Goal: Task Accomplishment & Management: Use online tool/utility

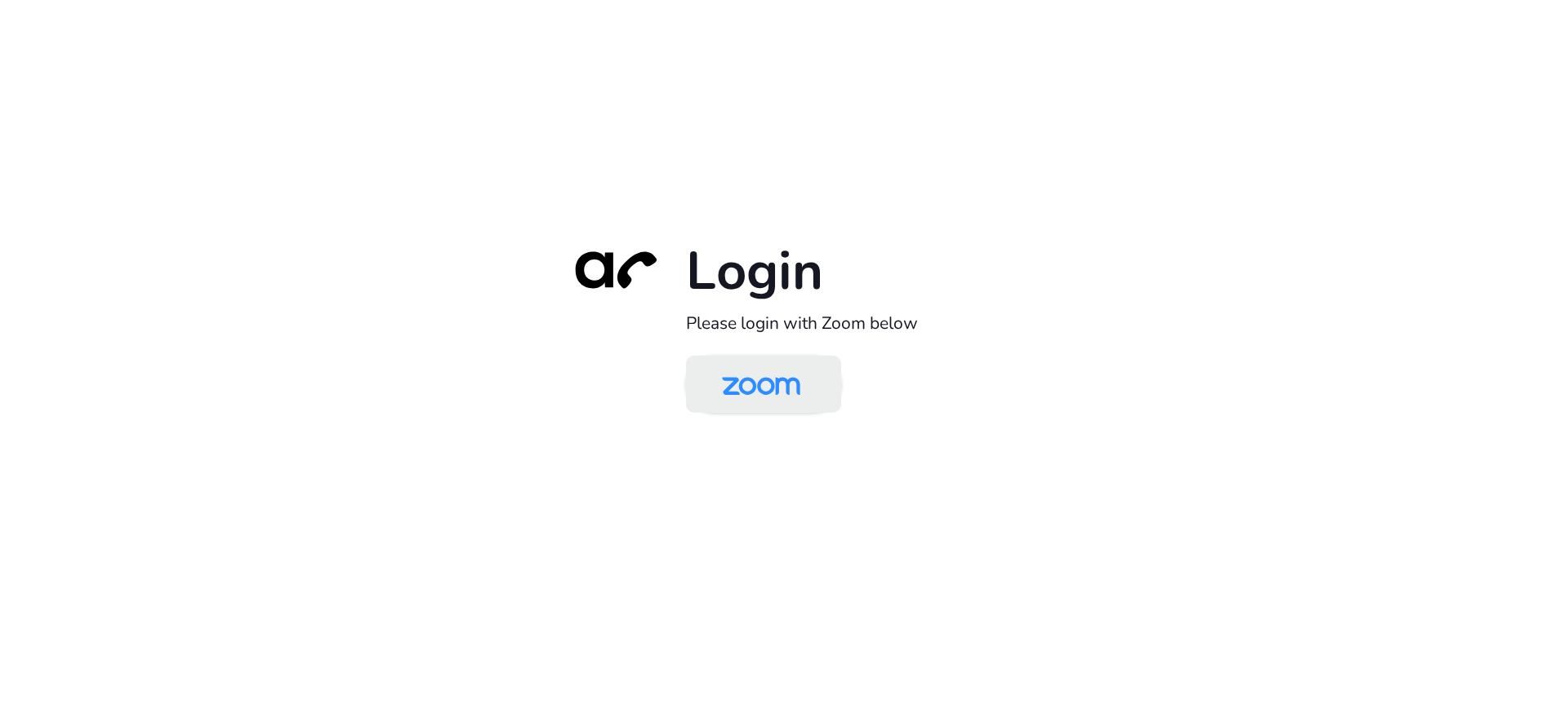
click at [760, 385] on img at bounding box center [761, 385] width 113 height 53
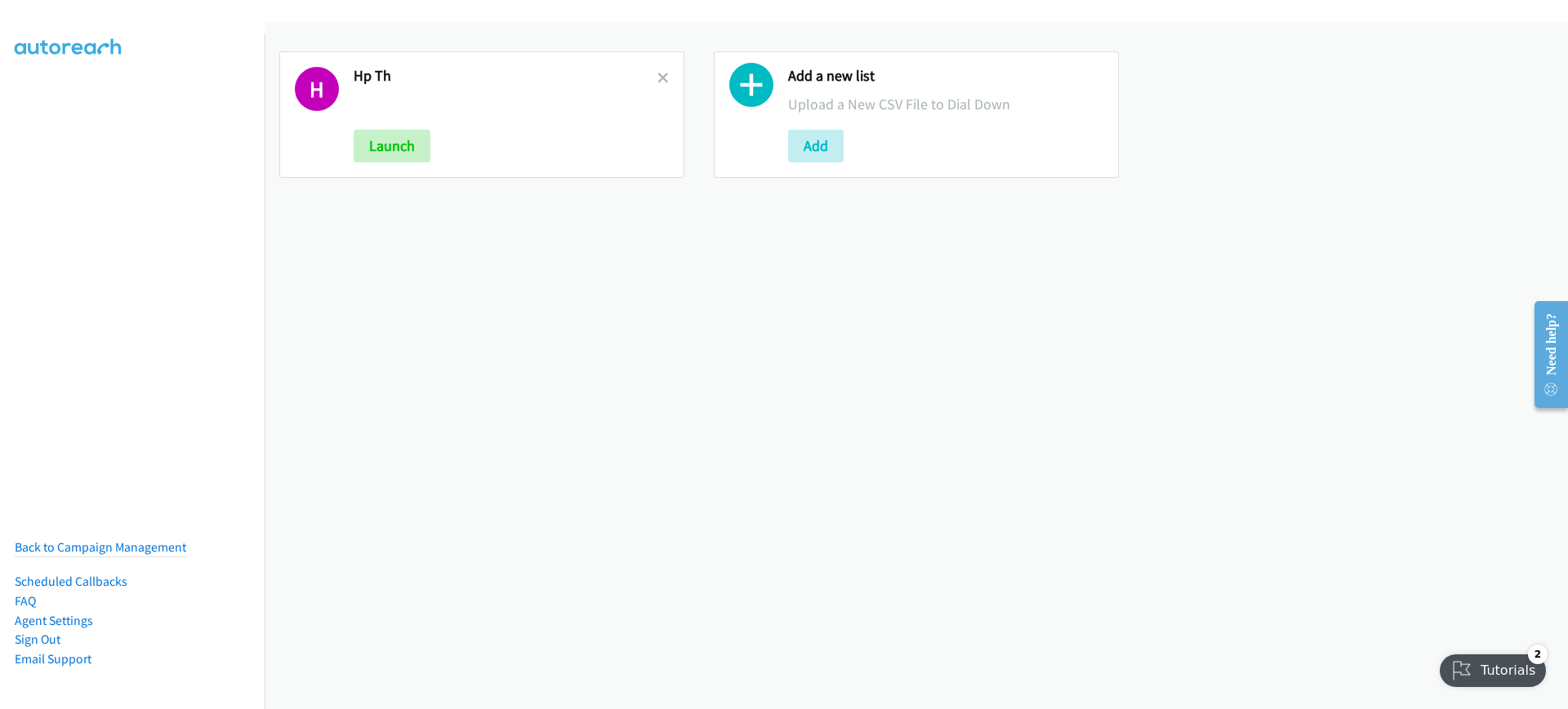
click at [418, 348] on div "H Hp Th Launch Add a new list Upload a New CSV File to Dial Down Add" at bounding box center [916, 365] width 1304 height 687
click at [744, 84] on icon at bounding box center [751, 88] width 44 height 44
click at [798, 144] on button "Add" at bounding box center [815, 145] width 55 height 32
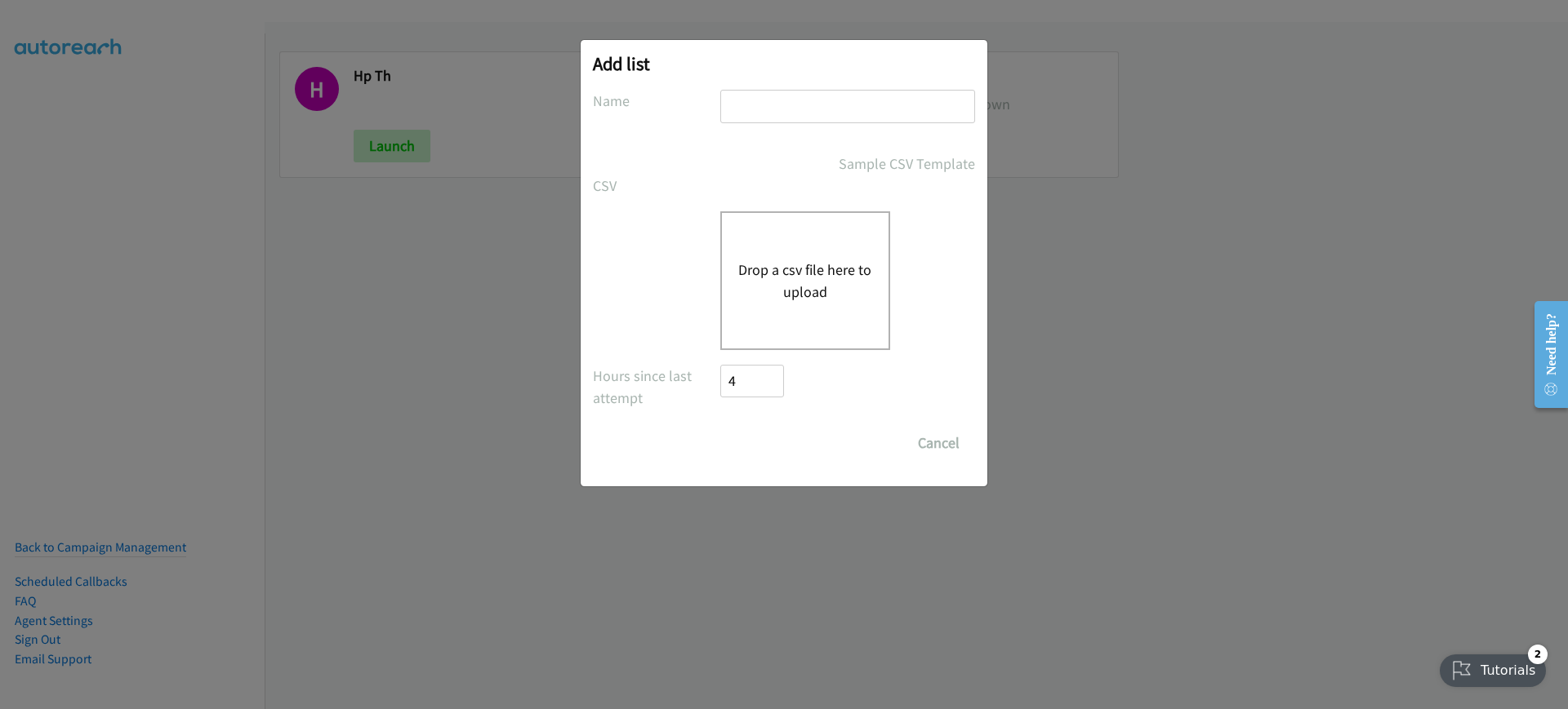
click at [806, 109] on input "text" at bounding box center [847, 107] width 255 height 33
type input "NICE 2QQ"
click at [782, 281] on button "Drop a csv file here to upload" at bounding box center [805, 281] width 134 height 44
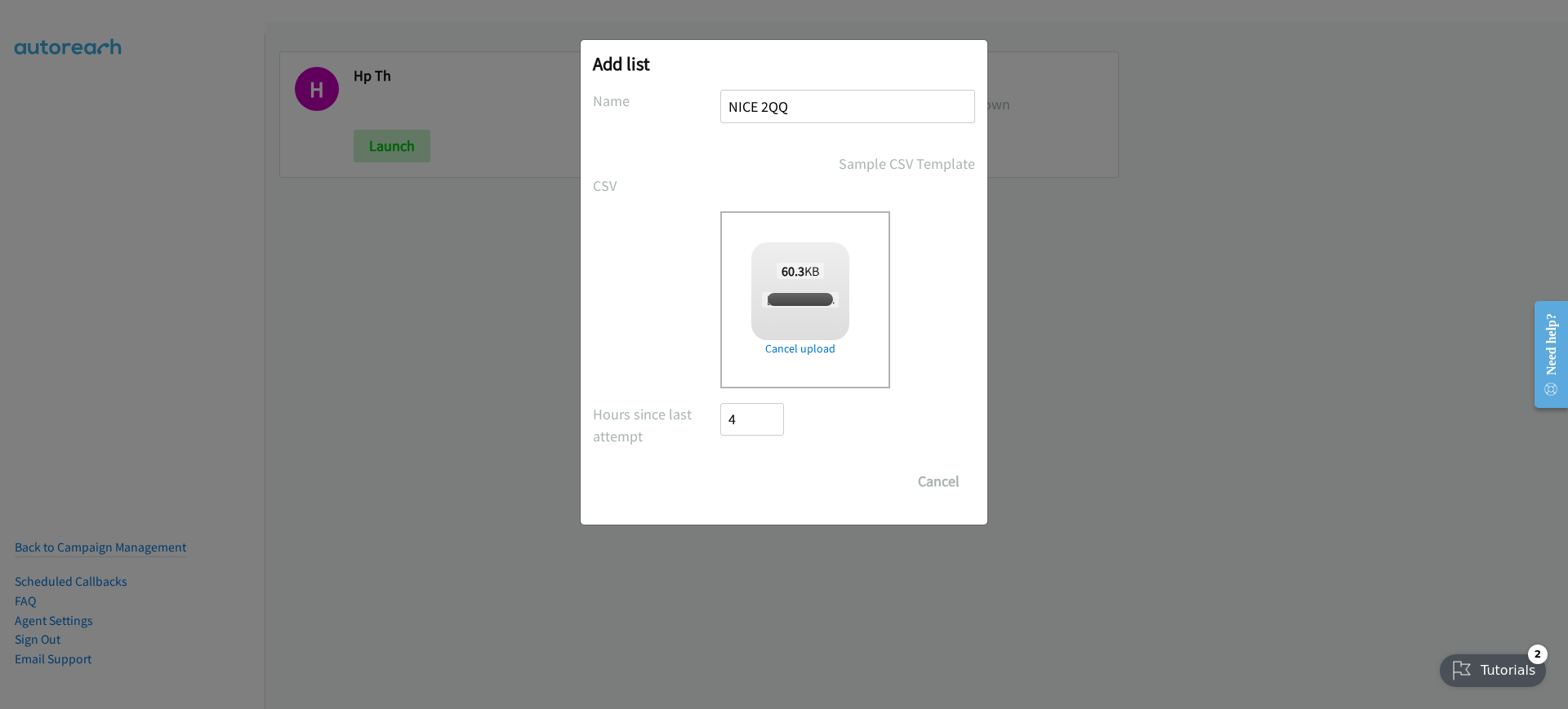
checkbox input "true"
click at [294, 302] on div "Add list No phone fields were returned for that Report or List View Please uplo…" at bounding box center [784, 362] width 1568 height 695
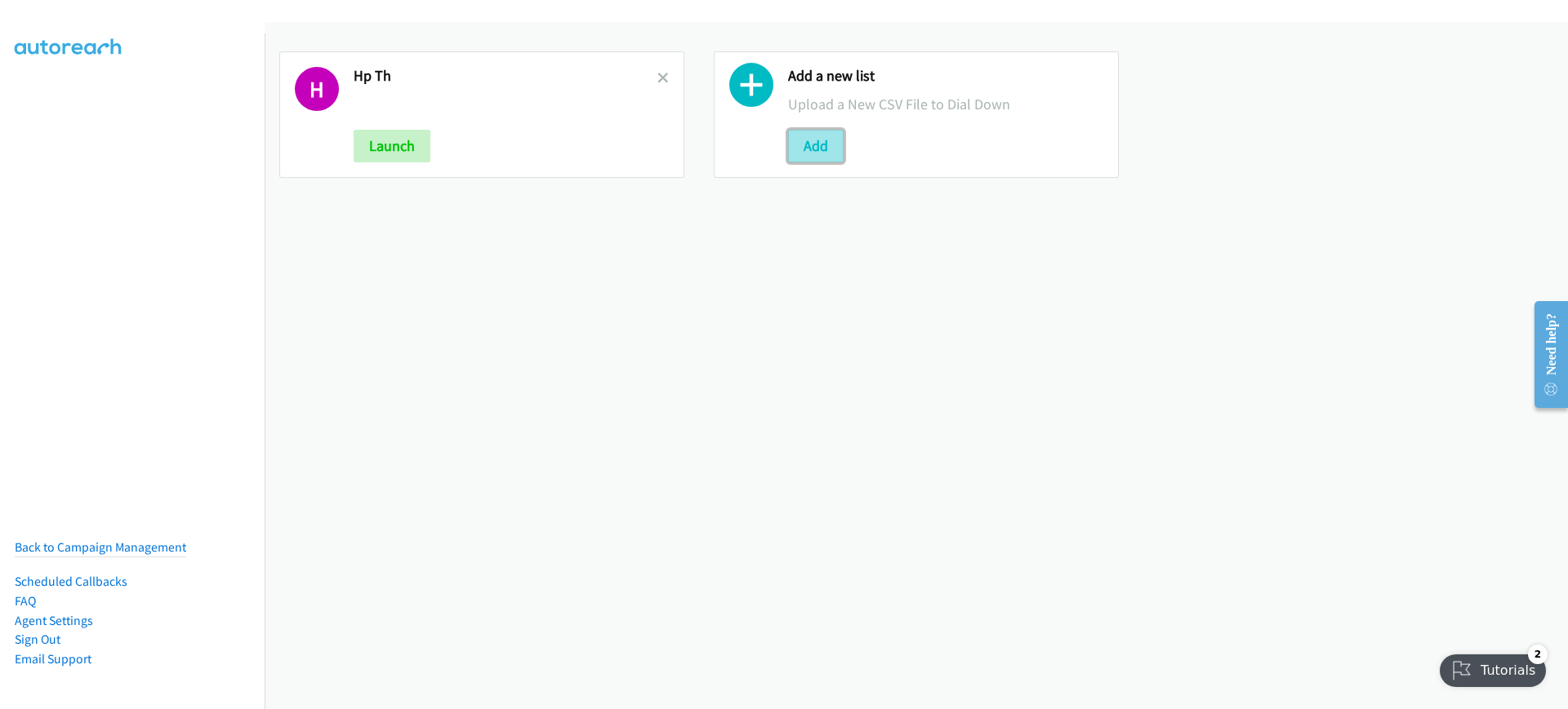
click at [802, 145] on button "Add" at bounding box center [815, 145] width 55 height 32
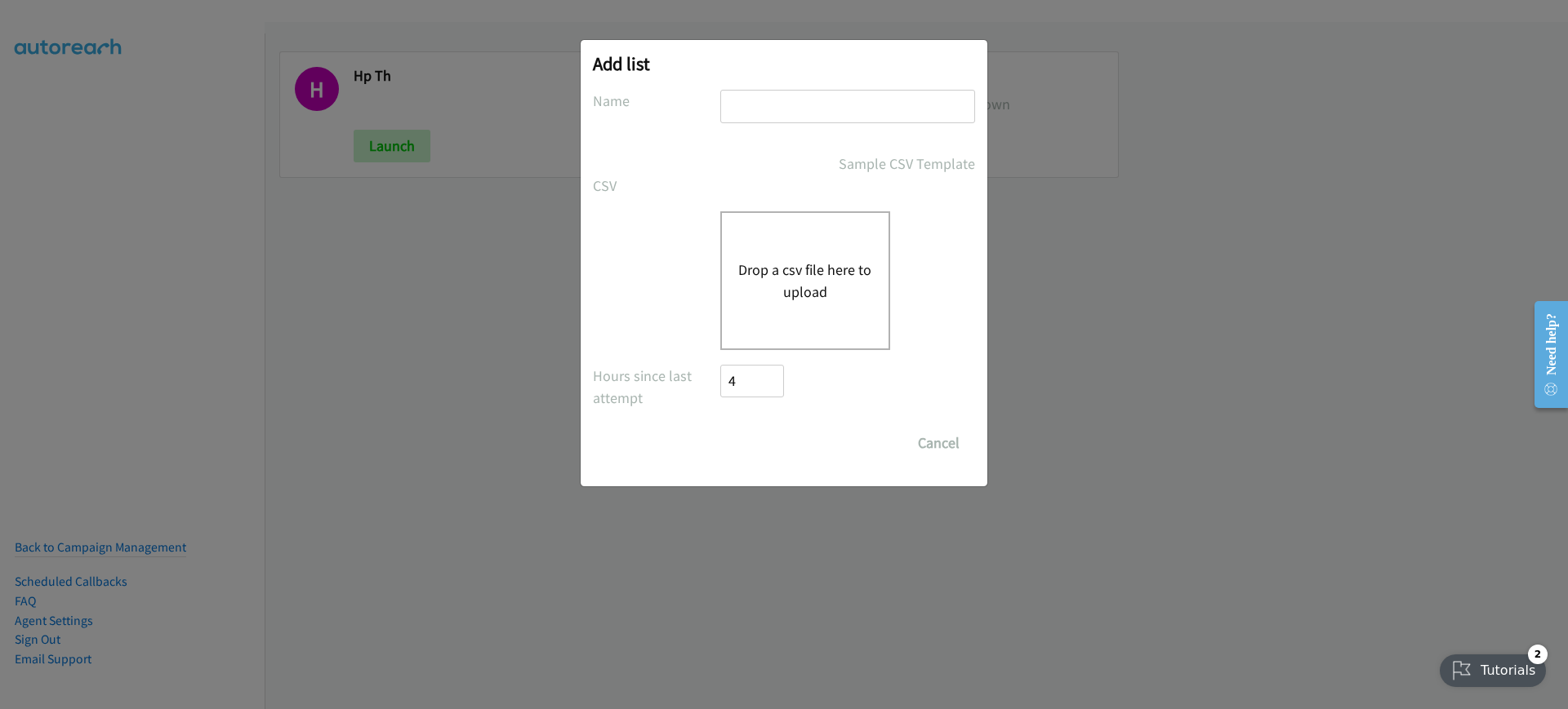
click at [799, 96] on input "text" at bounding box center [847, 107] width 255 height 33
type input "NICE 2QQ"
click at [798, 269] on button "Drop a csv file here to upload" at bounding box center [805, 281] width 134 height 44
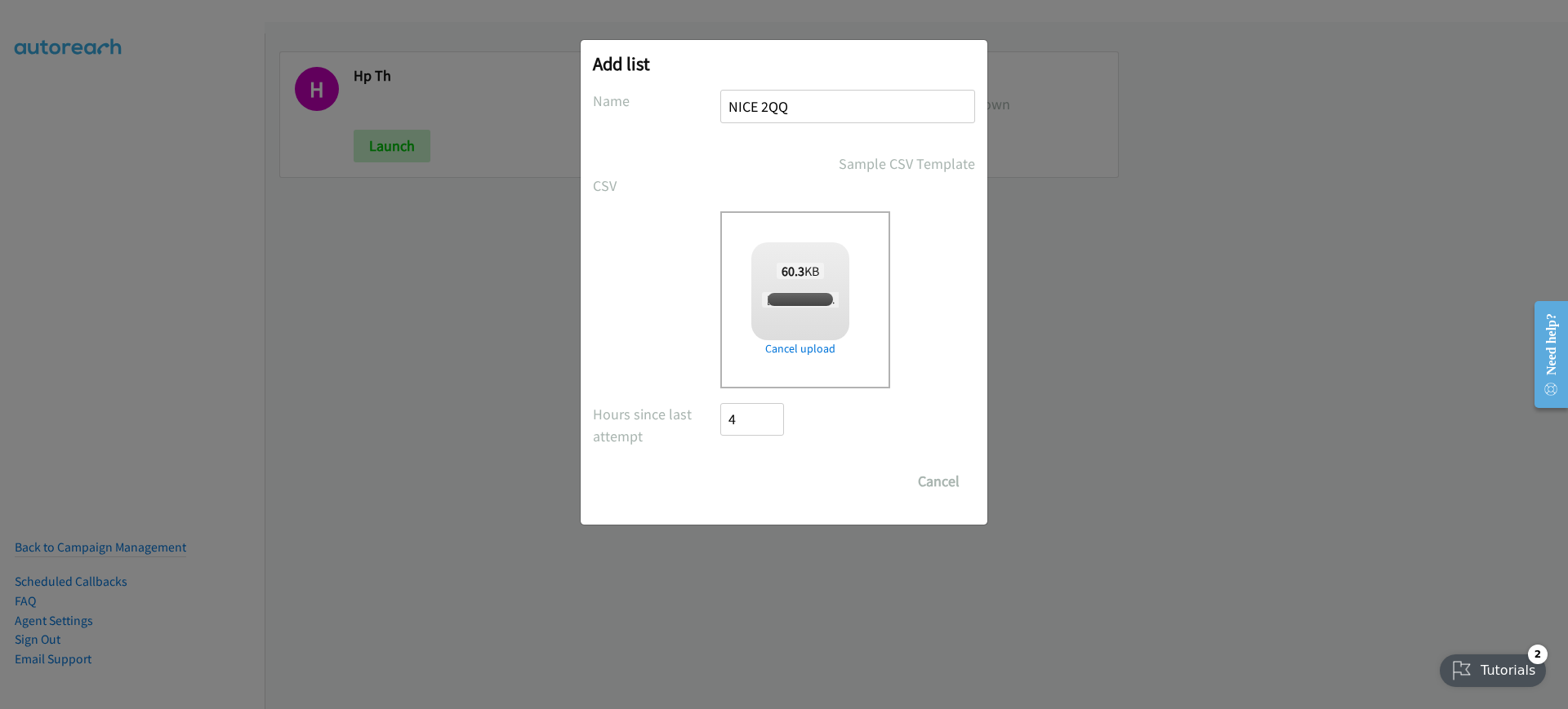
checkbox input "true"
click at [764, 473] on input "Save List" at bounding box center [763, 481] width 86 height 32
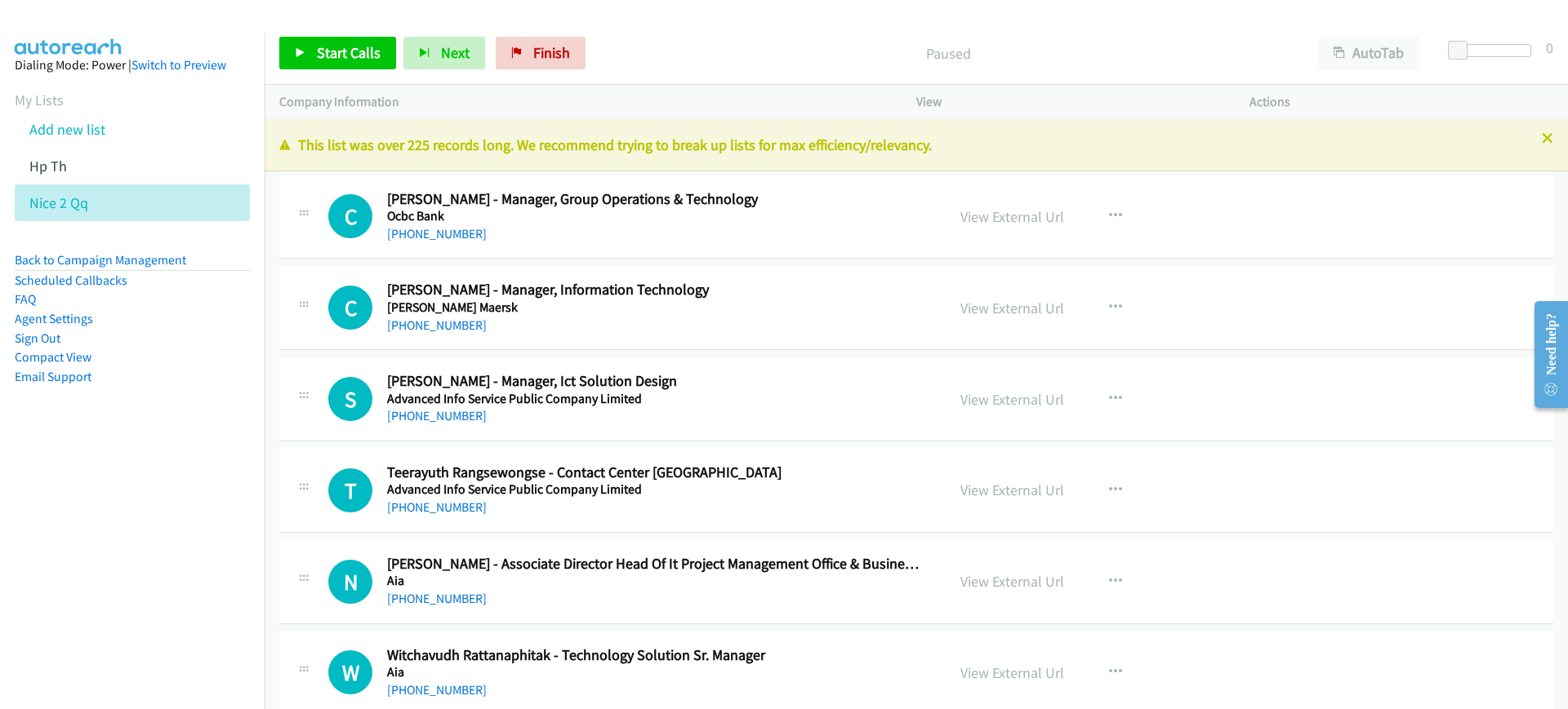
click at [788, 225] on div "+65 9224 2466" at bounding box center [655, 234] width 537 height 19
click at [358, 299] on h1 "C" at bounding box center [350, 307] width 44 height 44
click at [1001, 311] on link "View External Url" at bounding box center [1012, 307] width 103 height 18
click at [346, 55] on span "Start Calls" at bounding box center [348, 52] width 64 height 18
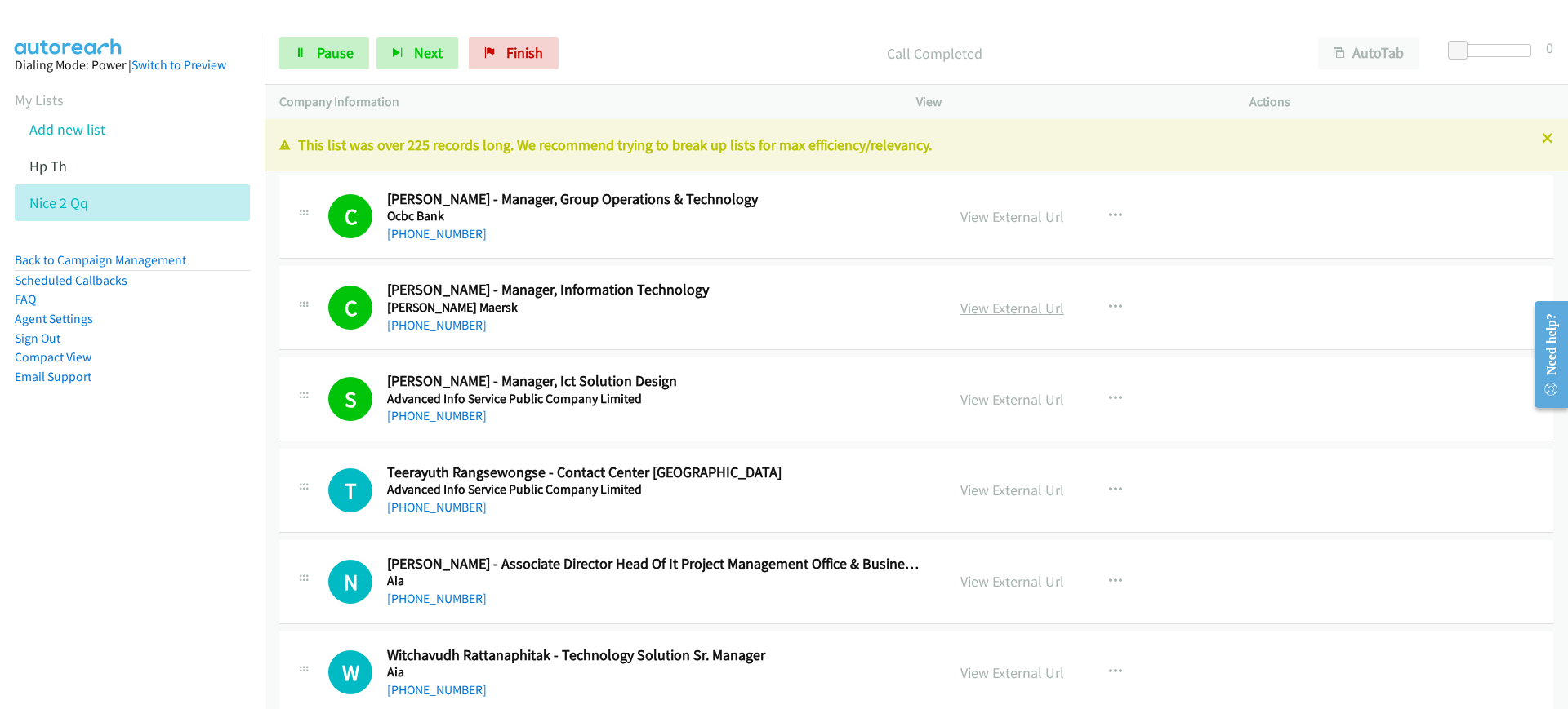
click at [988, 302] on link "View External Url" at bounding box center [1012, 307] width 103 height 18
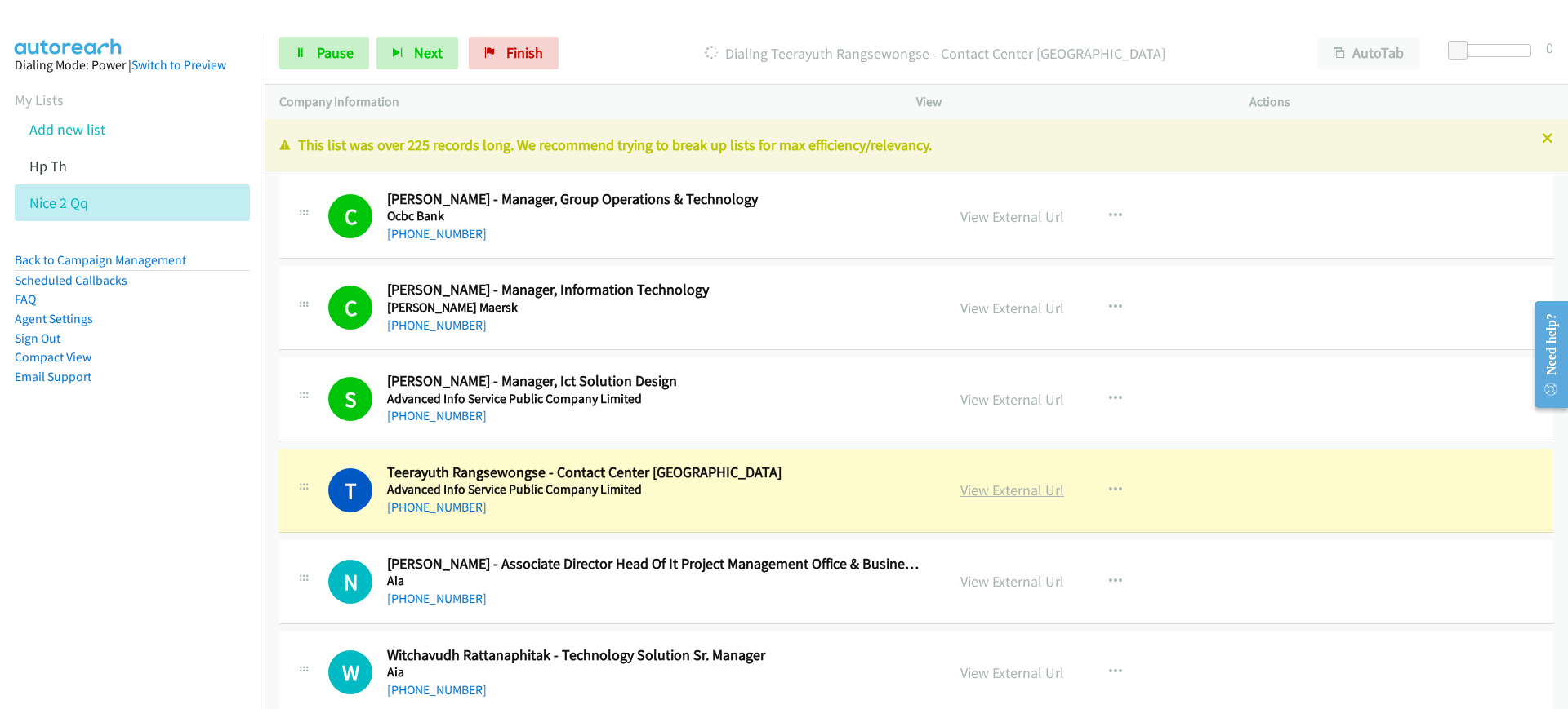
click at [983, 489] on link "View External Url" at bounding box center [1012, 489] width 103 height 18
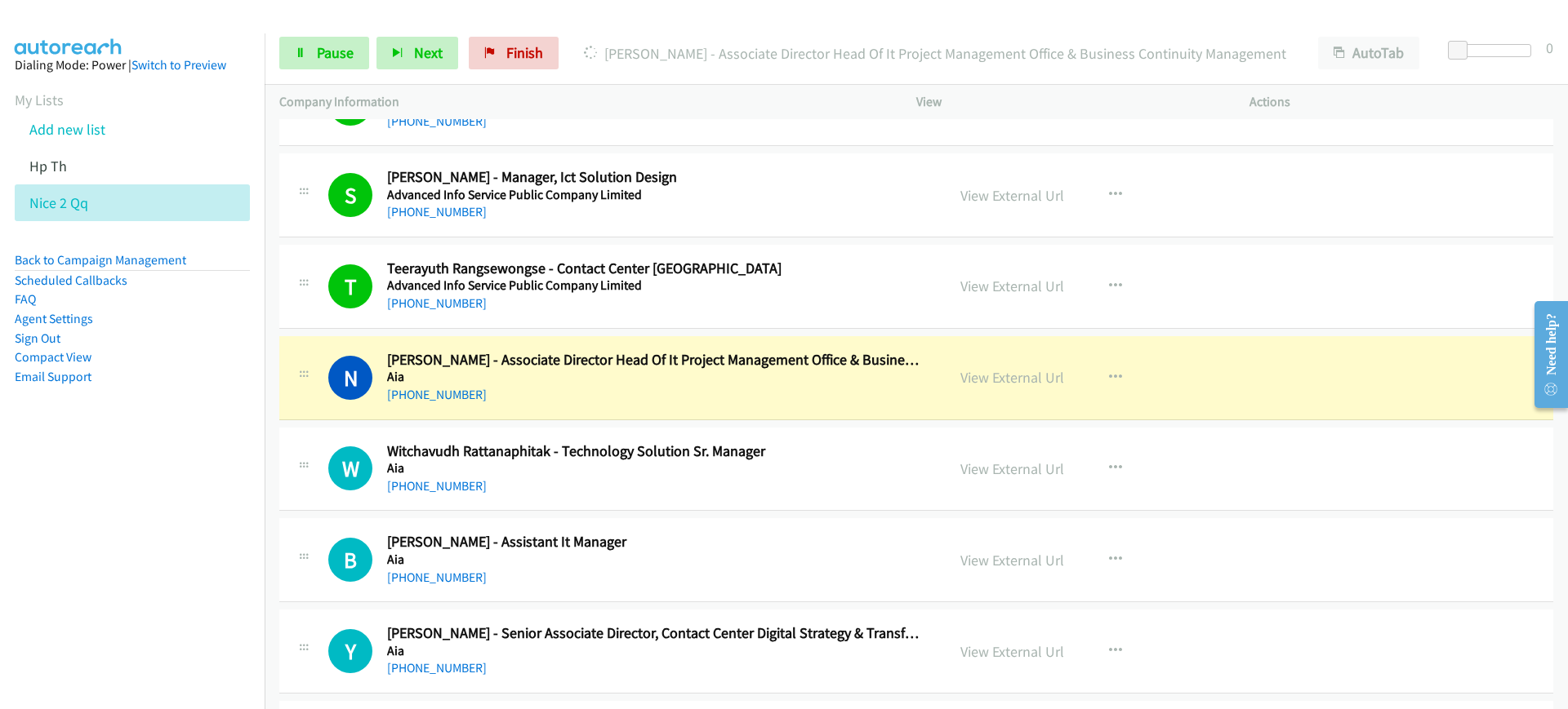
scroll to position [306, 0]
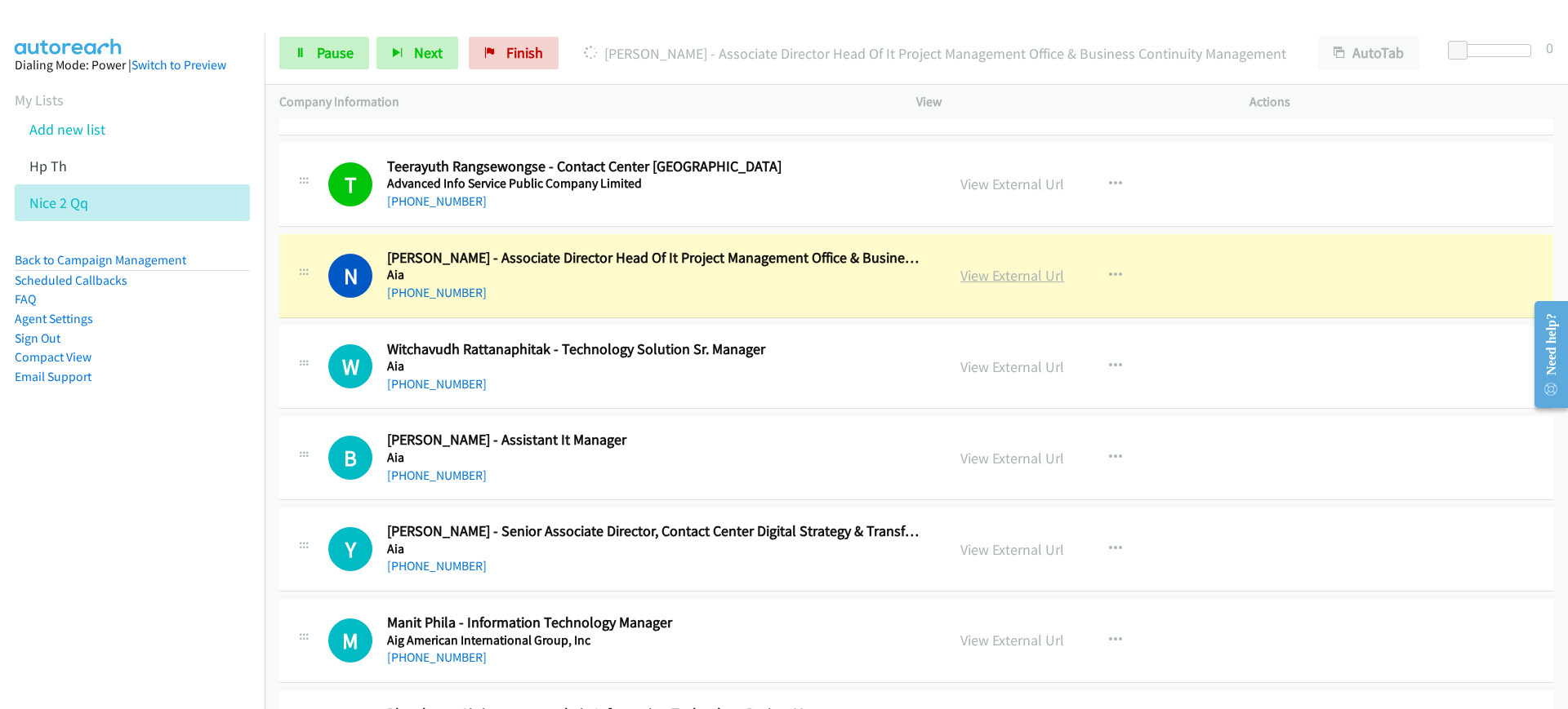
click at [1040, 273] on link "View External Url" at bounding box center [1012, 275] width 103 height 18
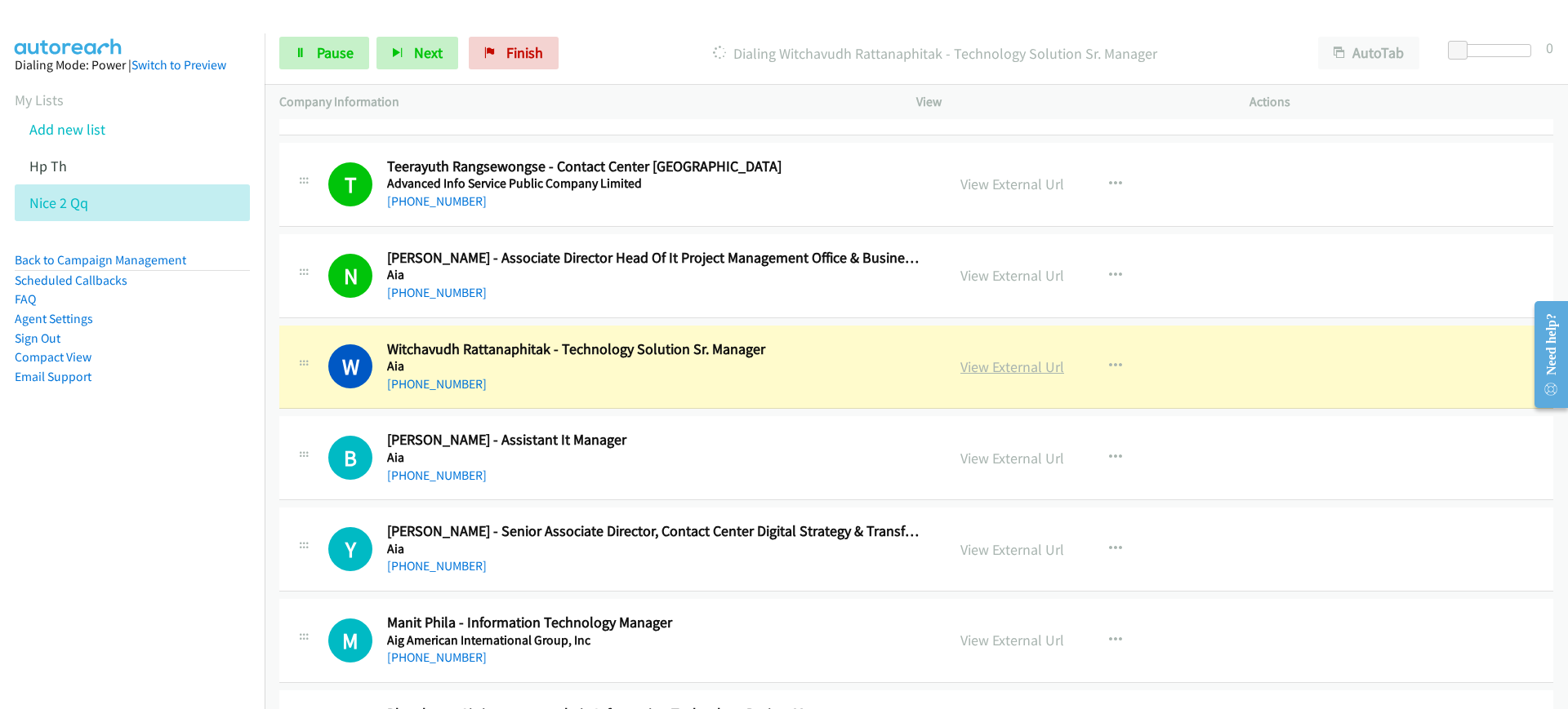
click at [992, 366] on link "View External Url" at bounding box center [1012, 367] width 103 height 18
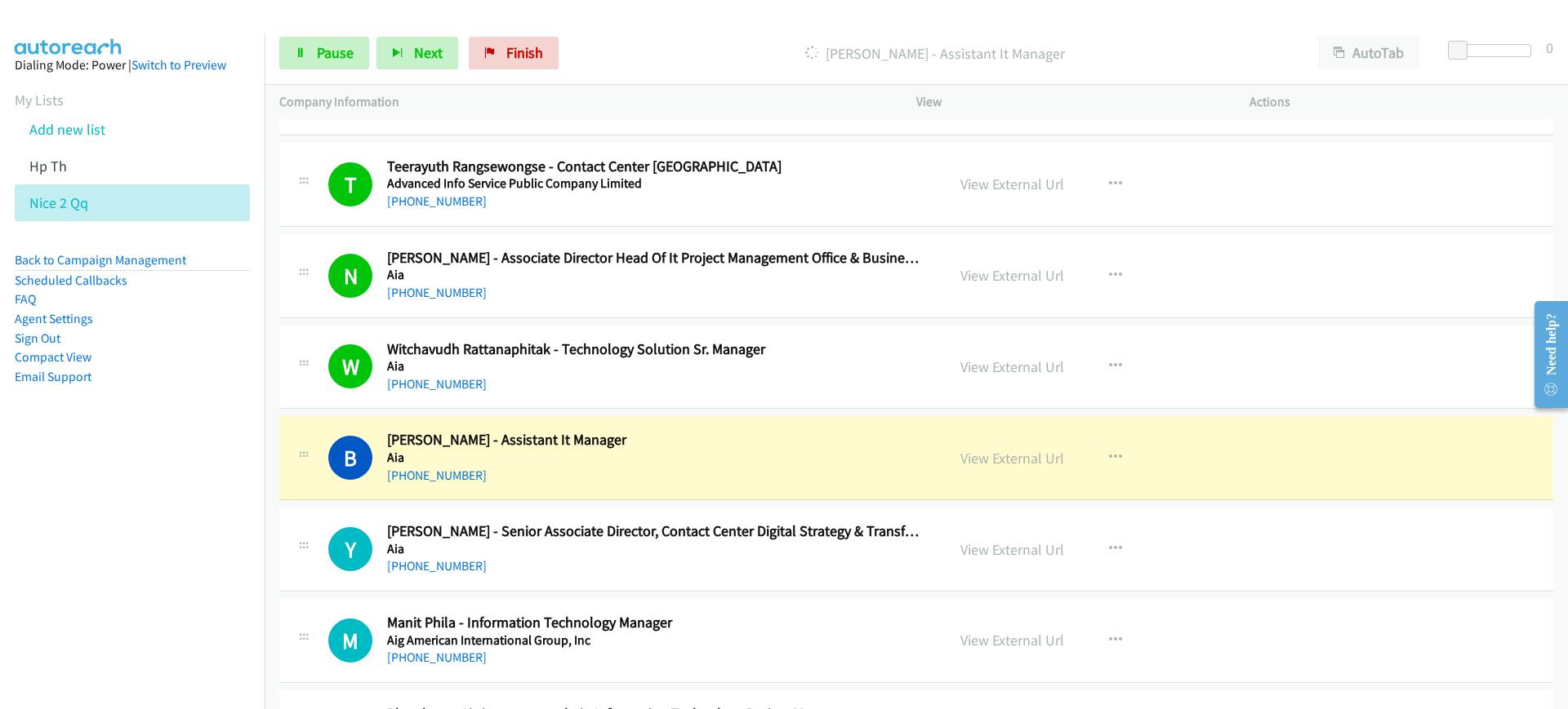
click at [997, 446] on div "View External Url View External Url Schedule/Manage Callback Start Calls Here R…" at bounding box center [1119, 458] width 348 height 54
click at [994, 458] on link "View External Url" at bounding box center [1012, 458] width 103 height 18
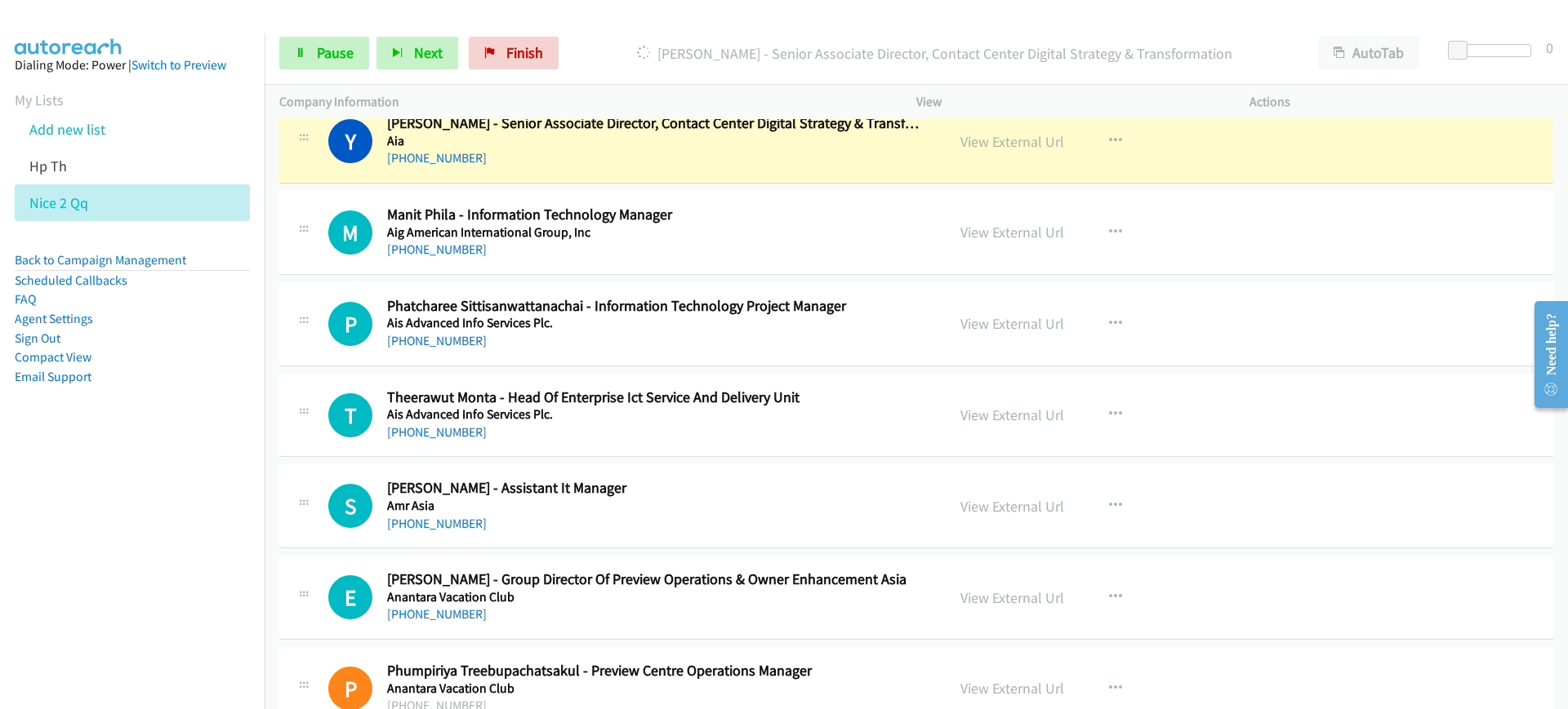
scroll to position [612, 0]
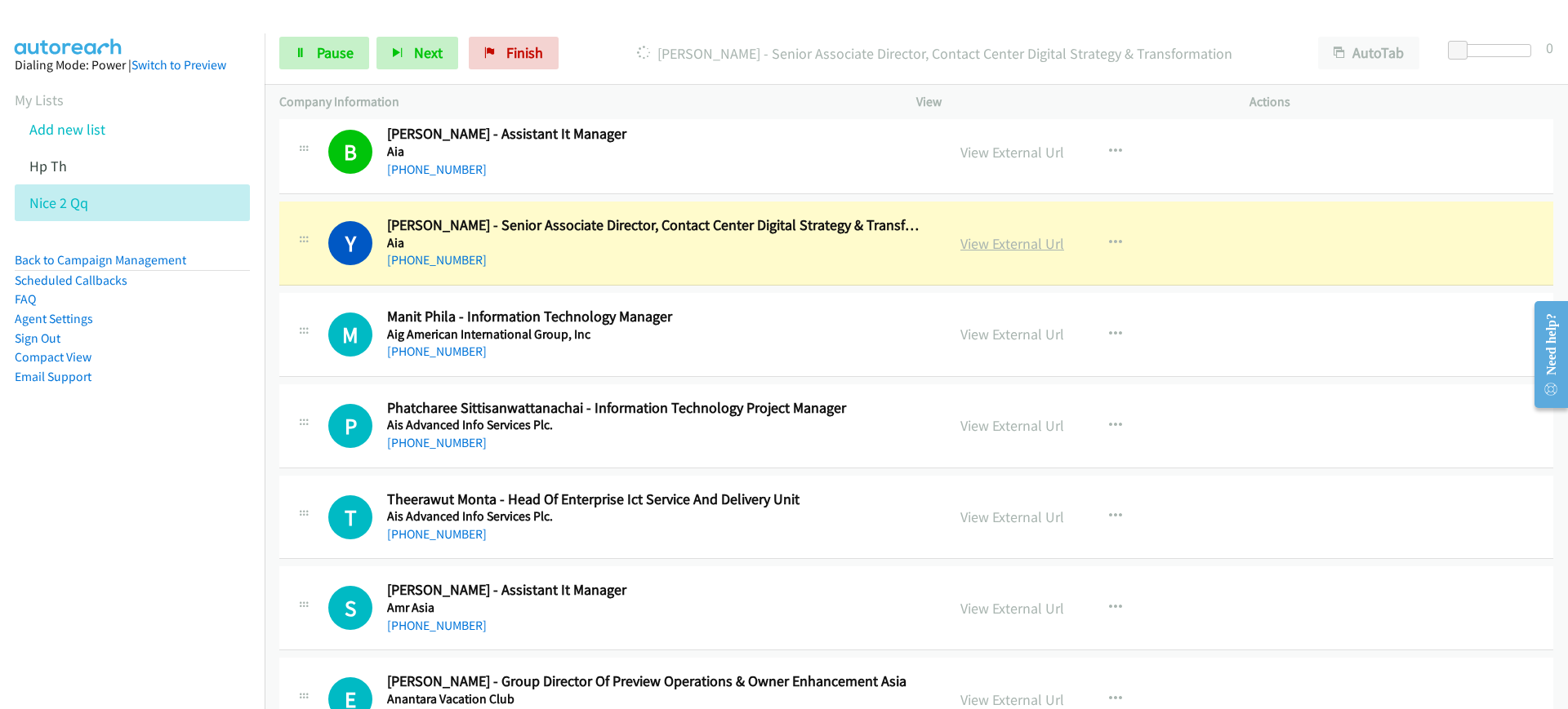
click at [1026, 243] on link "View External Url" at bounding box center [1012, 243] width 103 height 18
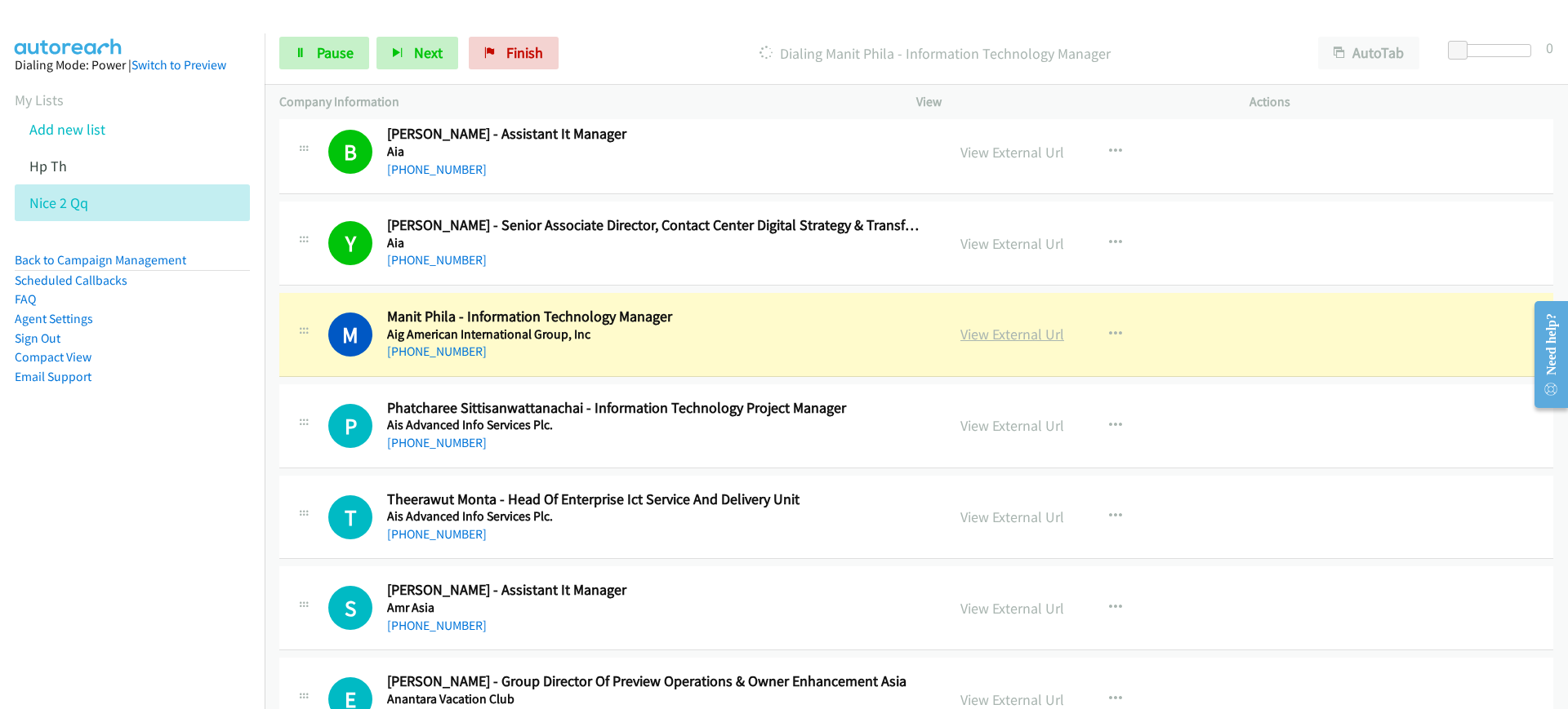
click at [966, 334] on link "View External Url" at bounding box center [1012, 333] width 103 height 18
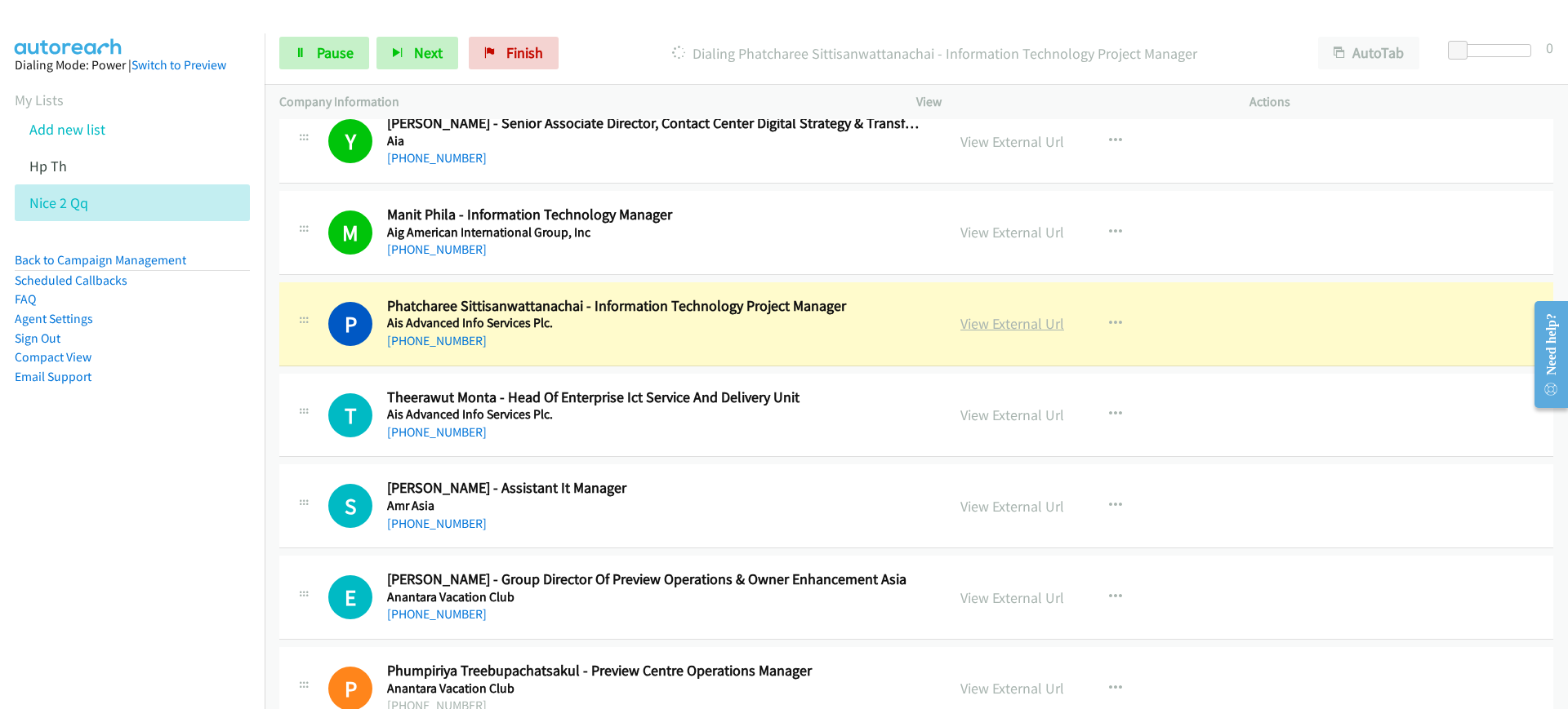
click at [976, 319] on link "View External Url" at bounding box center [1012, 323] width 103 height 18
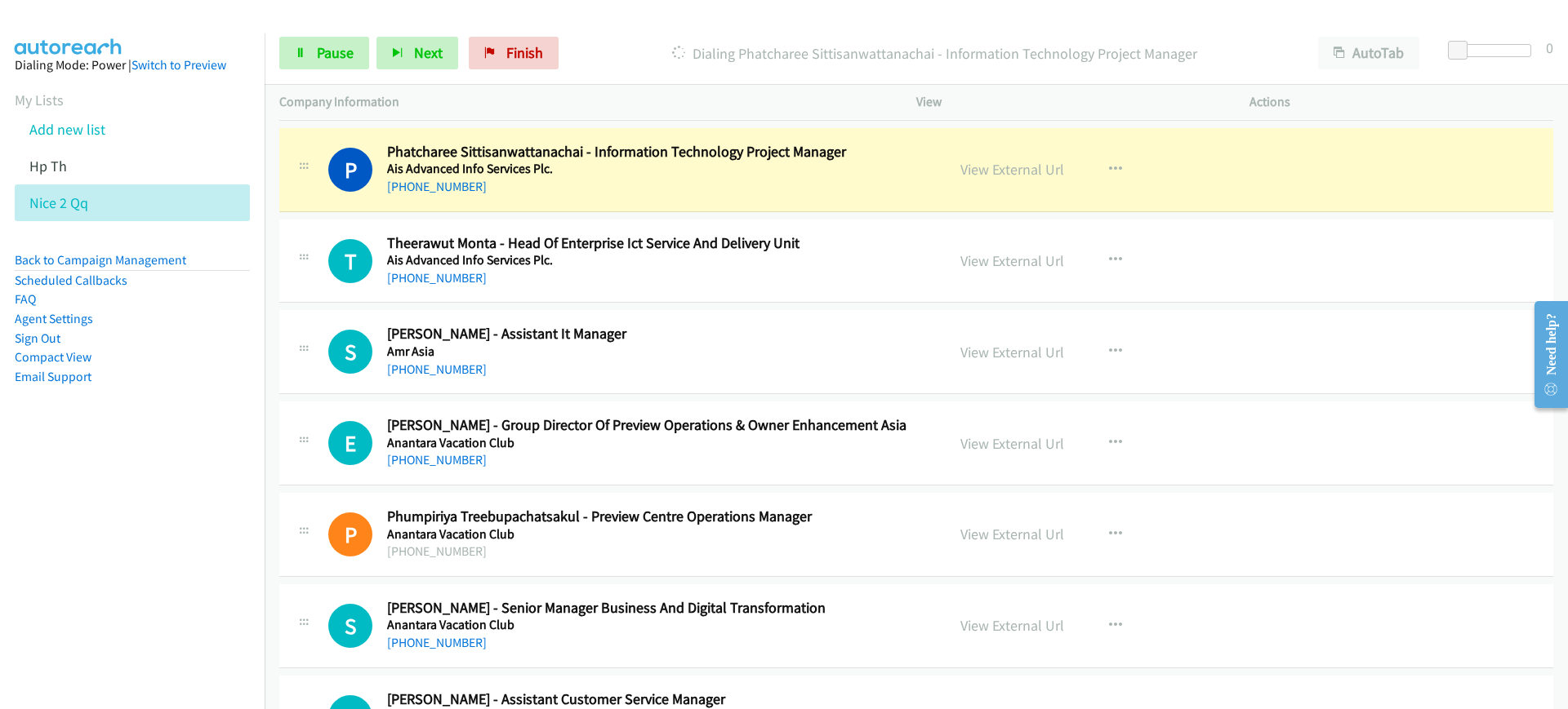
scroll to position [918, 0]
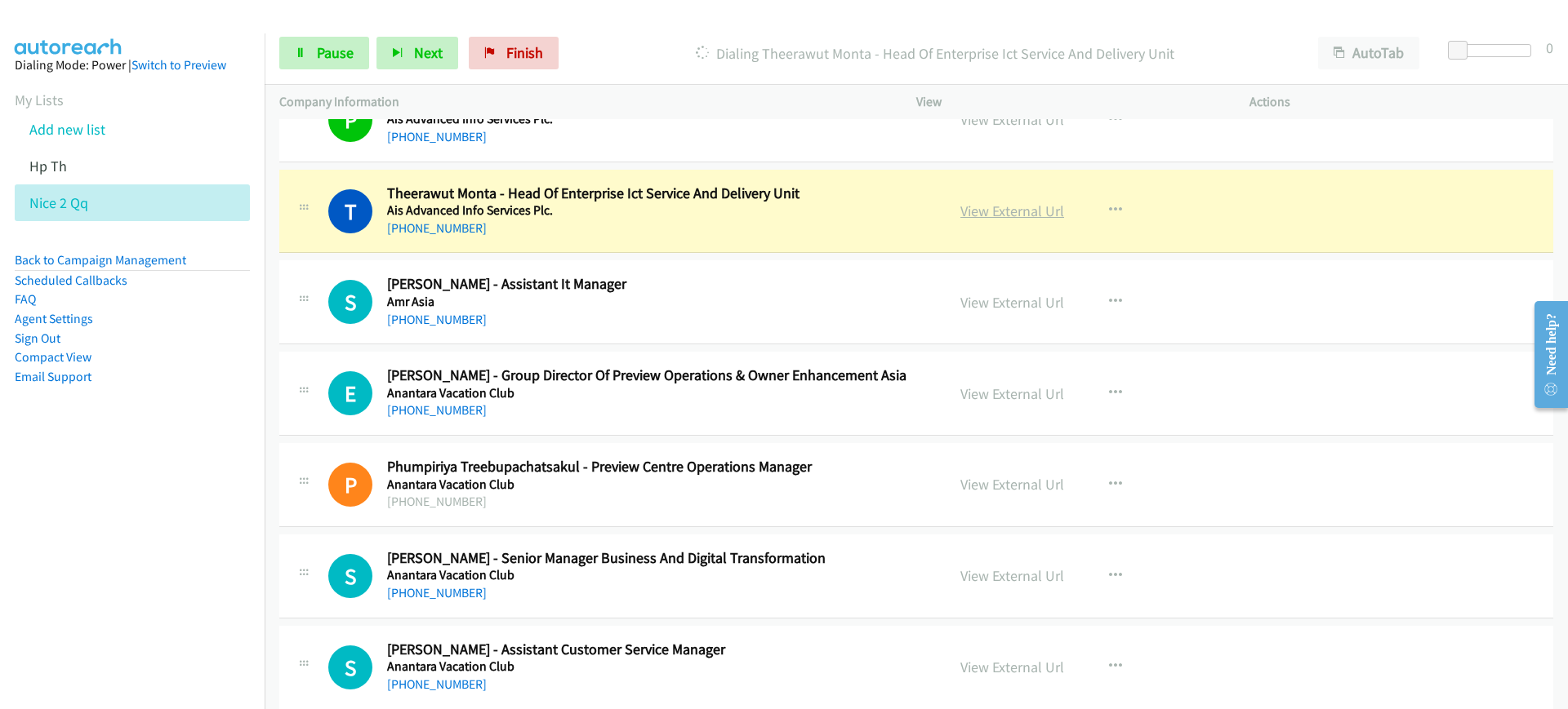
click at [1019, 208] on link "View External Url" at bounding box center [1012, 210] width 103 height 18
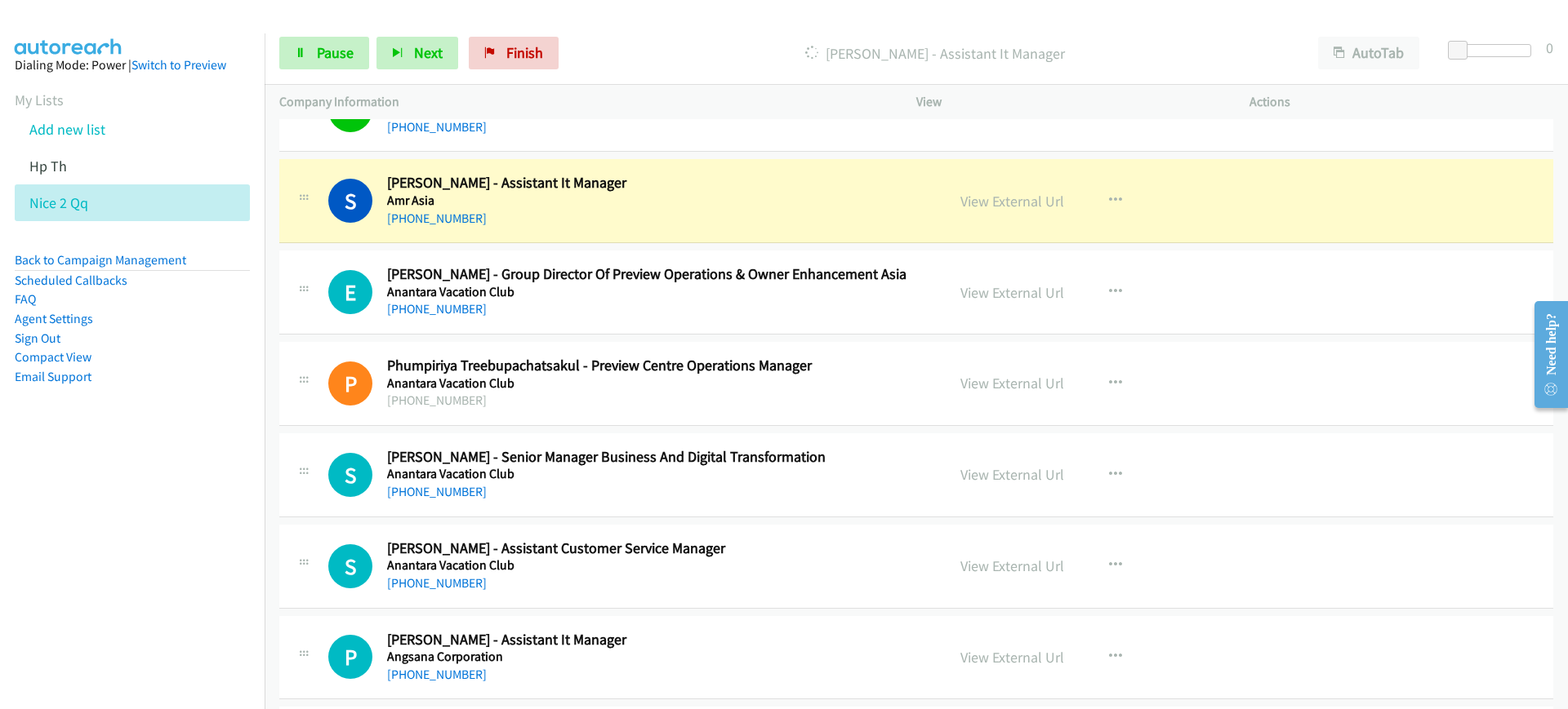
scroll to position [1021, 0]
click at [974, 193] on link "View External Url" at bounding box center [1012, 200] width 103 height 18
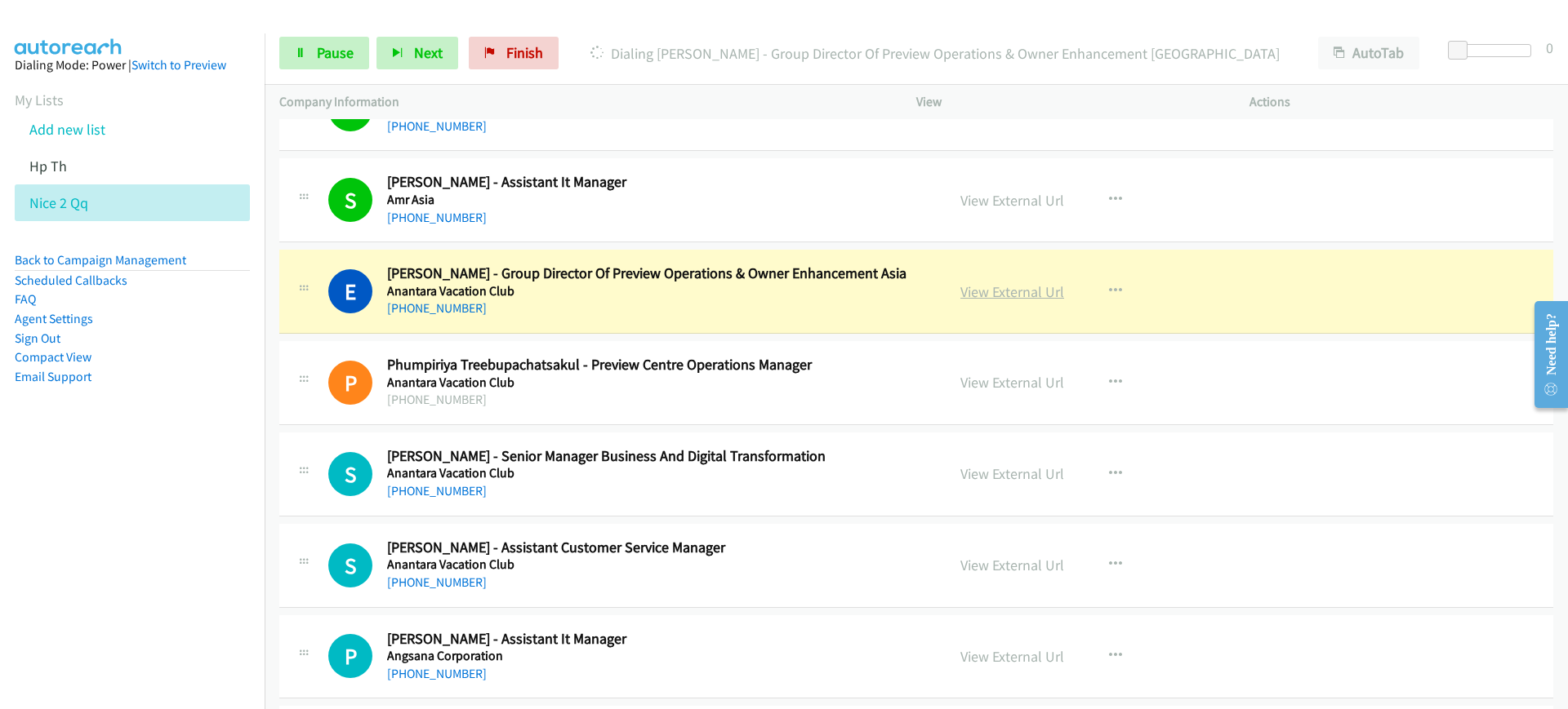
click at [998, 292] on link "View External Url" at bounding box center [1012, 291] width 103 height 18
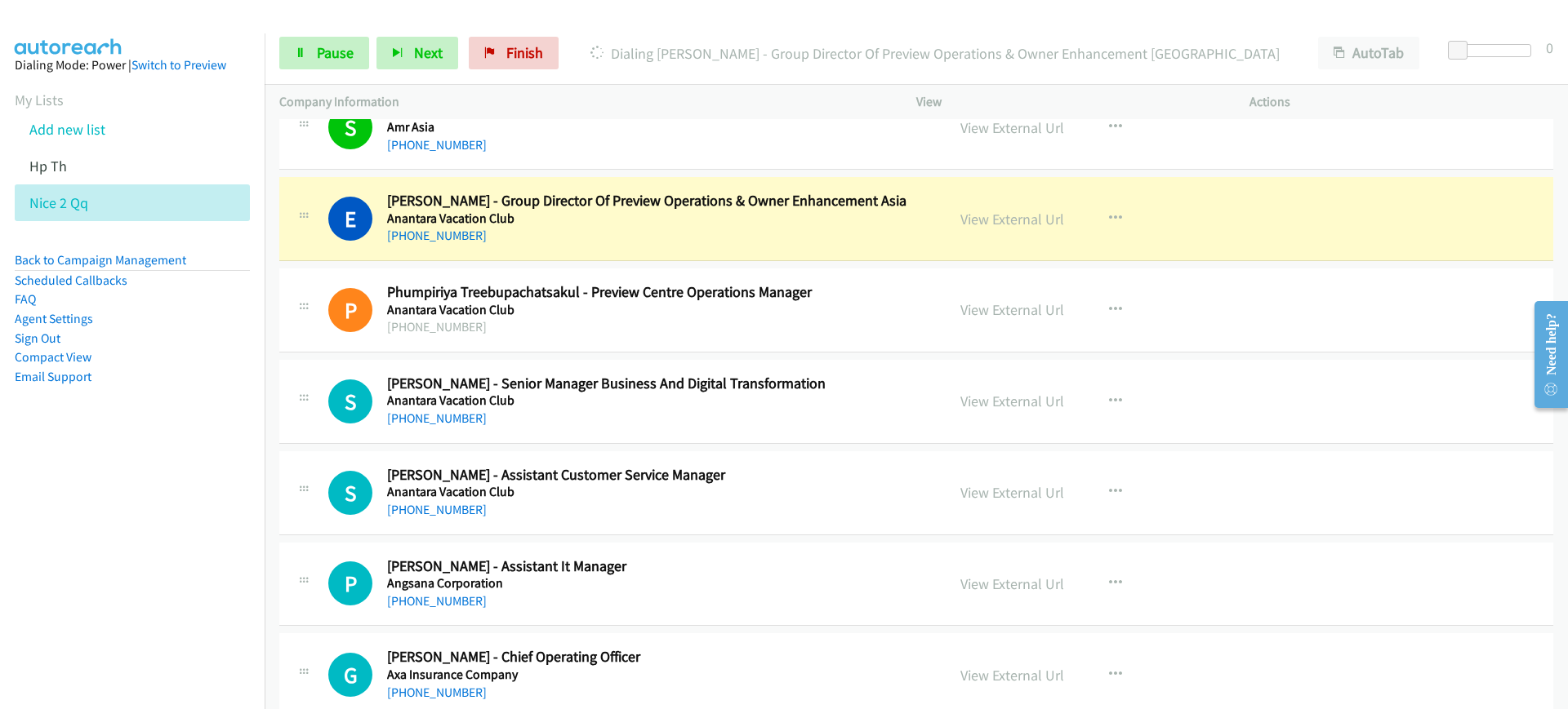
scroll to position [1122, 0]
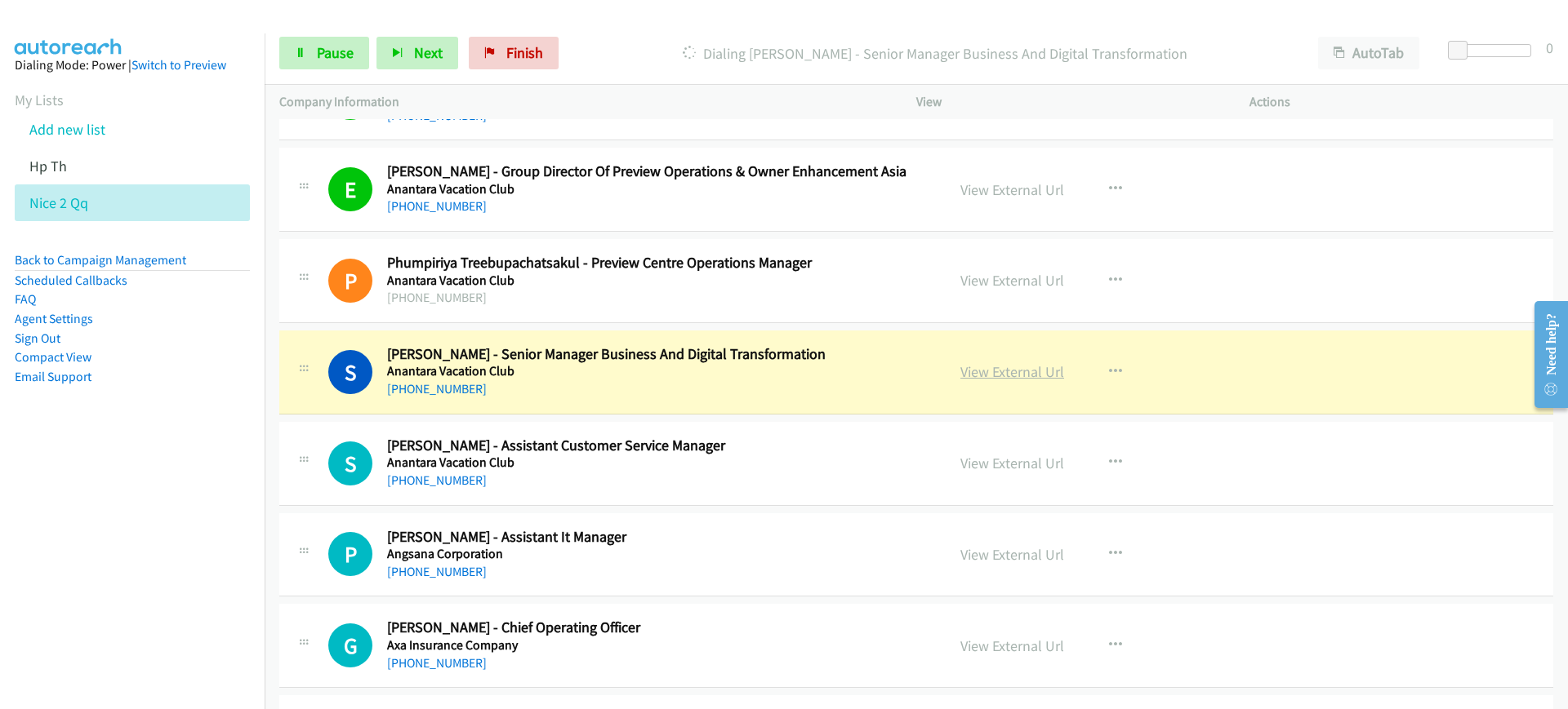
click at [1003, 366] on link "View External Url" at bounding box center [1012, 371] width 103 height 18
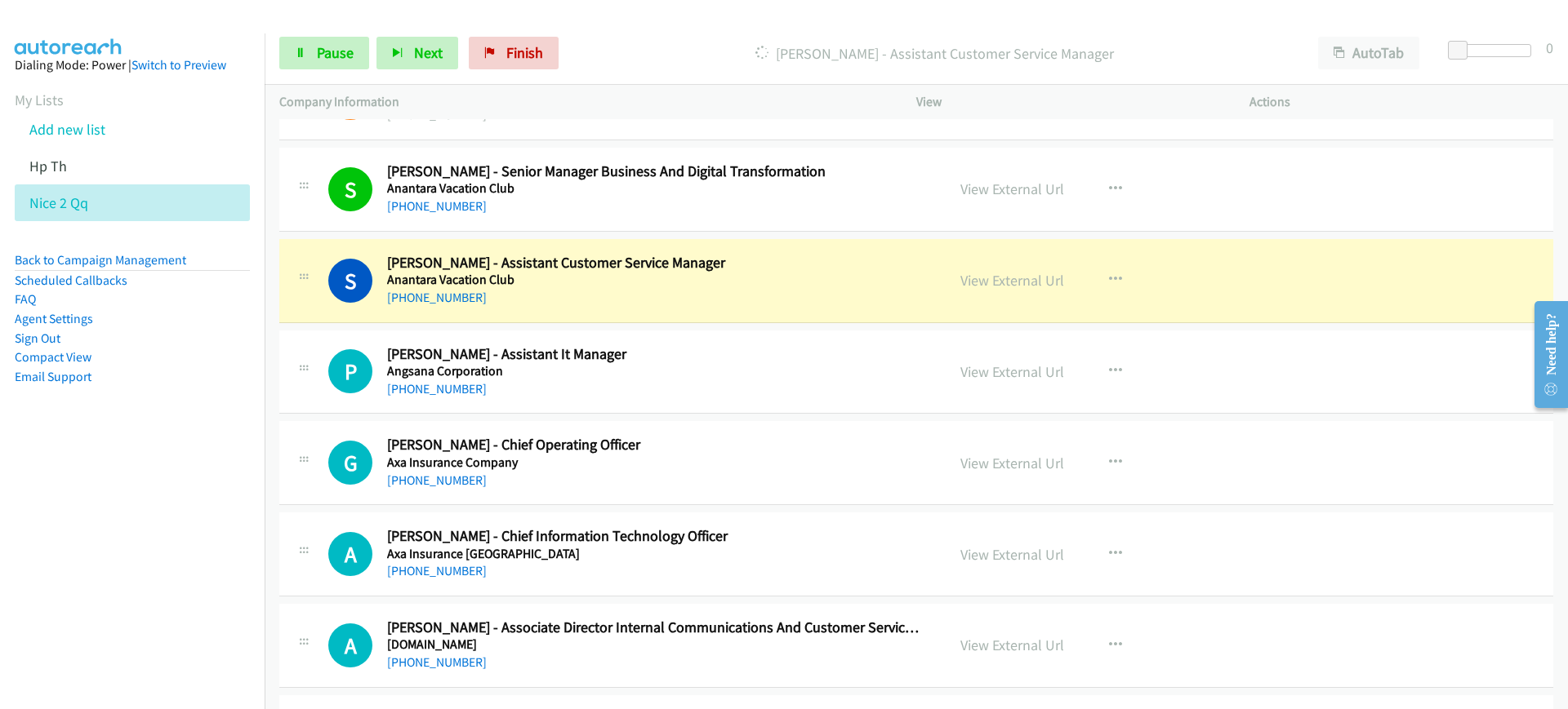
scroll to position [1327, 0]
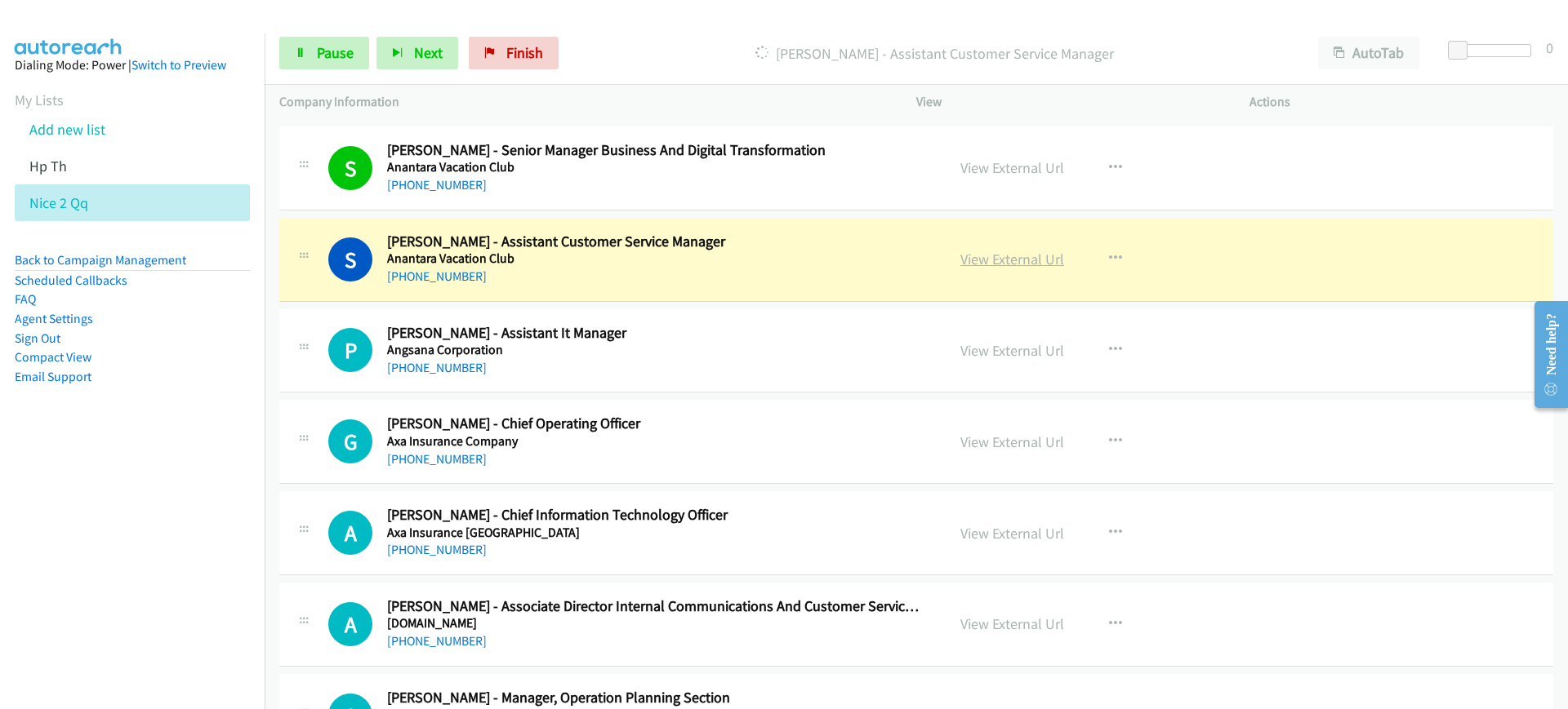
click at [1002, 261] on link "View External Url" at bounding box center [1012, 258] width 103 height 18
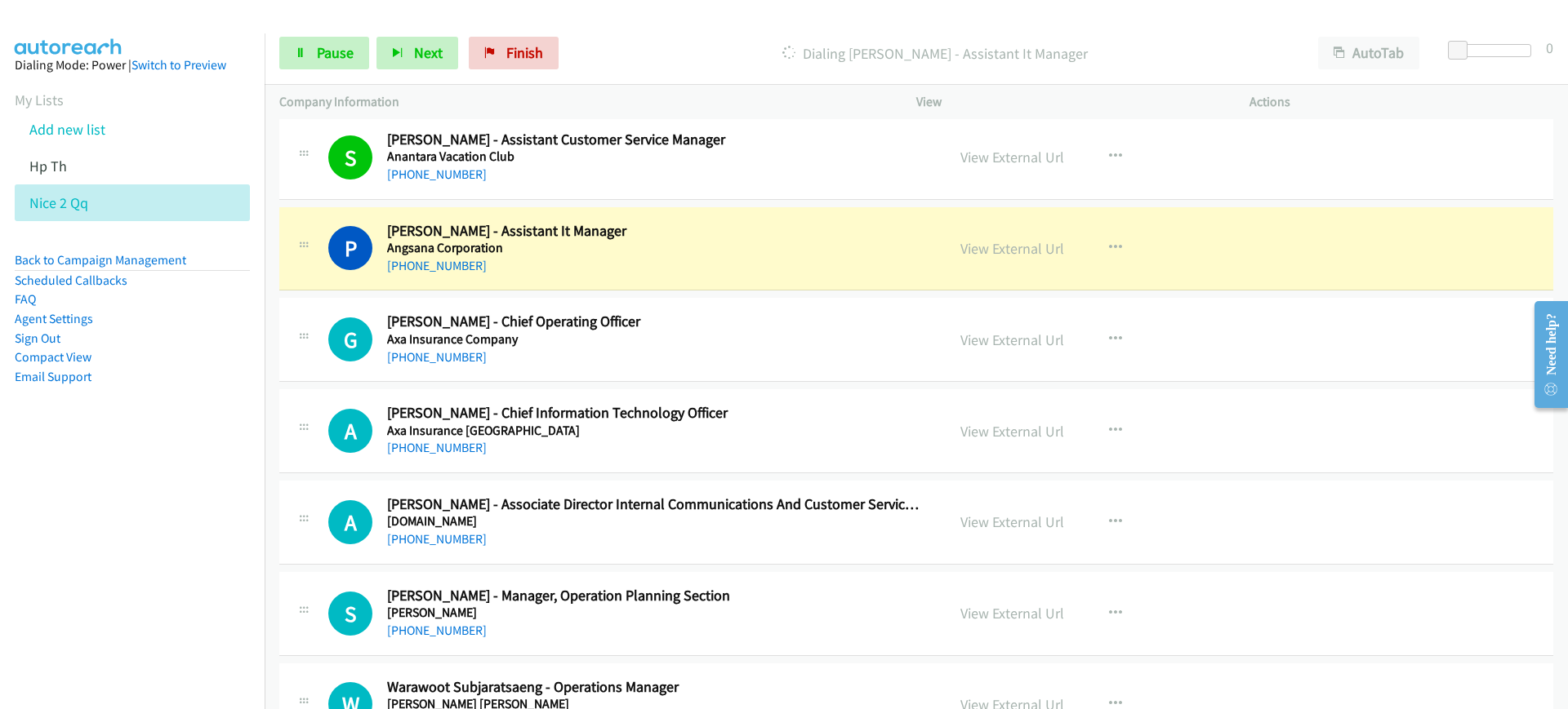
scroll to position [1531, 0]
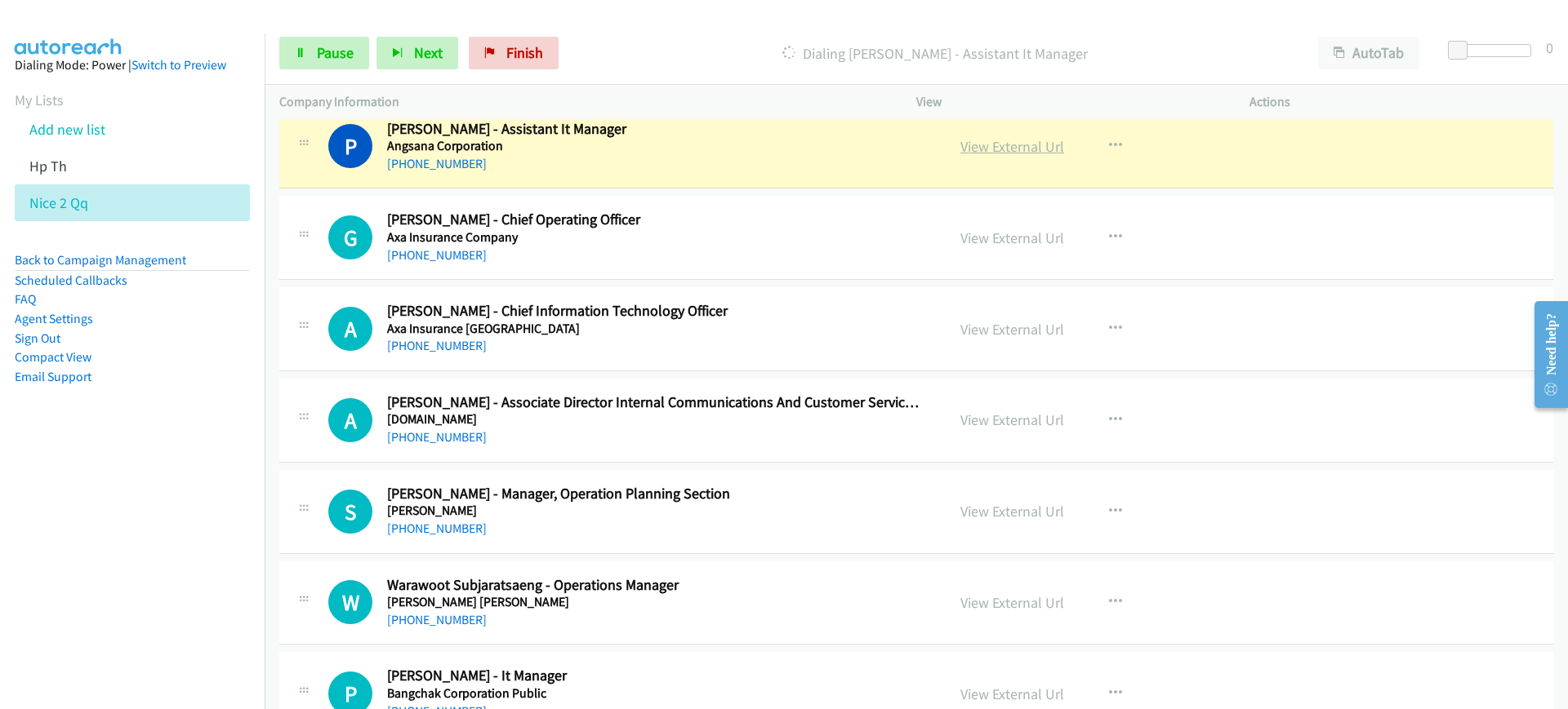
click at [1009, 150] on link "View External Url" at bounding box center [1012, 146] width 103 height 18
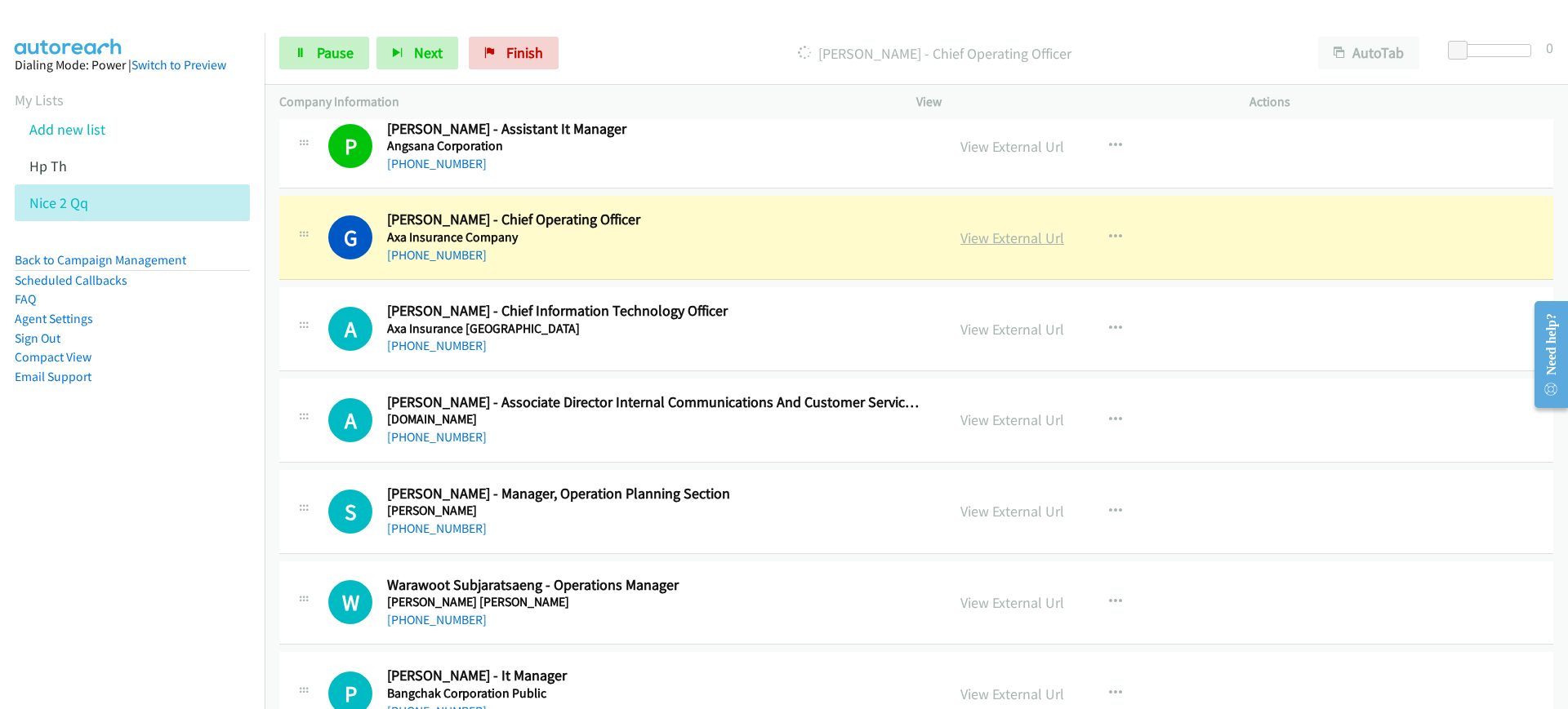
click at [978, 241] on link "View External Url" at bounding box center [1012, 237] width 103 height 18
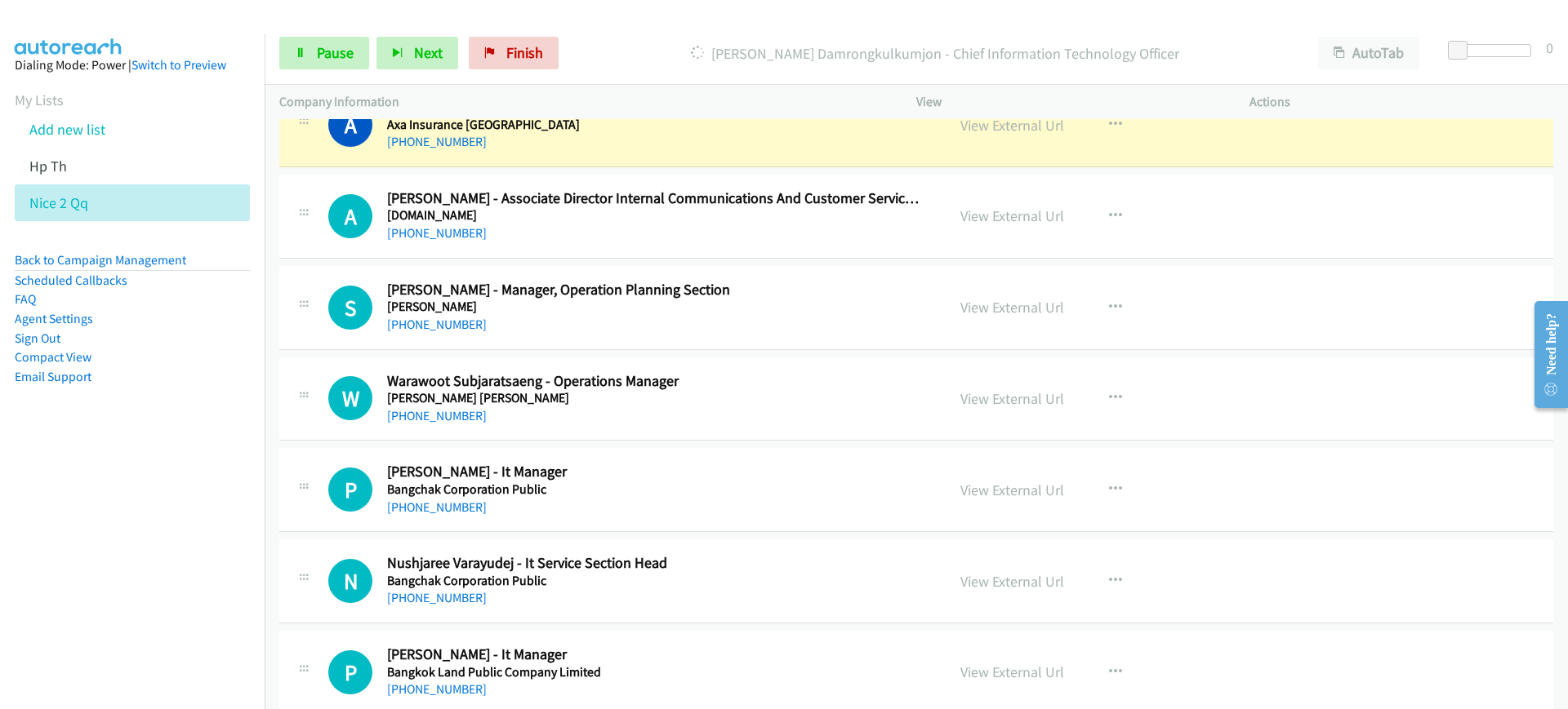
scroll to position [1632, 0]
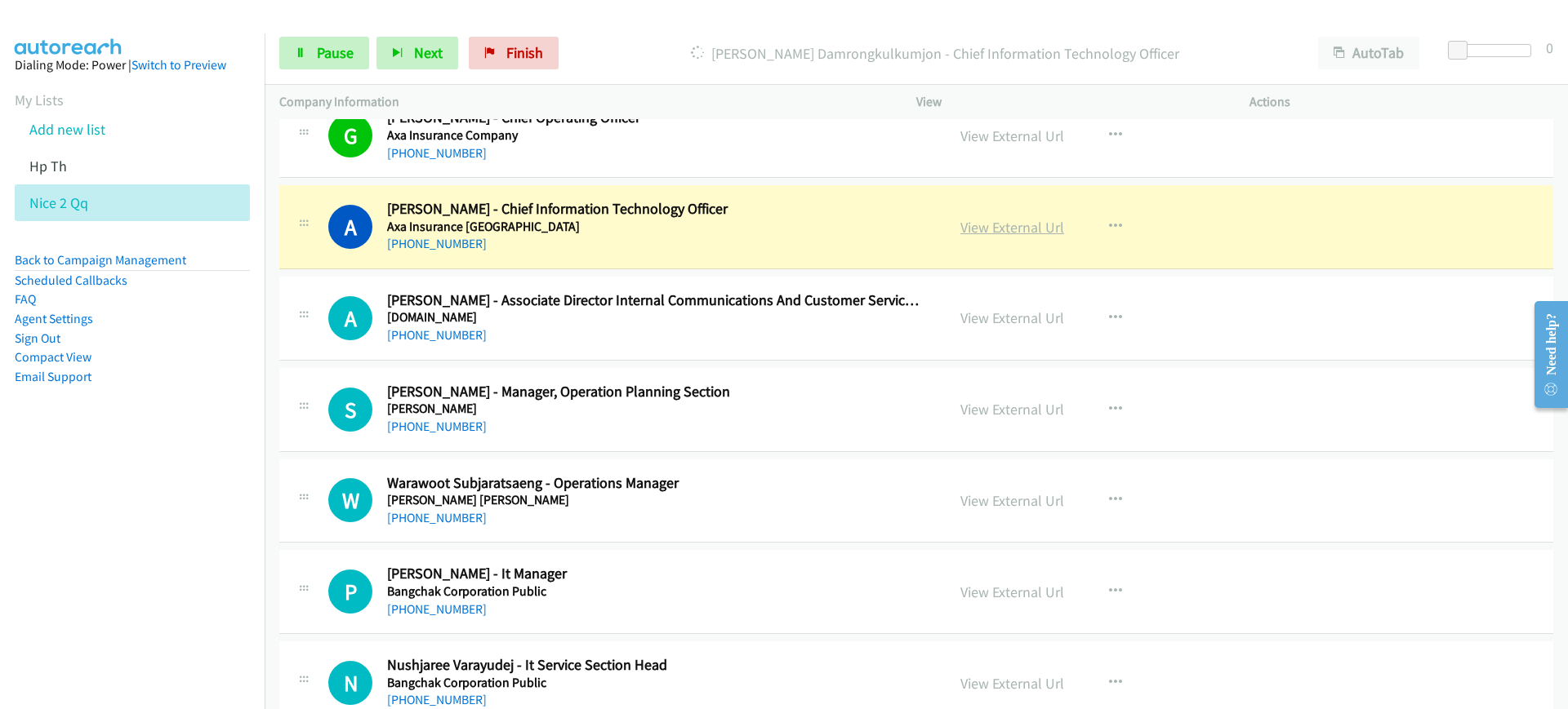
click at [1014, 222] on link "View External Url" at bounding box center [1012, 227] width 103 height 18
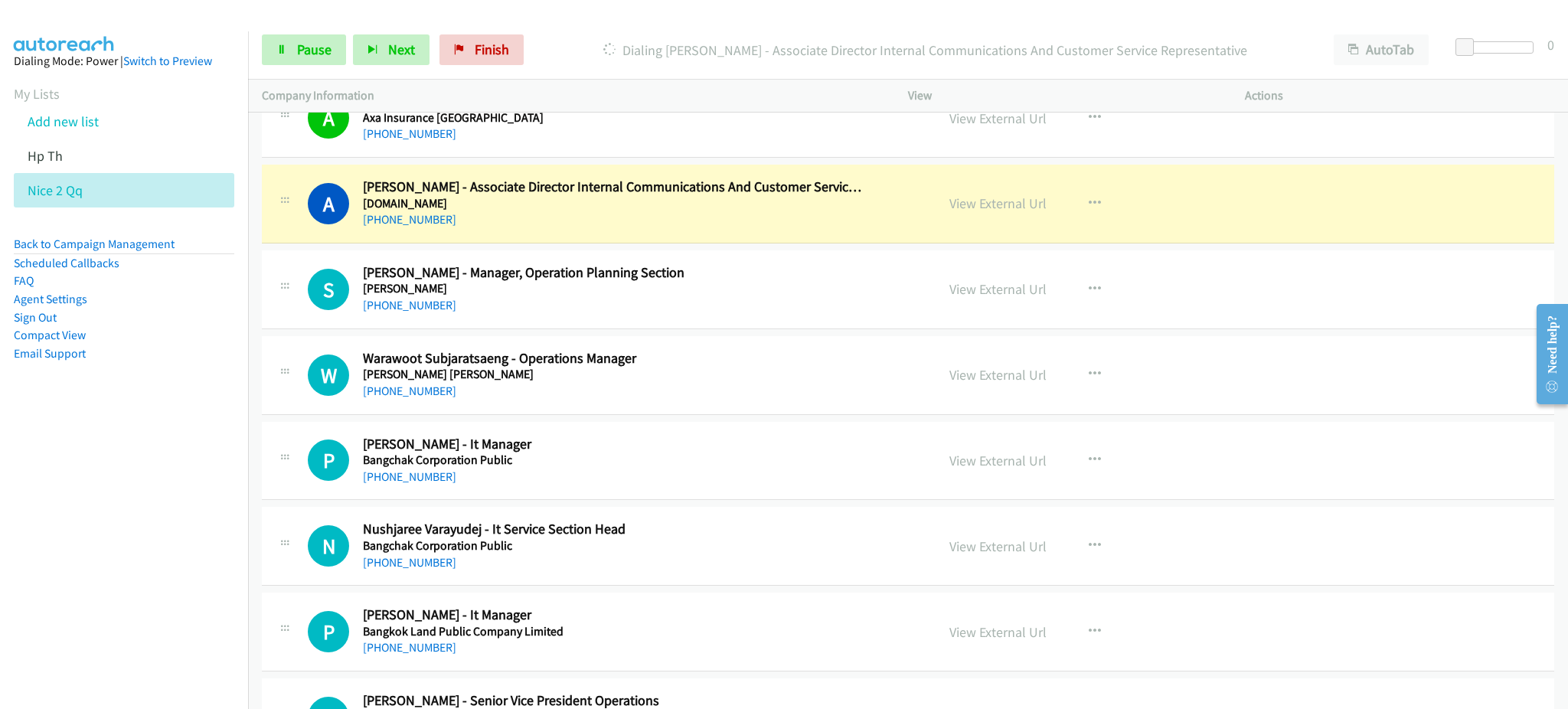
scroll to position [1626, 0]
click at [978, 199] on link "View External Url" at bounding box center [997, 204] width 97 height 17
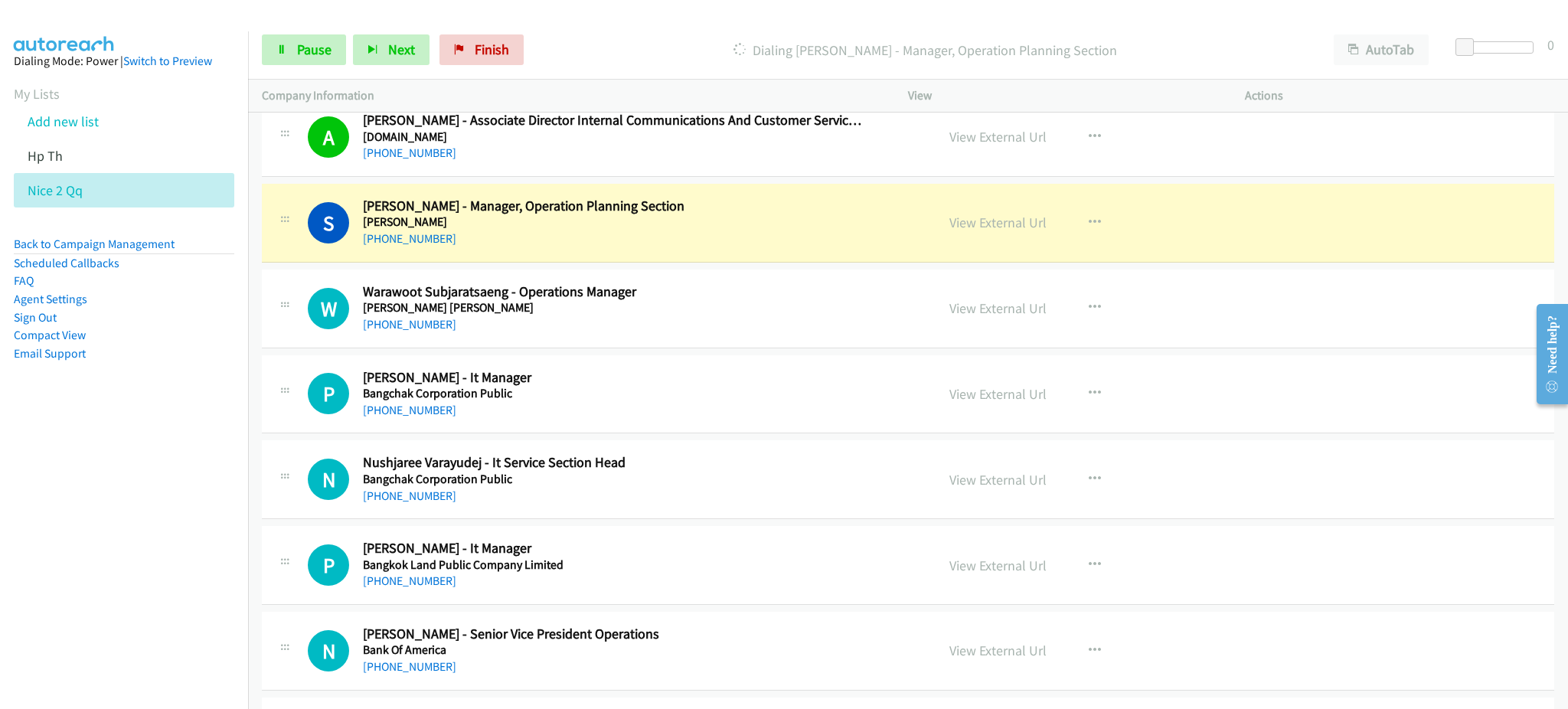
scroll to position [1728, 0]
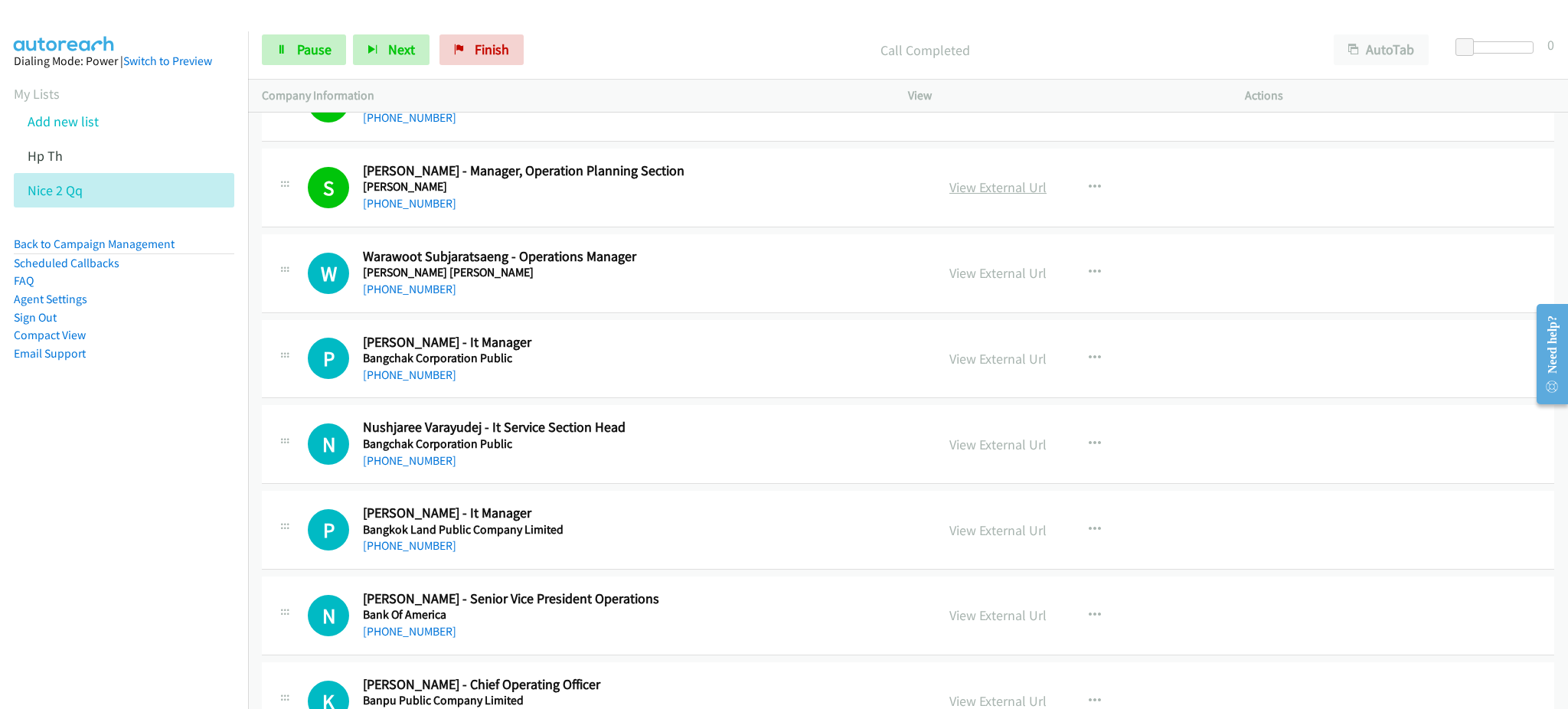
click at [997, 190] on link "View External Url" at bounding box center [997, 186] width 97 height 17
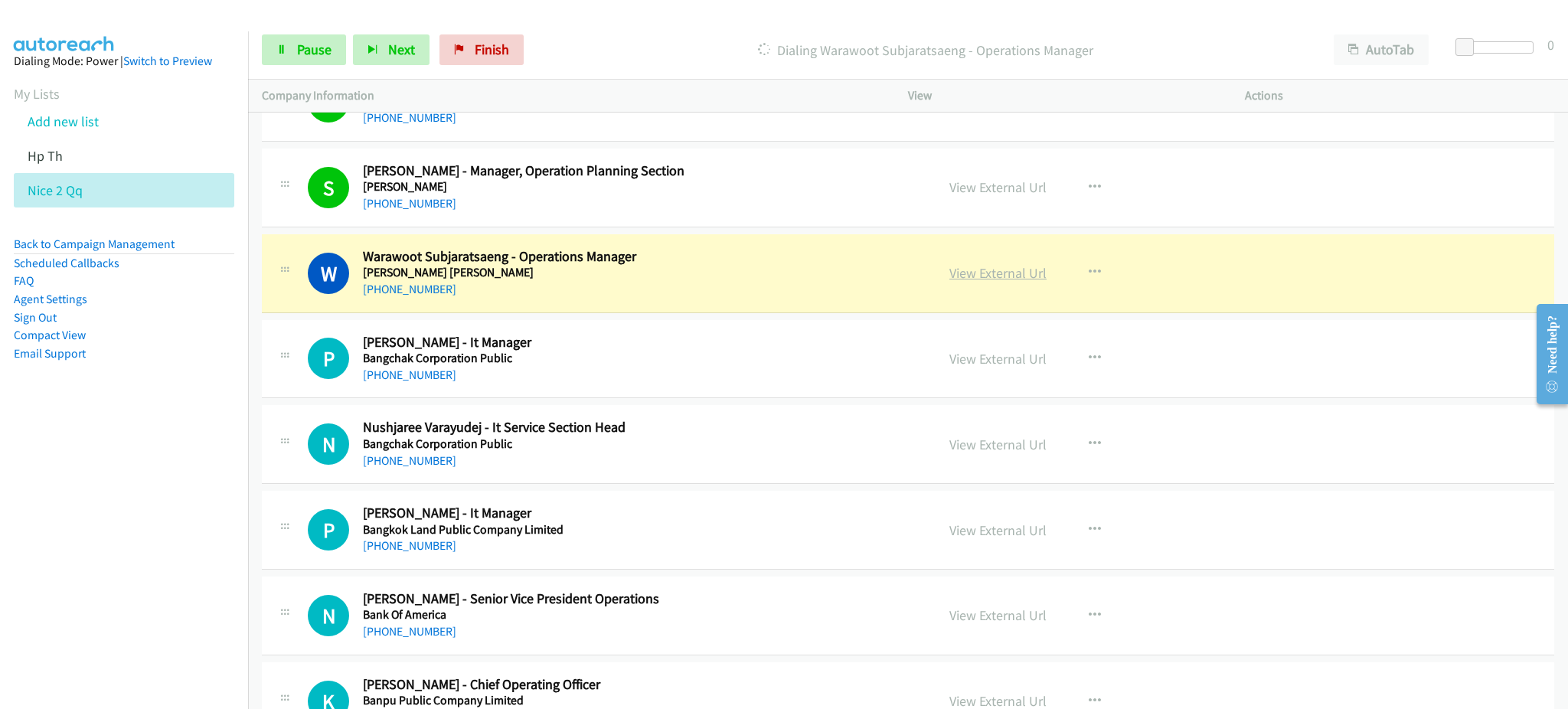
click at [982, 268] on link "View External Url" at bounding box center [997, 272] width 97 height 17
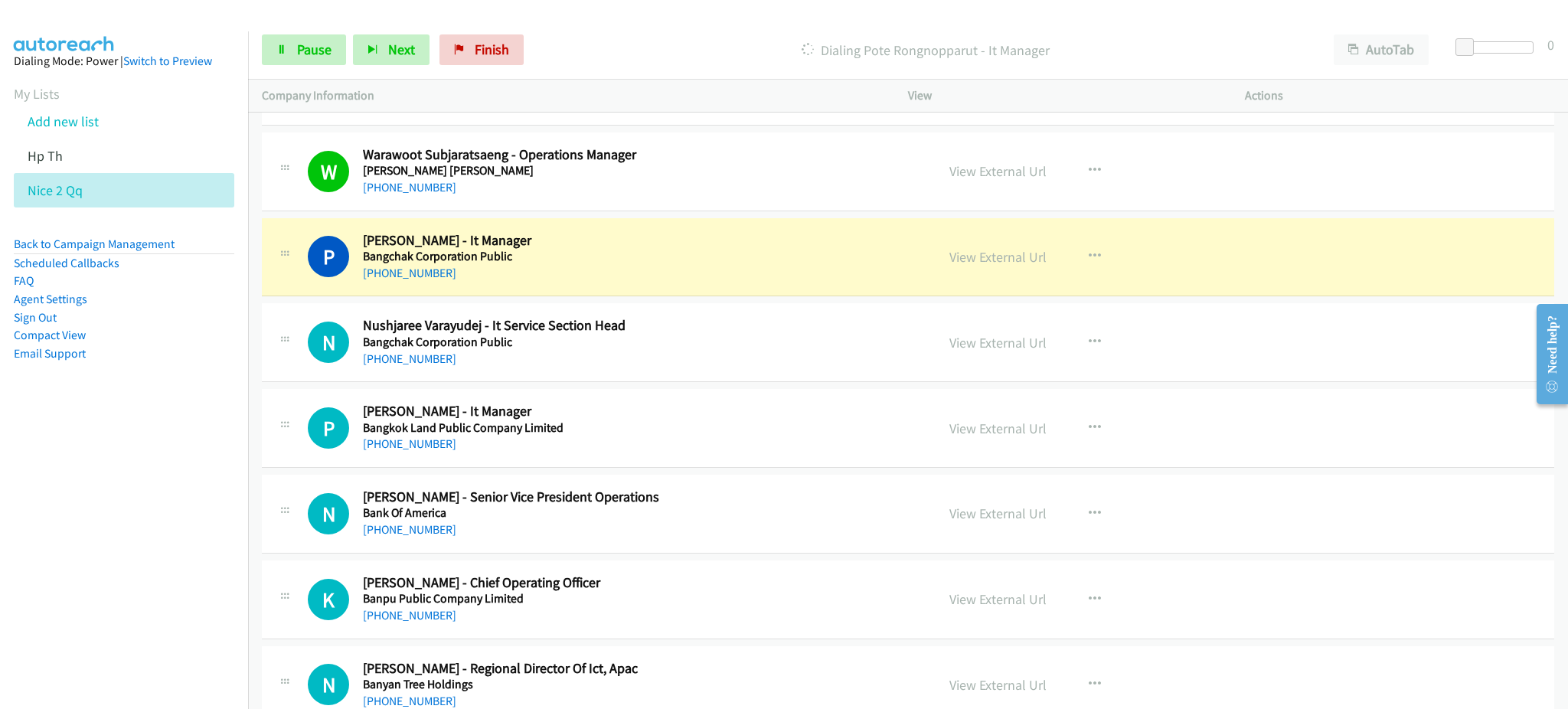
scroll to position [1932, 0]
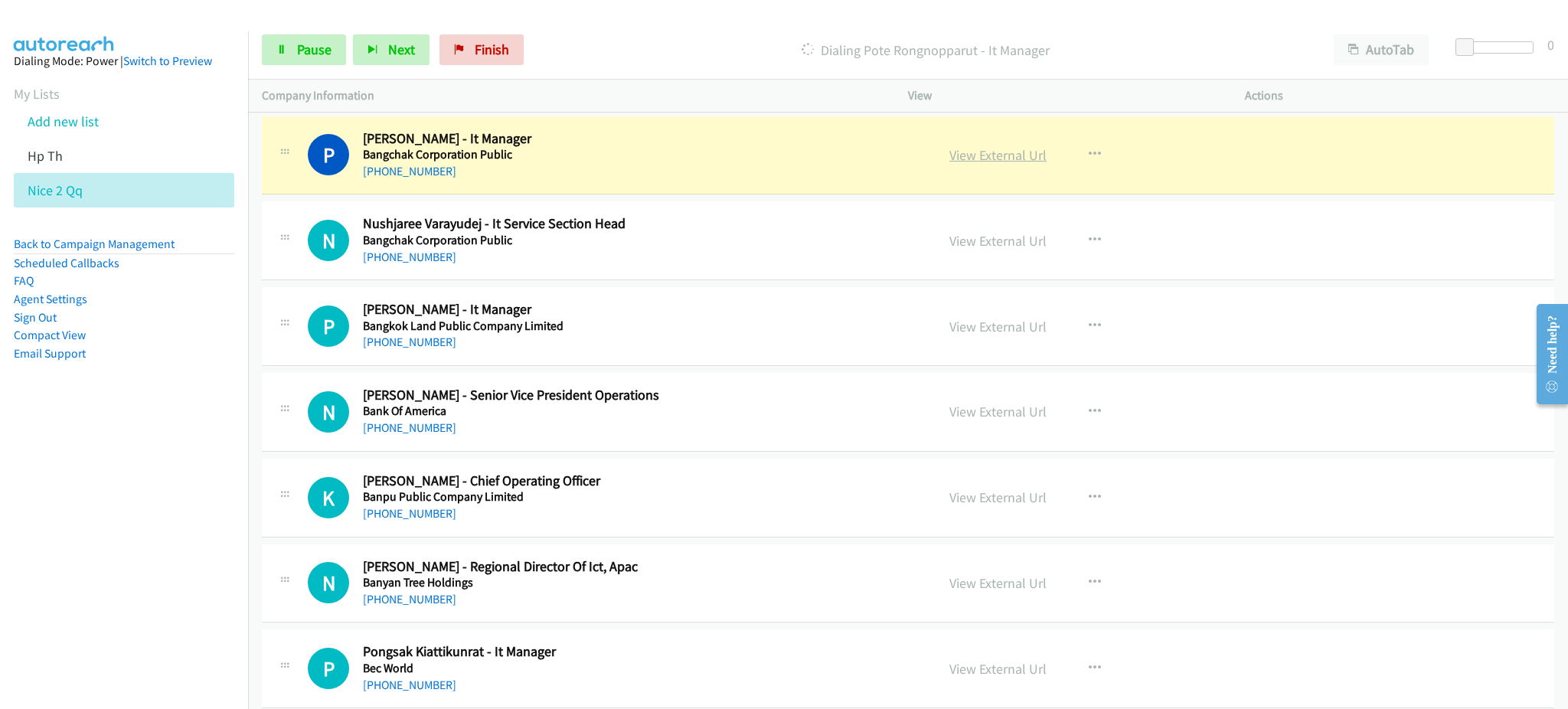
click at [1013, 153] on link "View External Url" at bounding box center [997, 154] width 97 height 17
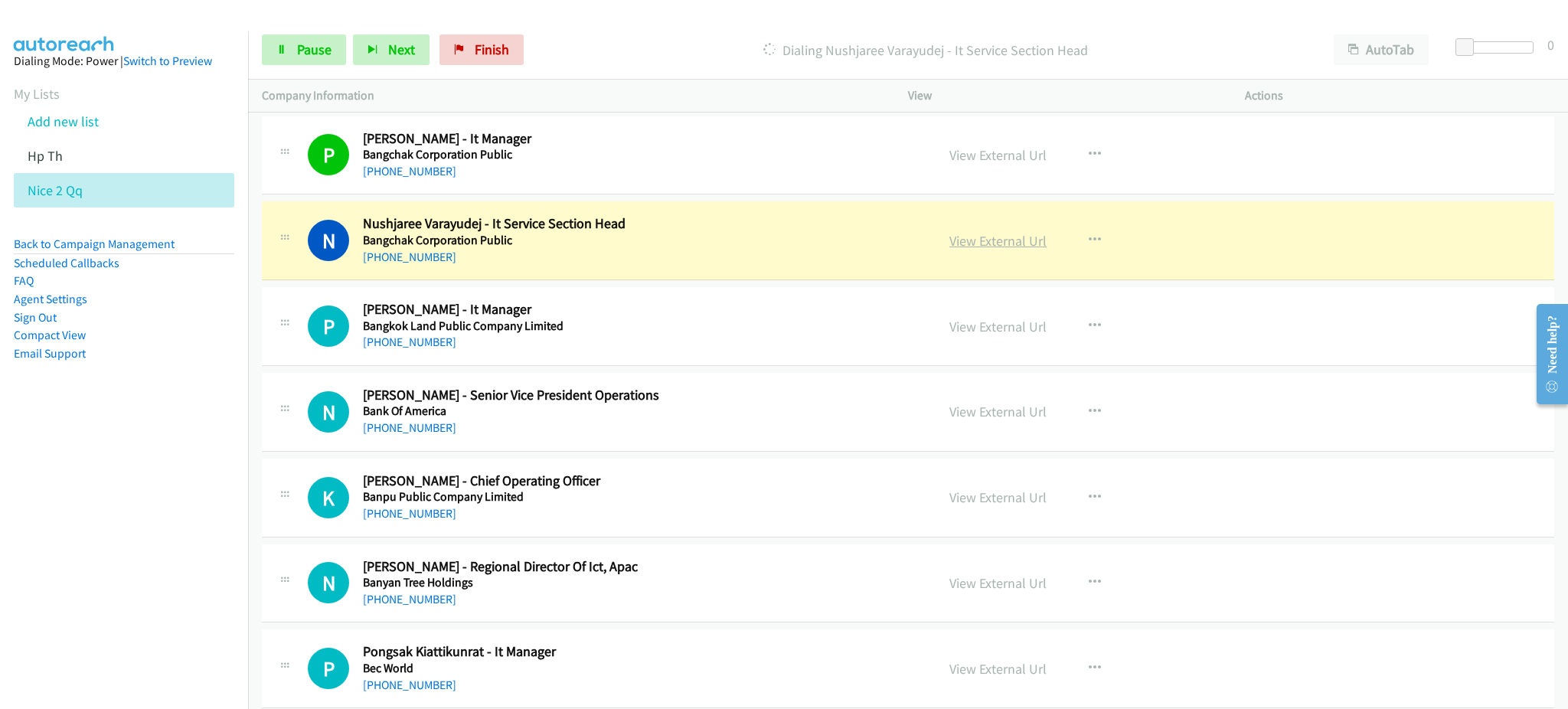
click at [964, 237] on link "View External Url" at bounding box center [997, 240] width 97 height 17
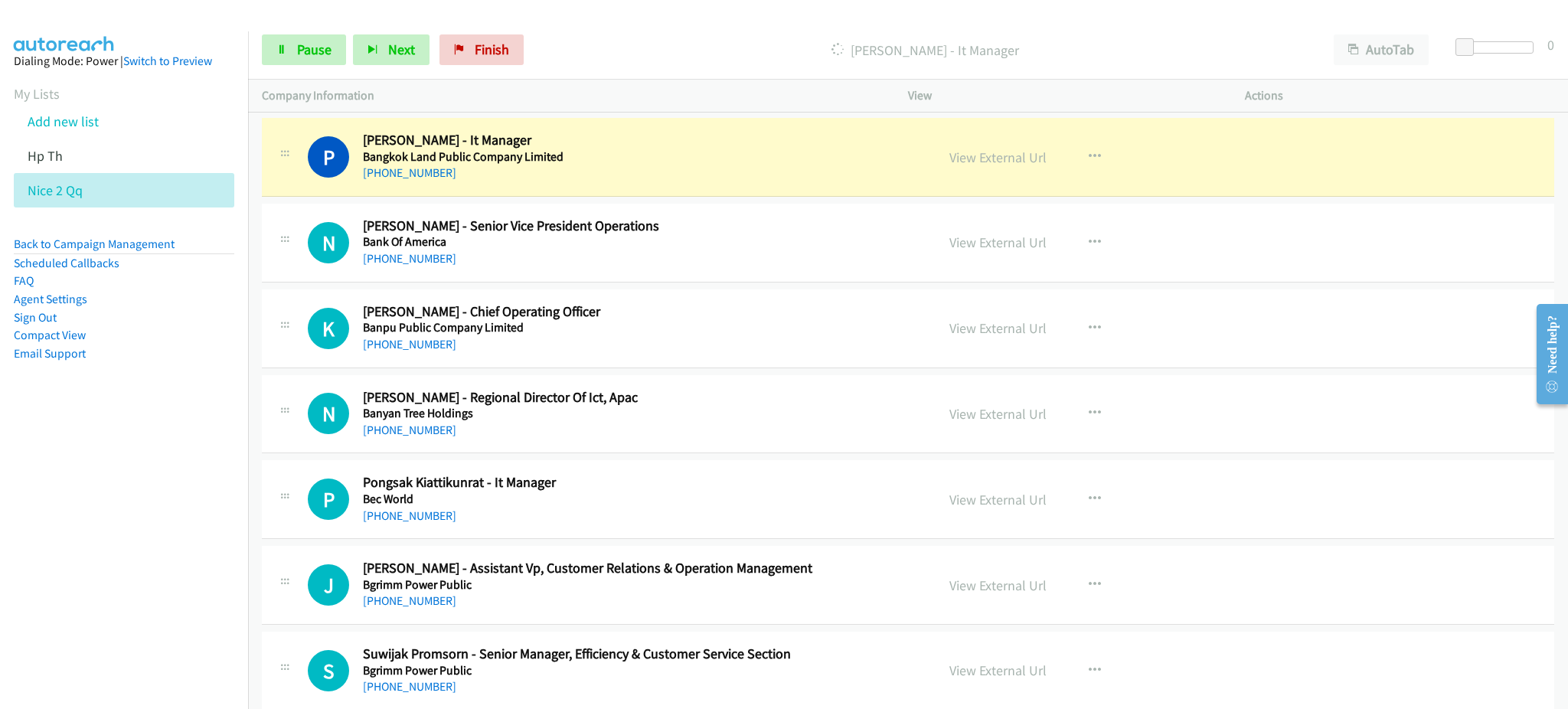
scroll to position [2136, 0]
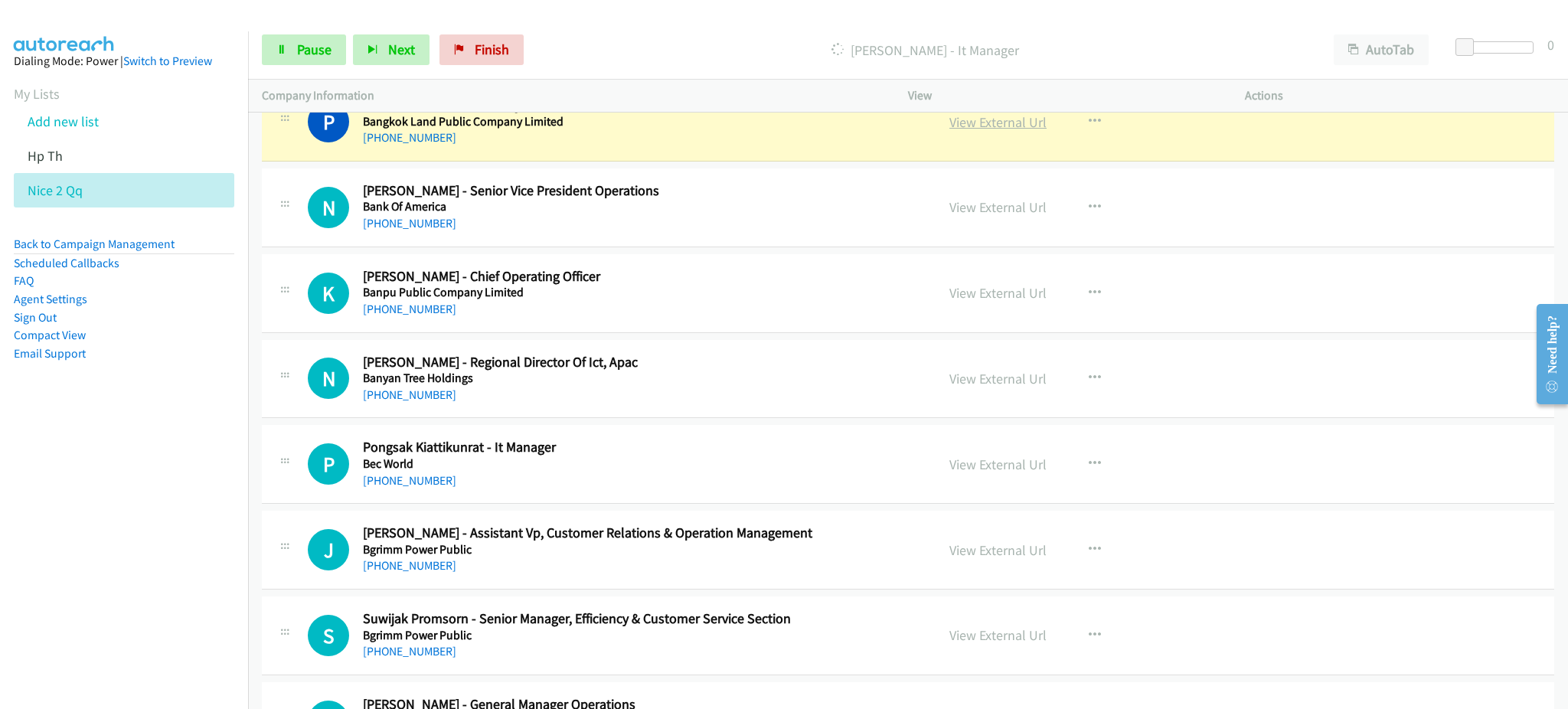
click at [972, 127] on link "View External Url" at bounding box center [997, 121] width 97 height 17
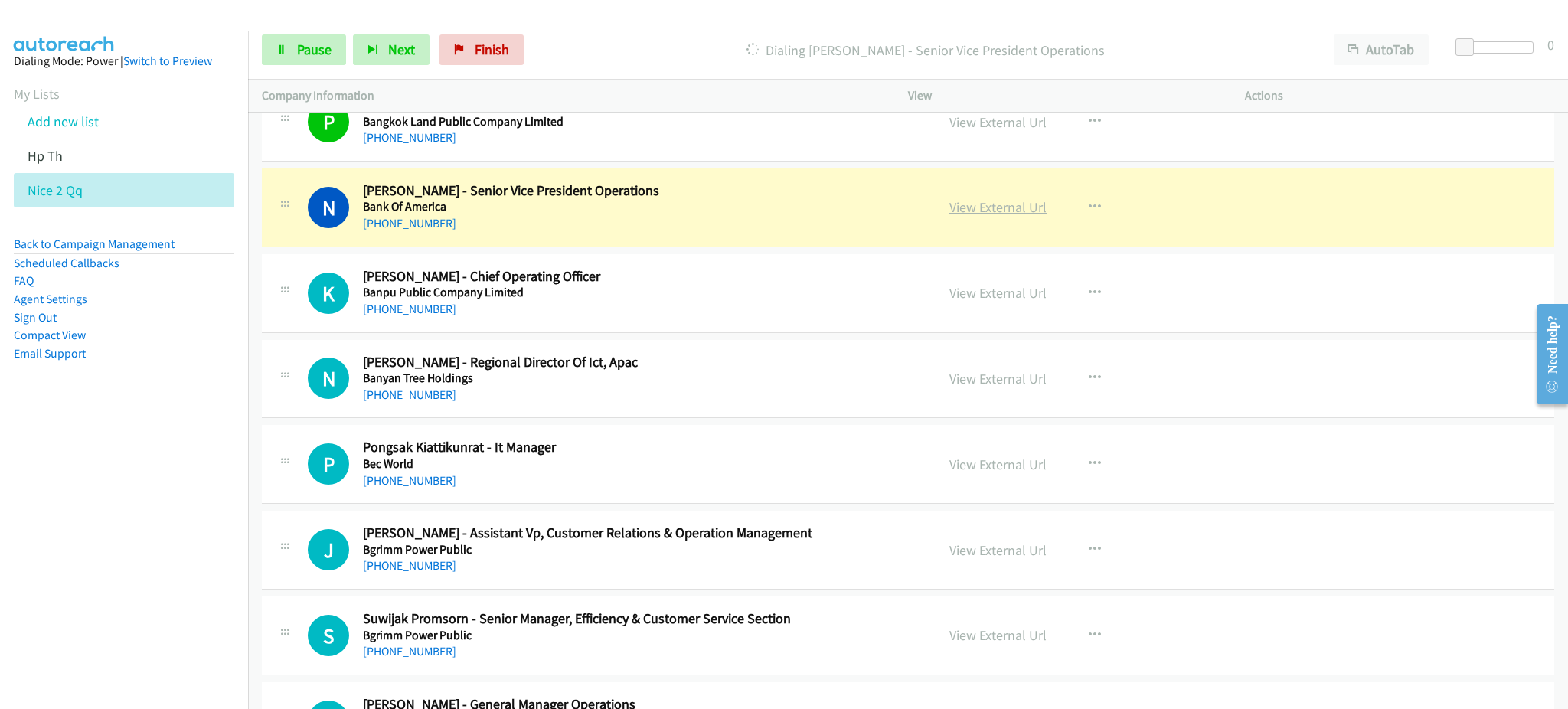
click at [974, 211] on link "View External Url" at bounding box center [997, 207] width 97 height 17
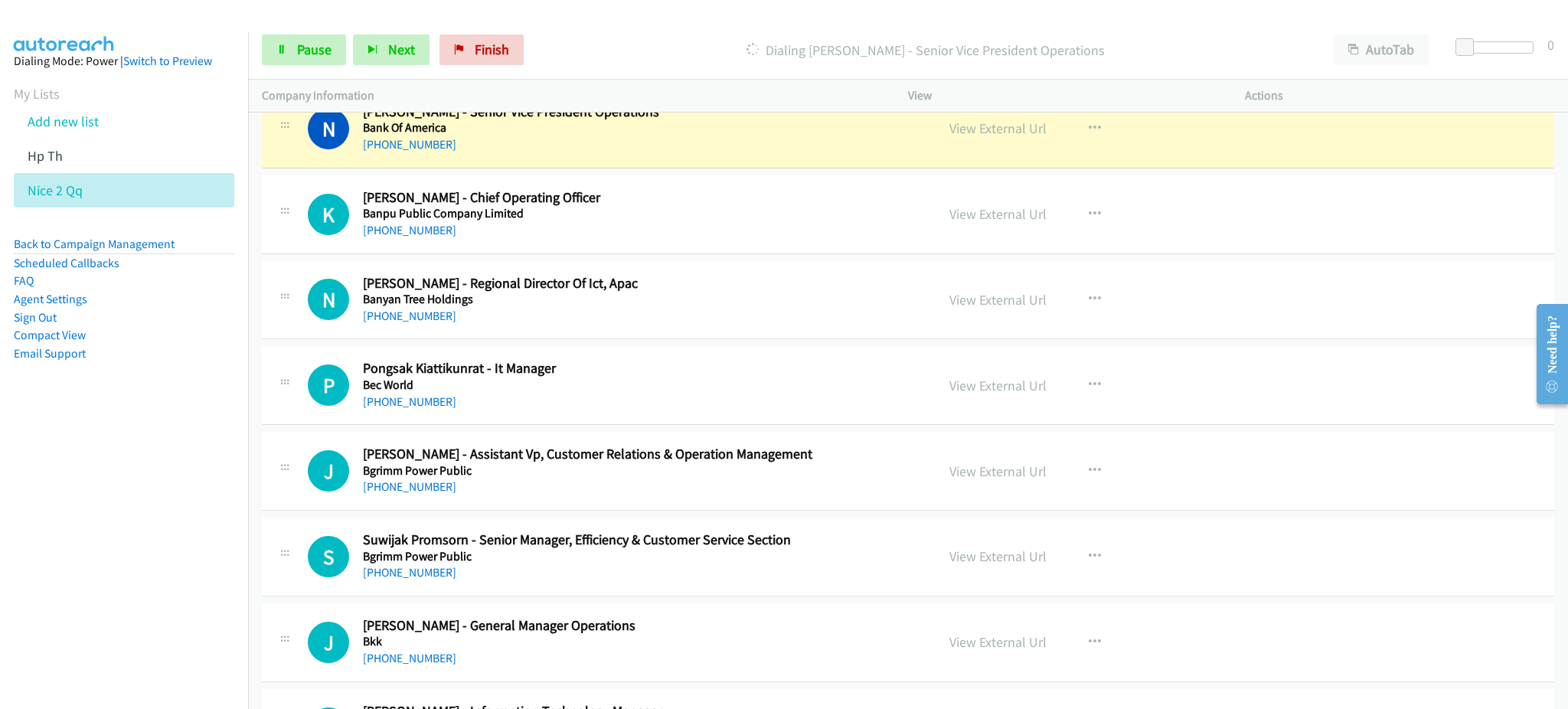
scroll to position [2238, 0]
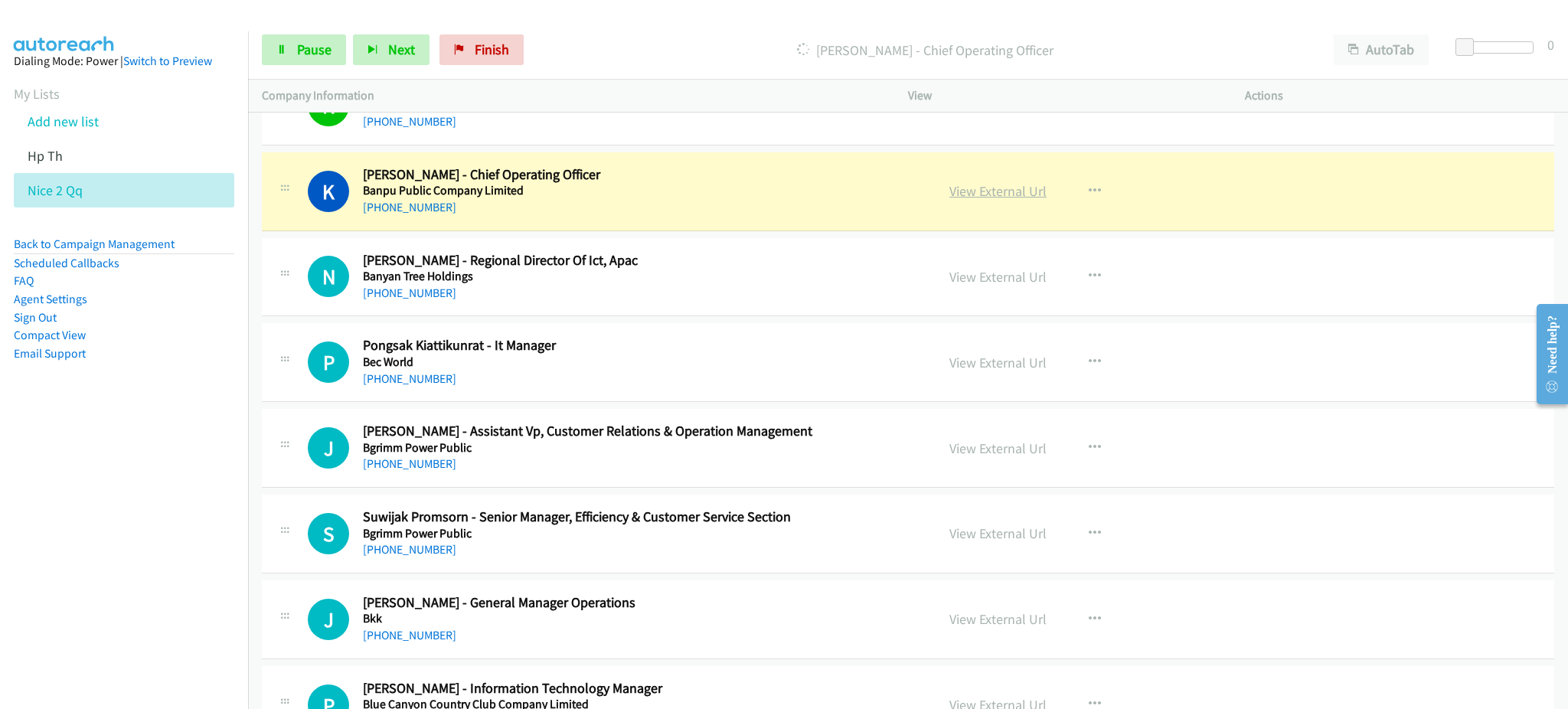
click at [1009, 191] on link "View External Url" at bounding box center [997, 190] width 97 height 17
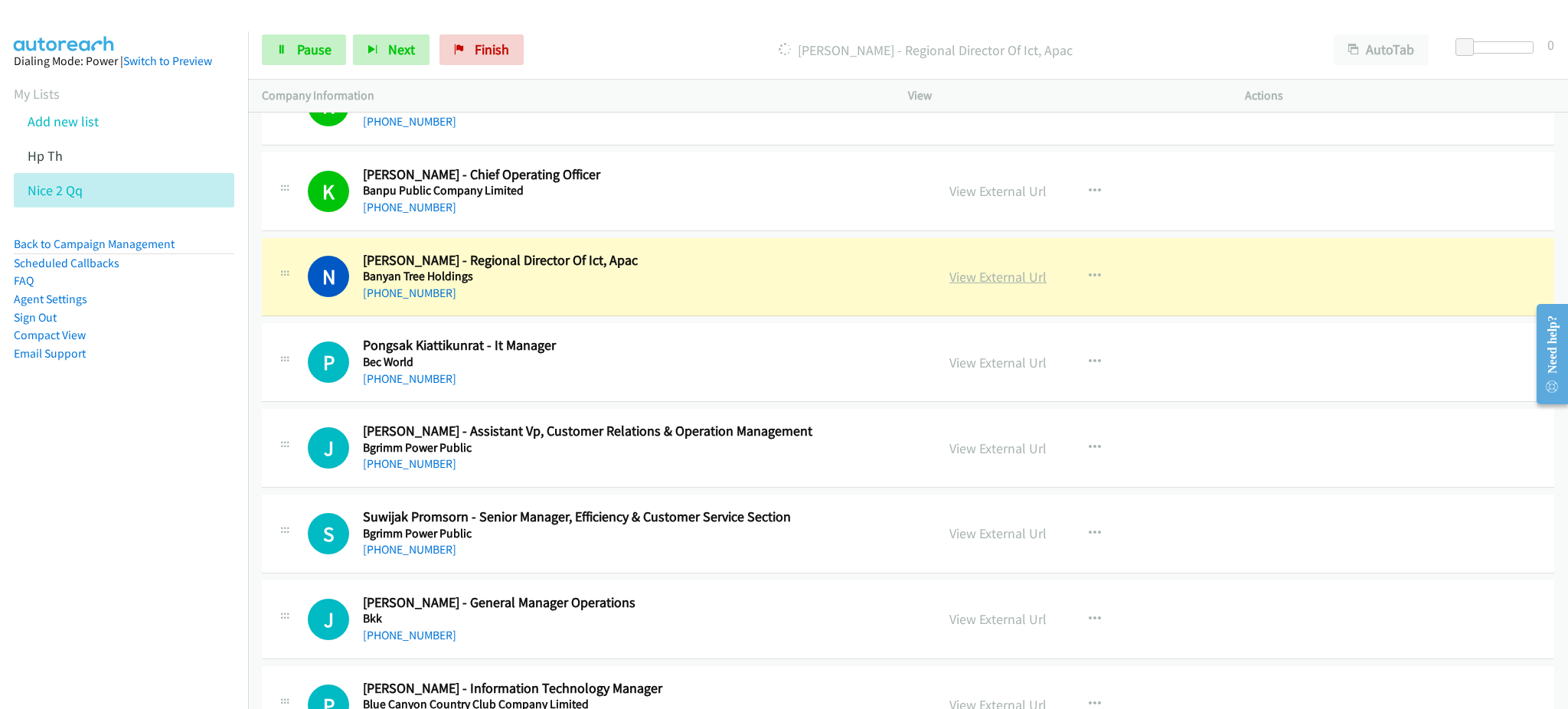
click at [1012, 271] on link "View External Url" at bounding box center [997, 276] width 97 height 17
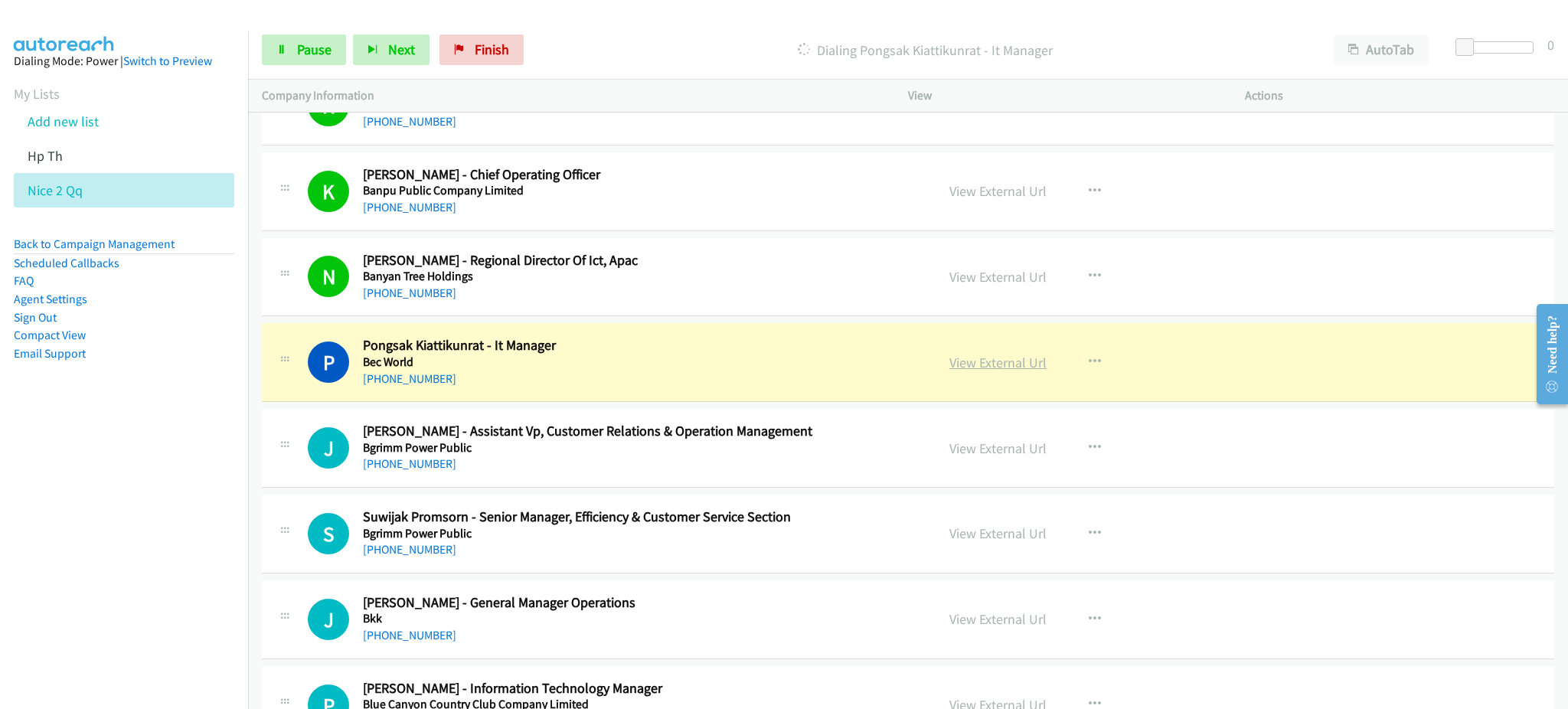
click at [960, 364] on link "View External Url" at bounding box center [997, 362] width 97 height 17
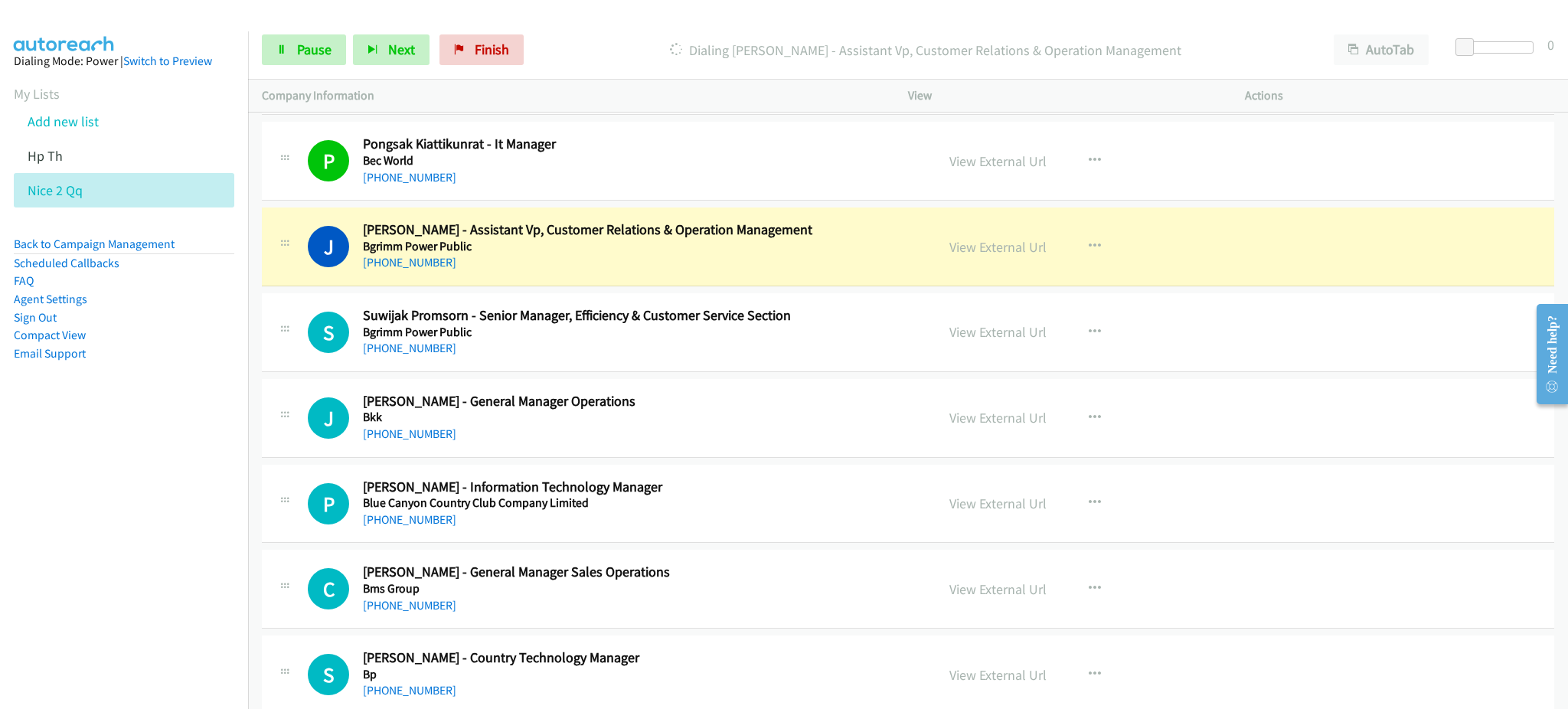
scroll to position [2442, 0]
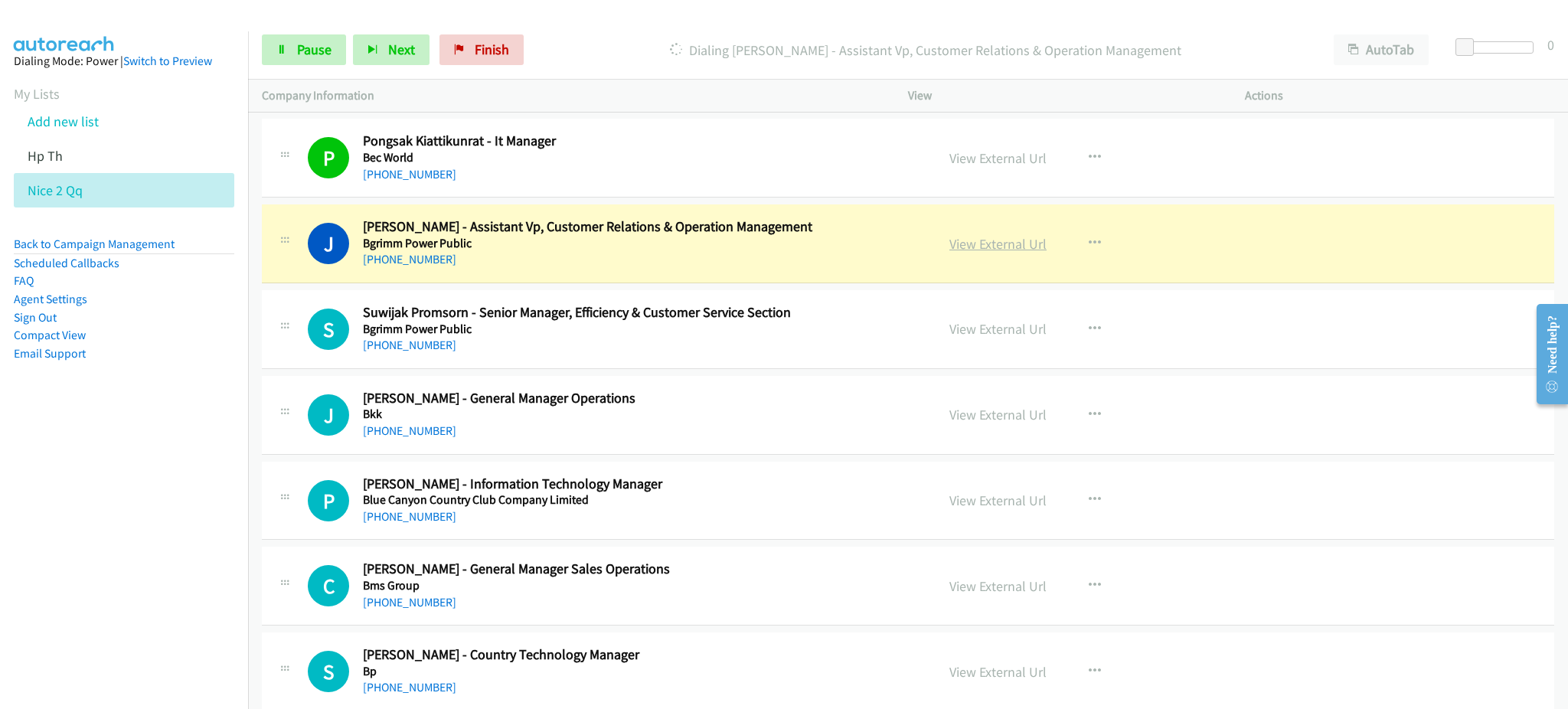
click at [983, 243] on link "View External Url" at bounding box center [997, 243] width 97 height 17
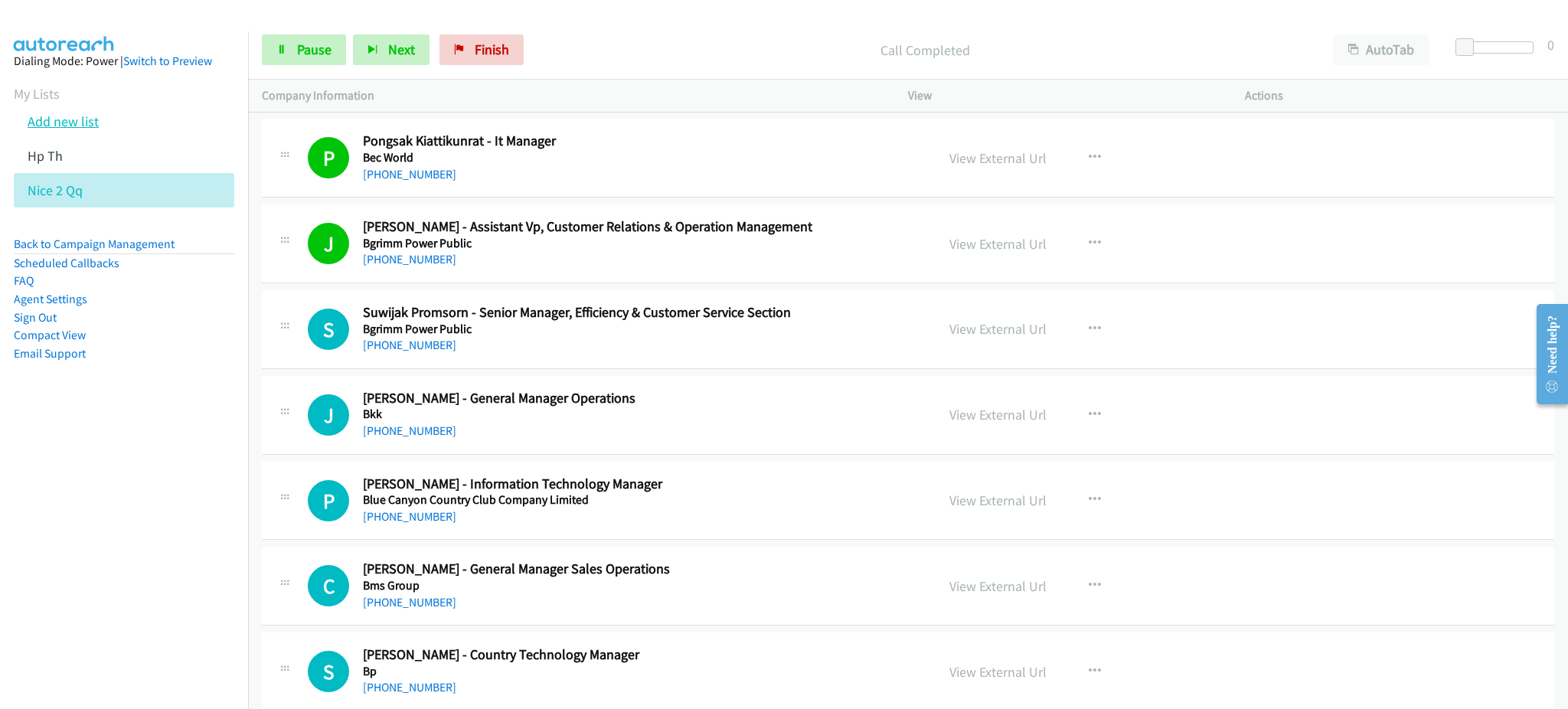
click at [70, 121] on link "Add new list" at bounding box center [63, 121] width 71 height 17
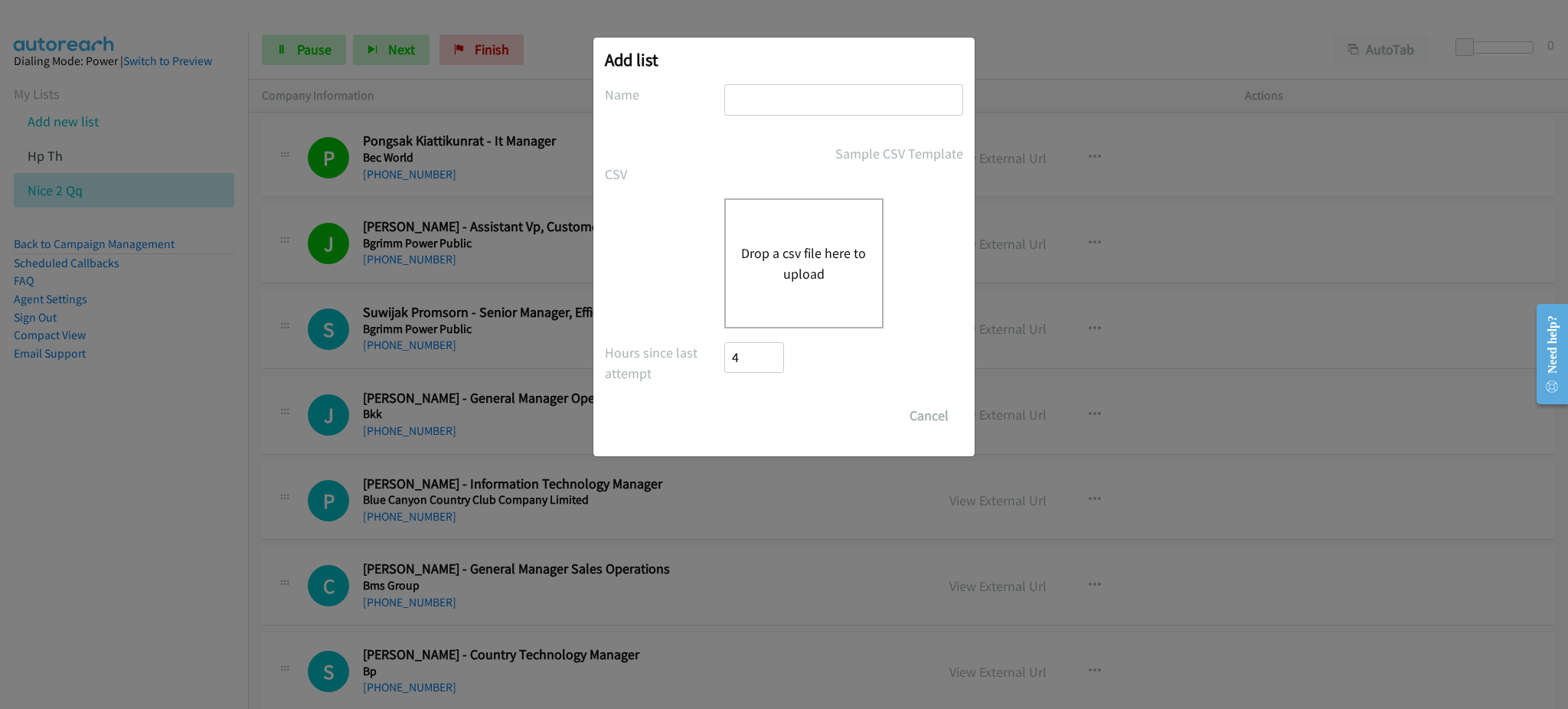
click at [830, 103] on input "text" at bounding box center [843, 100] width 239 height 31
type input "Lenovo TH"
click at [779, 277] on button "Drop a csv file here to upload" at bounding box center [804, 263] width 126 height 41
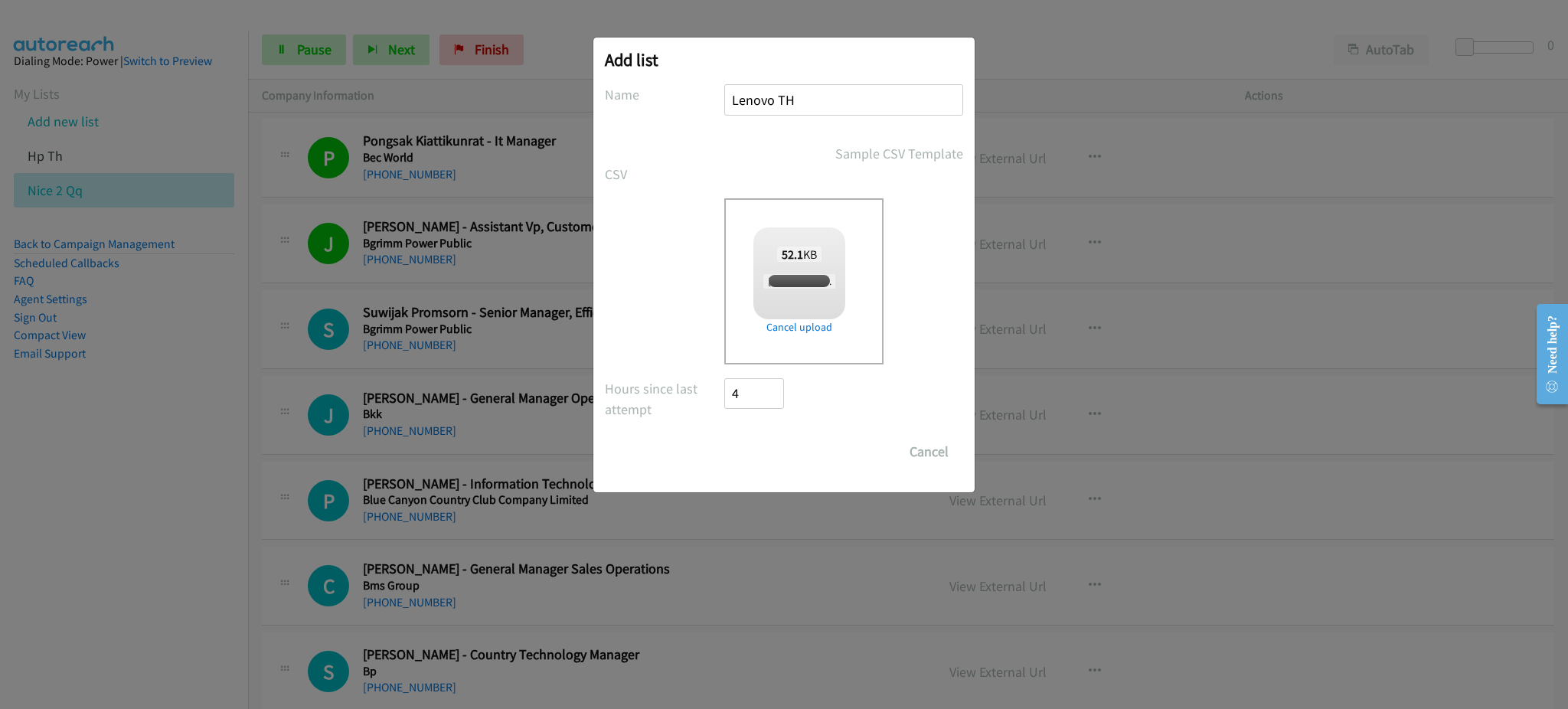
checkbox input "true"
click at [773, 446] on input "Save List" at bounding box center [764, 451] width 80 height 30
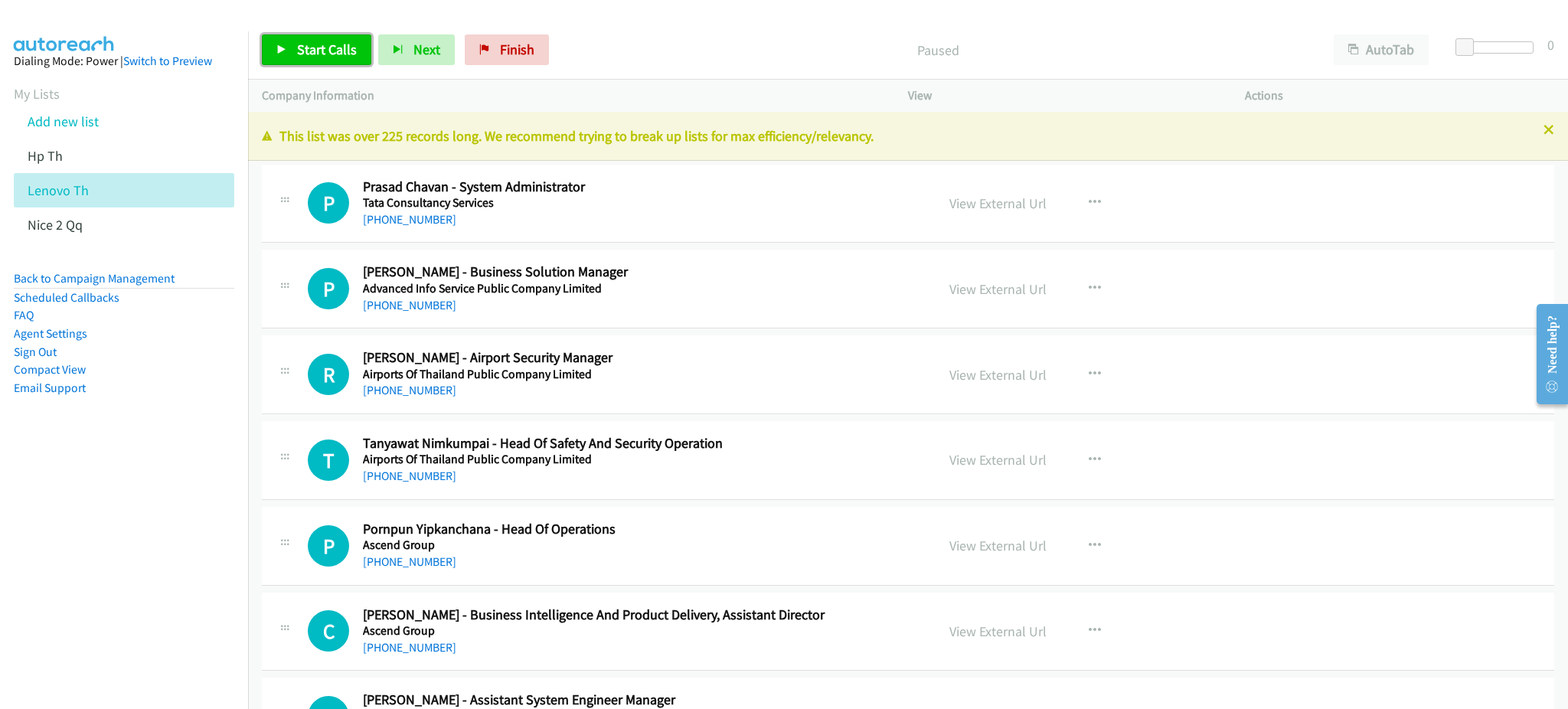
click at [300, 53] on span "Start Calls" at bounding box center [327, 48] width 60 height 17
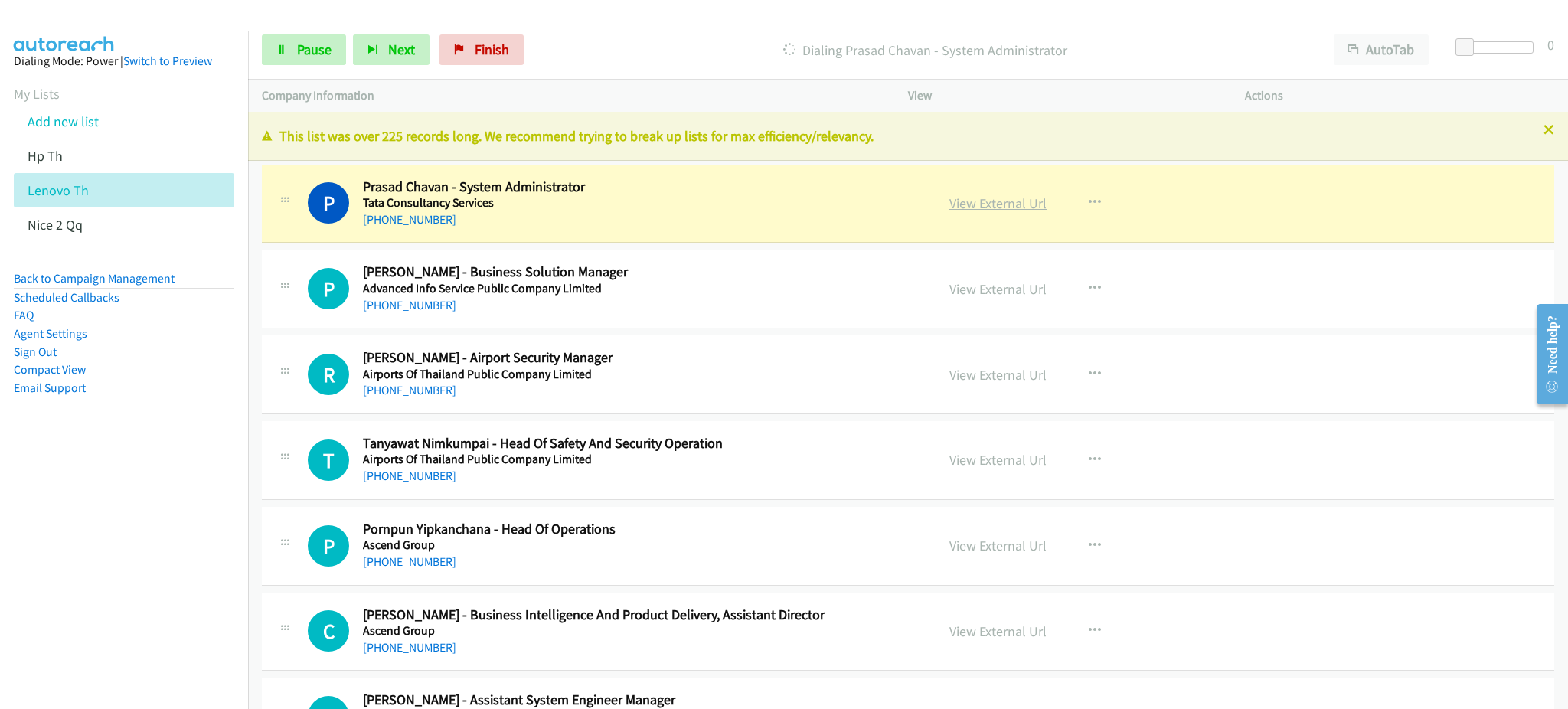
click at [974, 205] on link "View External Url" at bounding box center [997, 203] width 97 height 17
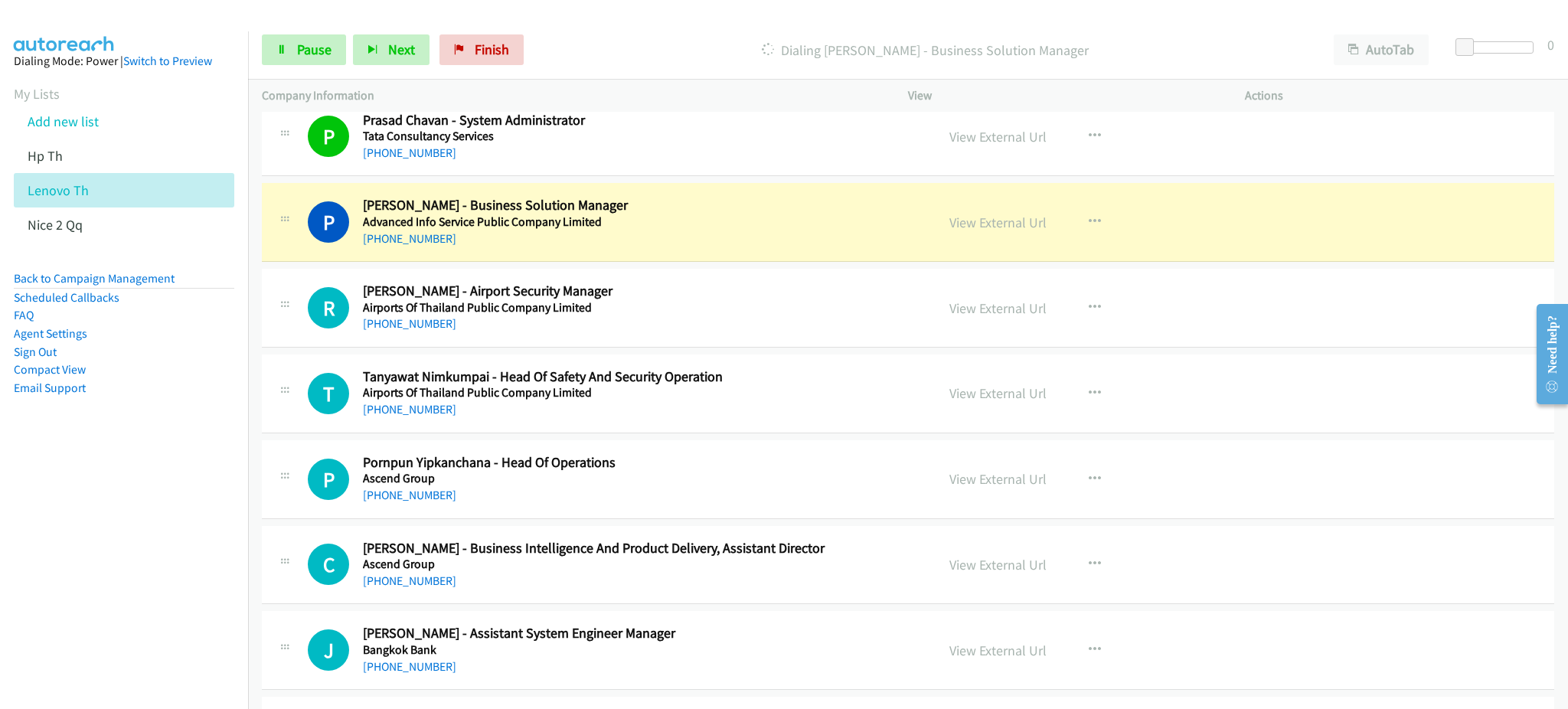
scroll to position [102, 0]
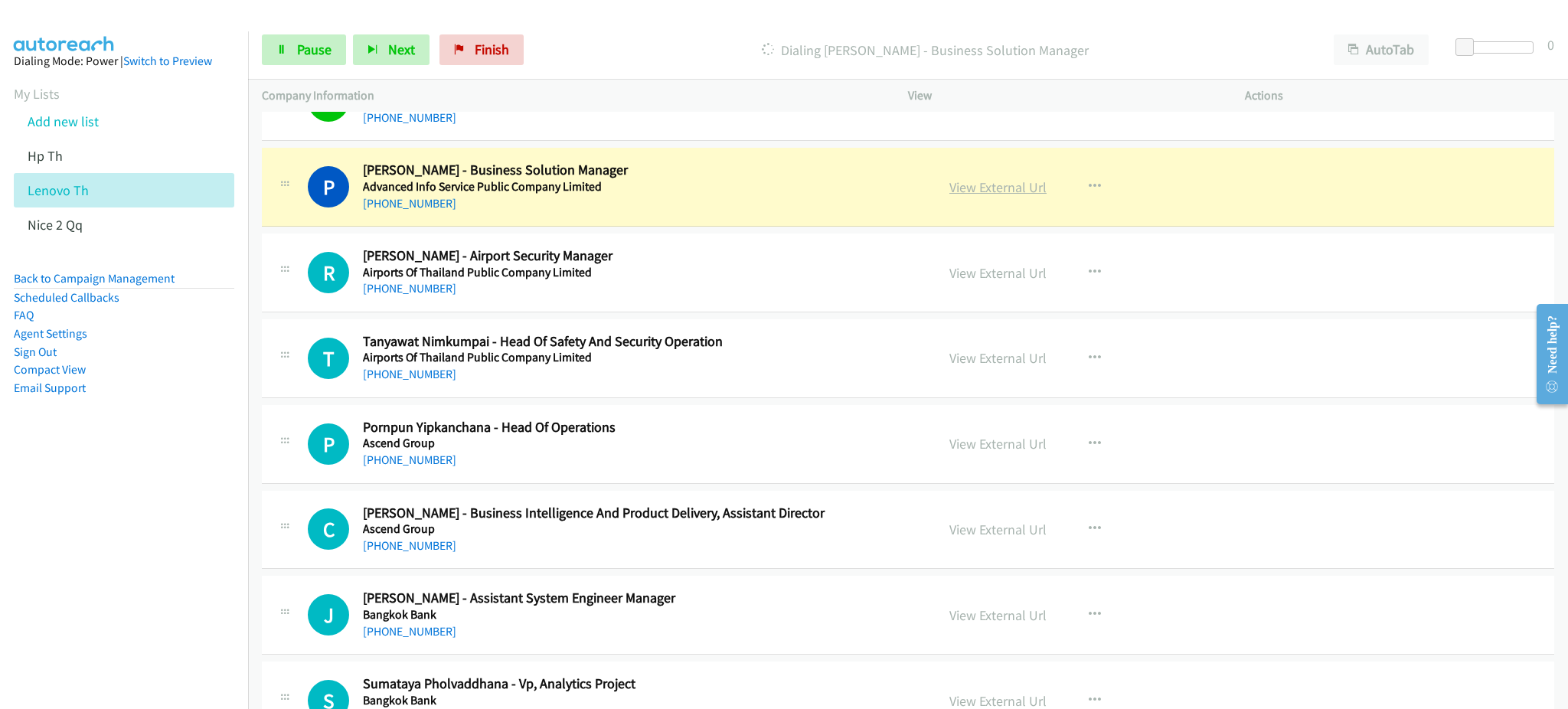
click at [993, 183] on link "View External Url" at bounding box center [997, 186] width 97 height 17
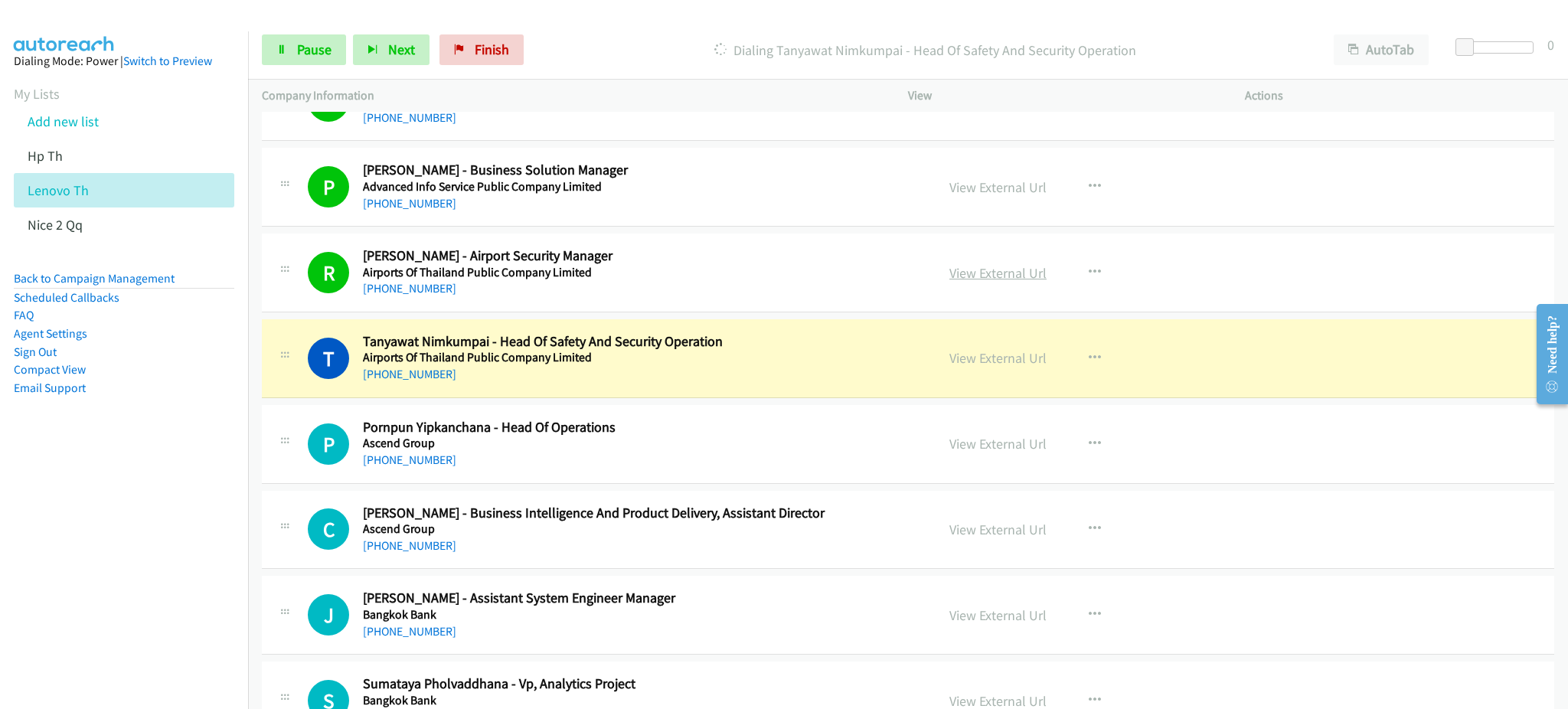
click at [974, 264] on link "View External Url" at bounding box center [997, 272] width 97 height 17
click at [996, 352] on link "View External Url" at bounding box center [997, 357] width 97 height 17
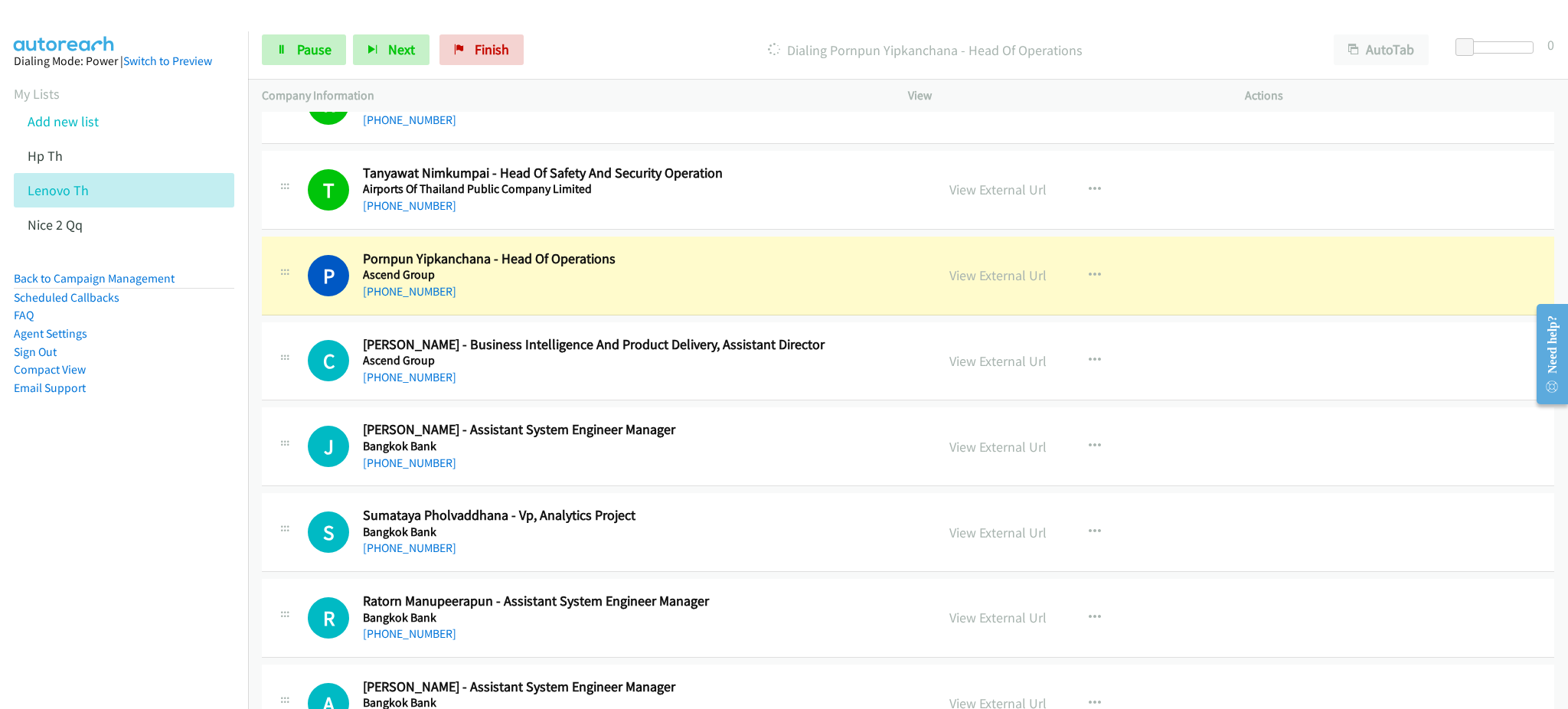
scroll to position [306, 0]
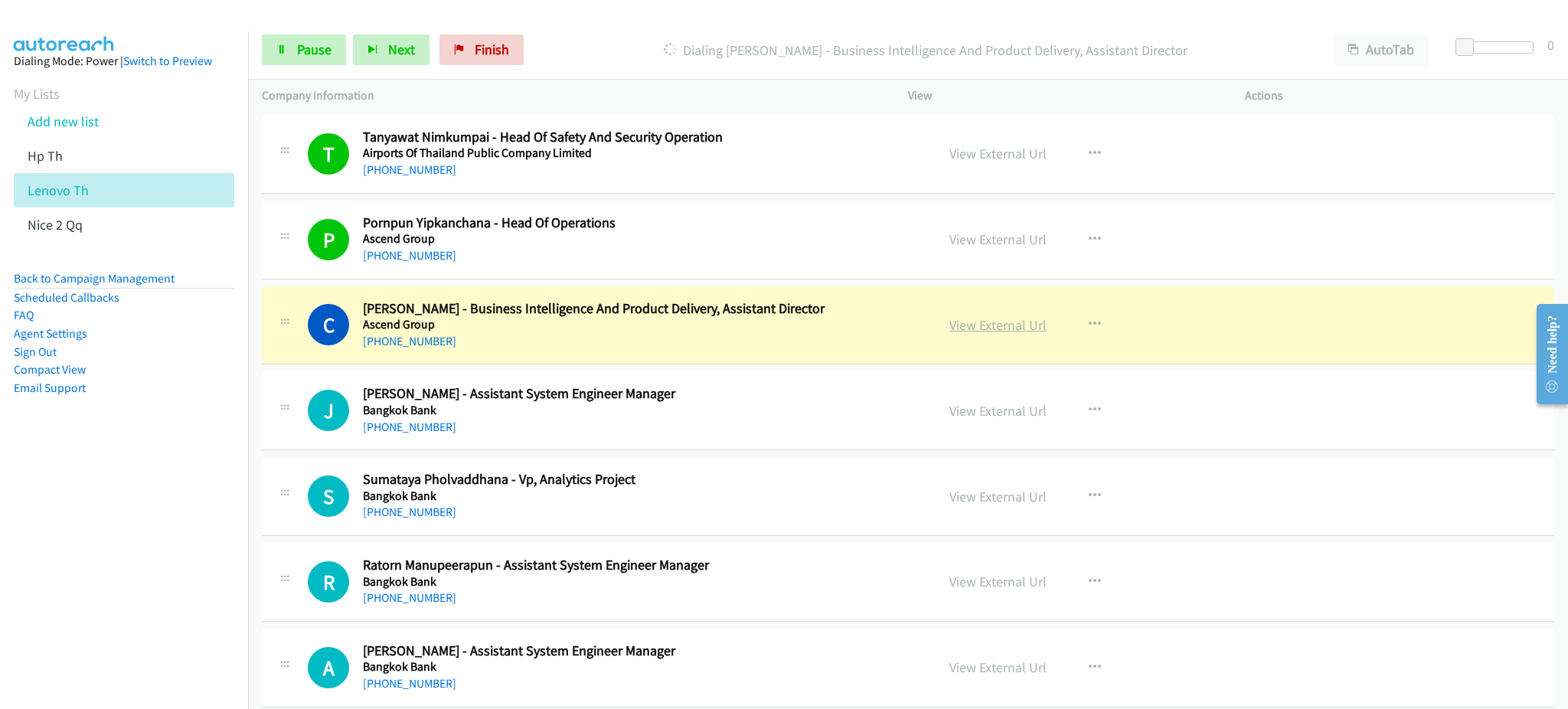
click at [969, 326] on link "View External Url" at bounding box center [997, 324] width 97 height 17
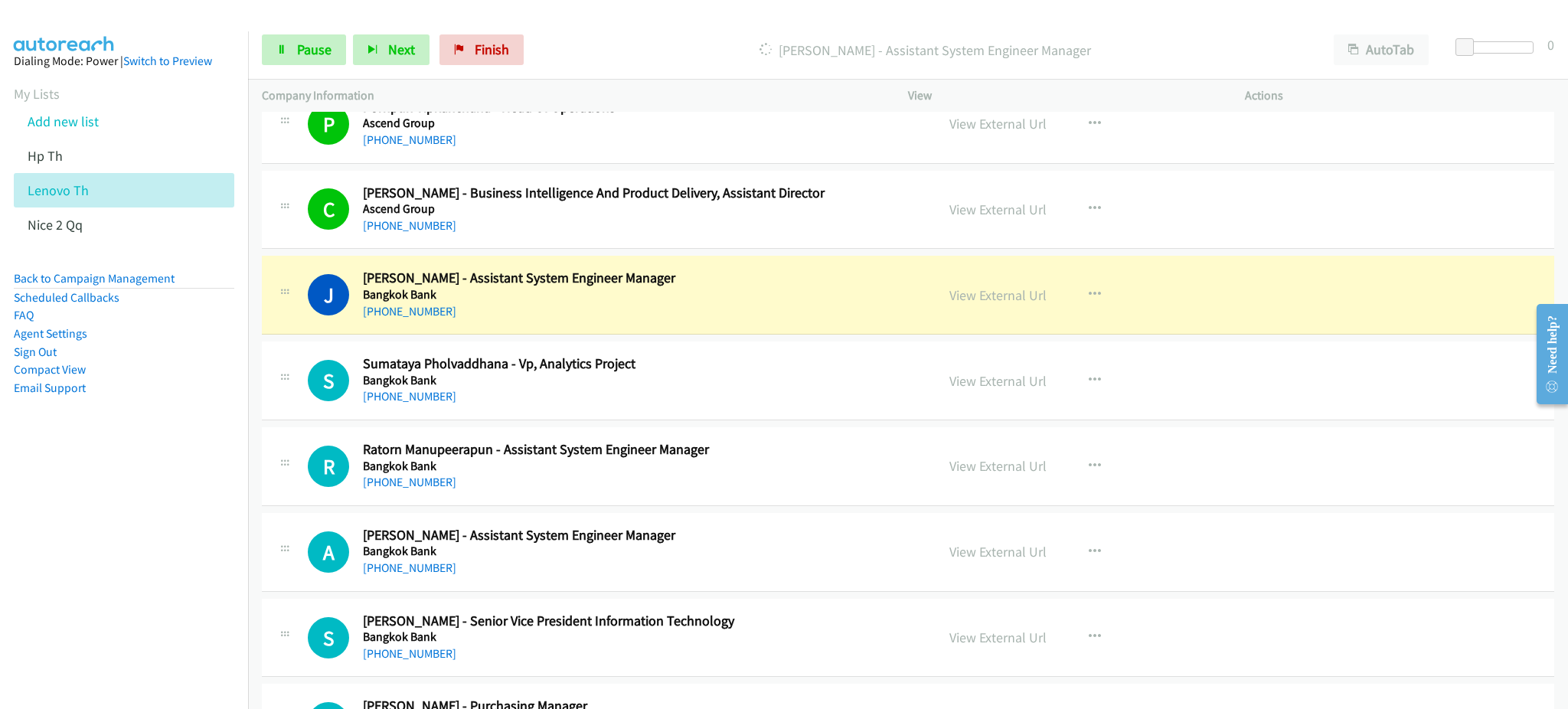
scroll to position [510, 0]
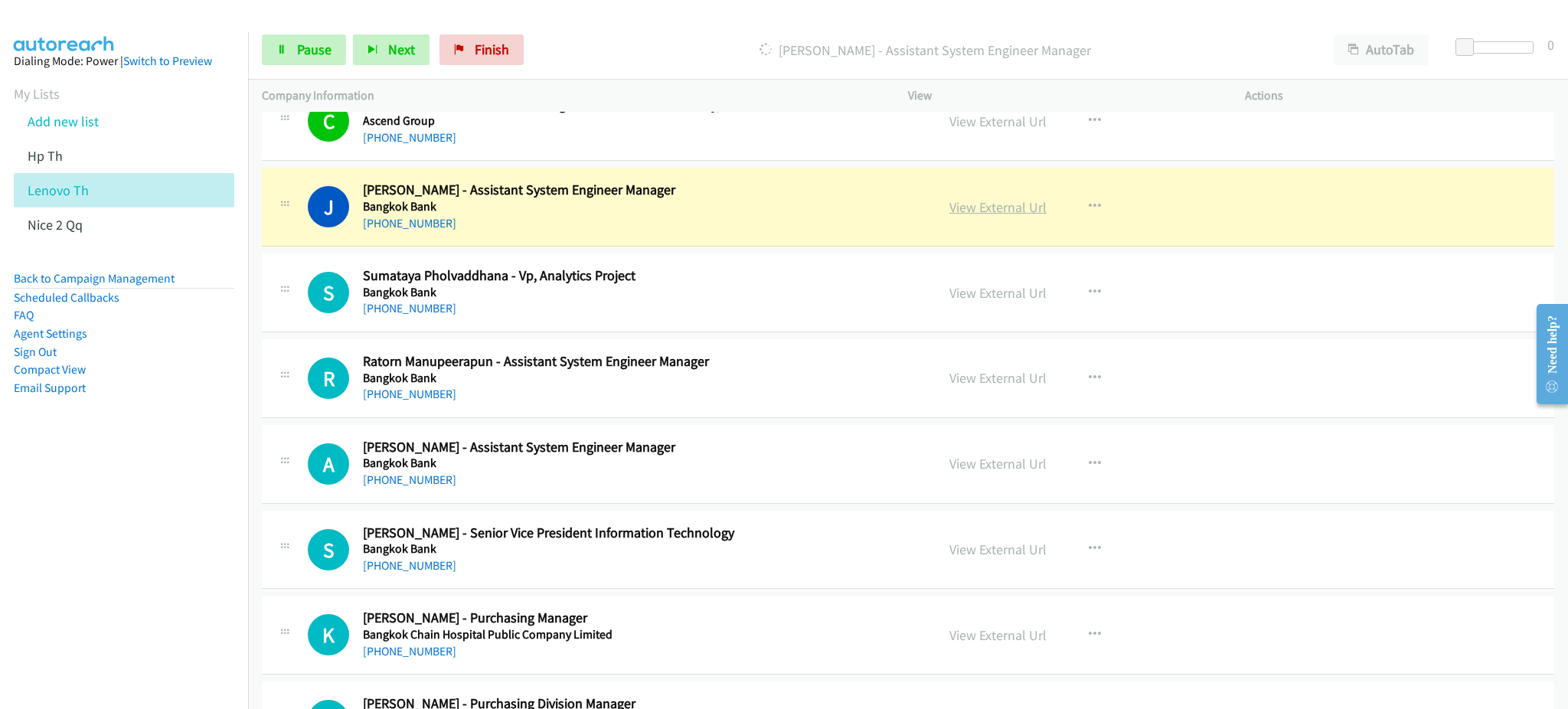
click at [1001, 204] on link "View External Url" at bounding box center [997, 207] width 97 height 17
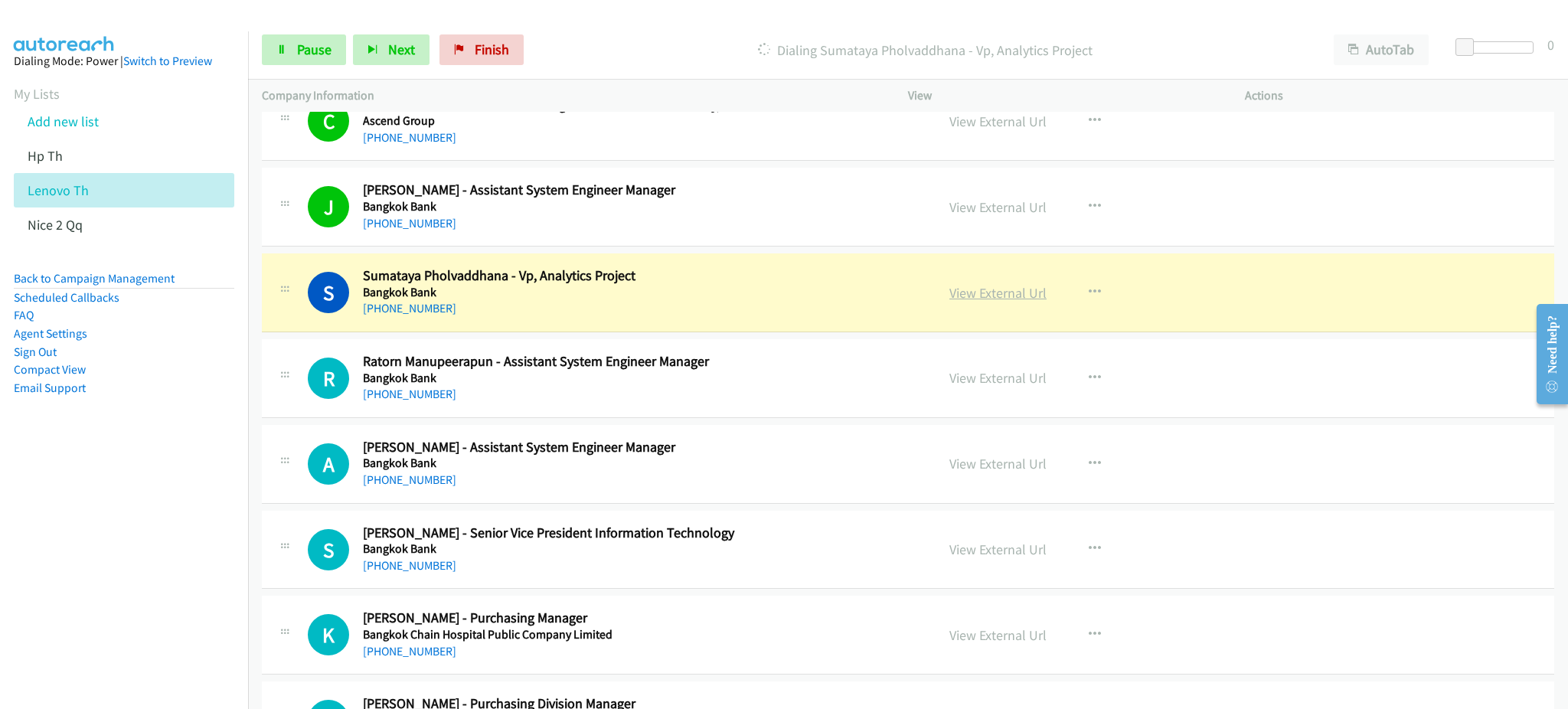
click at [968, 293] on link "View External Url" at bounding box center [997, 292] width 97 height 17
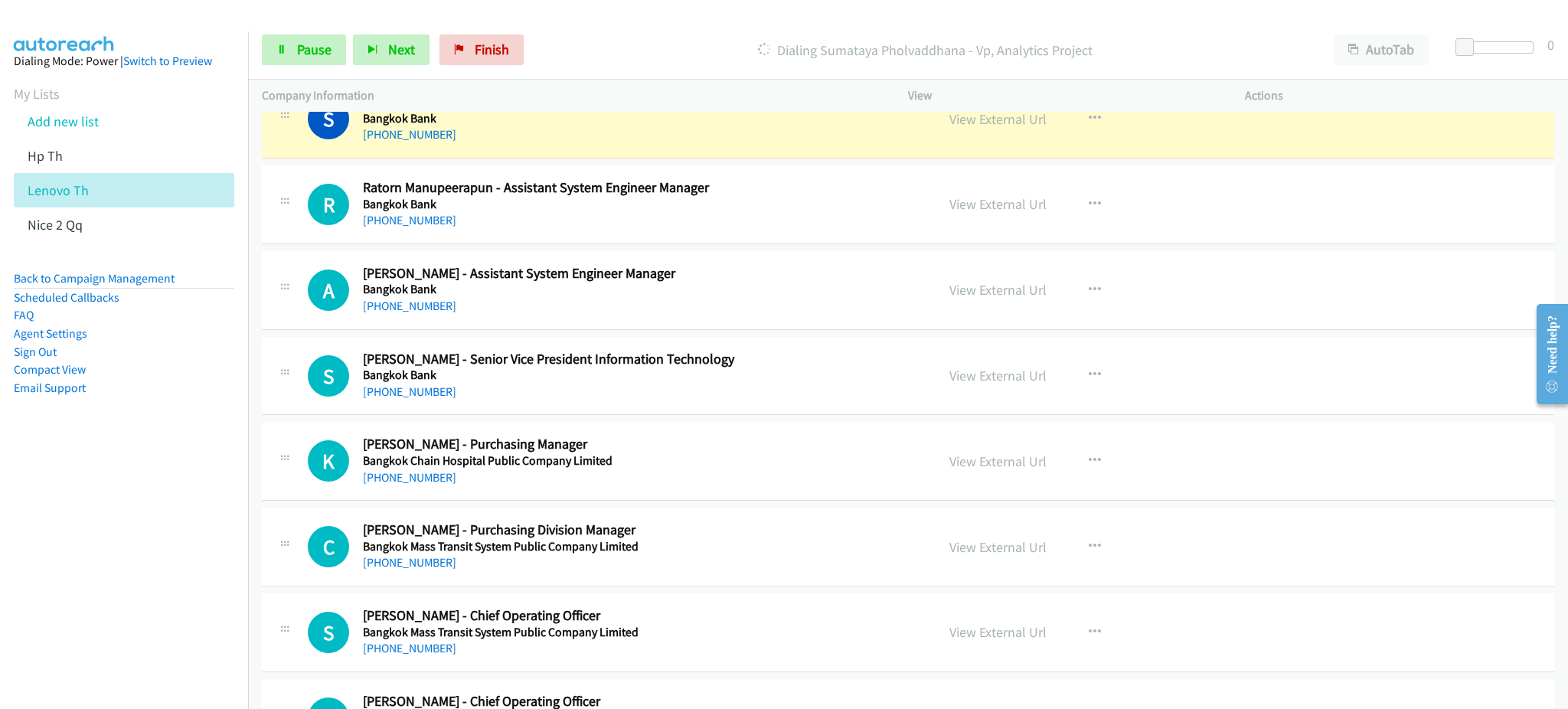
scroll to position [714, 0]
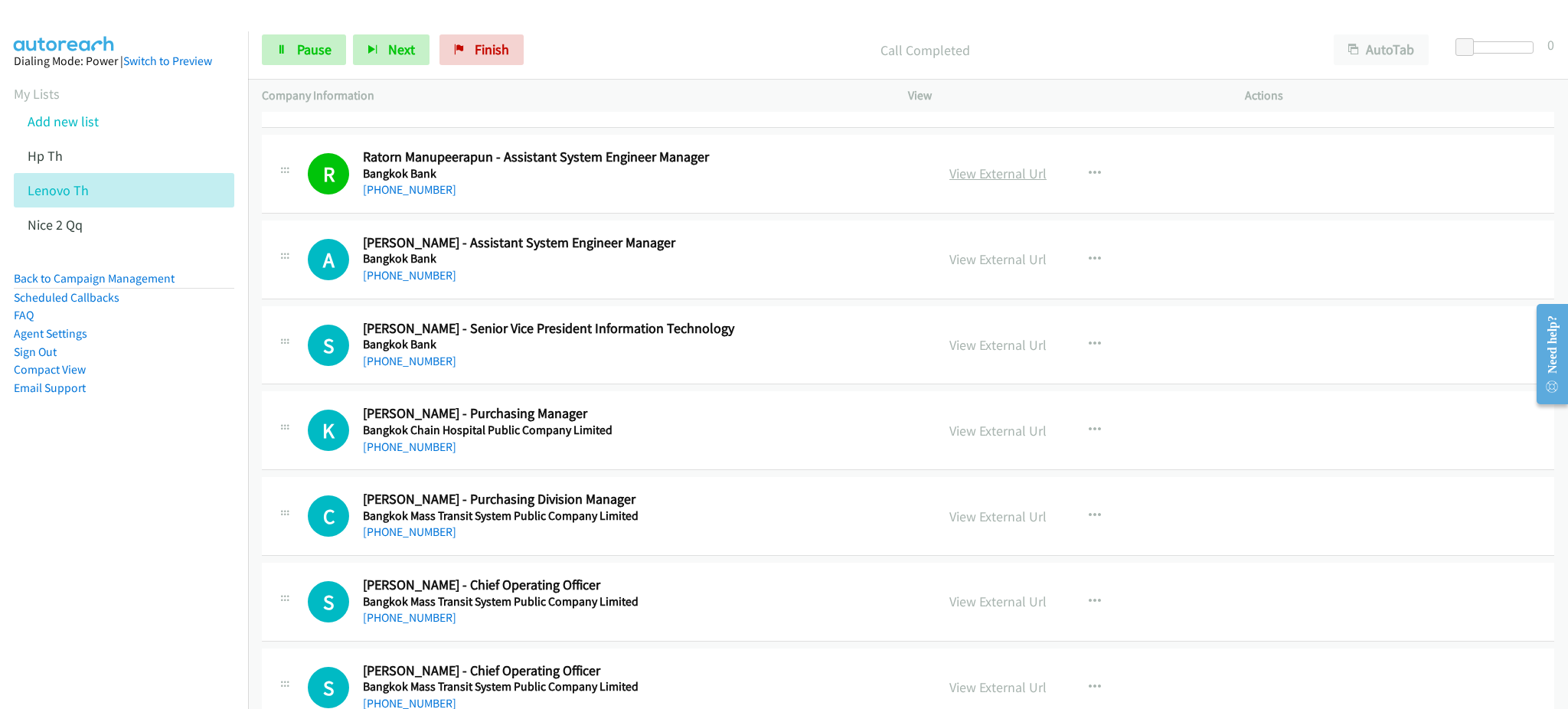
click at [1006, 175] on link "View External Url" at bounding box center [997, 173] width 97 height 17
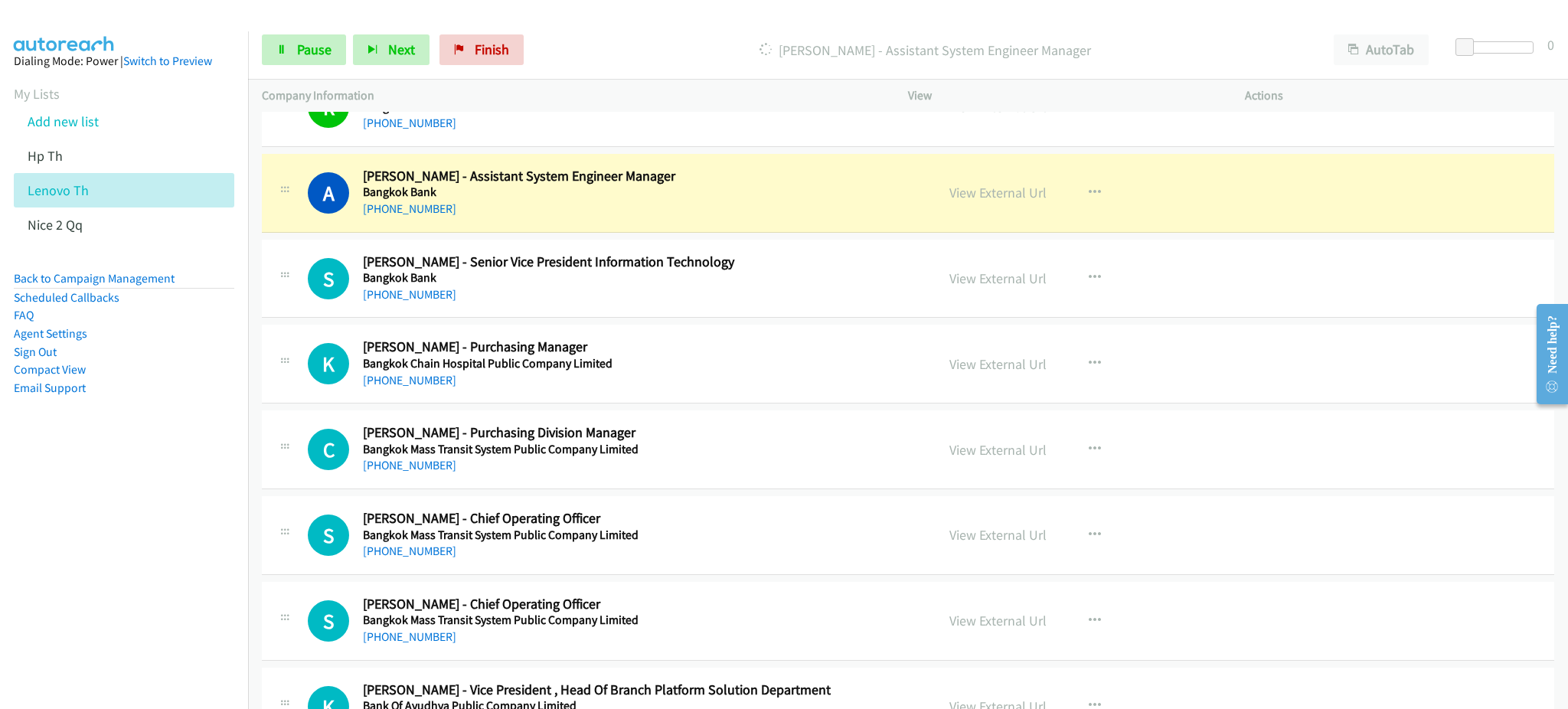
scroll to position [816, 0]
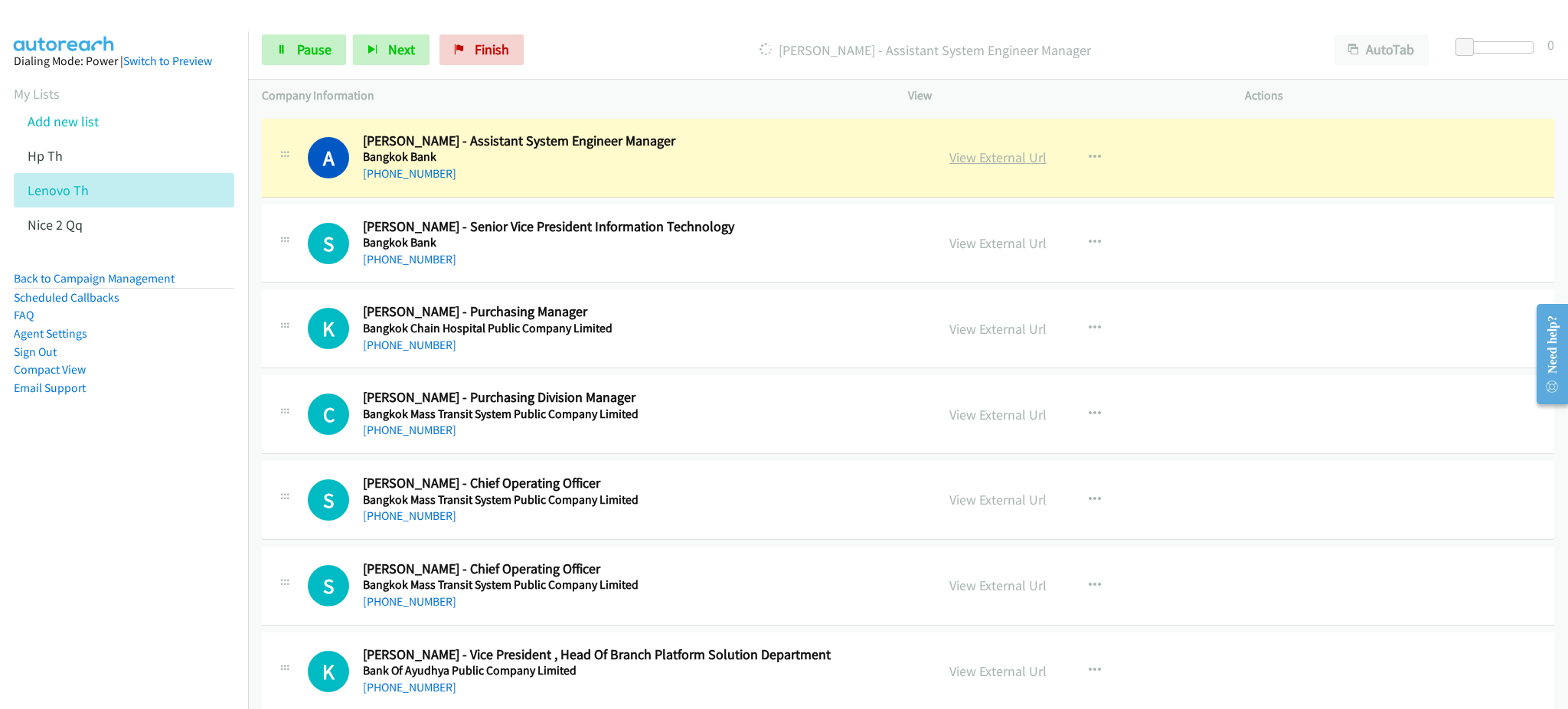
click at [1006, 165] on link "View External Url" at bounding box center [997, 157] width 97 height 17
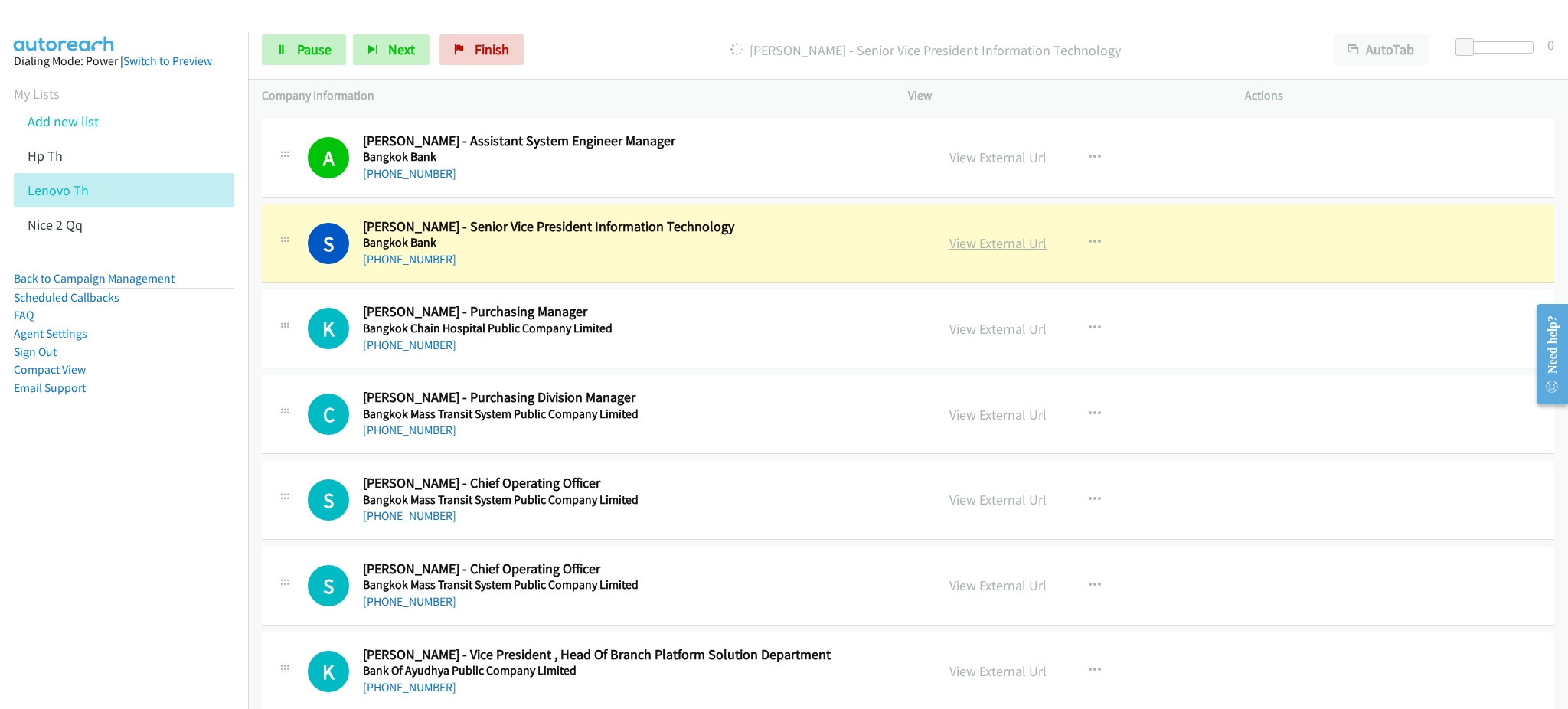
click at [1029, 234] on link "View External Url" at bounding box center [997, 242] width 97 height 17
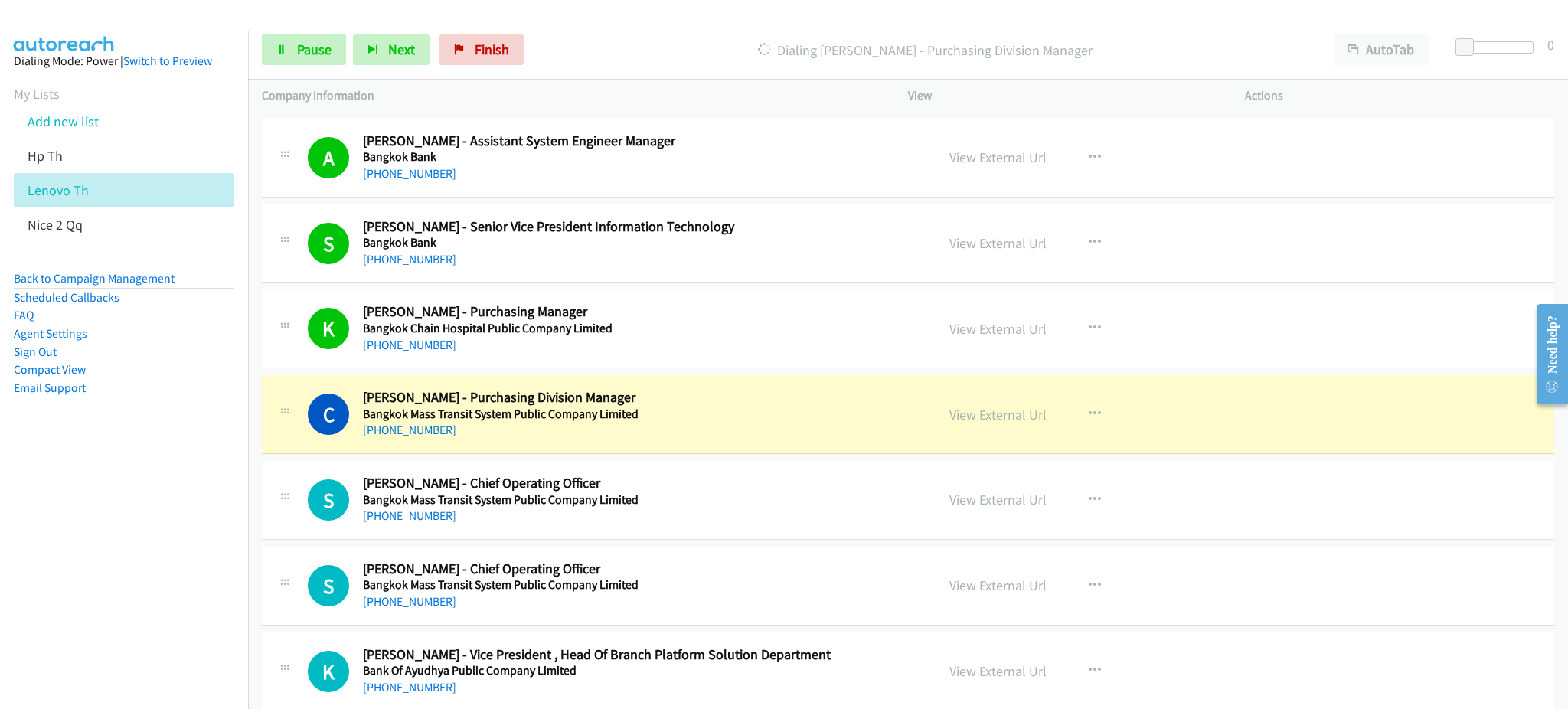
click at [997, 329] on link "View External Url" at bounding box center [997, 328] width 97 height 17
click at [987, 412] on link "View External Url" at bounding box center [997, 414] width 97 height 17
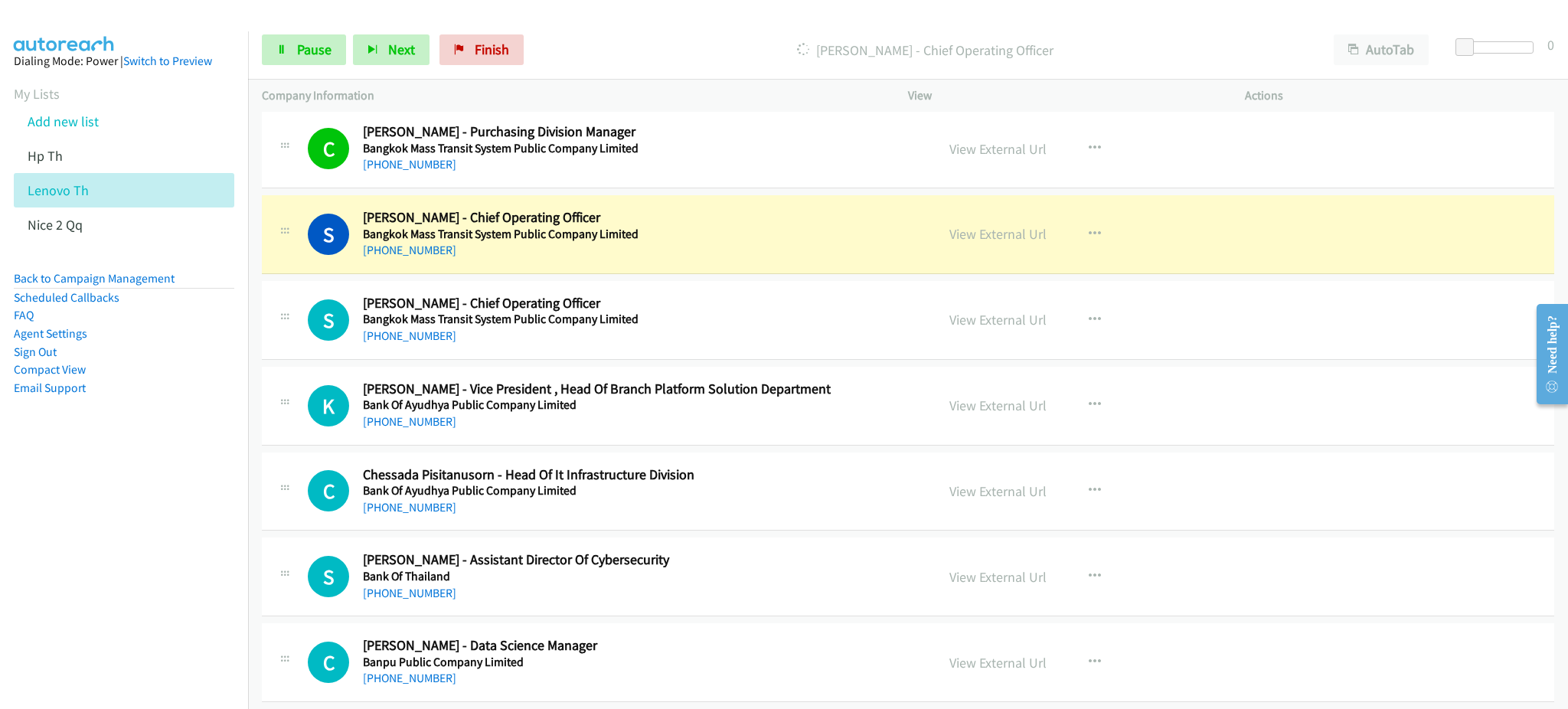
scroll to position [1122, 0]
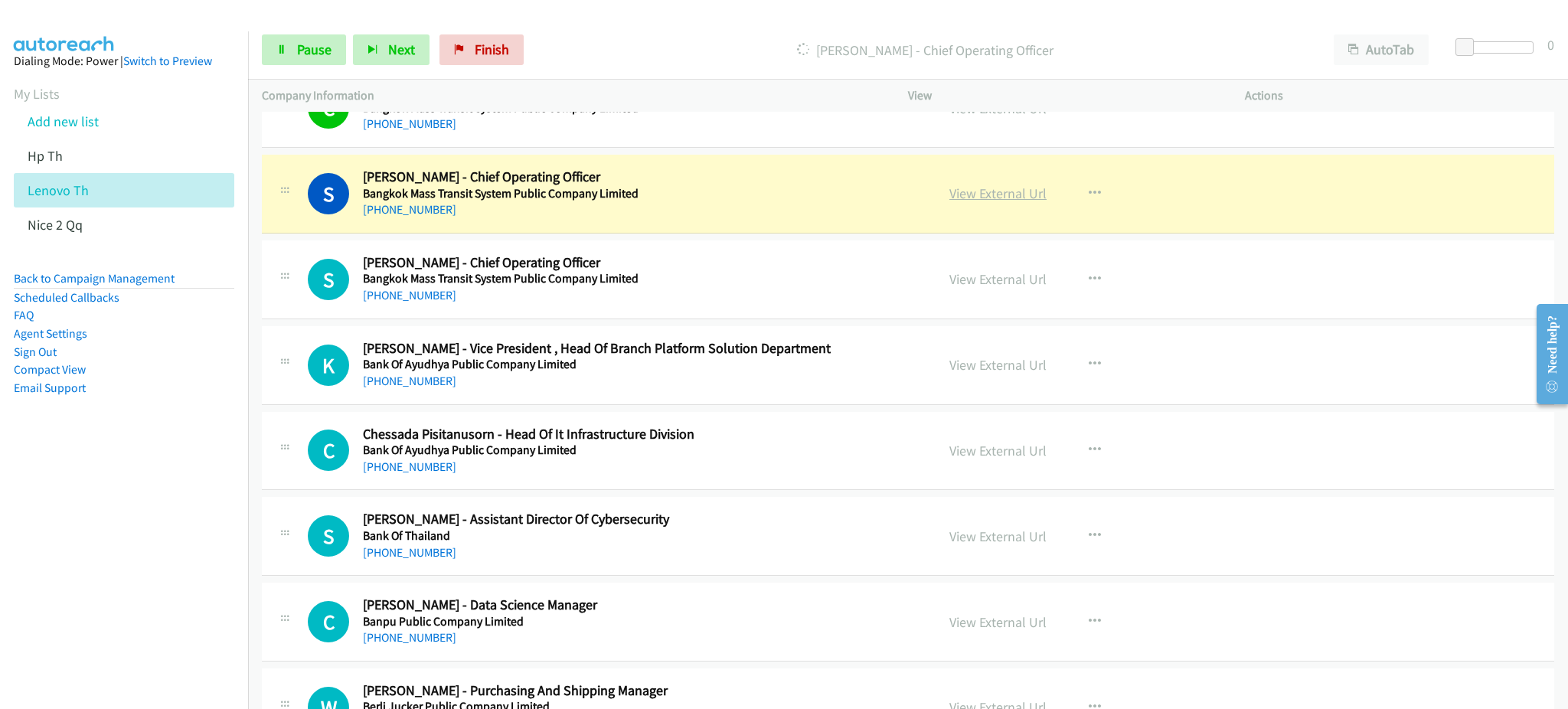
click at [1021, 188] on link "View External Url" at bounding box center [997, 193] width 97 height 17
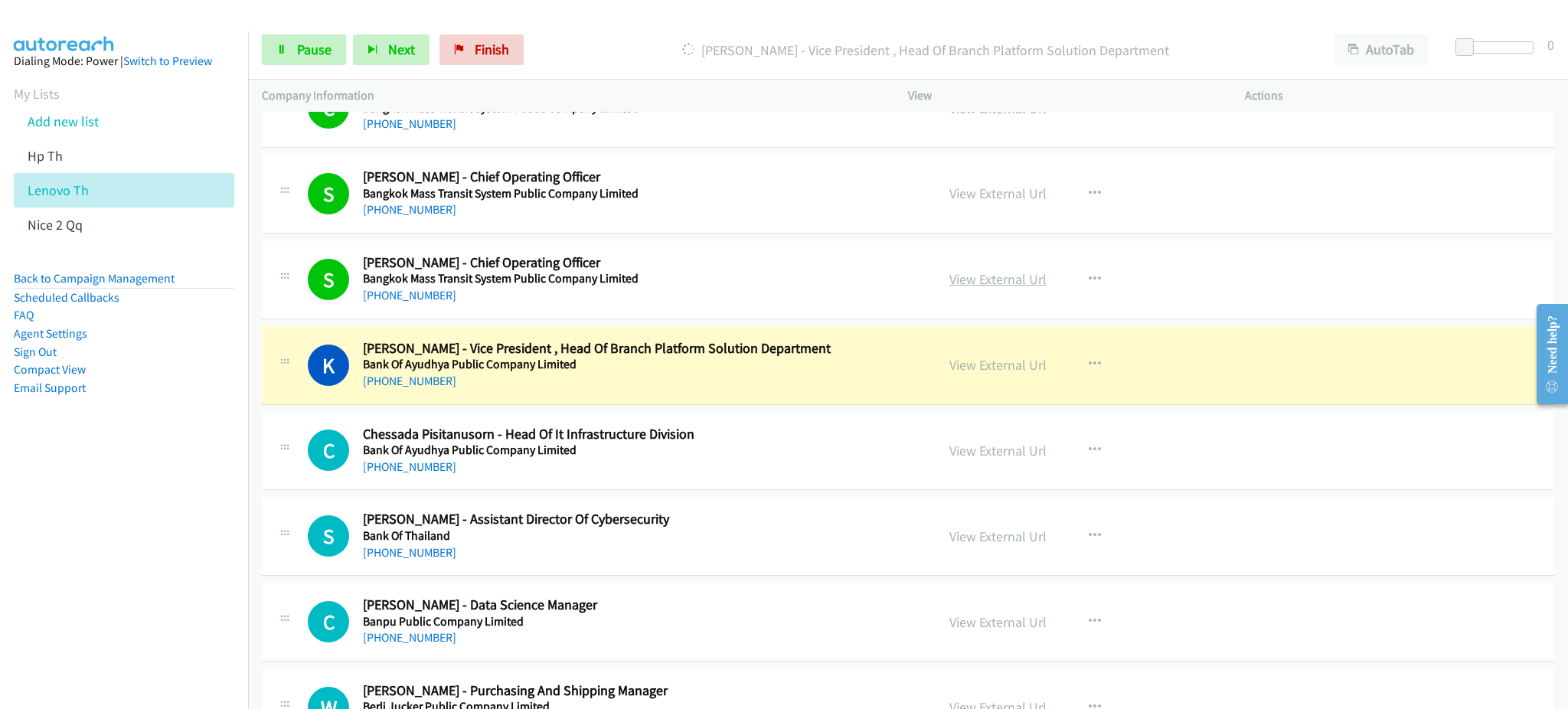
click at [964, 278] on link "View External Url" at bounding box center [997, 278] width 97 height 17
click at [991, 358] on link "View External Url" at bounding box center [997, 364] width 97 height 17
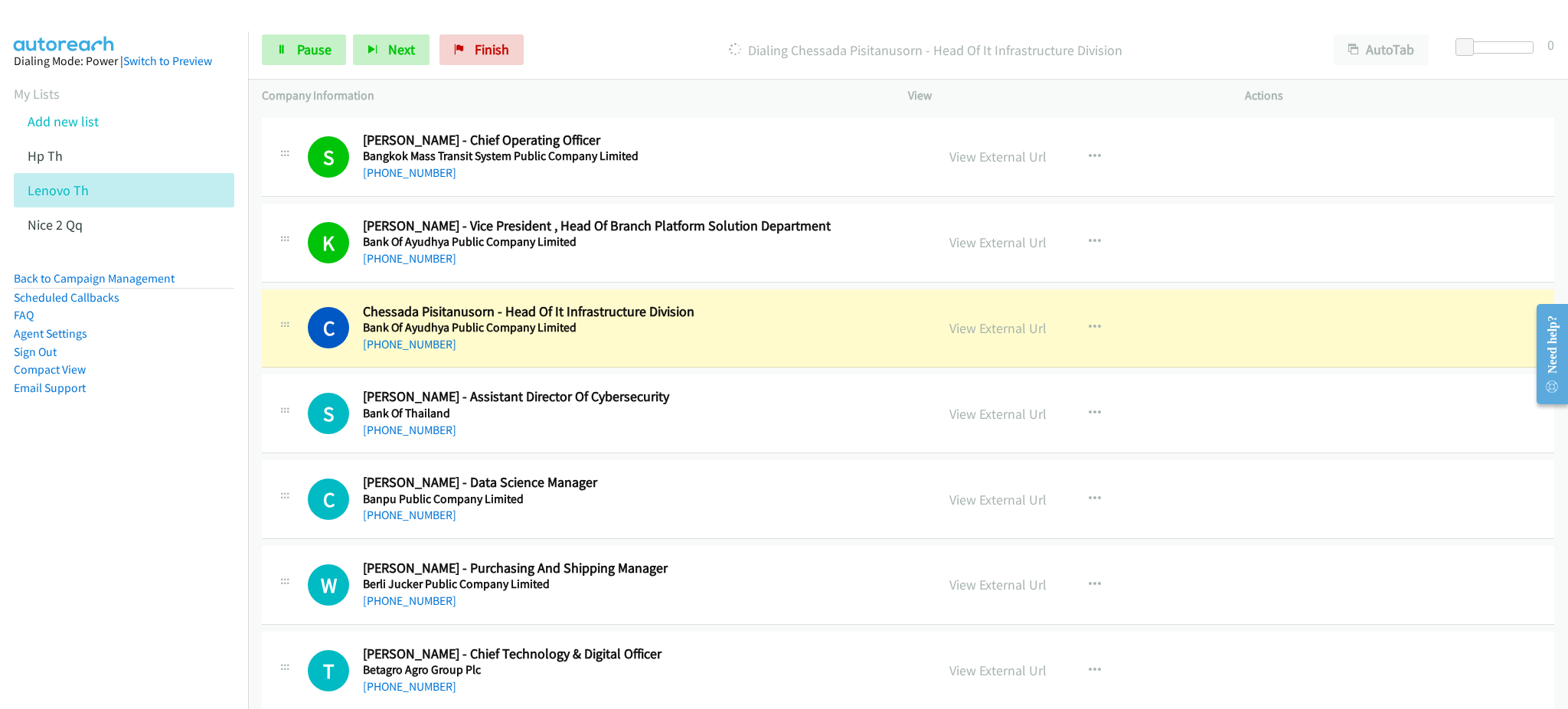
scroll to position [1326, 0]
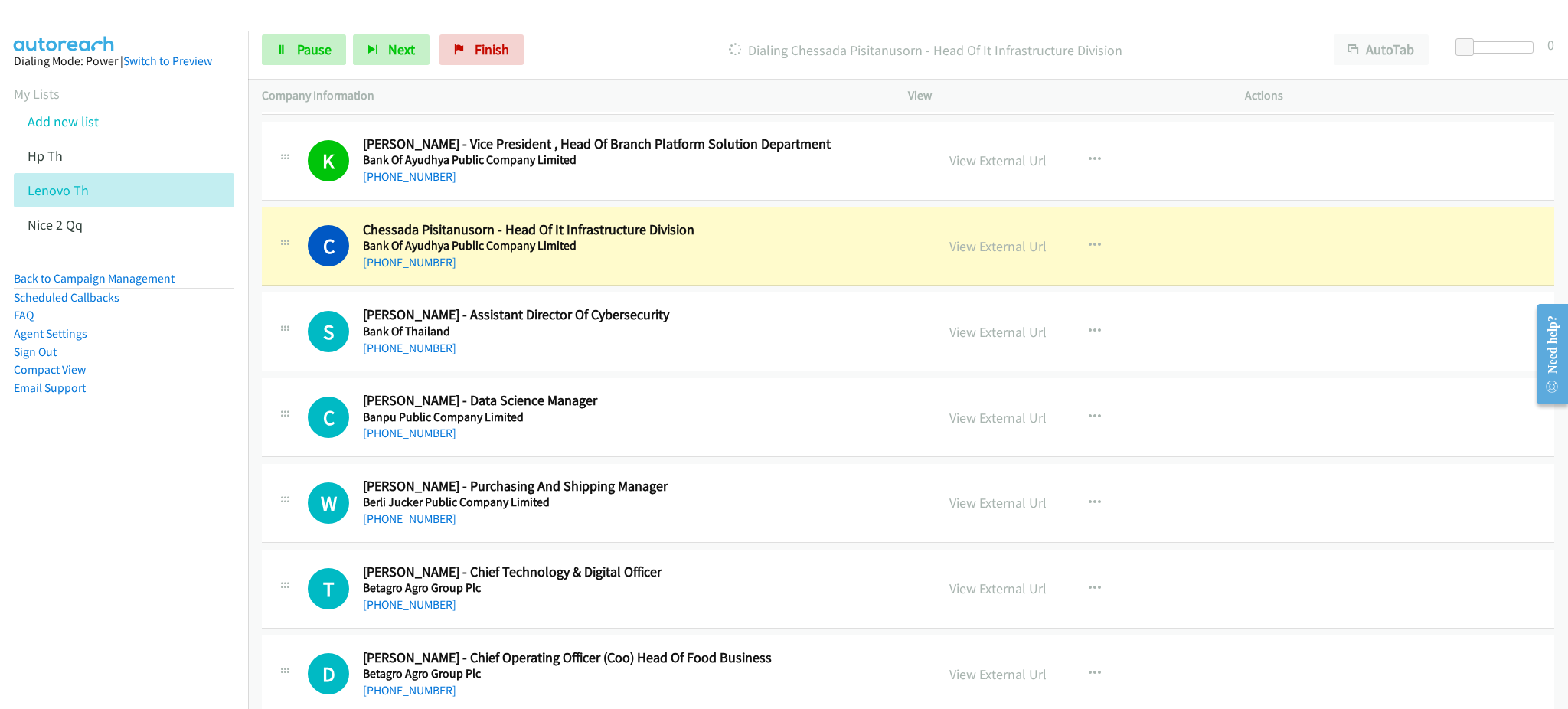
click at [1038, 241] on div "View External Url View External Url Schedule/Manage Callback Start Calls Here R…" at bounding box center [1111, 247] width 351 height 51
click at [1033, 245] on link "View External Url" at bounding box center [997, 245] width 97 height 17
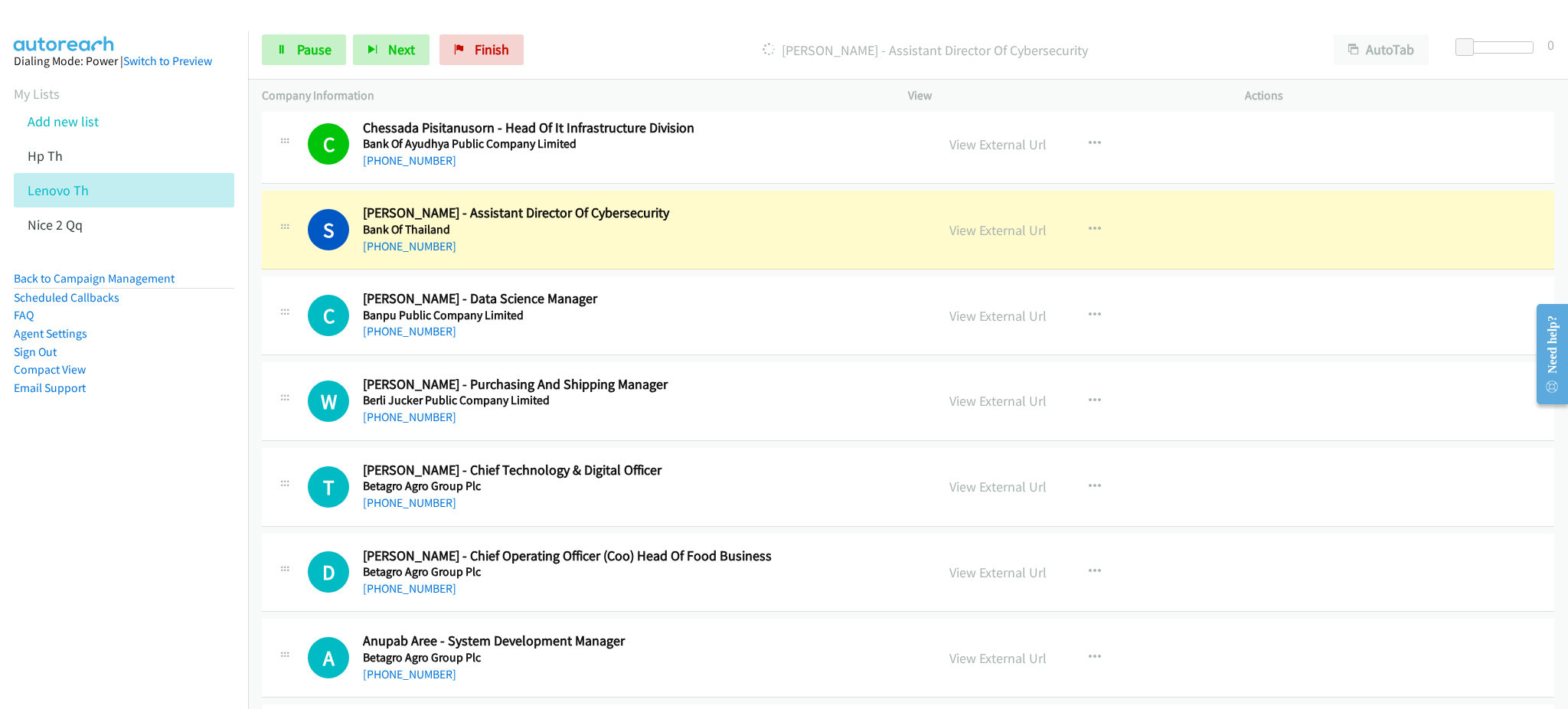
scroll to position [1530, 0]
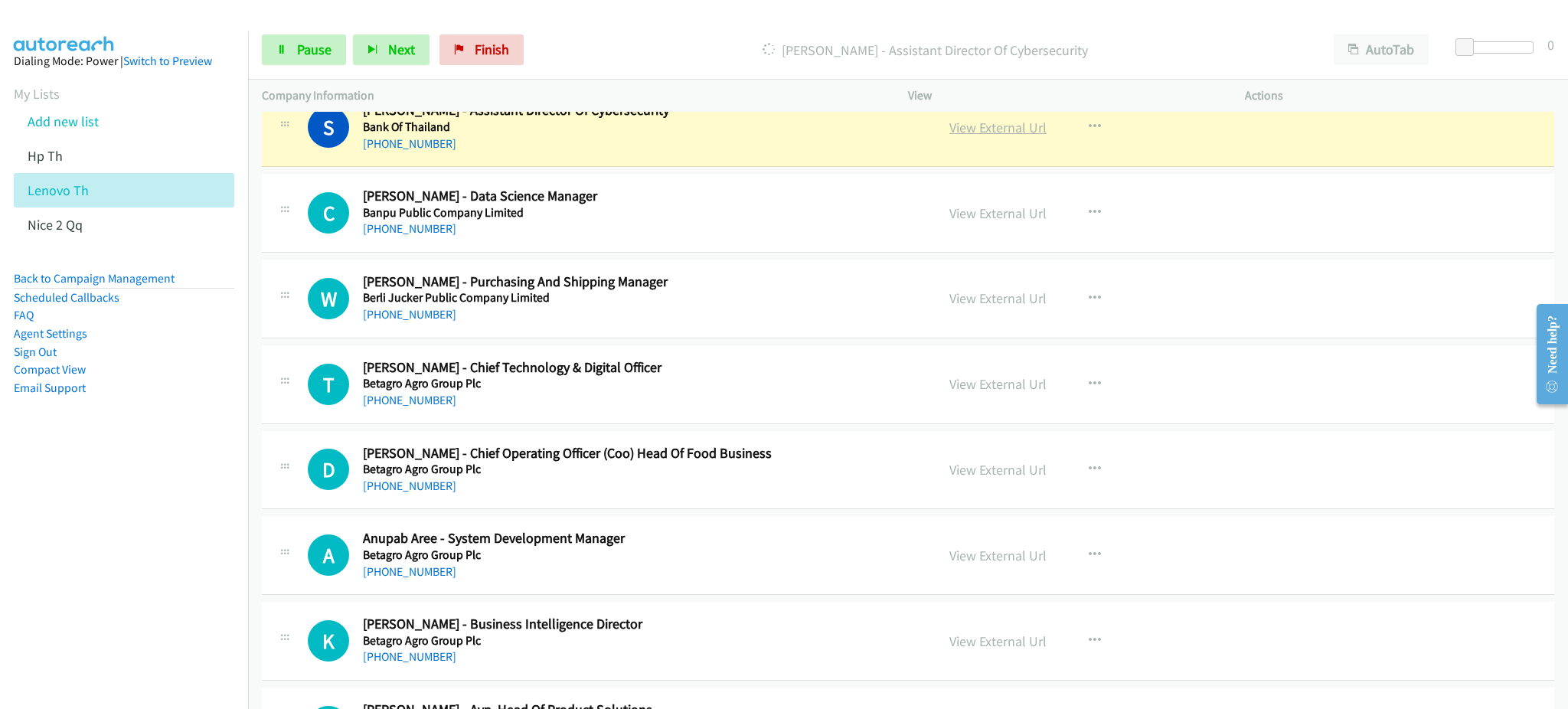
click at [988, 126] on link "View External Url" at bounding box center [997, 127] width 97 height 17
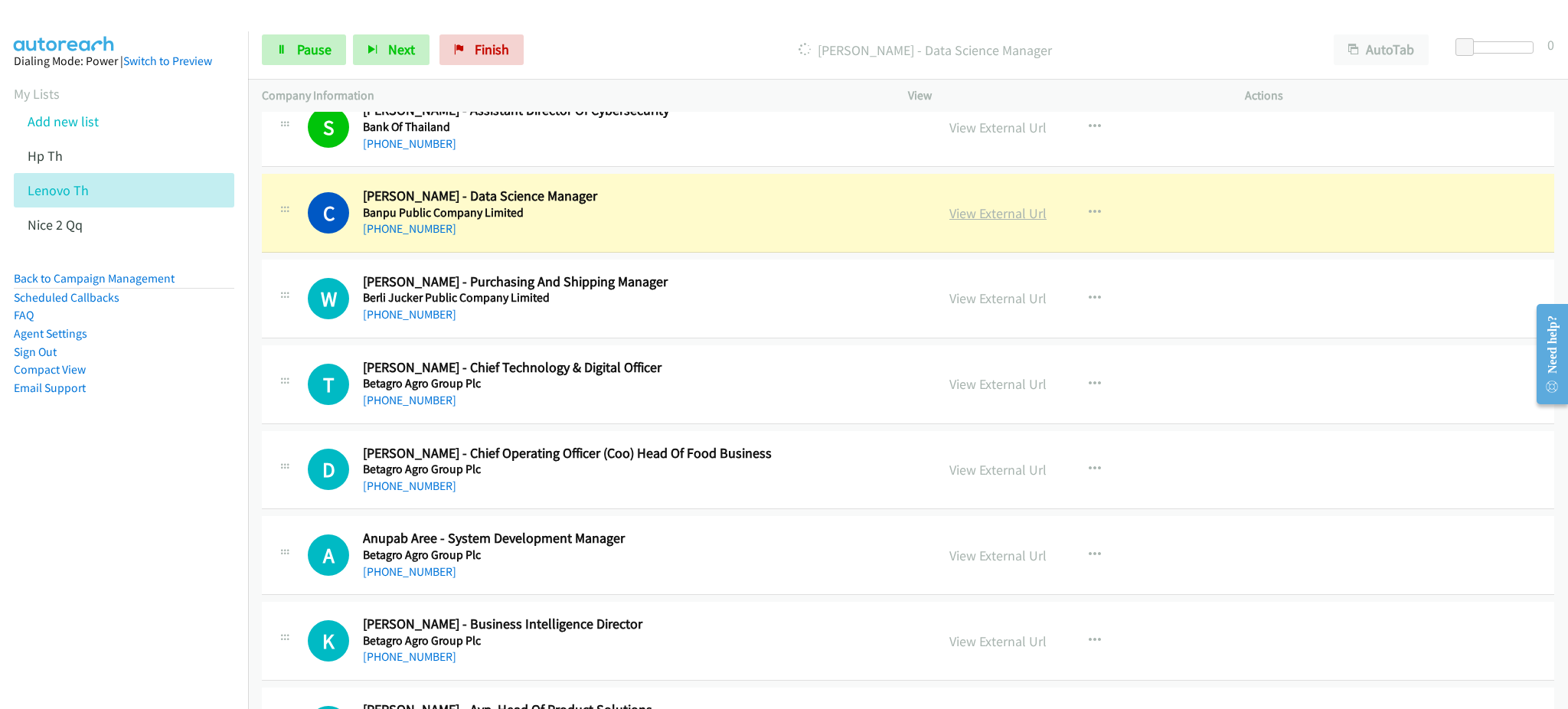
click at [1002, 213] on link "View External Url" at bounding box center [997, 213] width 97 height 17
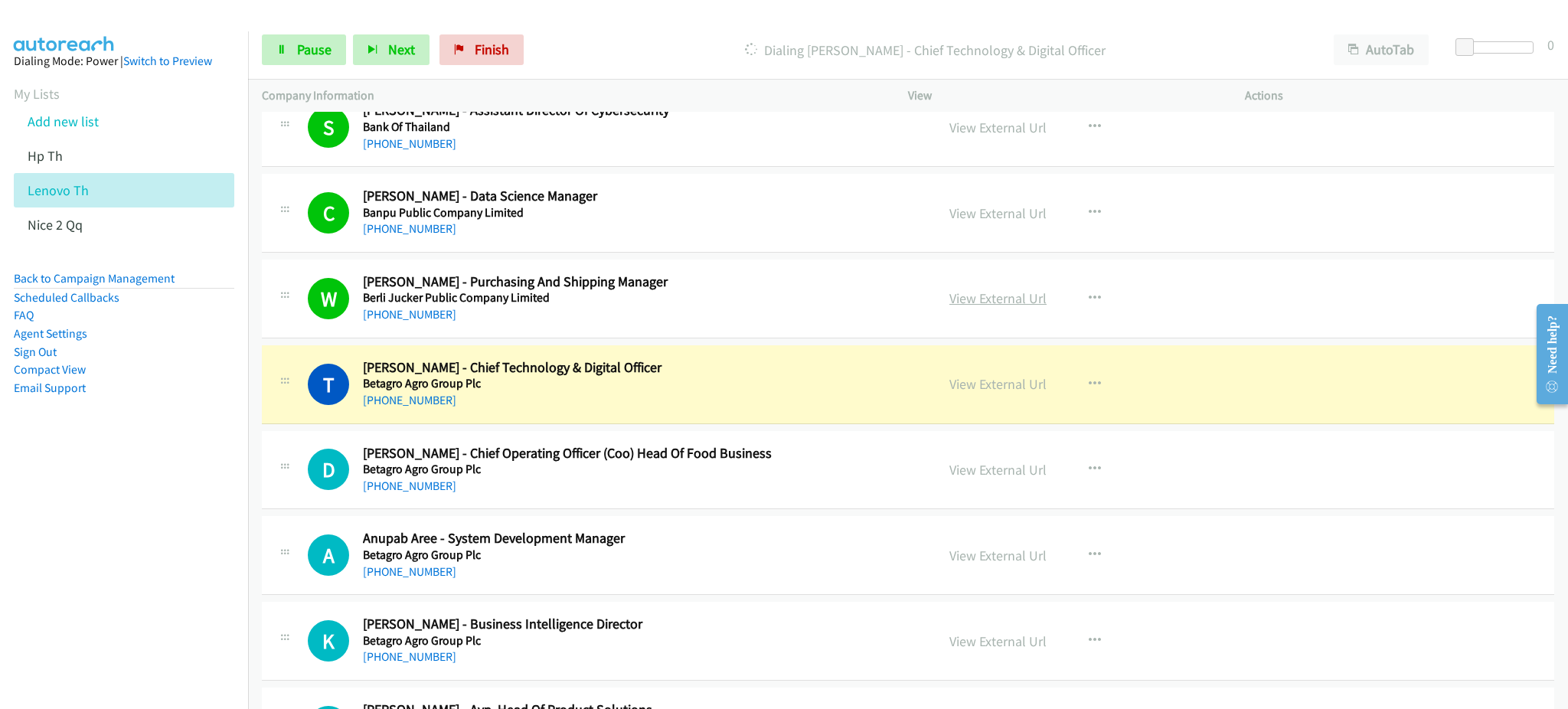
click at [995, 300] on link "View External Url" at bounding box center [997, 298] width 97 height 17
click at [994, 387] on link "View External Url" at bounding box center [997, 383] width 97 height 17
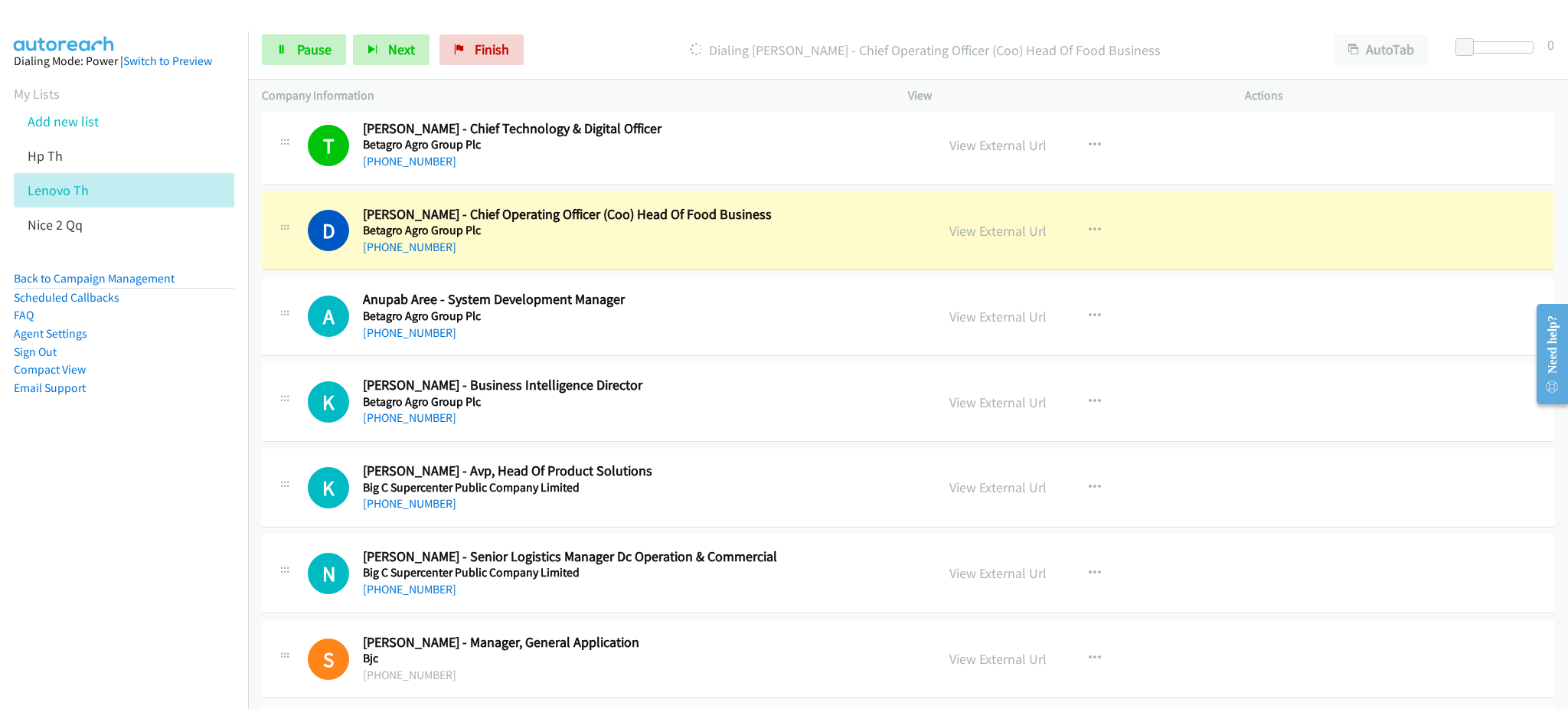
scroll to position [1837, 0]
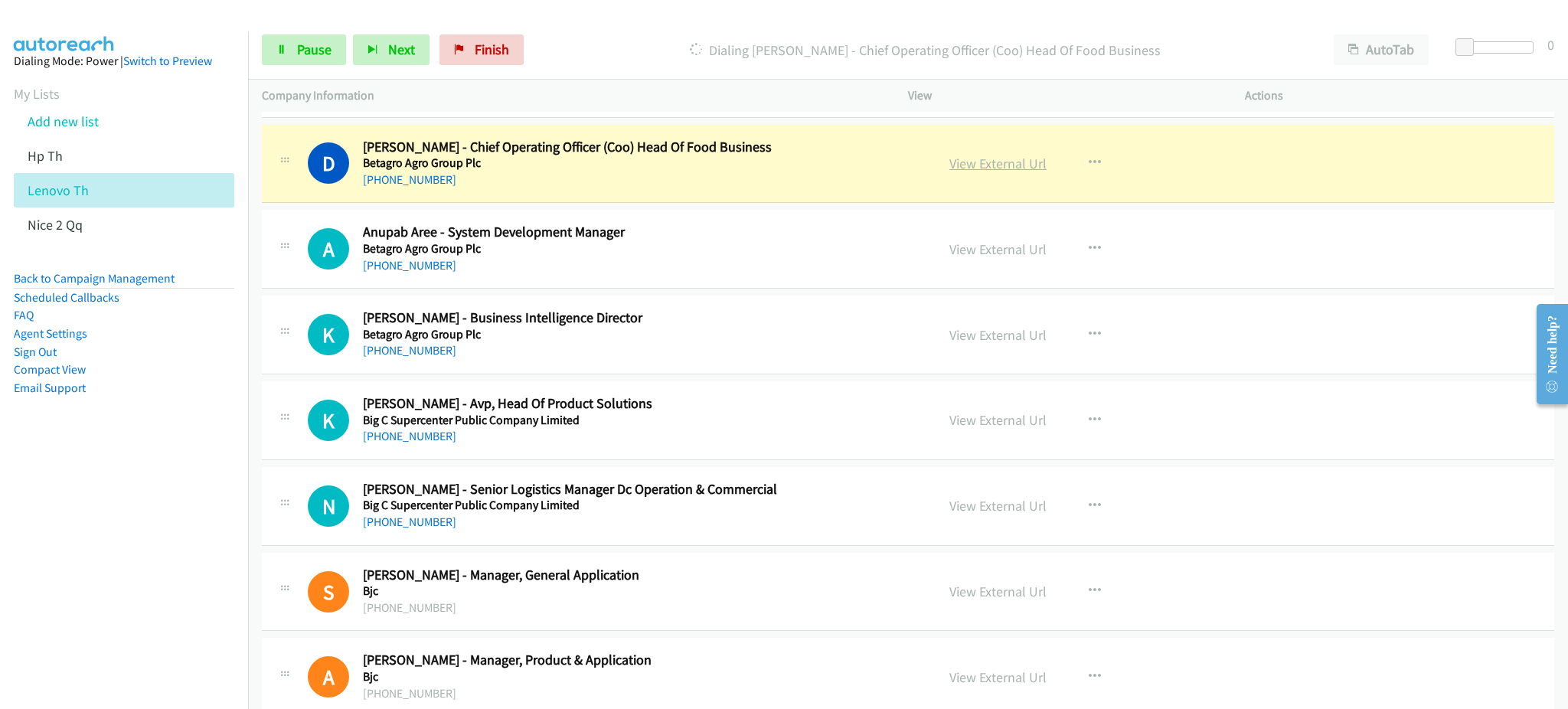
click at [987, 160] on link "View External Url" at bounding box center [997, 162] width 97 height 17
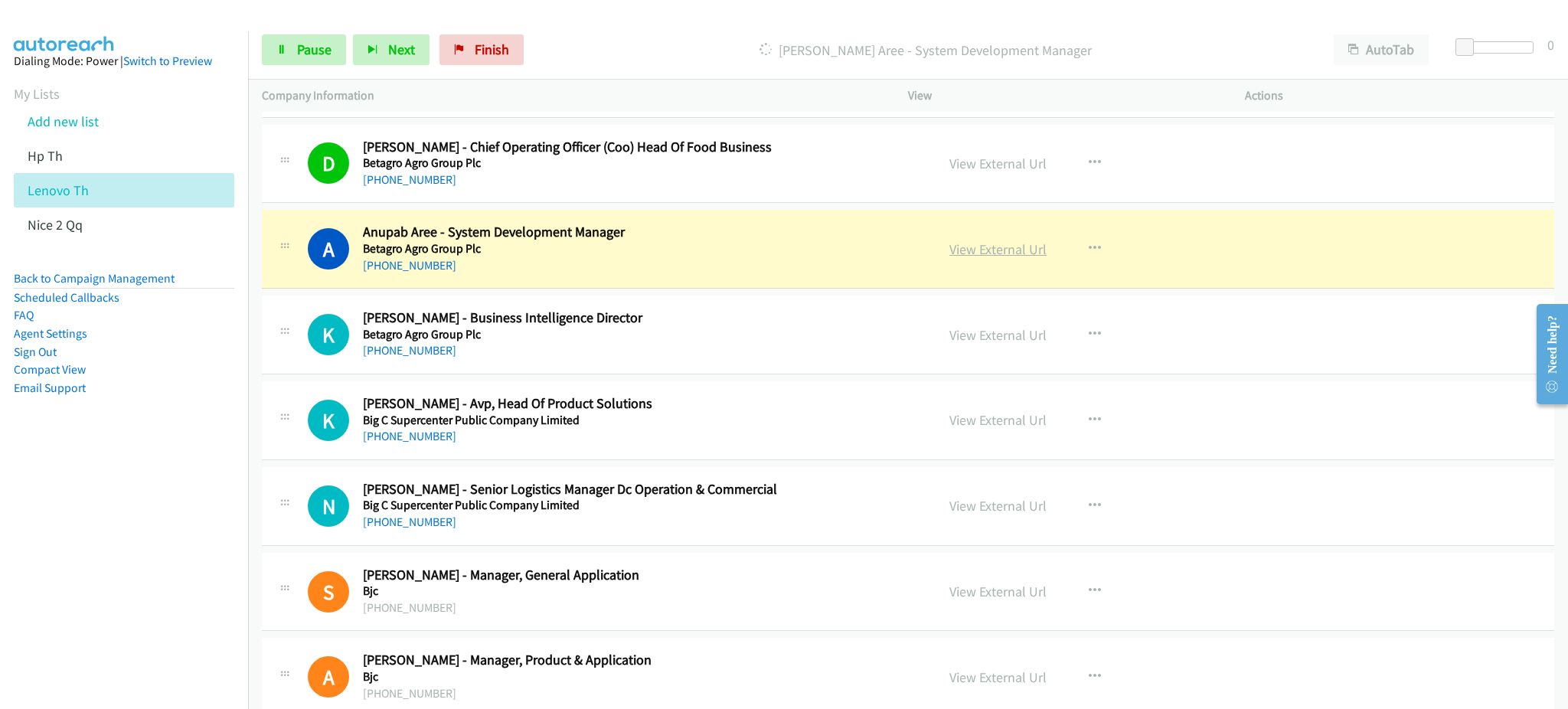
click at [997, 244] on link "View External Url" at bounding box center [997, 249] width 97 height 17
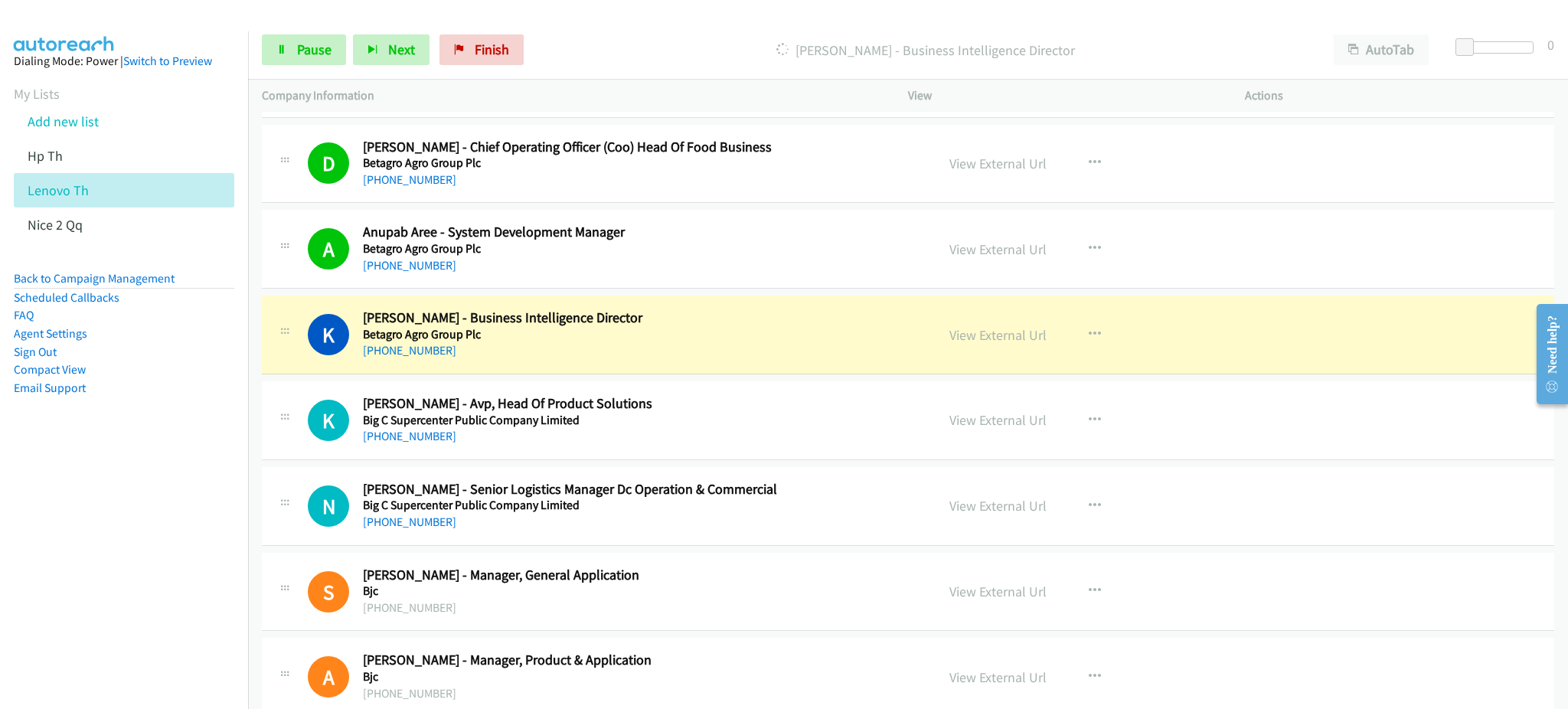
scroll to position [1938, 0]
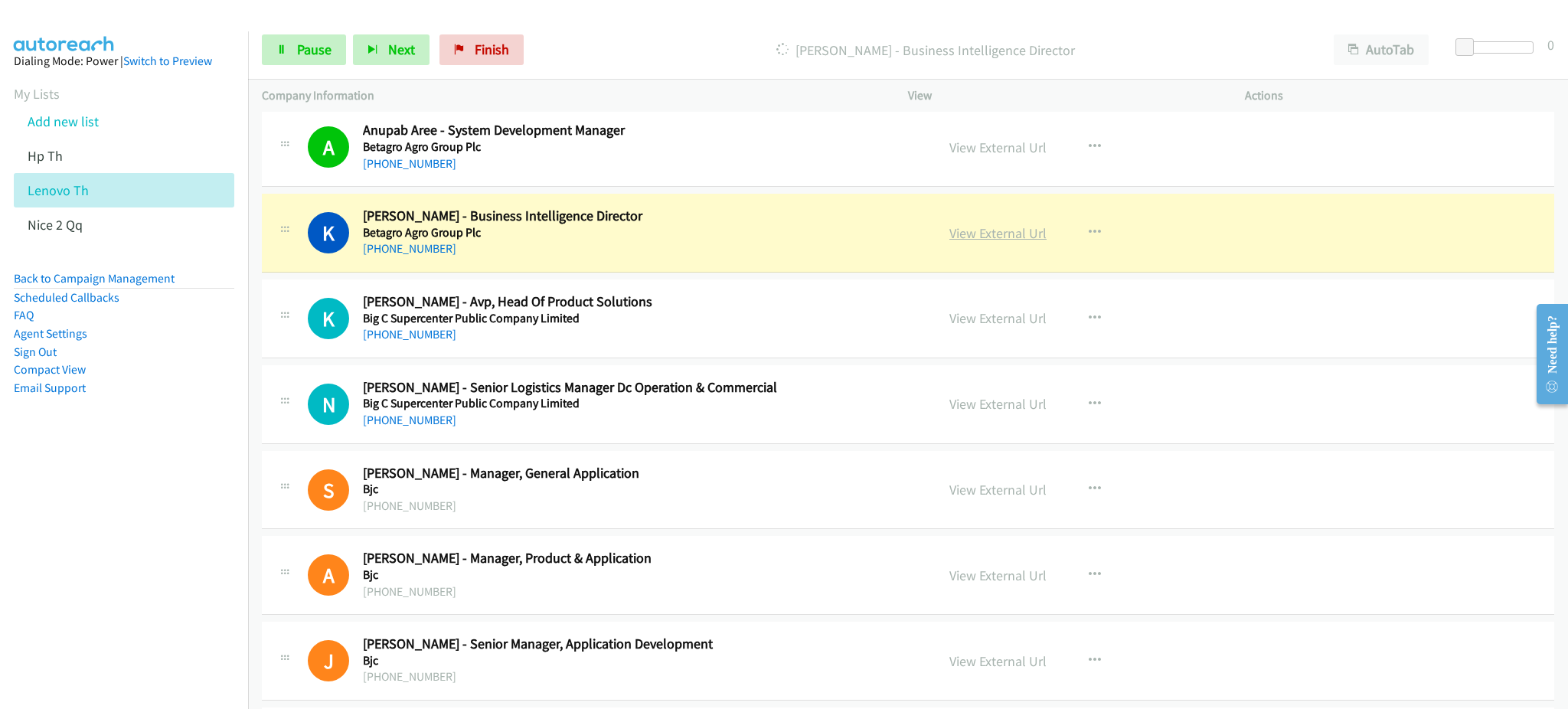
click at [996, 237] on link "View External Url" at bounding box center [997, 232] width 97 height 17
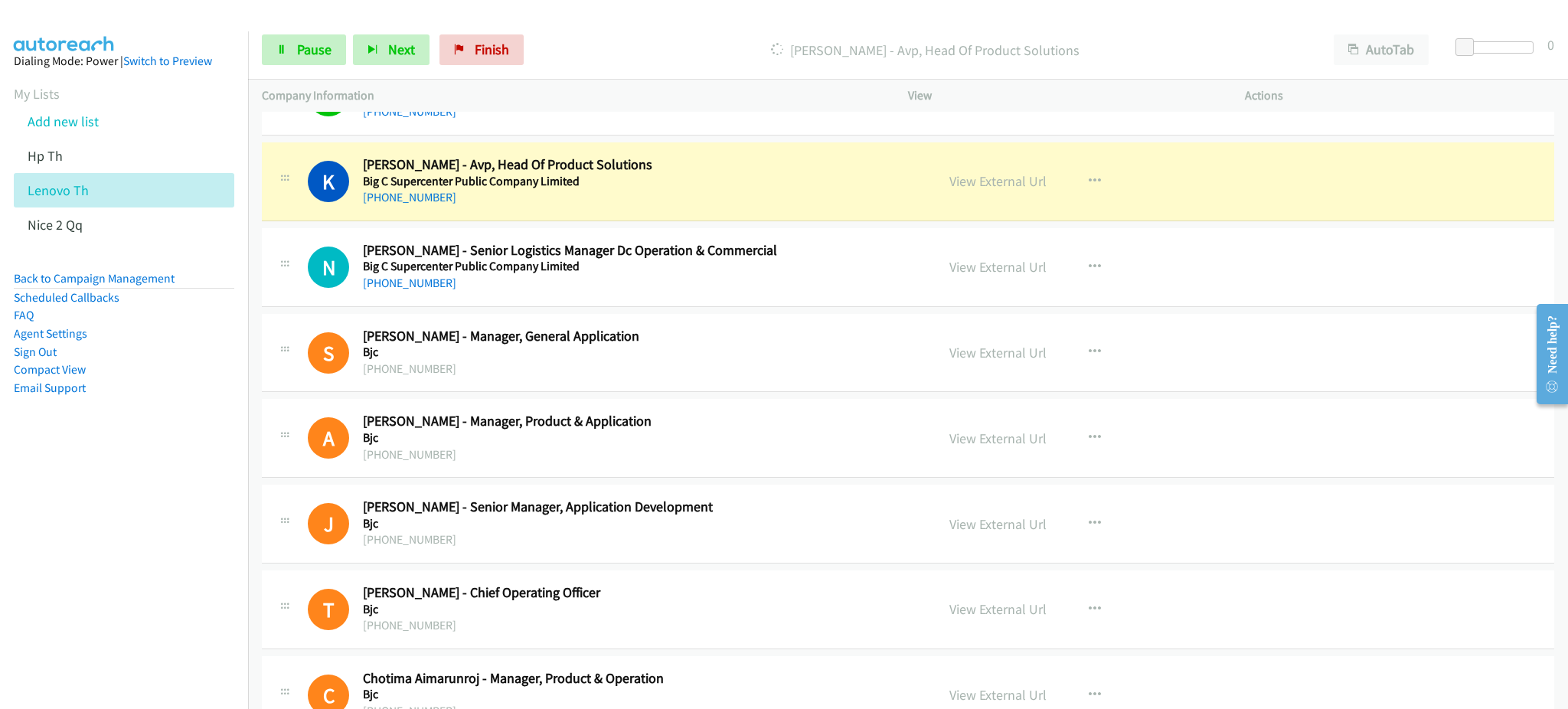
scroll to position [2040, 0]
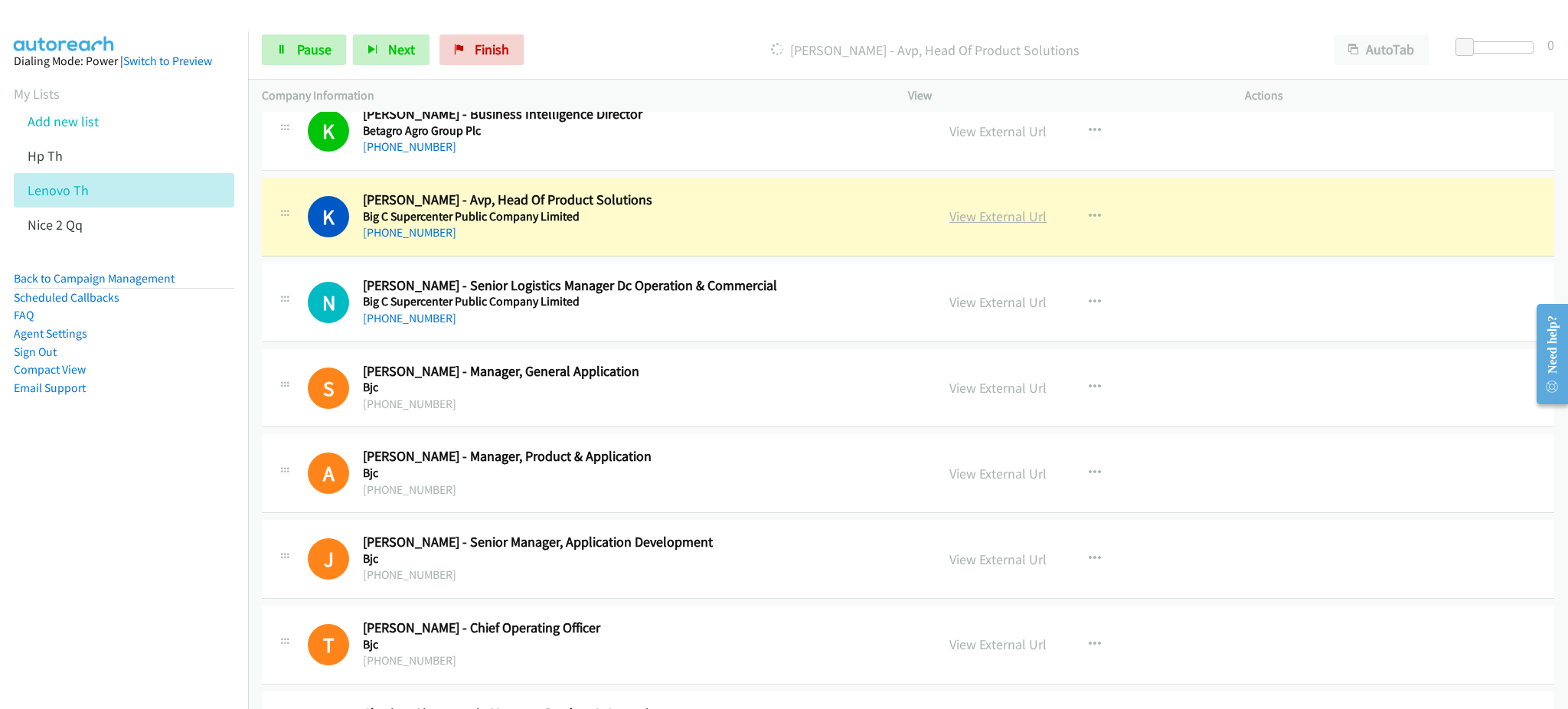
click at [1011, 213] on link "View External Url" at bounding box center [997, 216] width 97 height 17
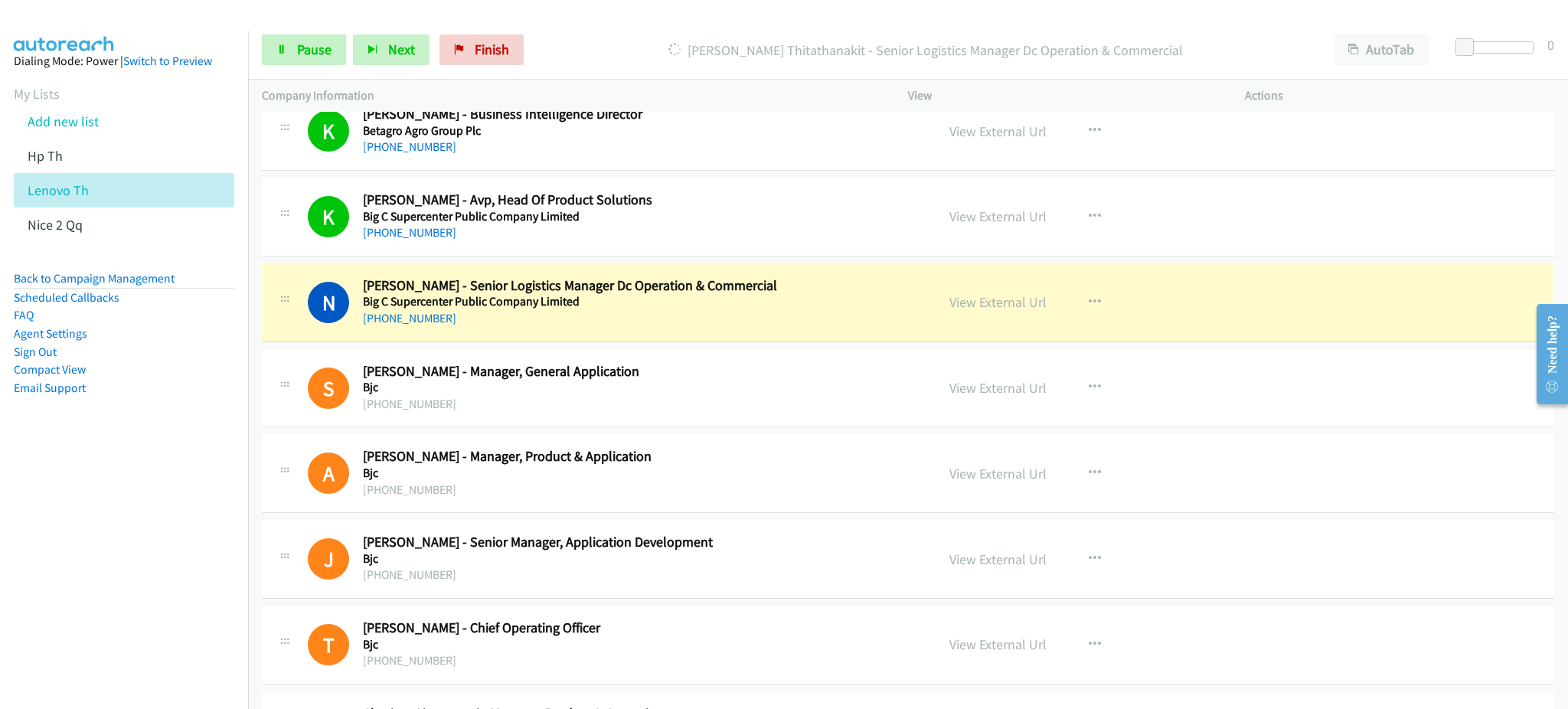
scroll to position [2143, 0]
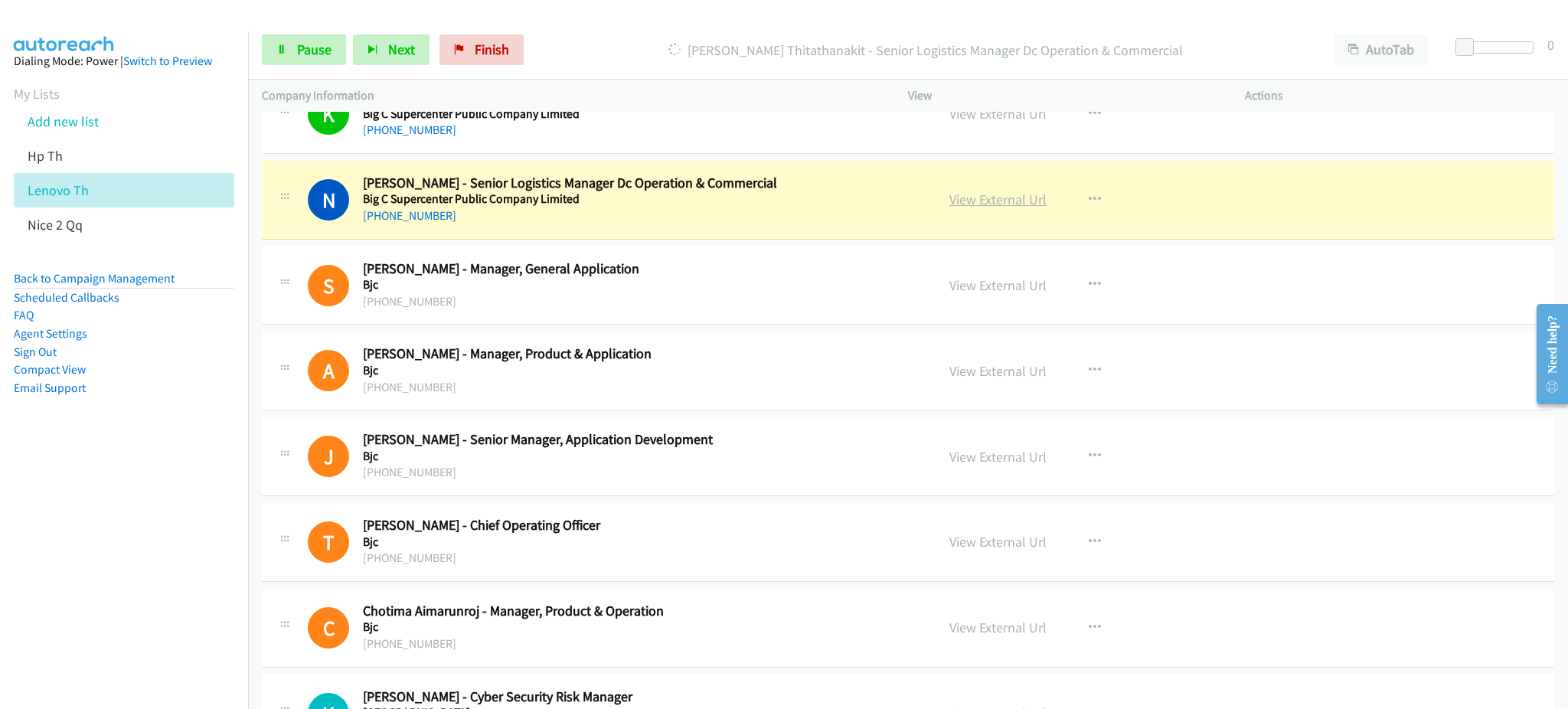
click at [961, 205] on link "View External Url" at bounding box center [997, 199] width 97 height 17
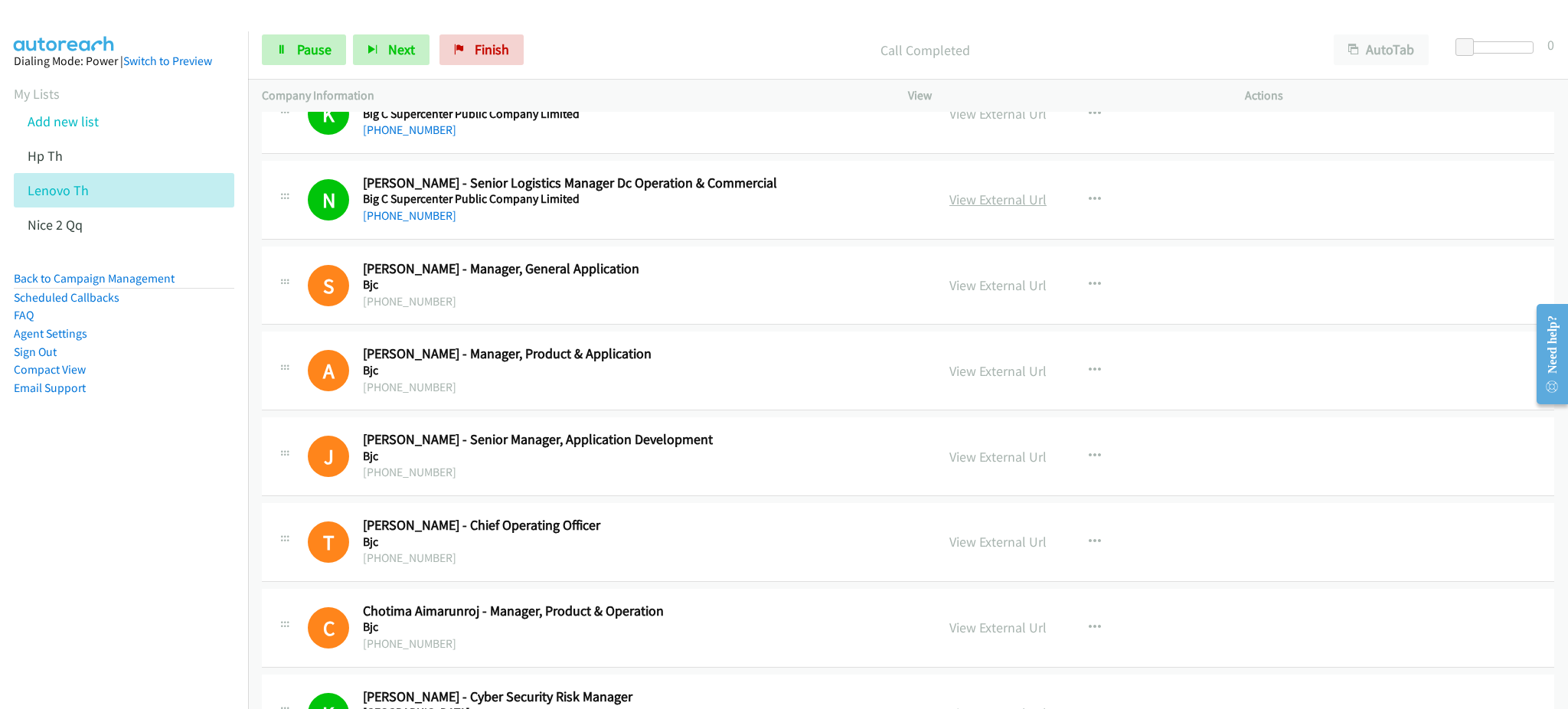
click at [1034, 196] on link "View External Url" at bounding box center [997, 199] width 97 height 17
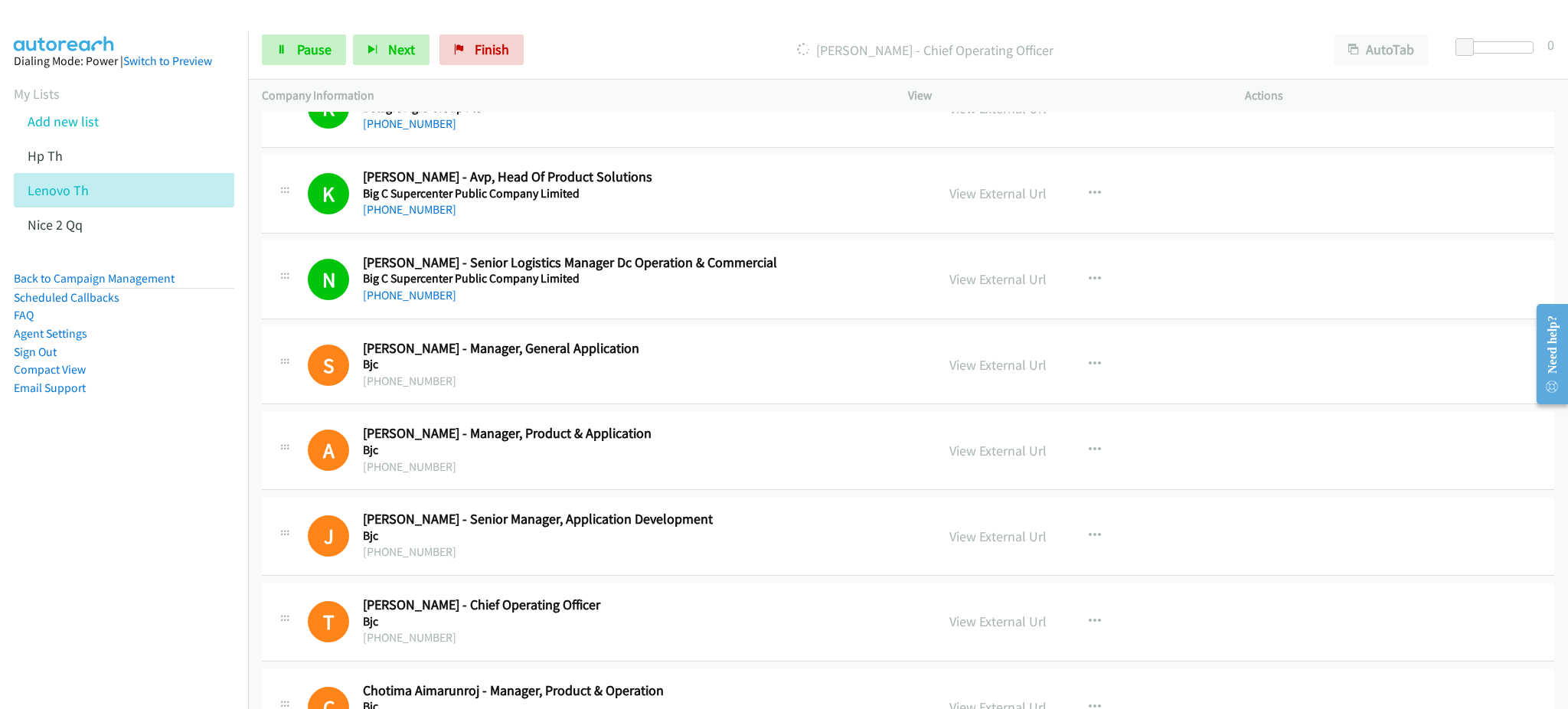
scroll to position [1938, 0]
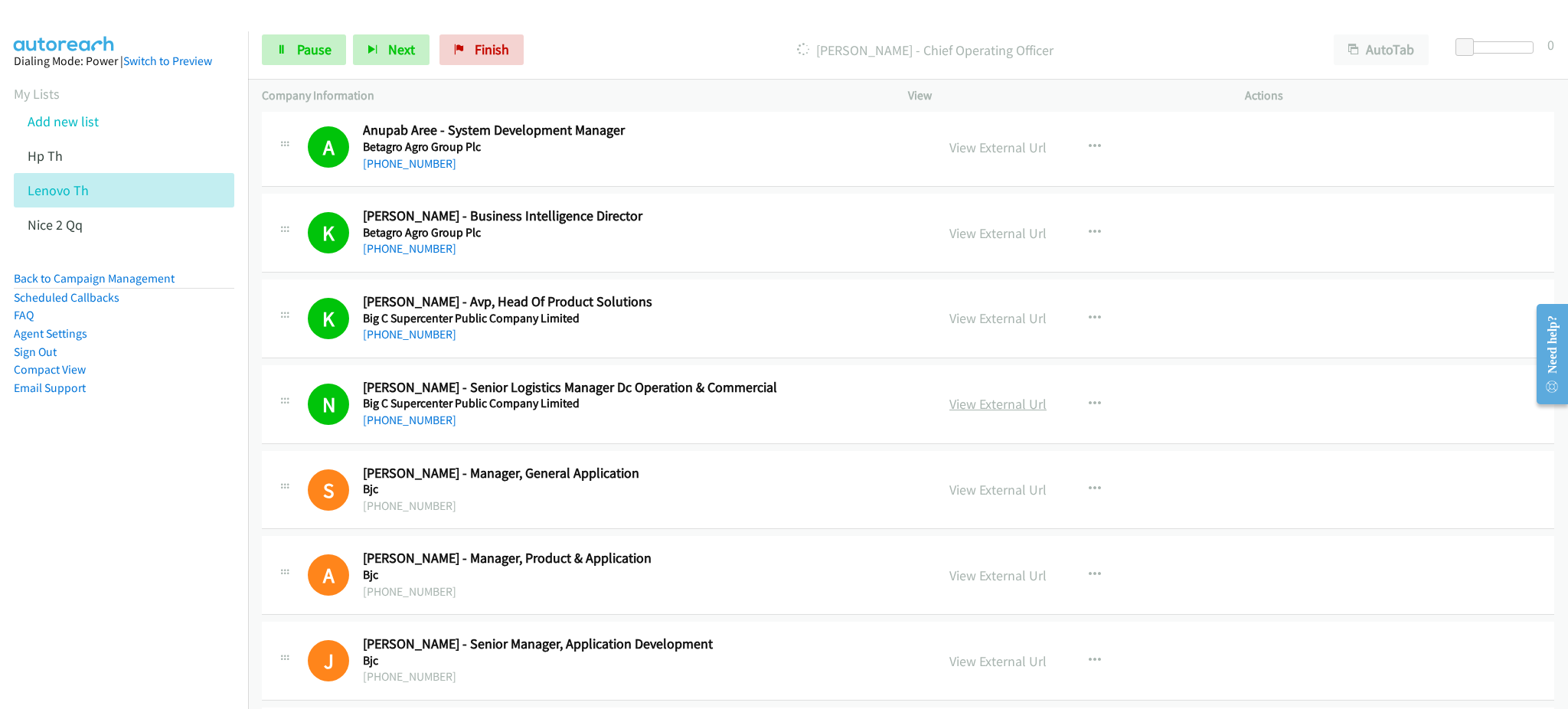
click at [990, 409] on link "View External Url" at bounding box center [997, 403] width 97 height 17
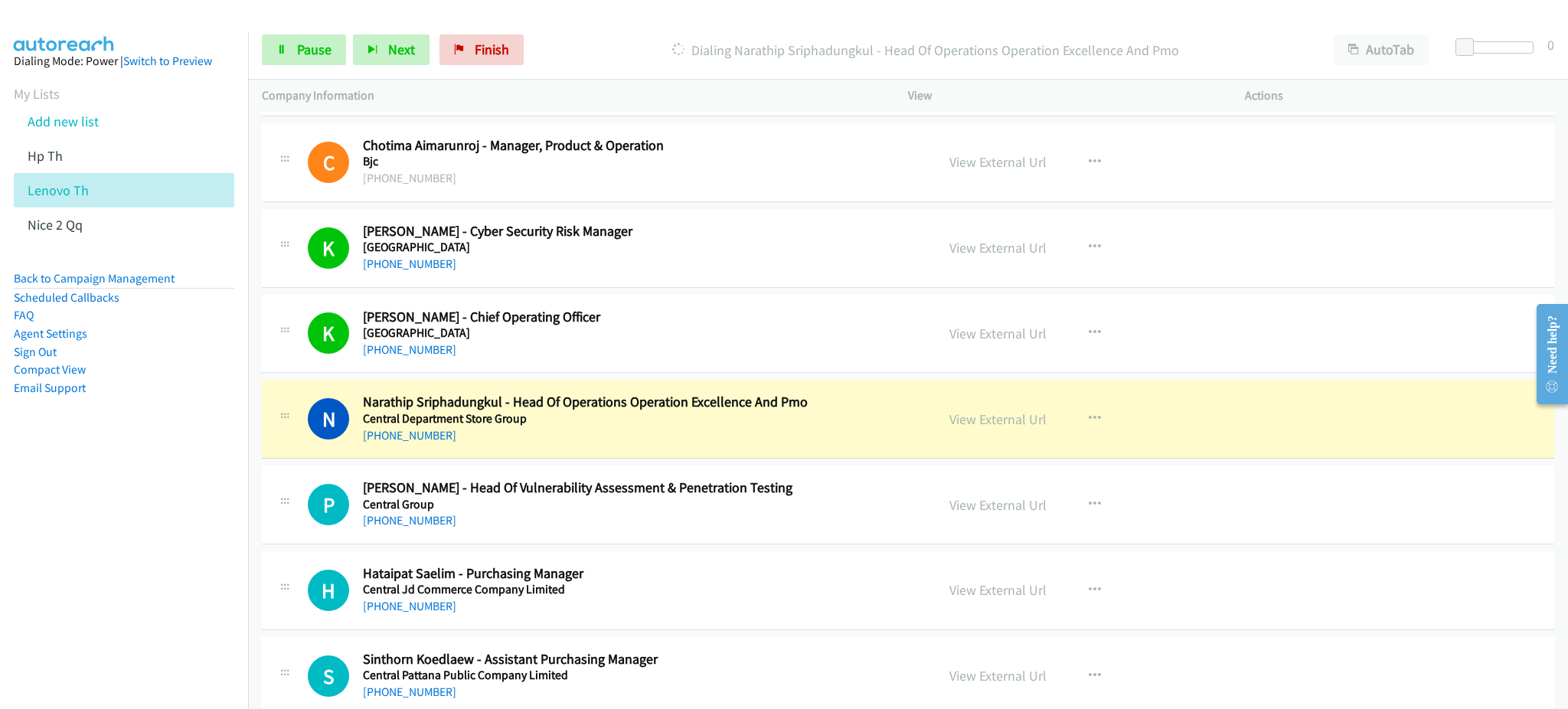
scroll to position [2653, 0]
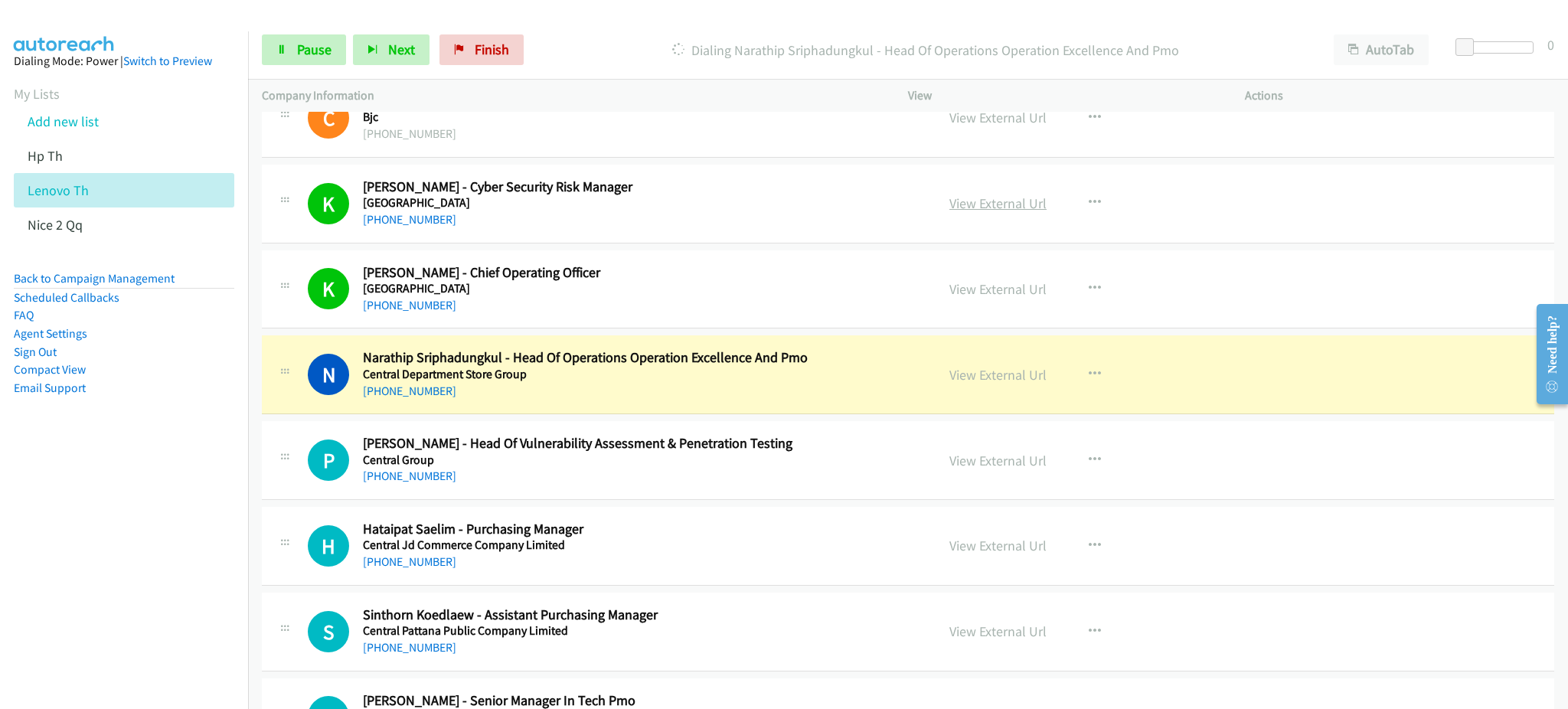
click at [985, 200] on link "View External Url" at bounding box center [997, 203] width 97 height 17
click at [983, 286] on link "View External Url" at bounding box center [997, 288] width 97 height 17
click at [974, 368] on link "View External Url" at bounding box center [997, 374] width 97 height 17
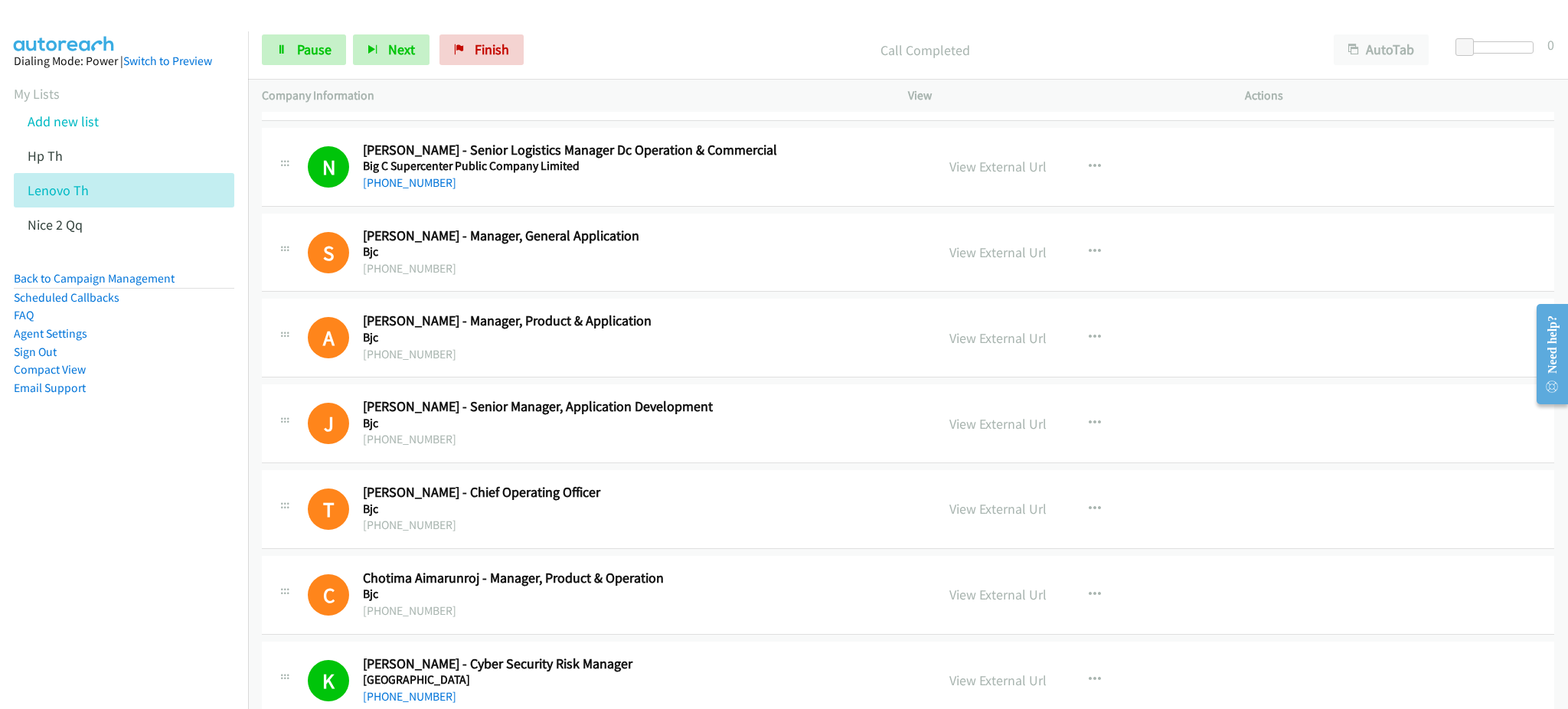
scroll to position [2143, 0]
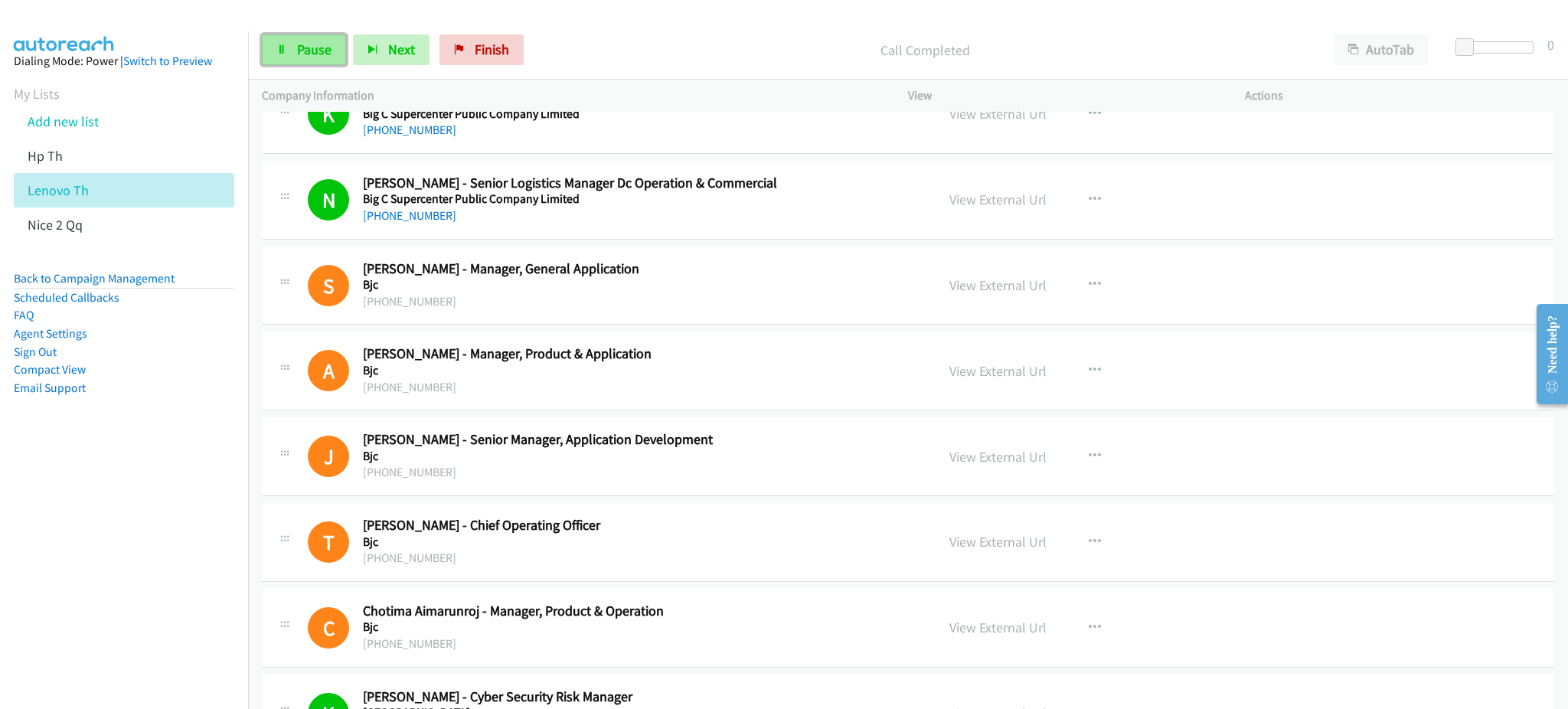
click at [307, 45] on span "Pause" at bounding box center [314, 48] width 34 height 17
click at [393, 281] on h5 "Bjc" at bounding box center [639, 285] width 552 height 16
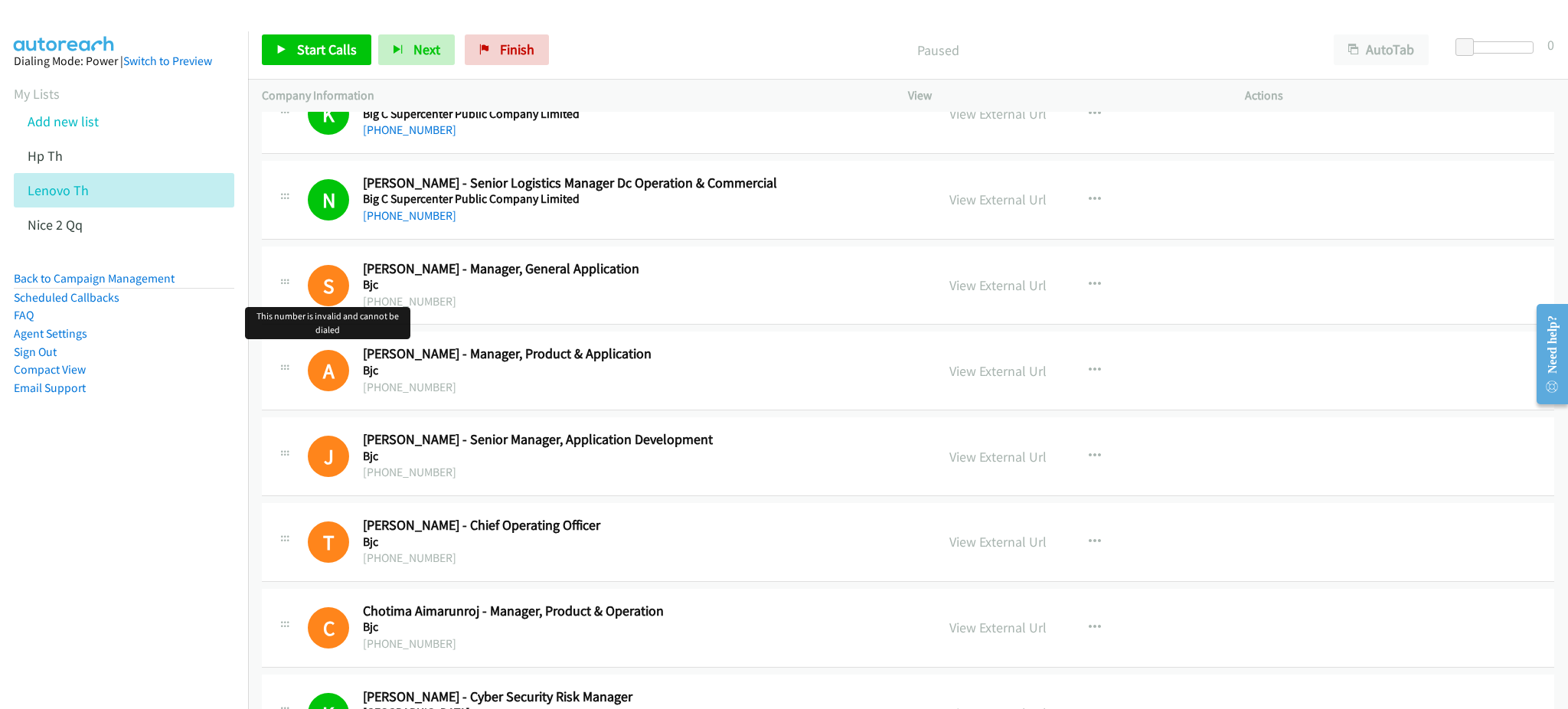
click at [332, 285] on h1 "S" at bounding box center [328, 286] width 41 height 41
click at [308, 50] on span "Start Calls" at bounding box center [327, 48] width 60 height 17
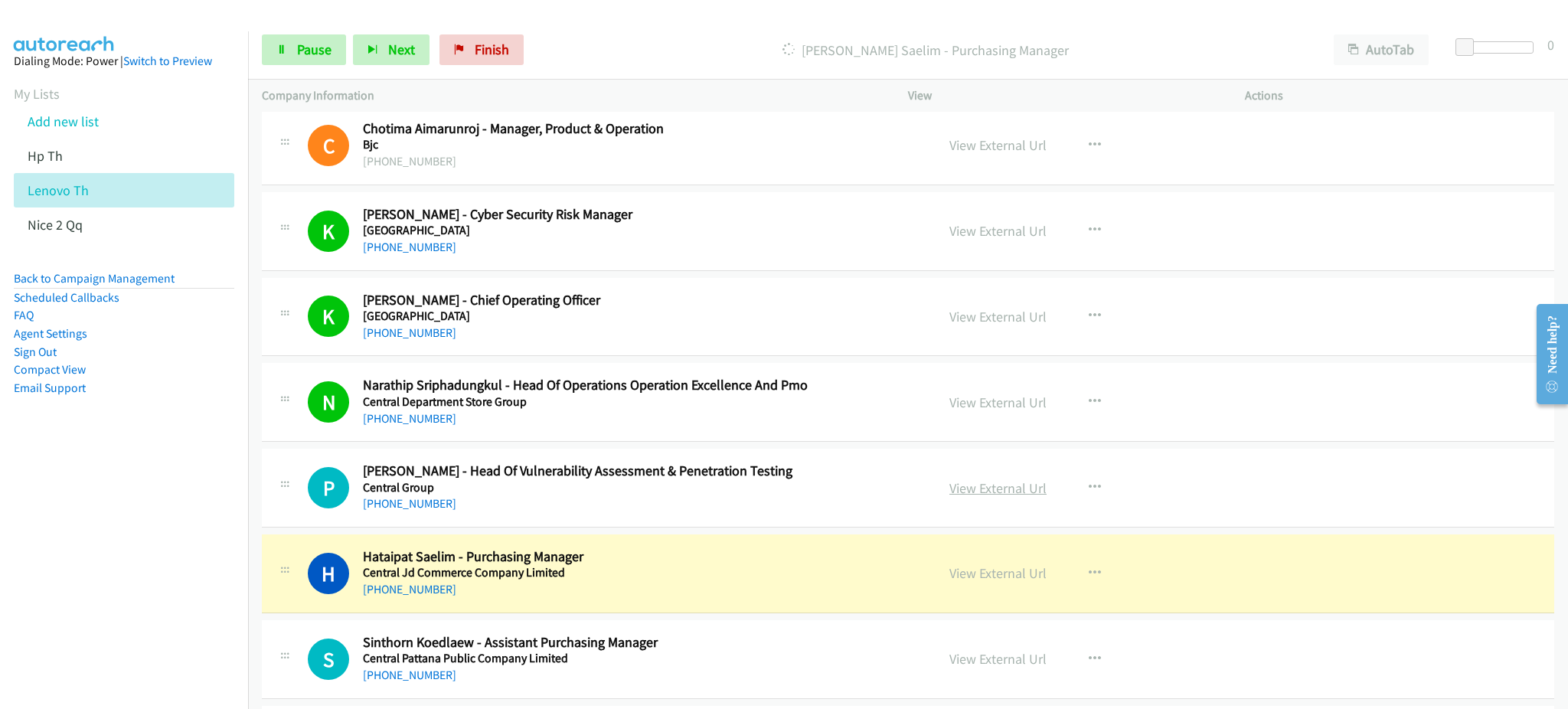
scroll to position [2857, 0]
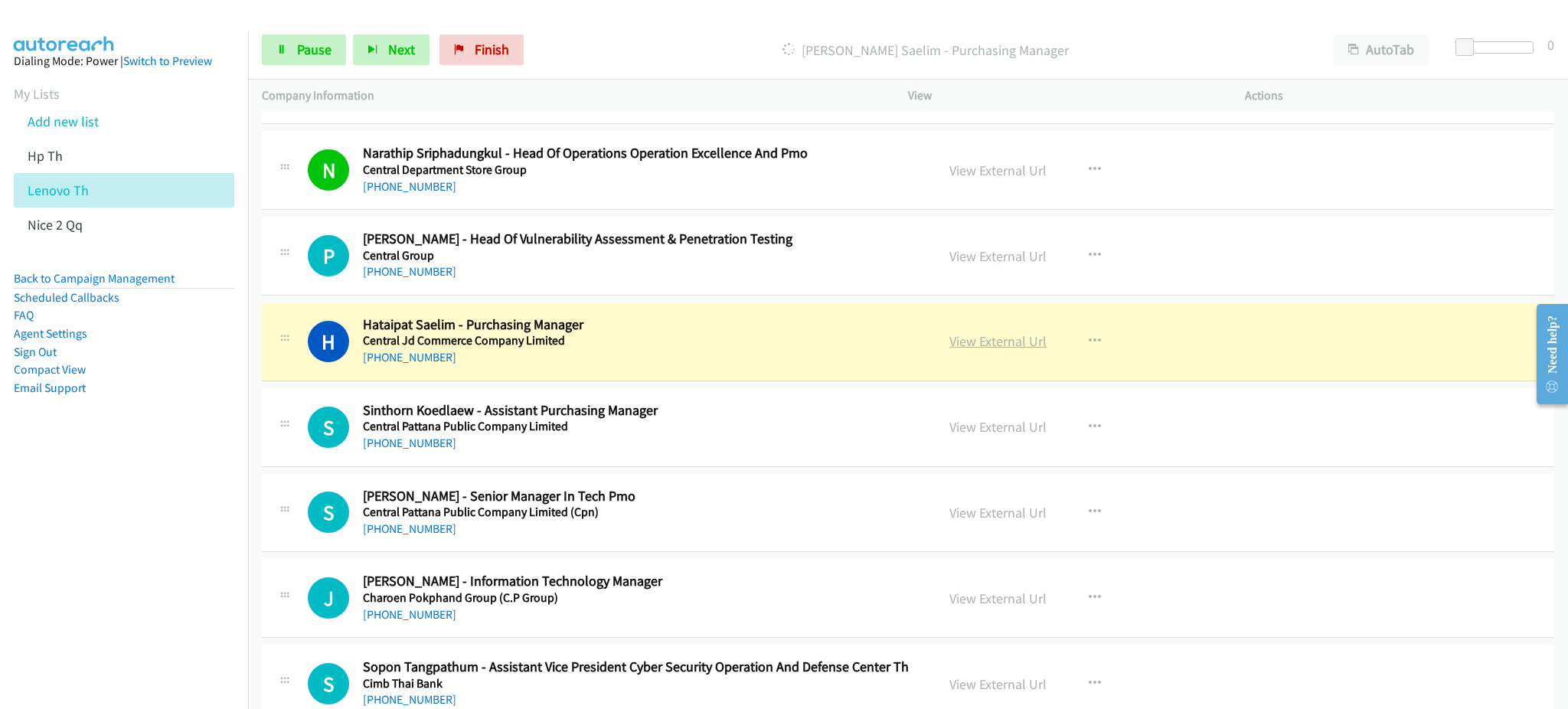
click at [1006, 335] on link "View External Url" at bounding box center [997, 341] width 97 height 17
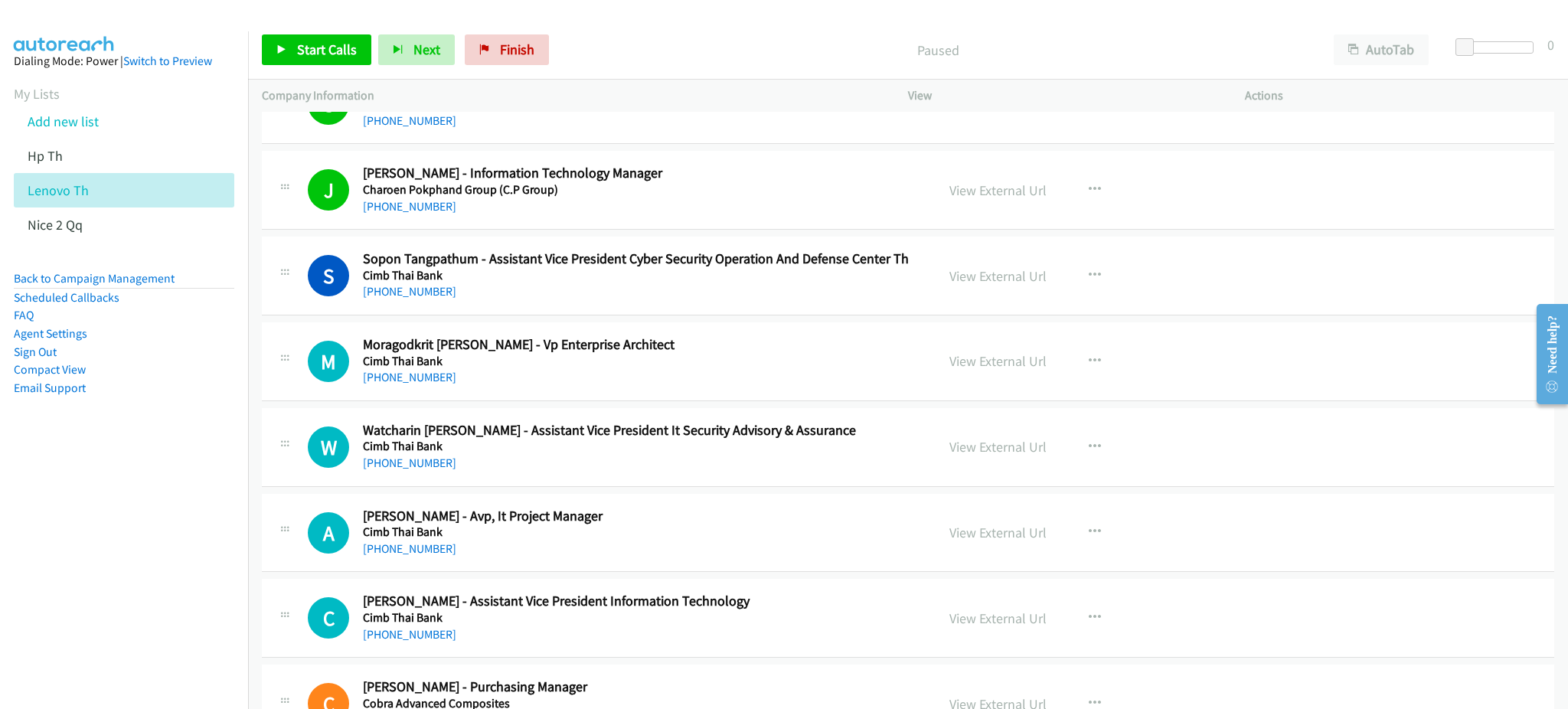
scroll to position [3163, 0]
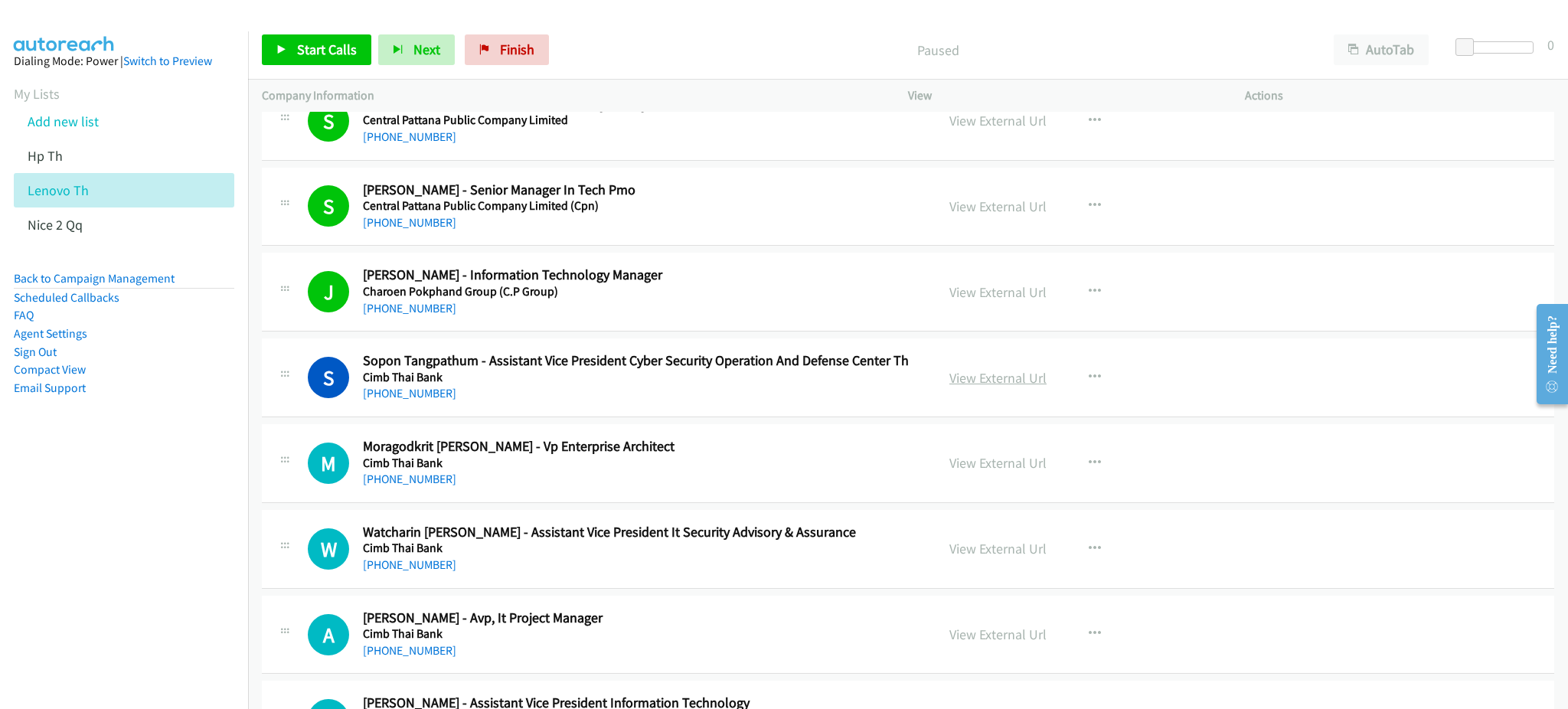
click at [1016, 382] on link "View External Url" at bounding box center [997, 377] width 97 height 17
click at [999, 289] on link "View External Url" at bounding box center [997, 291] width 97 height 17
click at [1008, 204] on link "View External Url" at bounding box center [997, 206] width 97 height 17
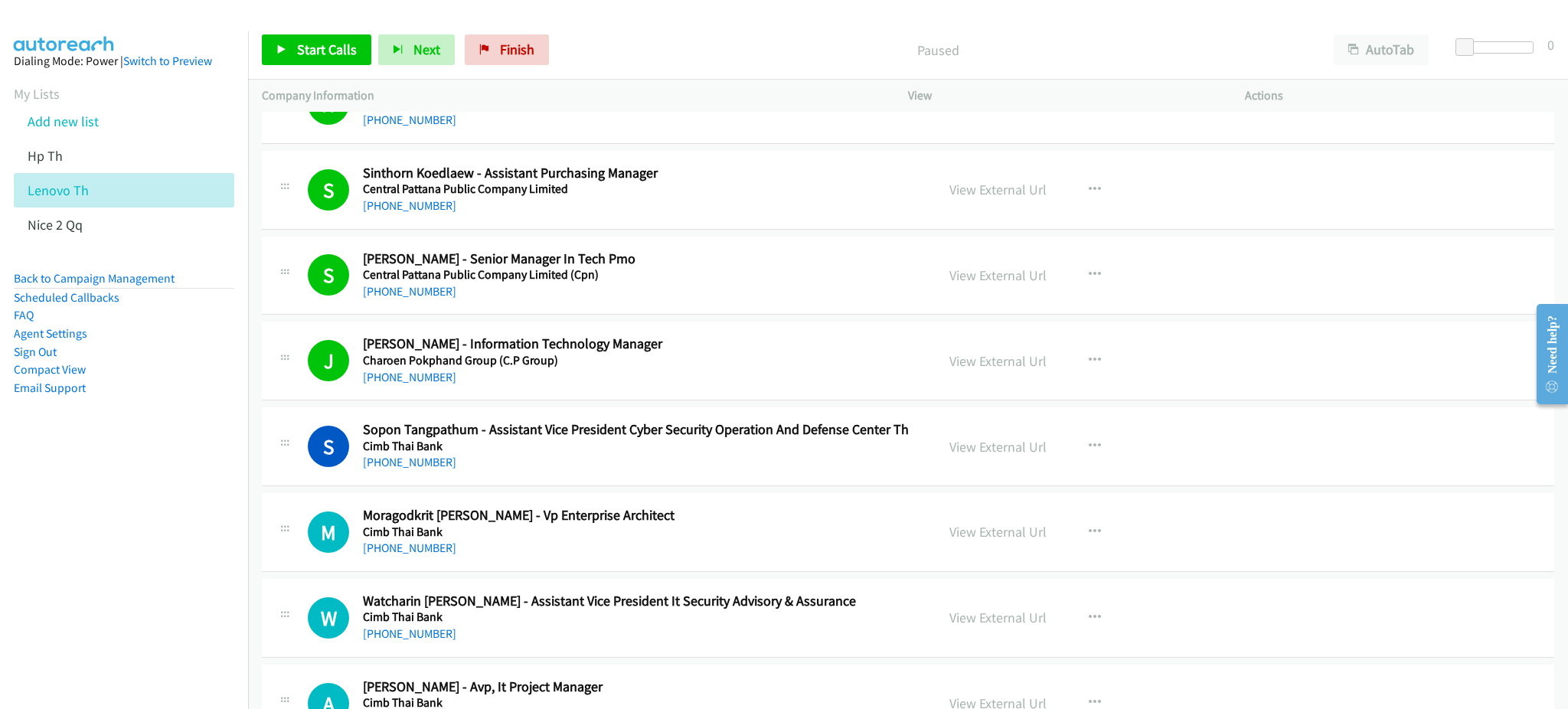
scroll to position [3062, 0]
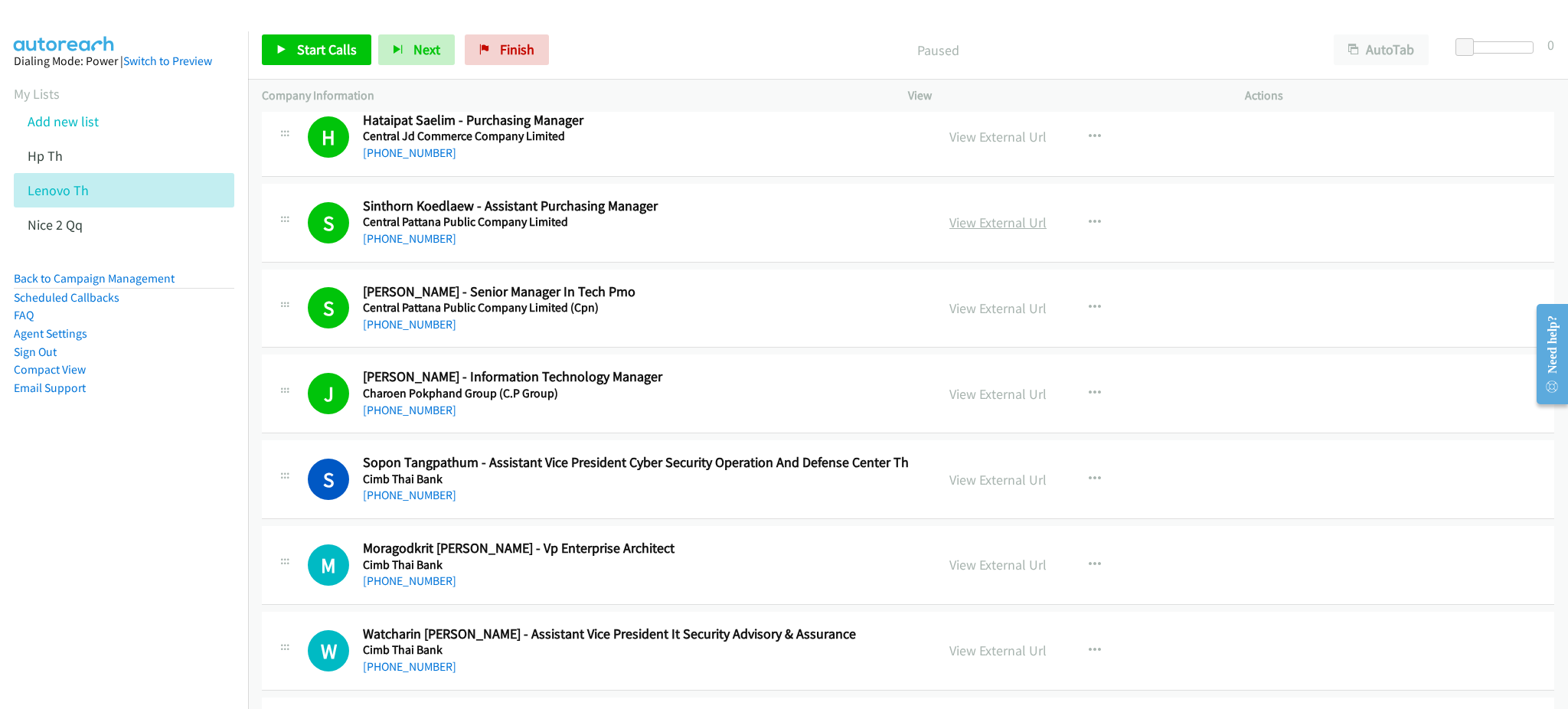
click at [963, 226] on link "View External Url" at bounding box center [997, 222] width 97 height 17
click at [299, 40] on span "Start Calls" at bounding box center [327, 48] width 60 height 17
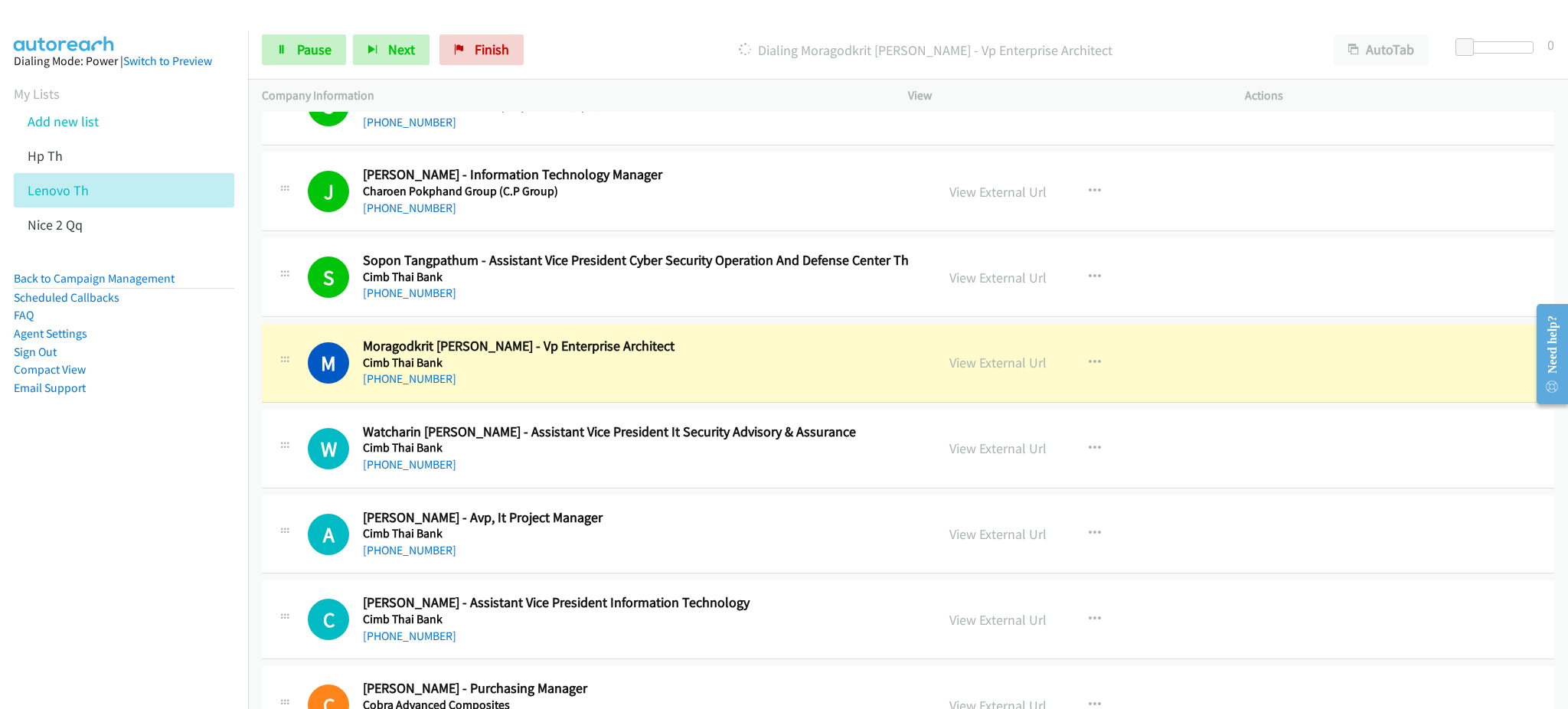
scroll to position [3265, 0]
click at [997, 364] on link "View External Url" at bounding box center [997, 360] width 97 height 17
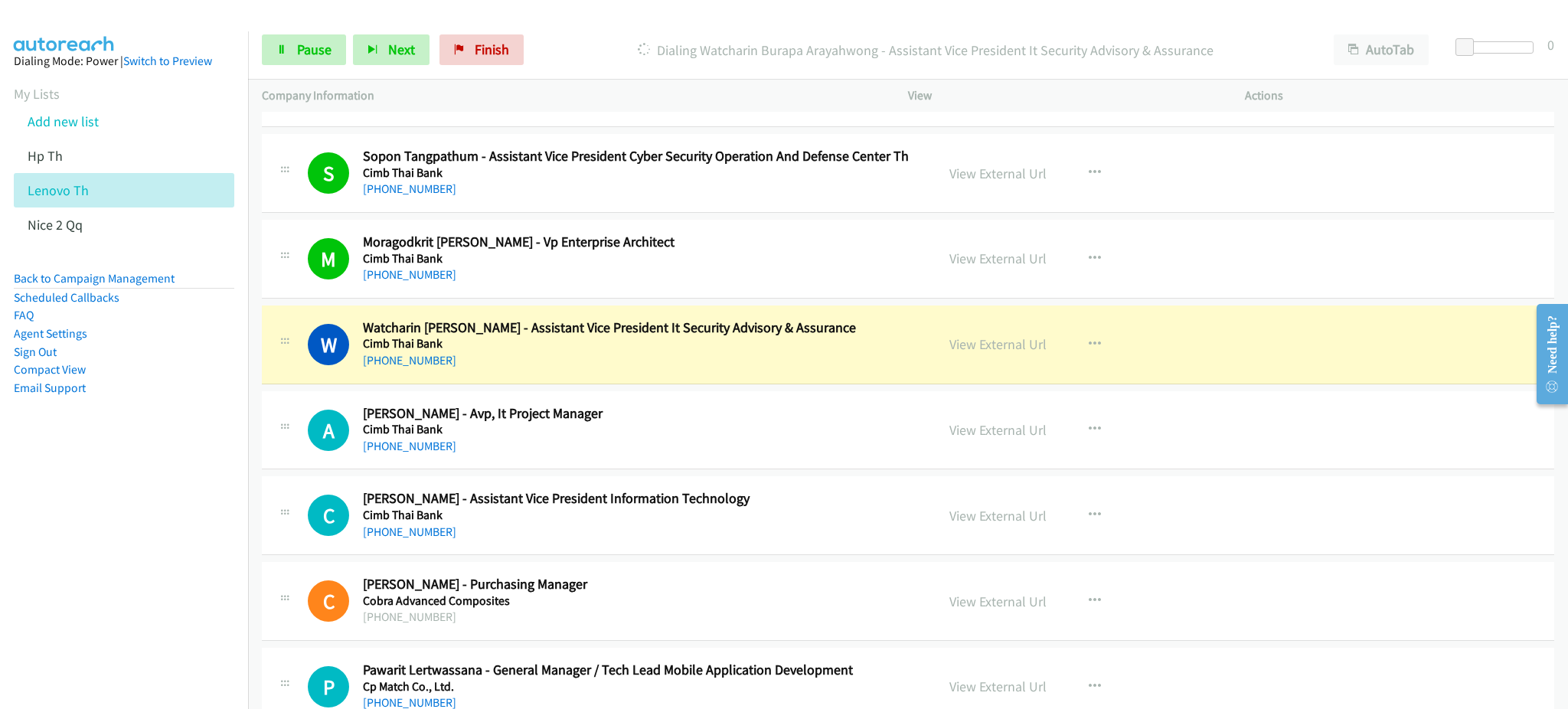
scroll to position [3470, 0]
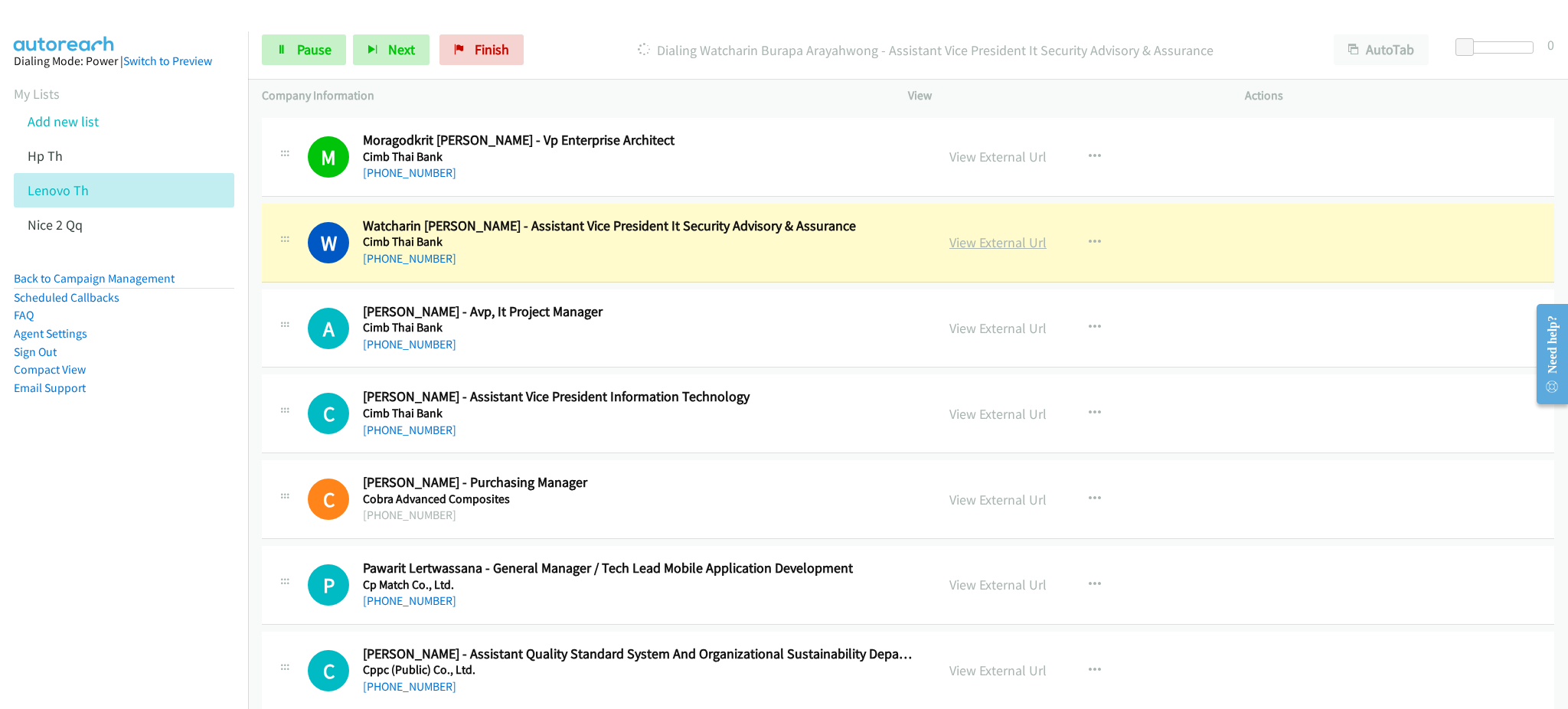
click at [1002, 242] on link "View External Url" at bounding box center [997, 241] width 97 height 17
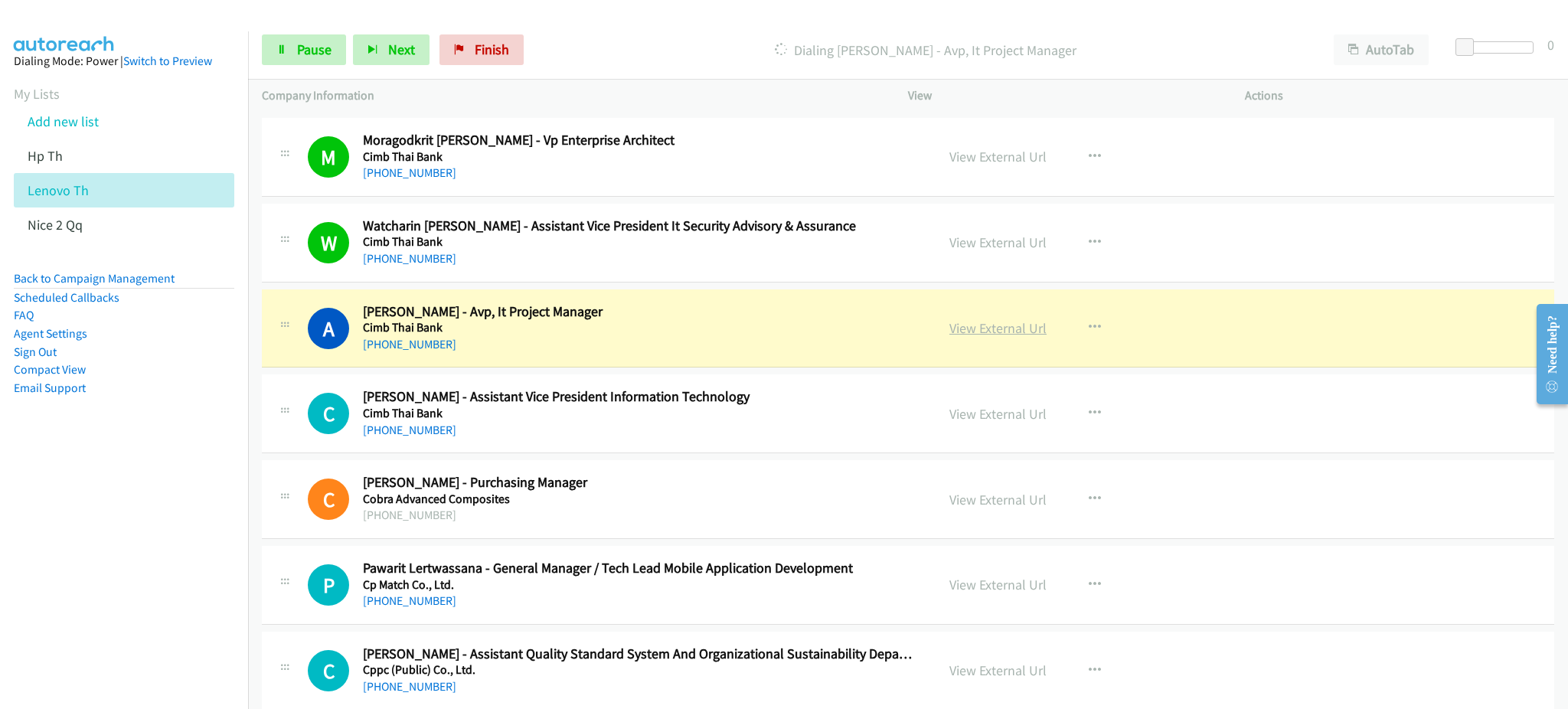
click at [961, 325] on link "View External Url" at bounding box center [997, 327] width 97 height 17
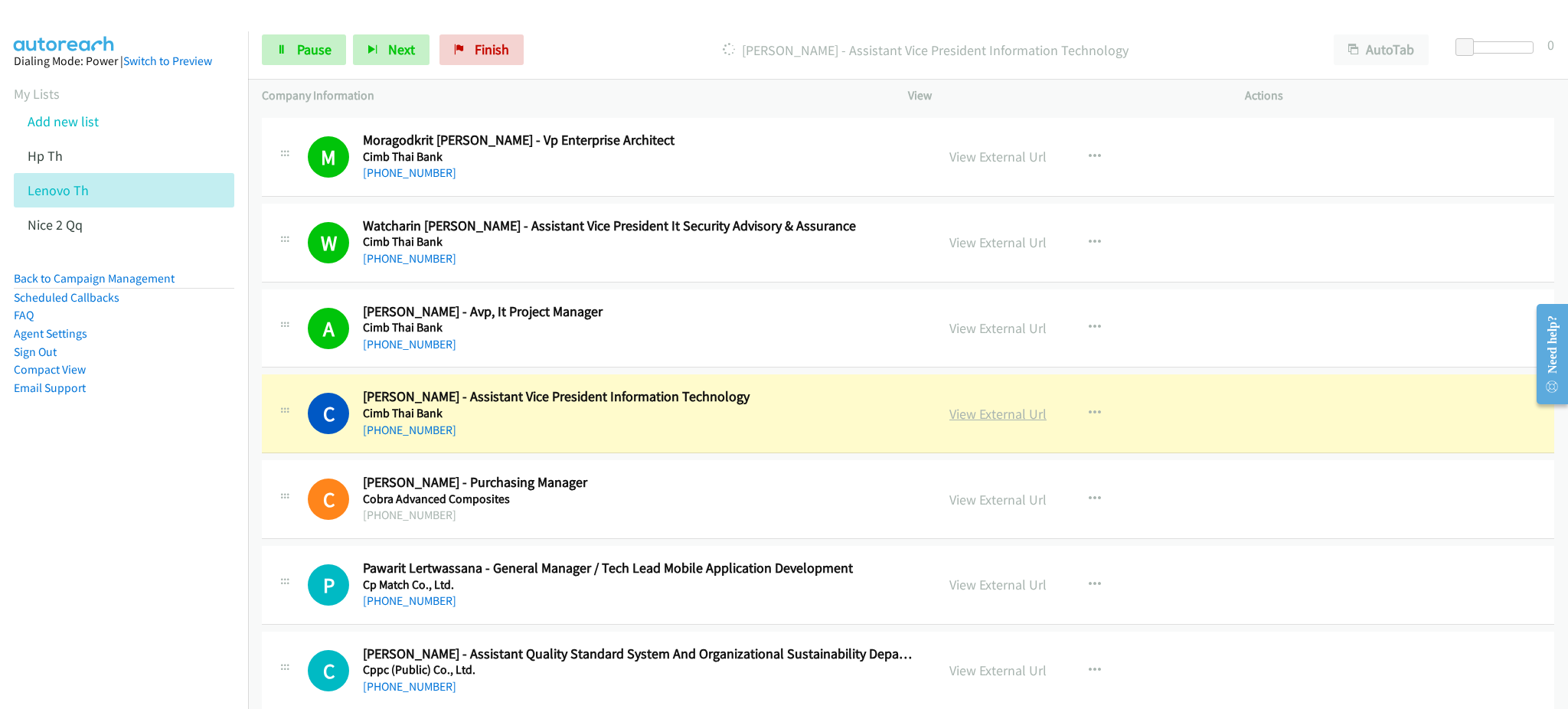
click at [1011, 414] on link "View External Url" at bounding box center [997, 413] width 97 height 17
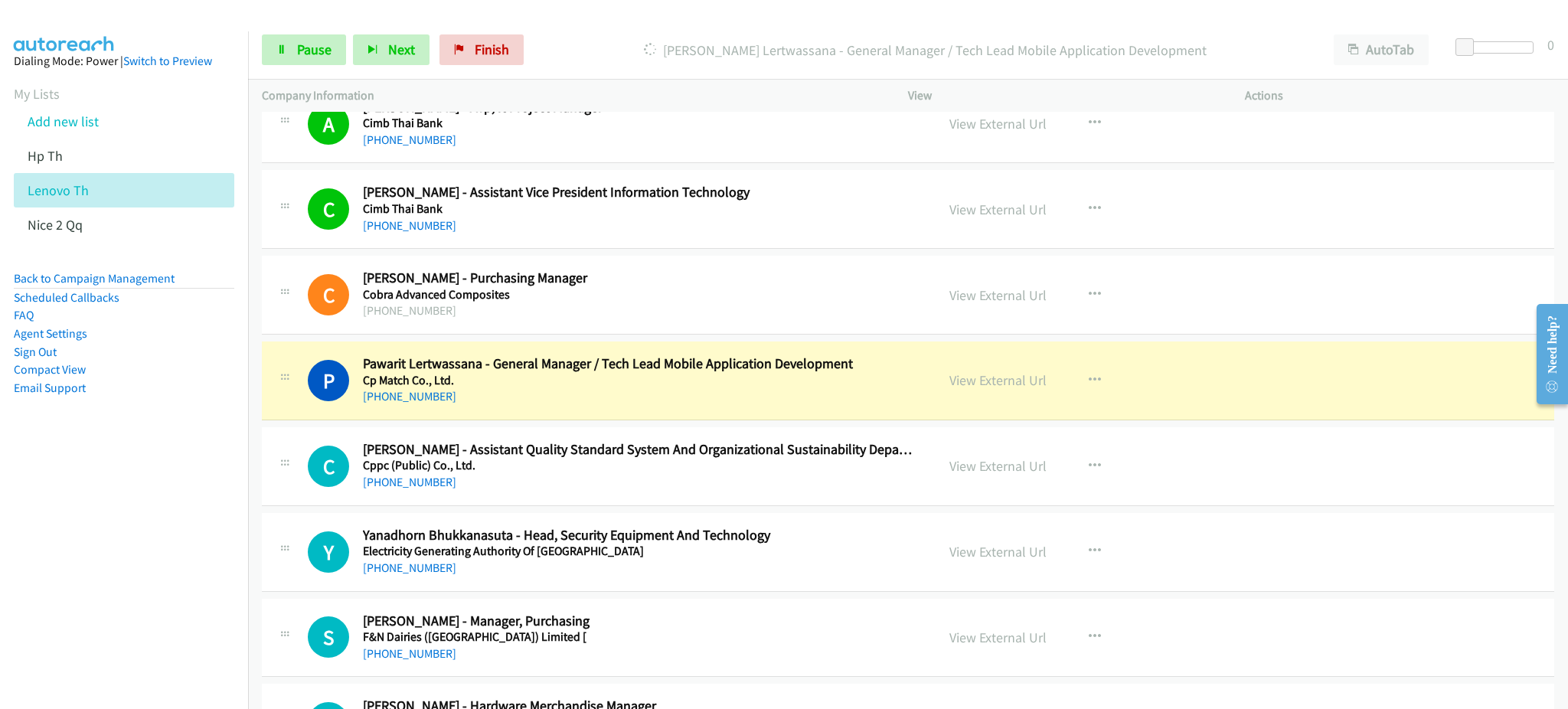
scroll to position [3776, 0]
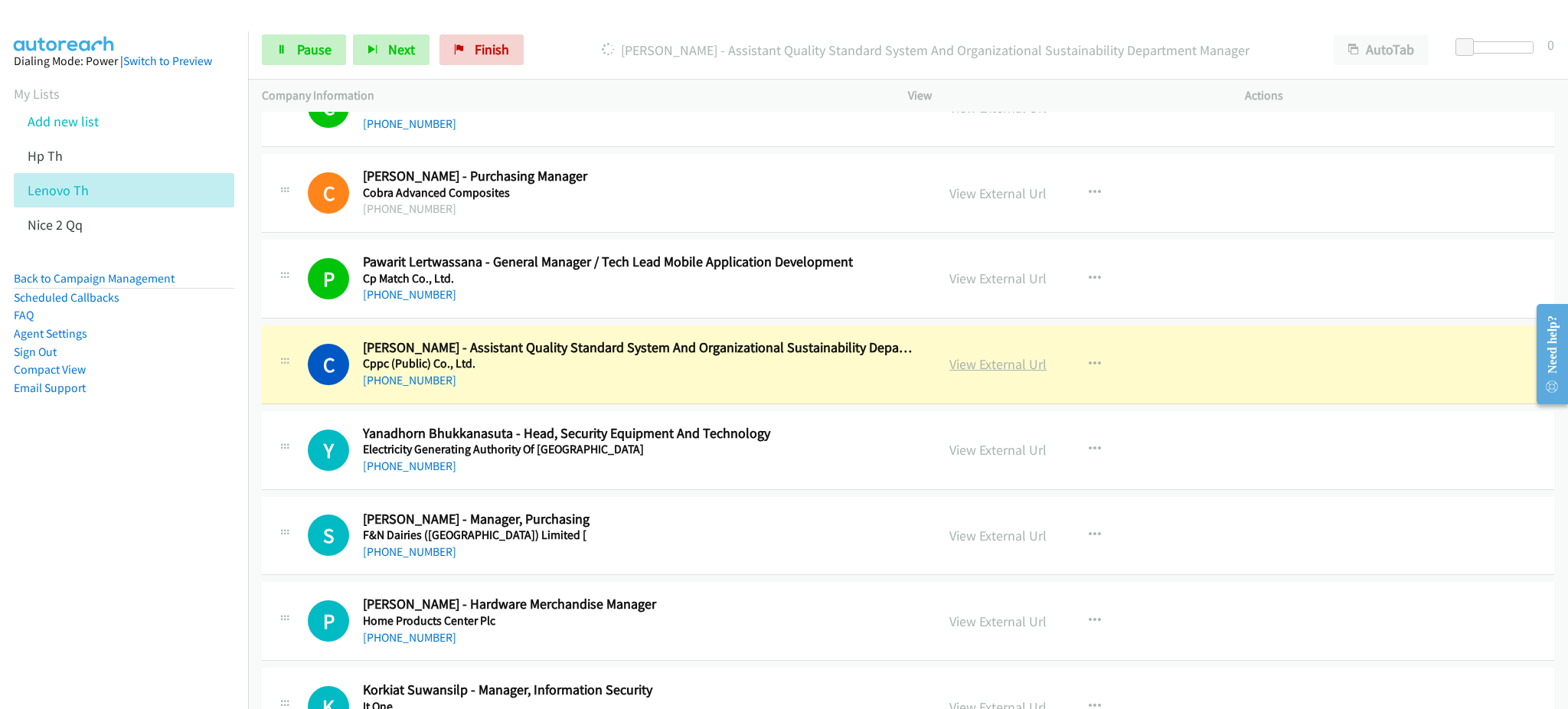
click at [1006, 360] on link "View External Url" at bounding box center [997, 364] width 97 height 17
click at [979, 280] on link "View External Url" at bounding box center [997, 277] width 97 height 17
click at [963, 190] on link "View External Url" at bounding box center [997, 193] width 97 height 17
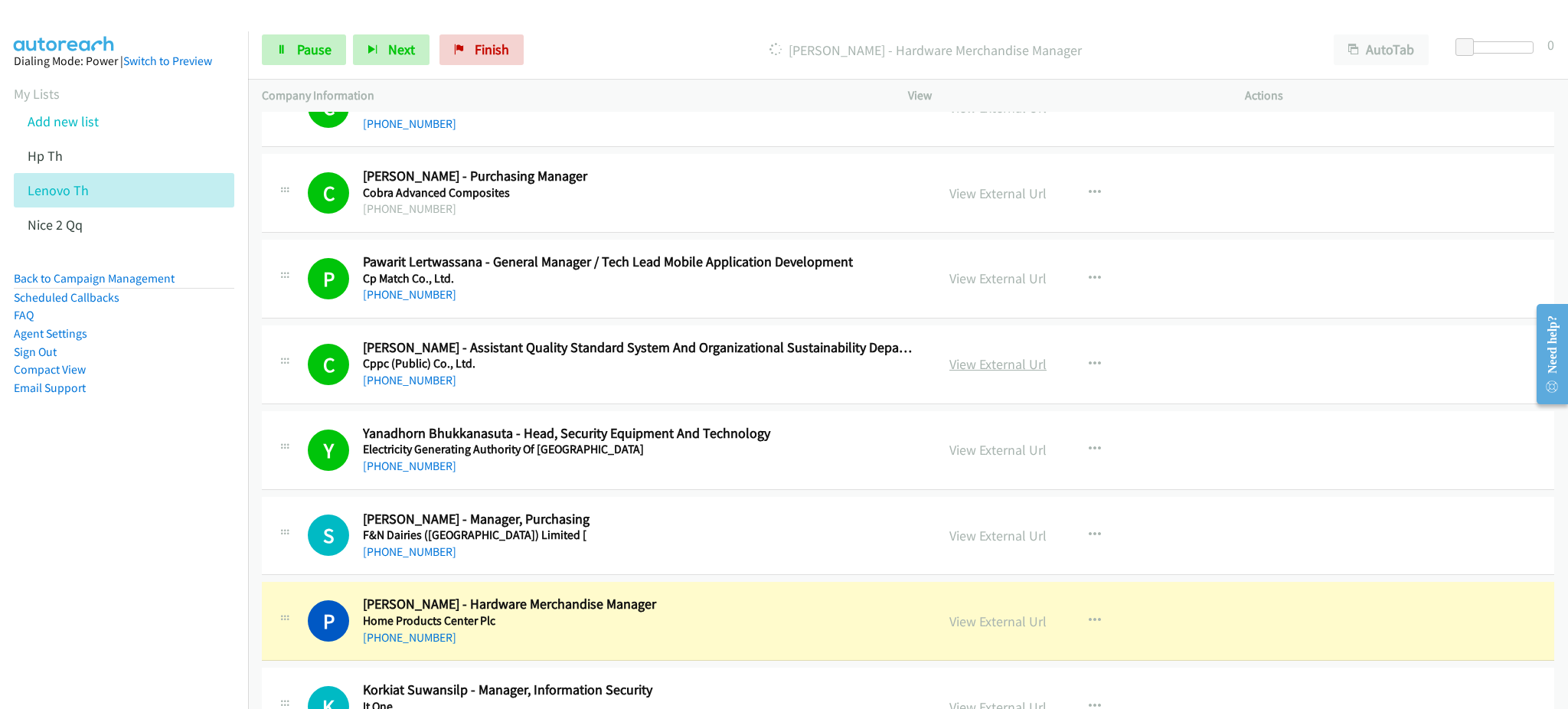
click at [1003, 367] on link "View External Url" at bounding box center [997, 364] width 97 height 17
click at [961, 448] on link "View External Url" at bounding box center [997, 449] width 97 height 17
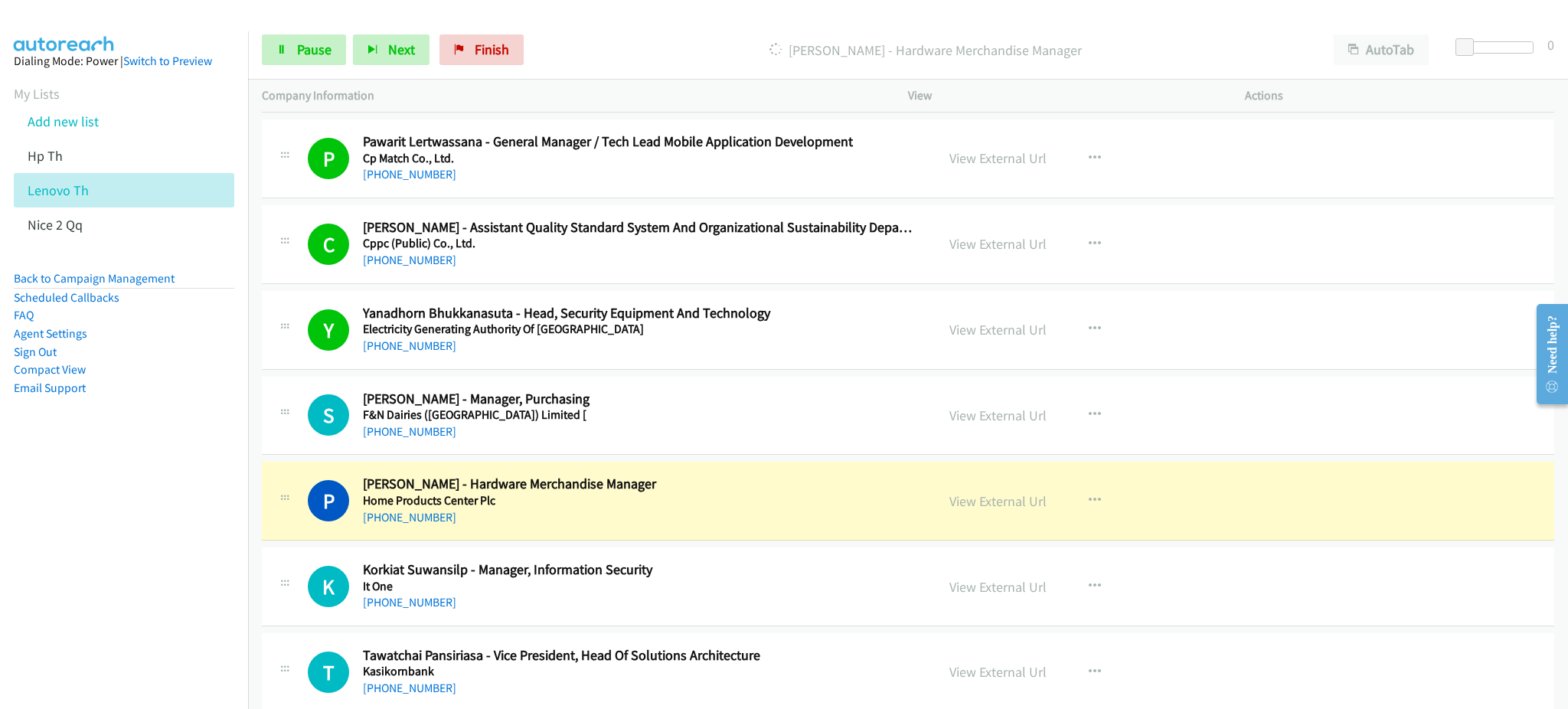
scroll to position [3980, 0]
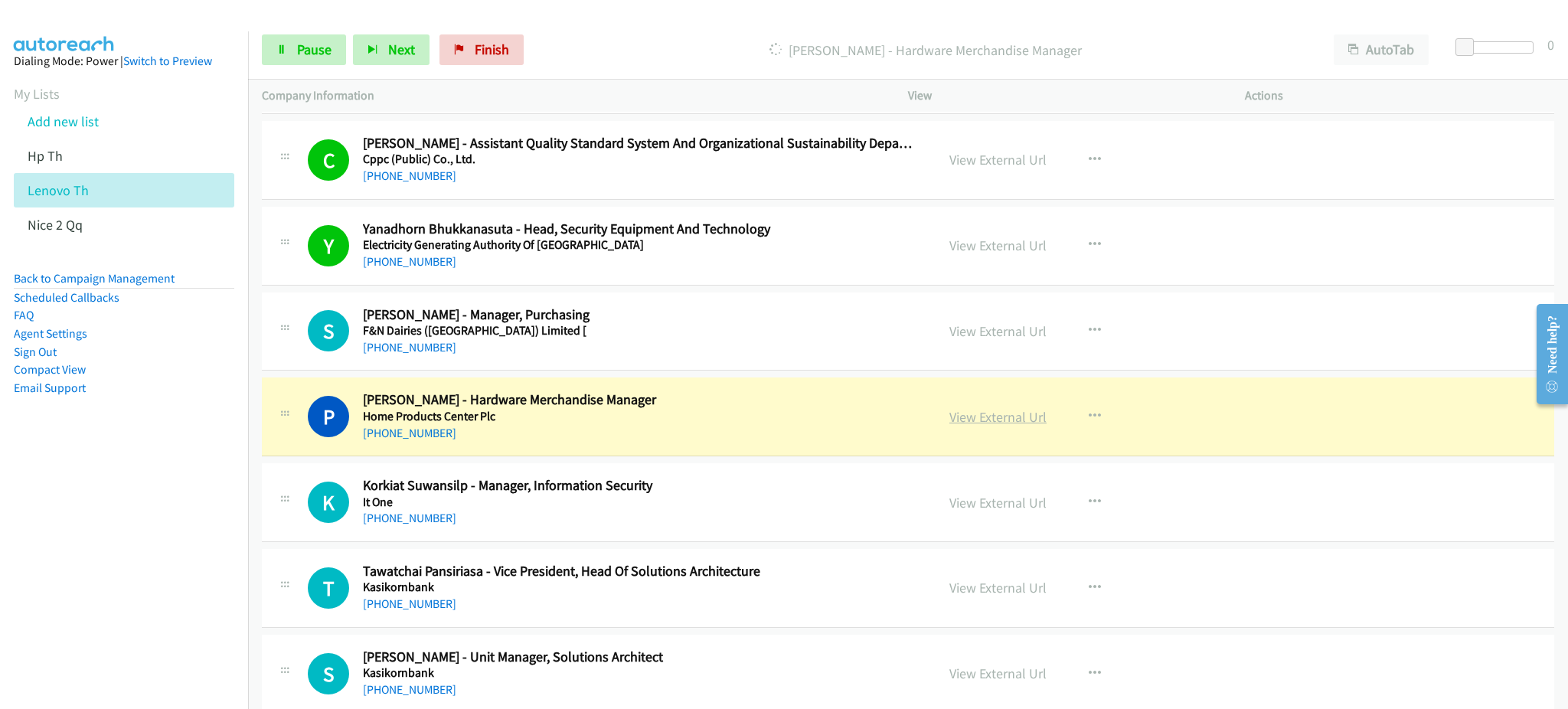
click at [1002, 419] on link "View External Url" at bounding box center [997, 416] width 97 height 17
click at [983, 330] on link "View External Url" at bounding box center [997, 331] width 97 height 17
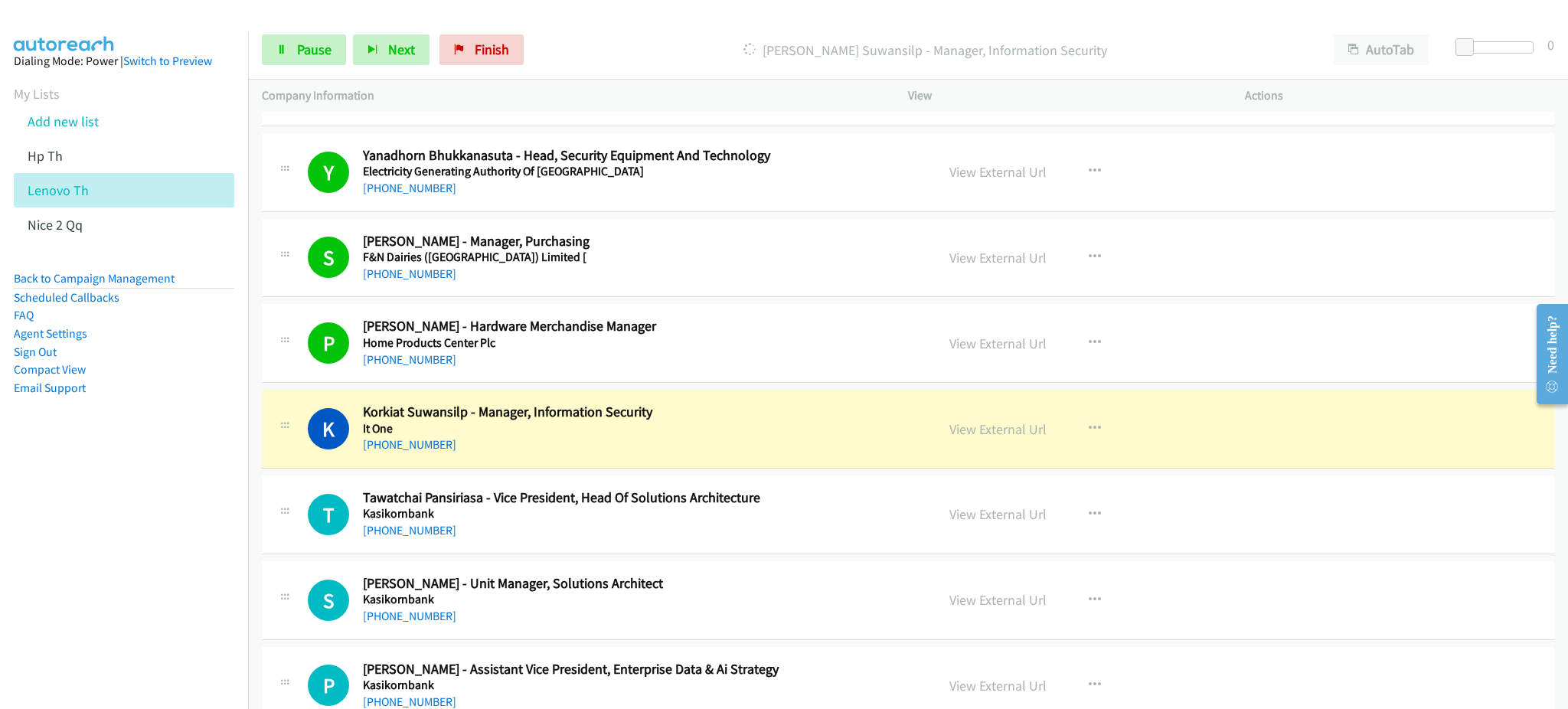
scroll to position [4183, 0]
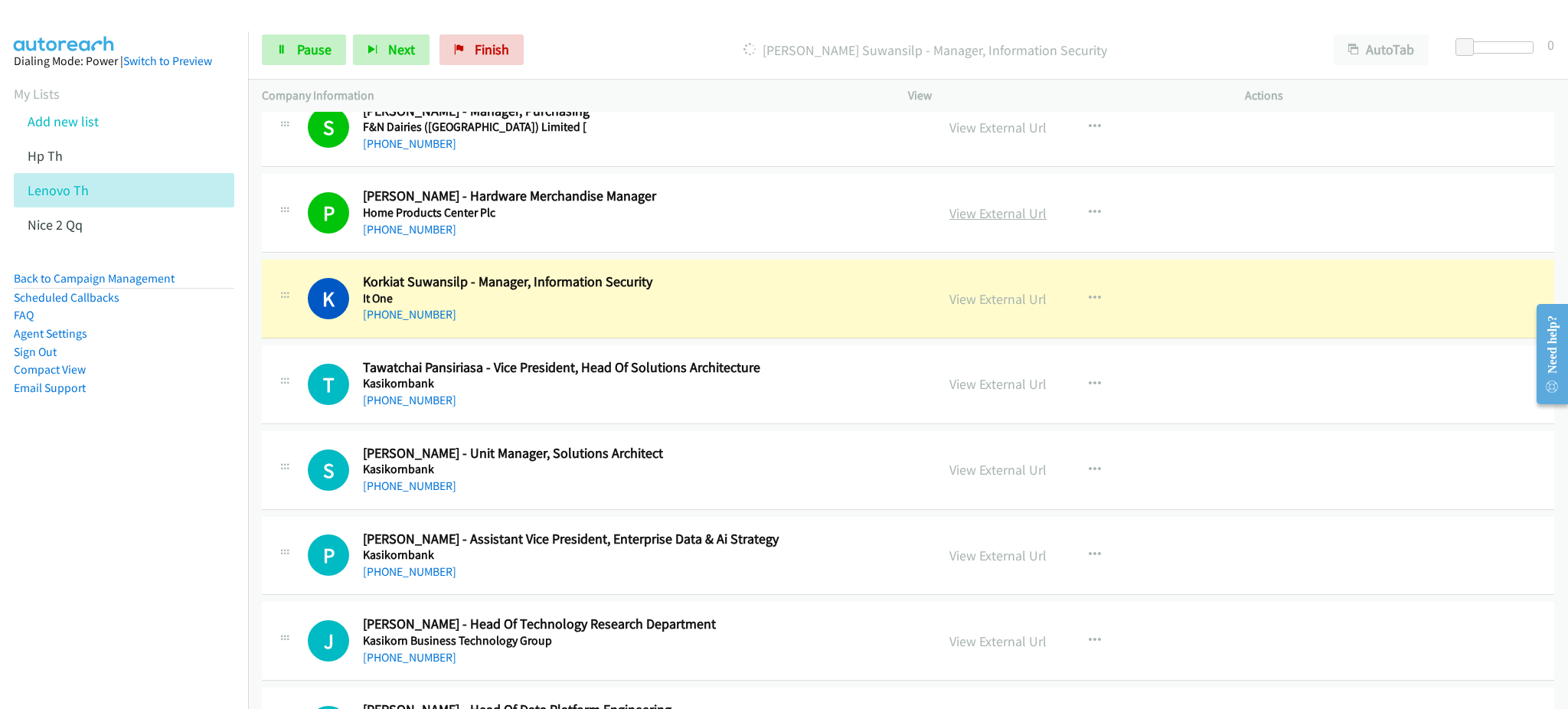
click at [1009, 209] on link "View External Url" at bounding box center [997, 213] width 97 height 17
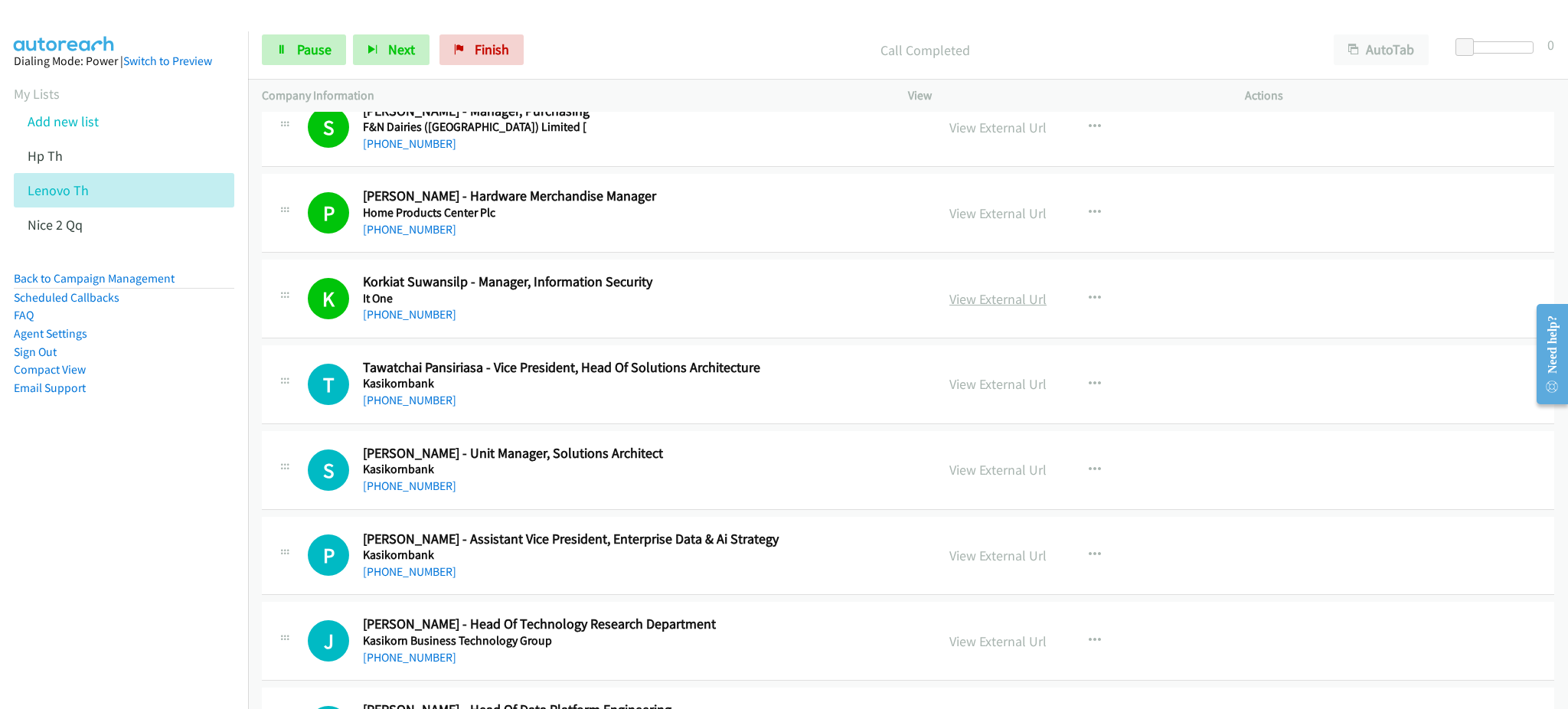
click at [1006, 298] on link "View External Url" at bounding box center [997, 298] width 97 height 17
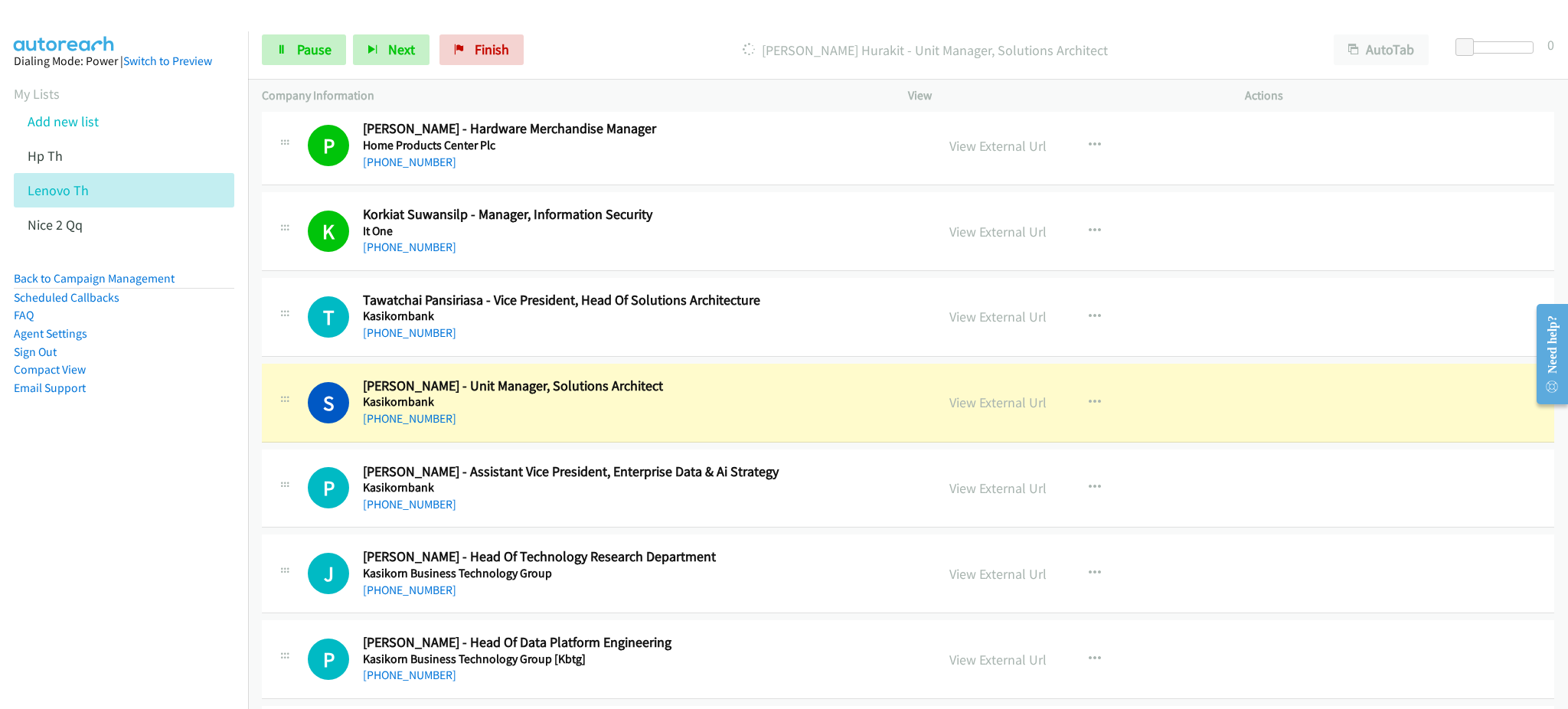
scroll to position [4286, 0]
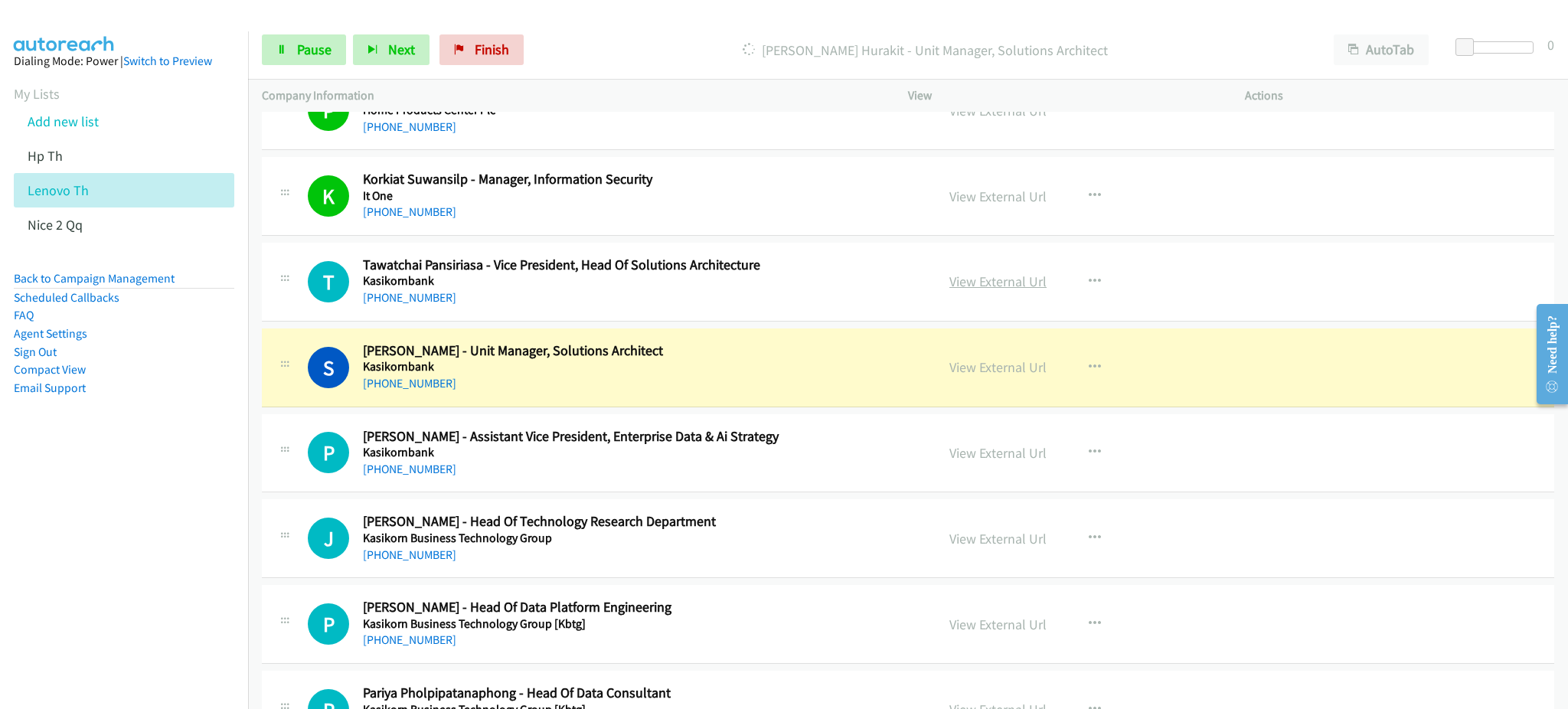
click at [1011, 287] on link "View External Url" at bounding box center [997, 281] width 97 height 17
click at [1014, 367] on link "View External Url" at bounding box center [997, 366] width 97 height 17
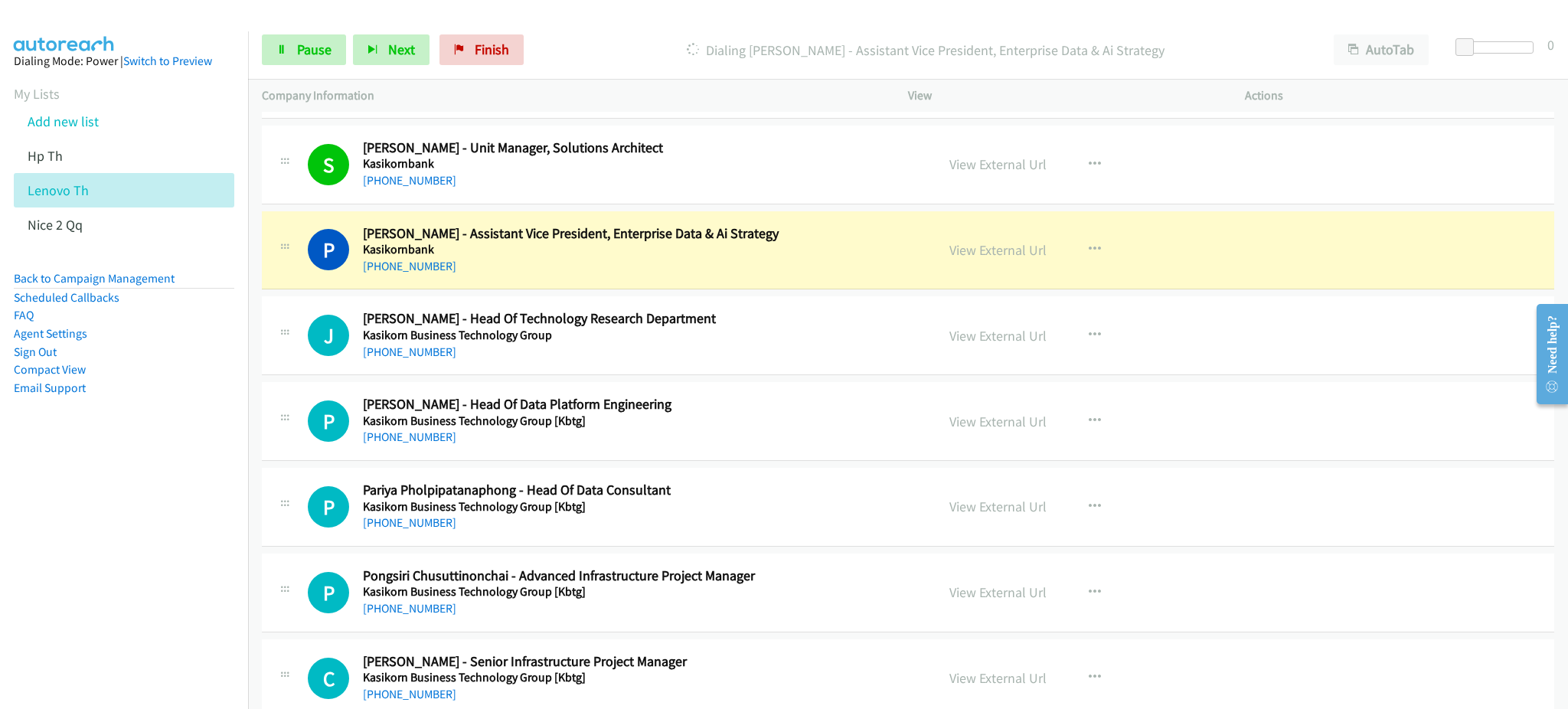
scroll to position [4490, 0]
click at [993, 254] on link "View External Url" at bounding box center [997, 249] width 97 height 17
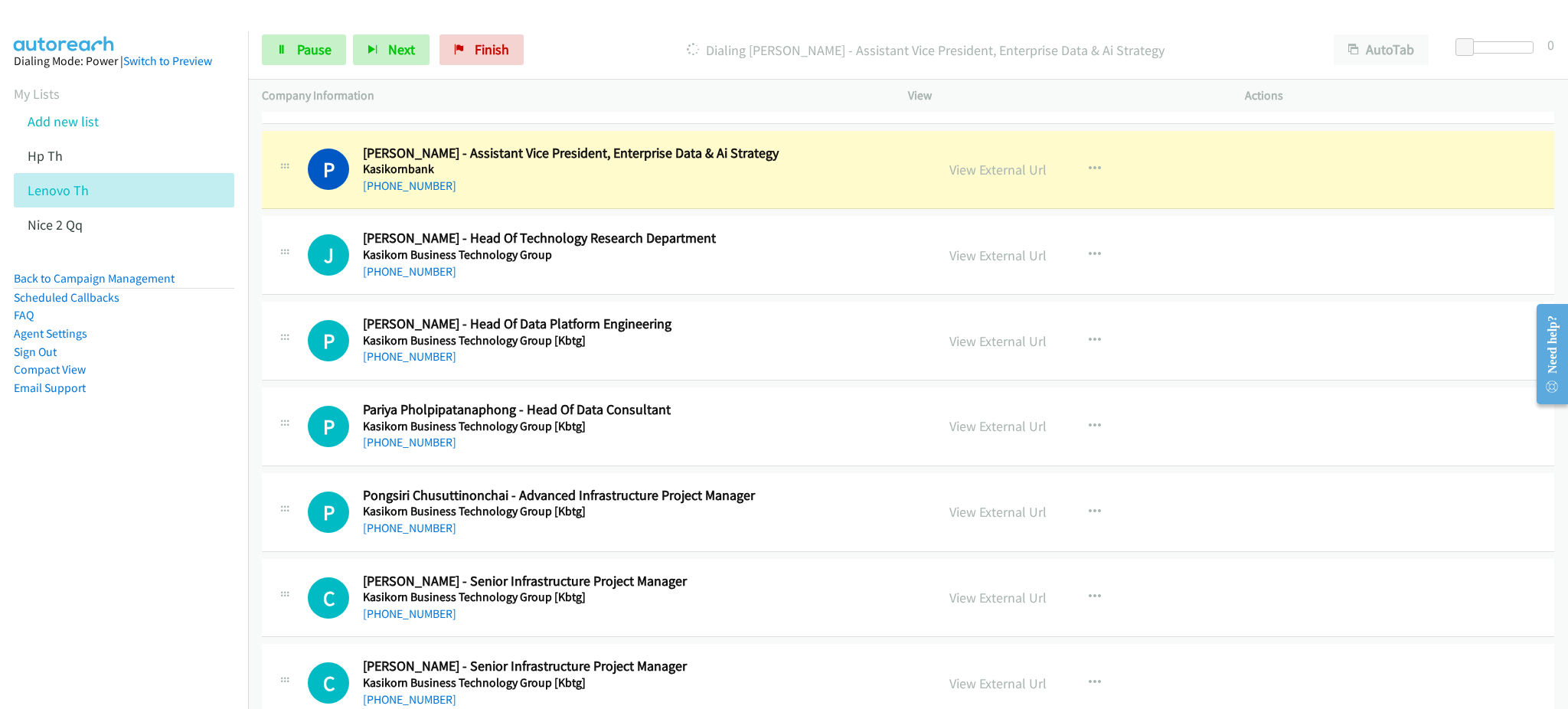
scroll to position [4592, 0]
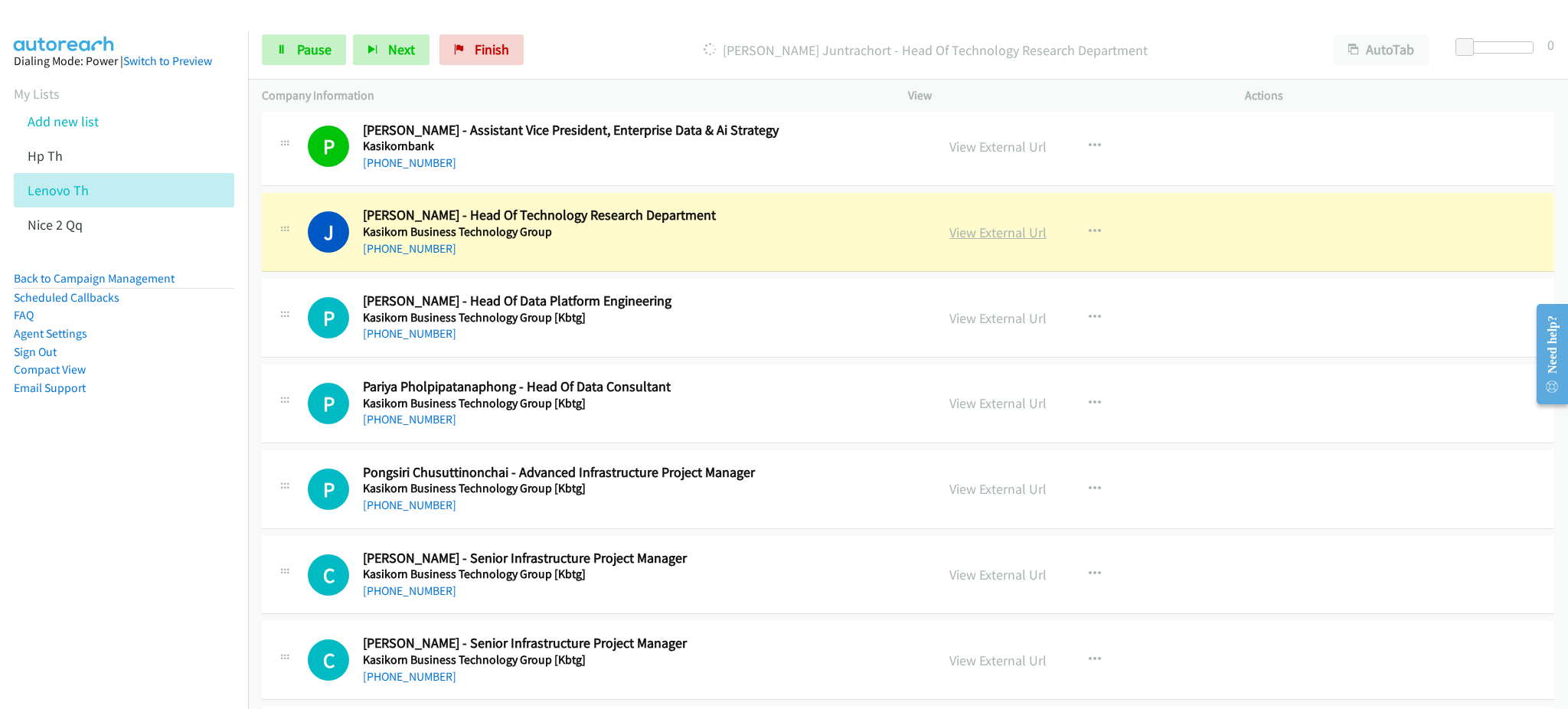
click at [994, 231] on link "View External Url" at bounding box center [997, 231] width 97 height 17
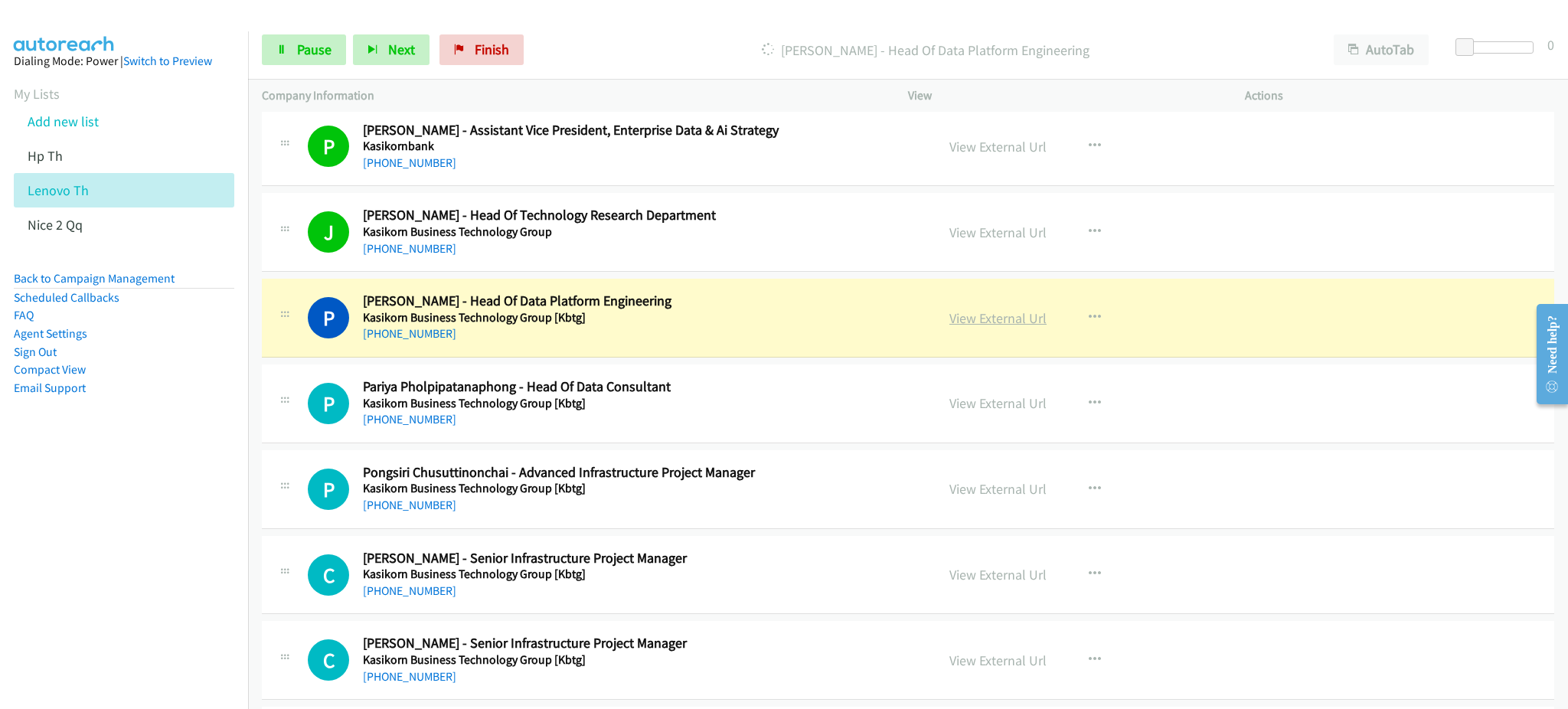
click at [1006, 315] on link "View External Url" at bounding box center [997, 318] width 97 height 17
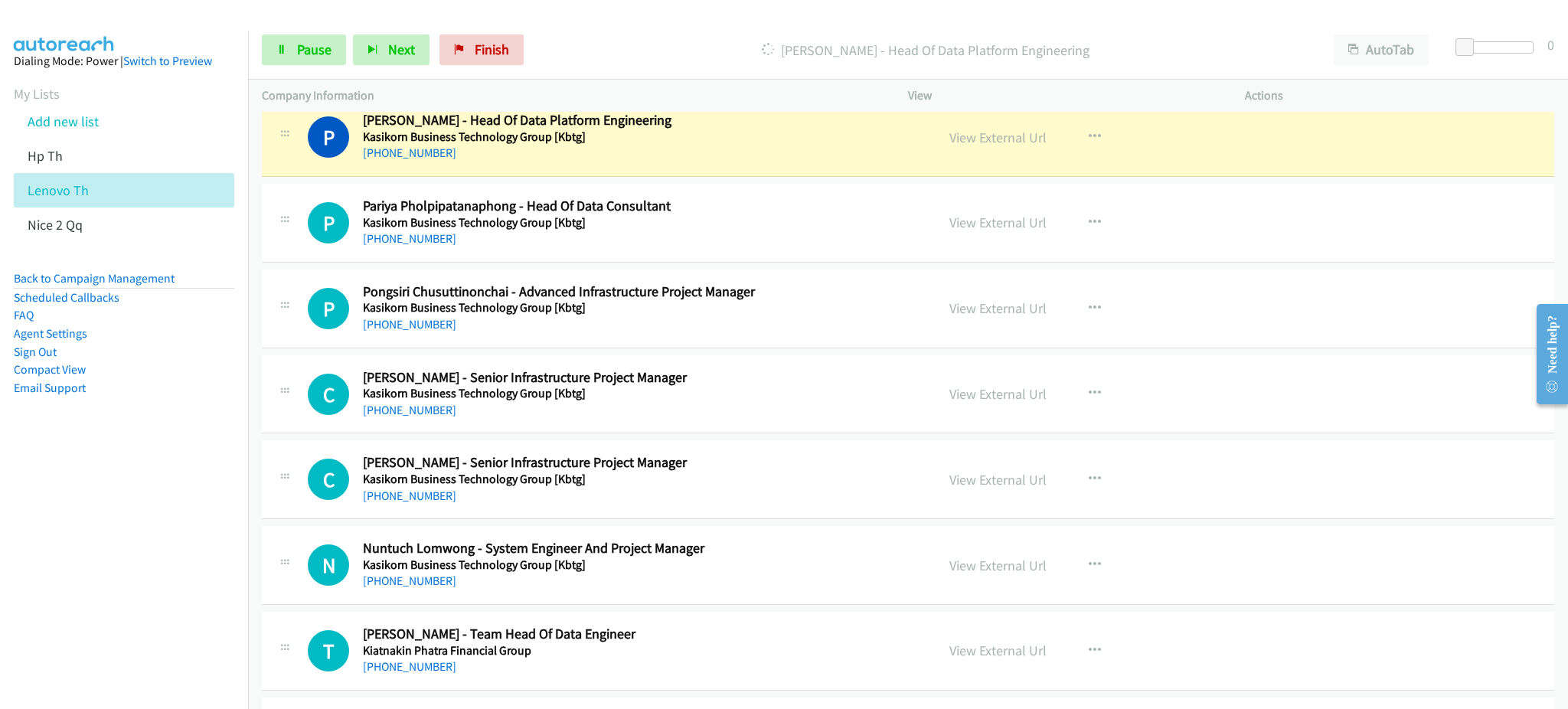
scroll to position [4796, 0]
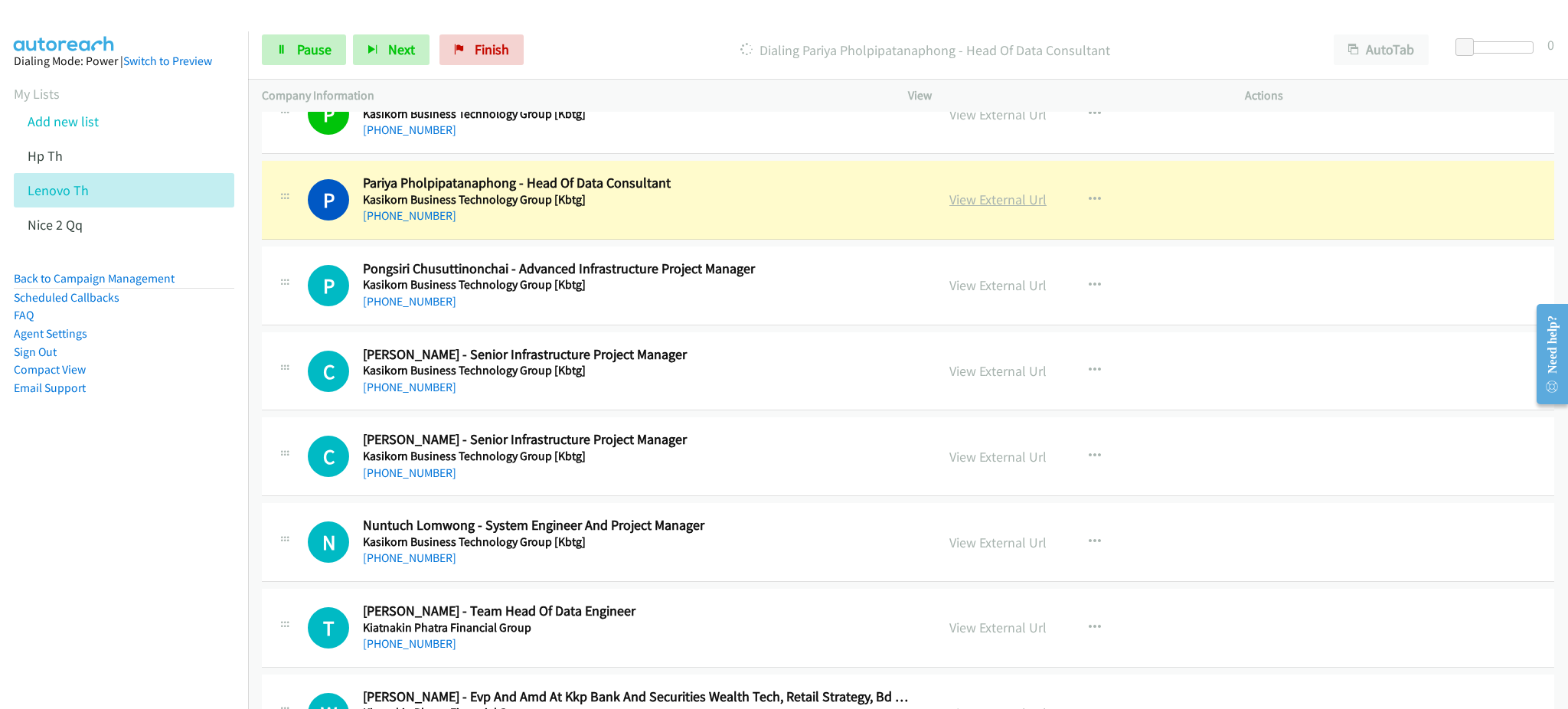
click at [993, 207] on link "View External Url" at bounding box center [997, 199] width 97 height 17
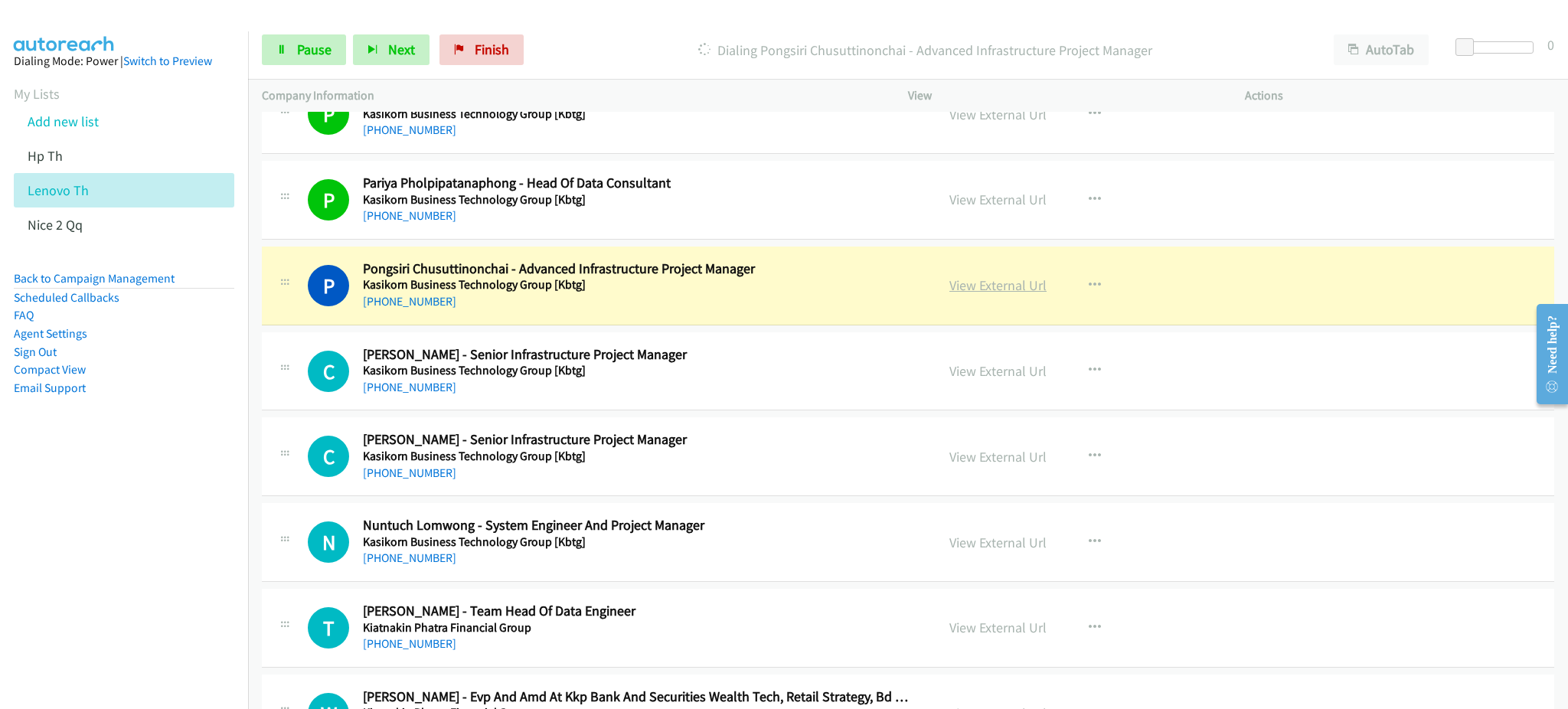
click at [977, 293] on link "View External Url" at bounding box center [997, 285] width 97 height 17
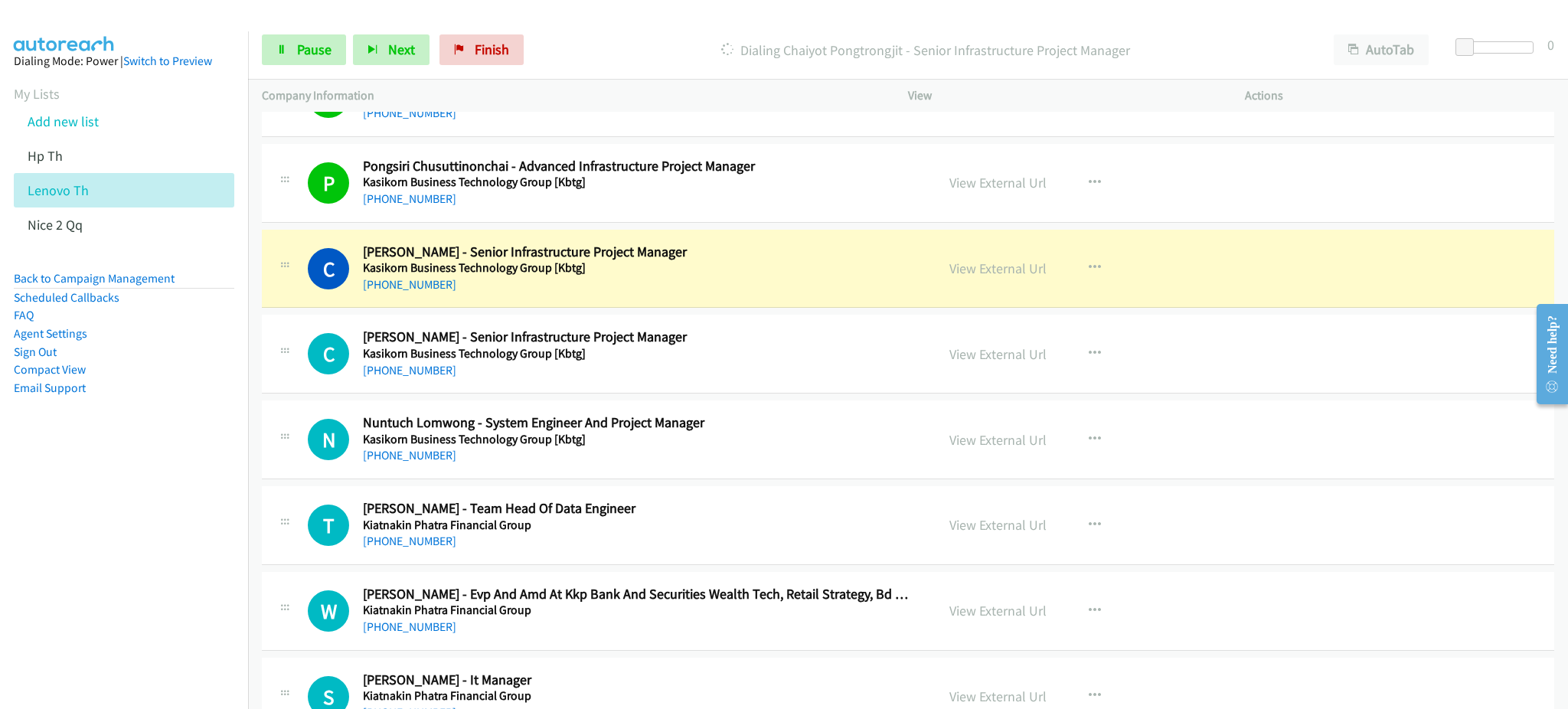
scroll to position [5000, 0]
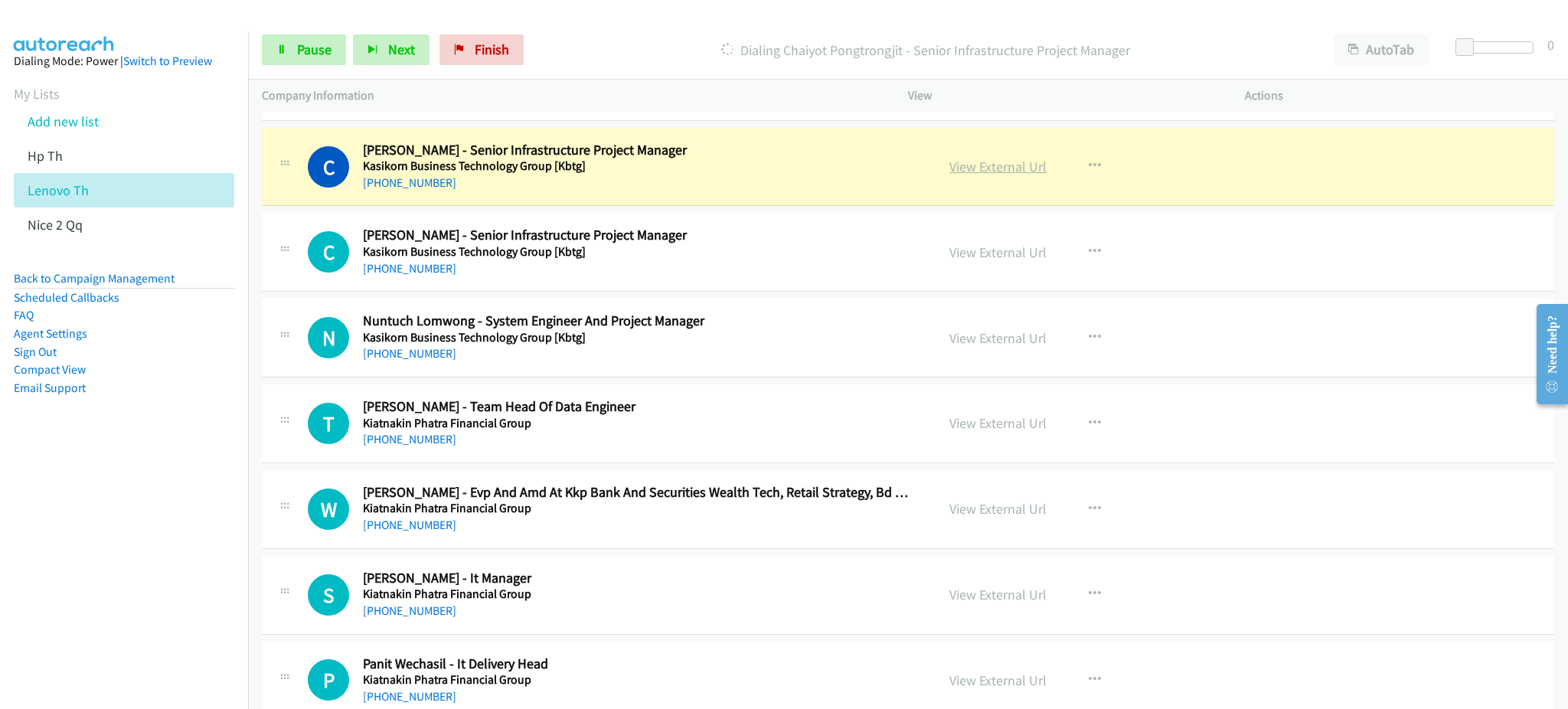
click at [985, 168] on link "View External Url" at bounding box center [997, 166] width 97 height 17
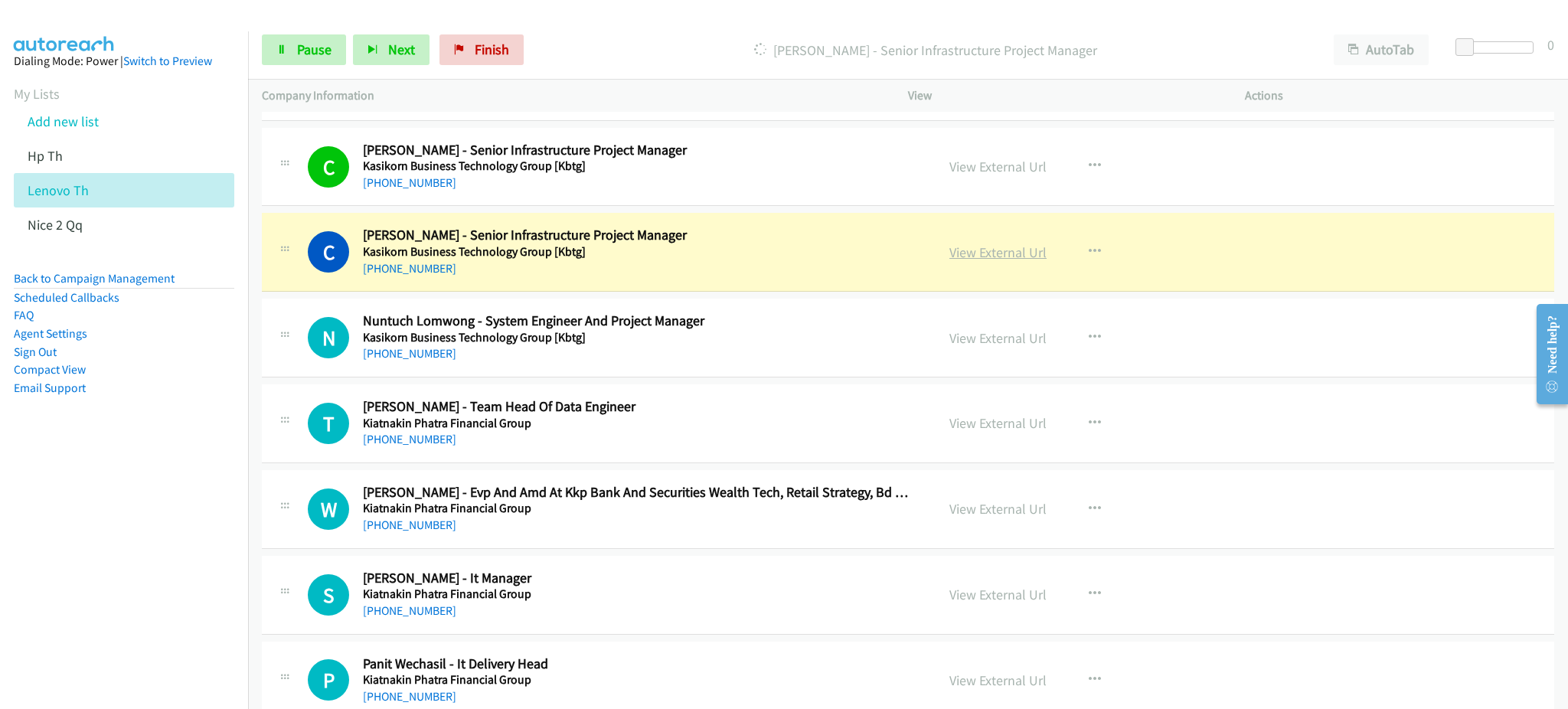
click at [1015, 258] on link "View External Url" at bounding box center [997, 252] width 97 height 17
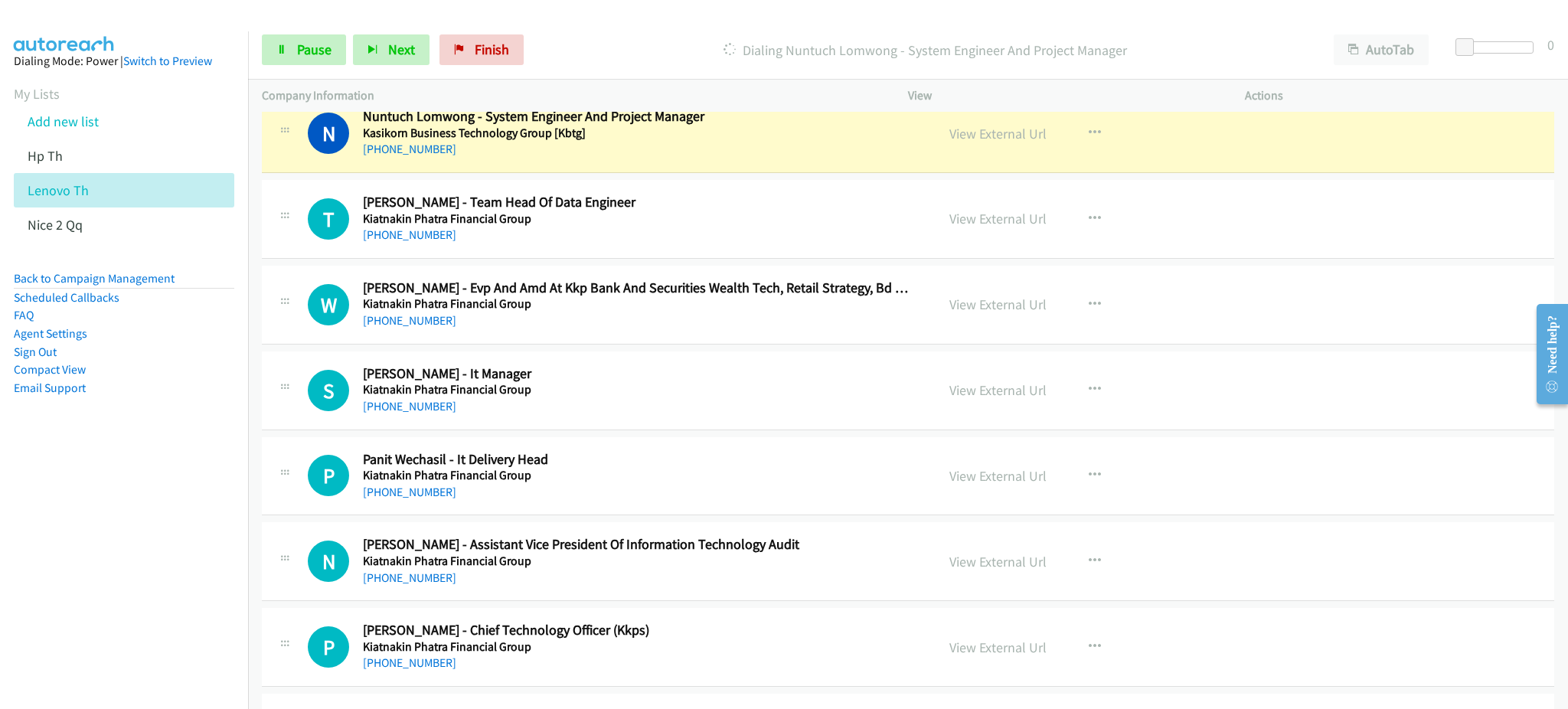
scroll to position [5102, 0]
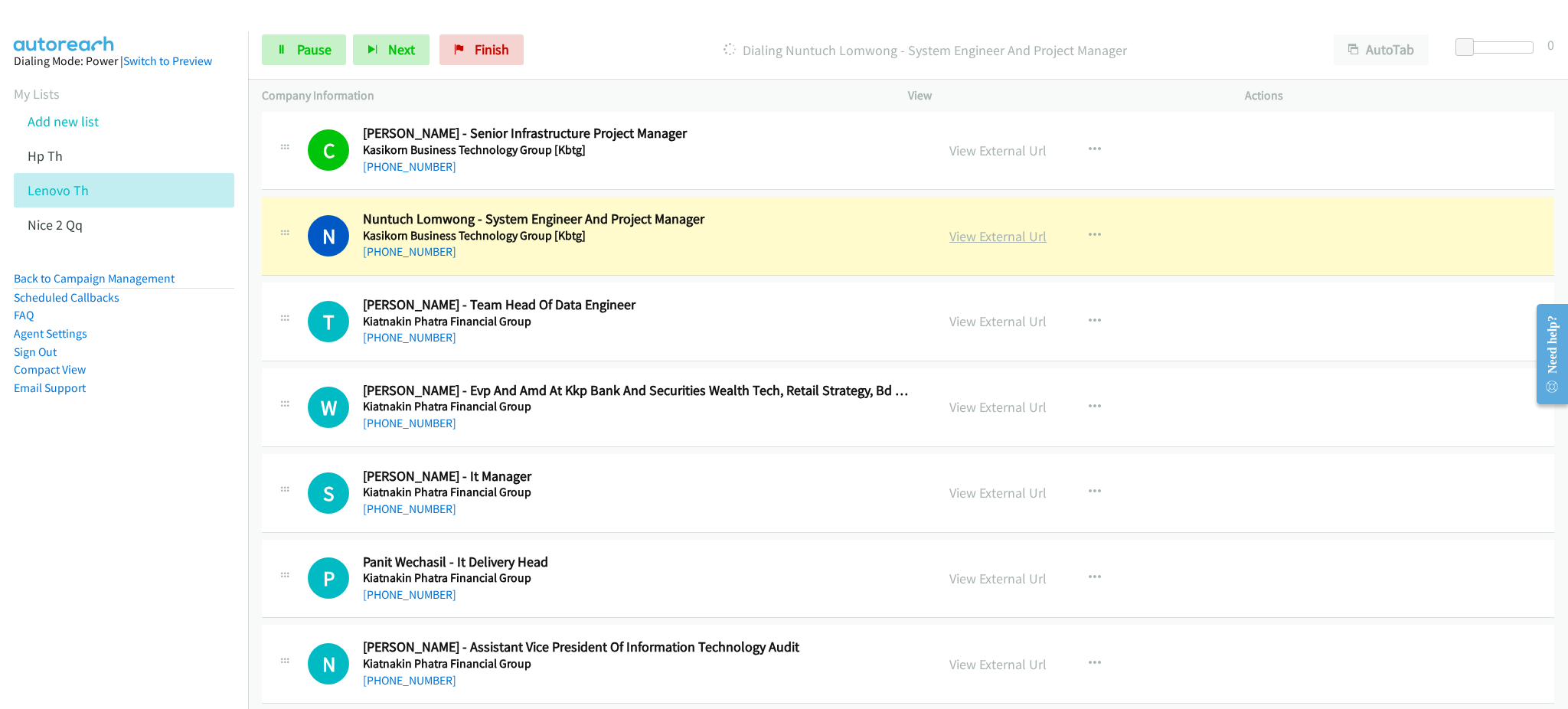
click at [991, 233] on link "View External Url" at bounding box center [997, 236] width 97 height 17
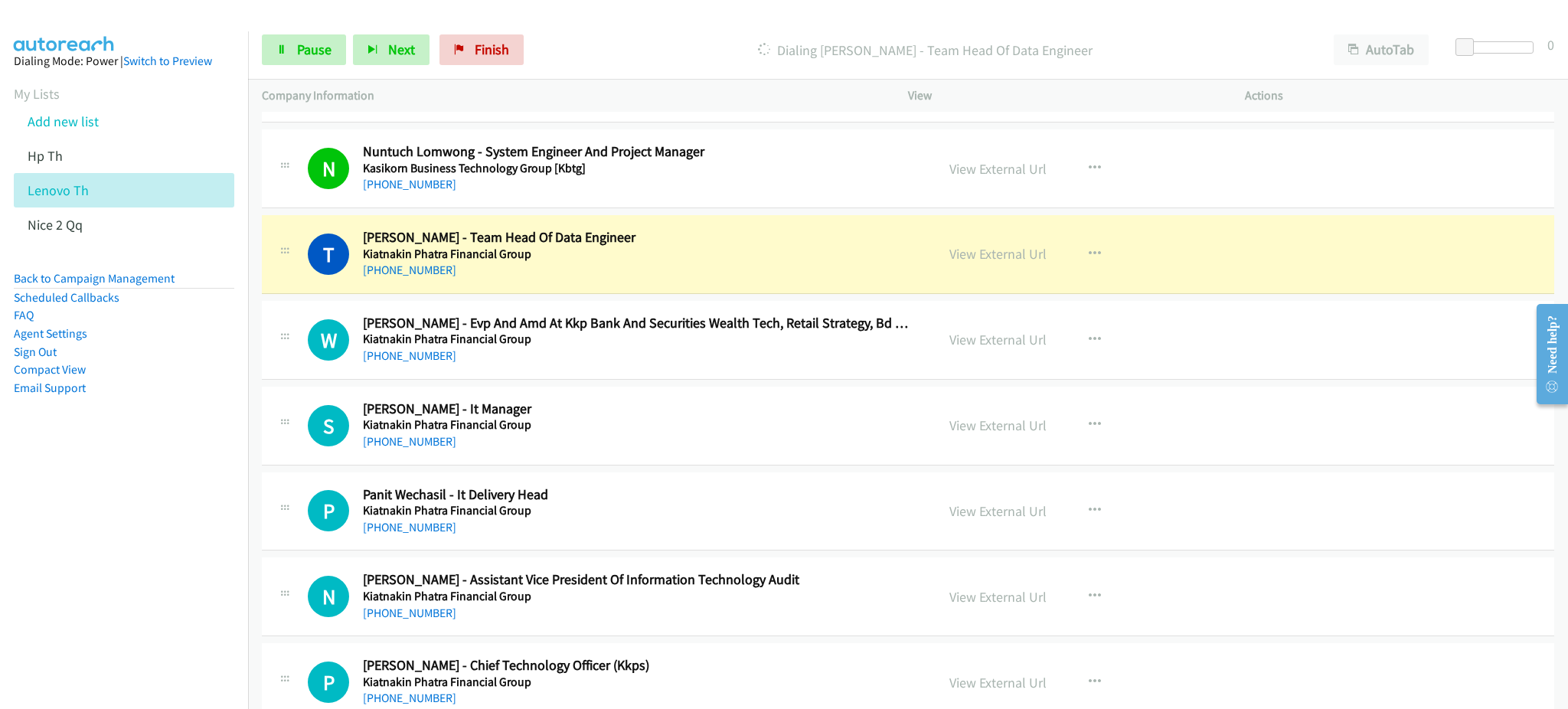
scroll to position [5204, 0]
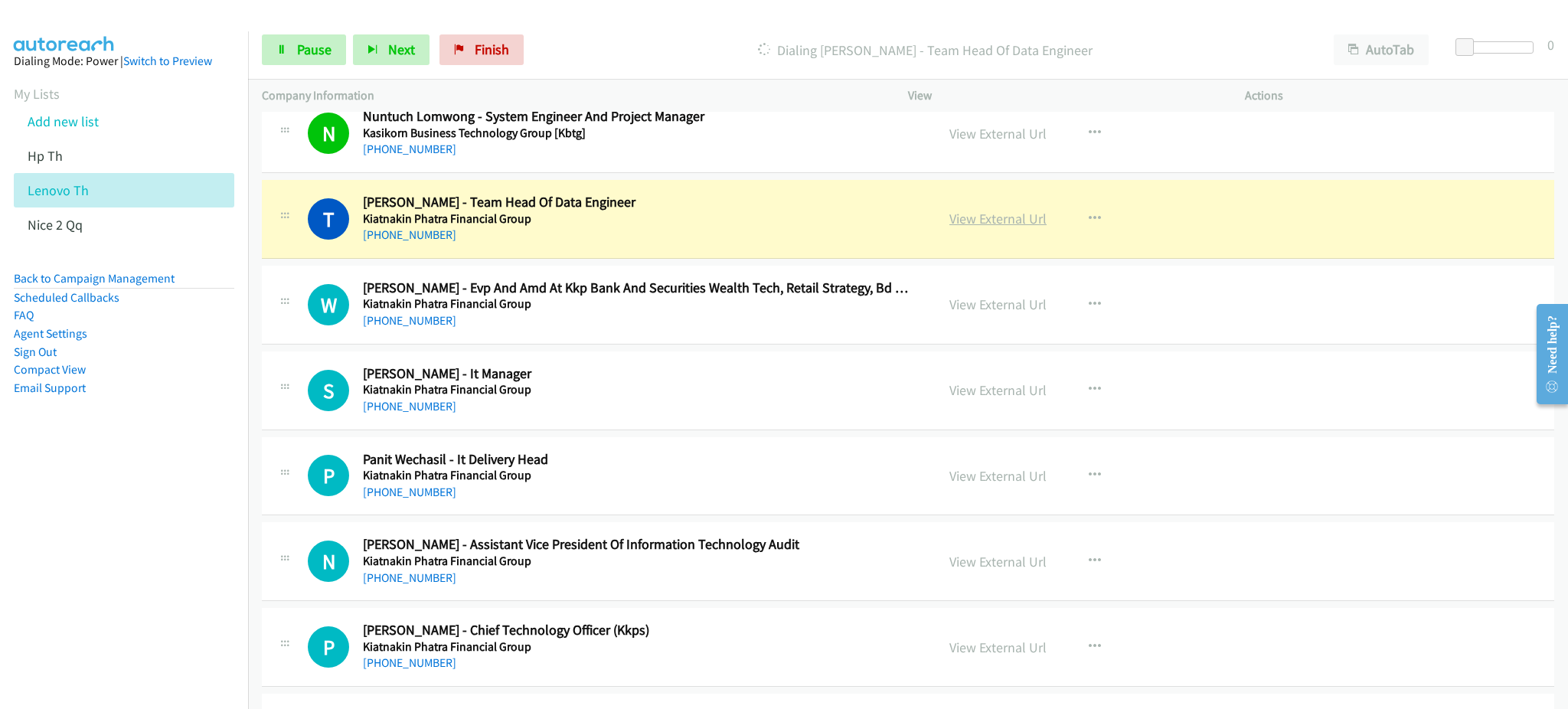
click at [1012, 213] on link "View External Url" at bounding box center [997, 218] width 97 height 17
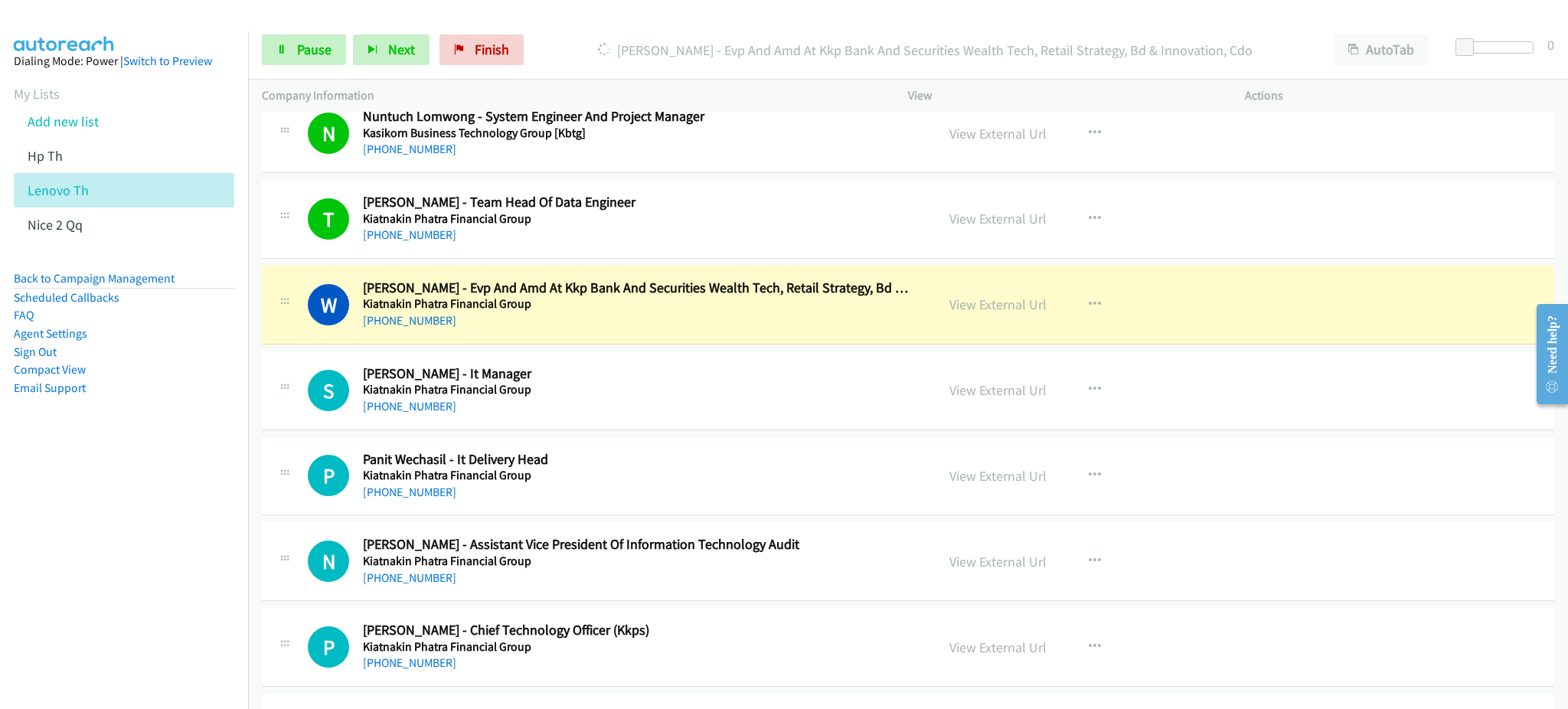
scroll to position [5306, 0]
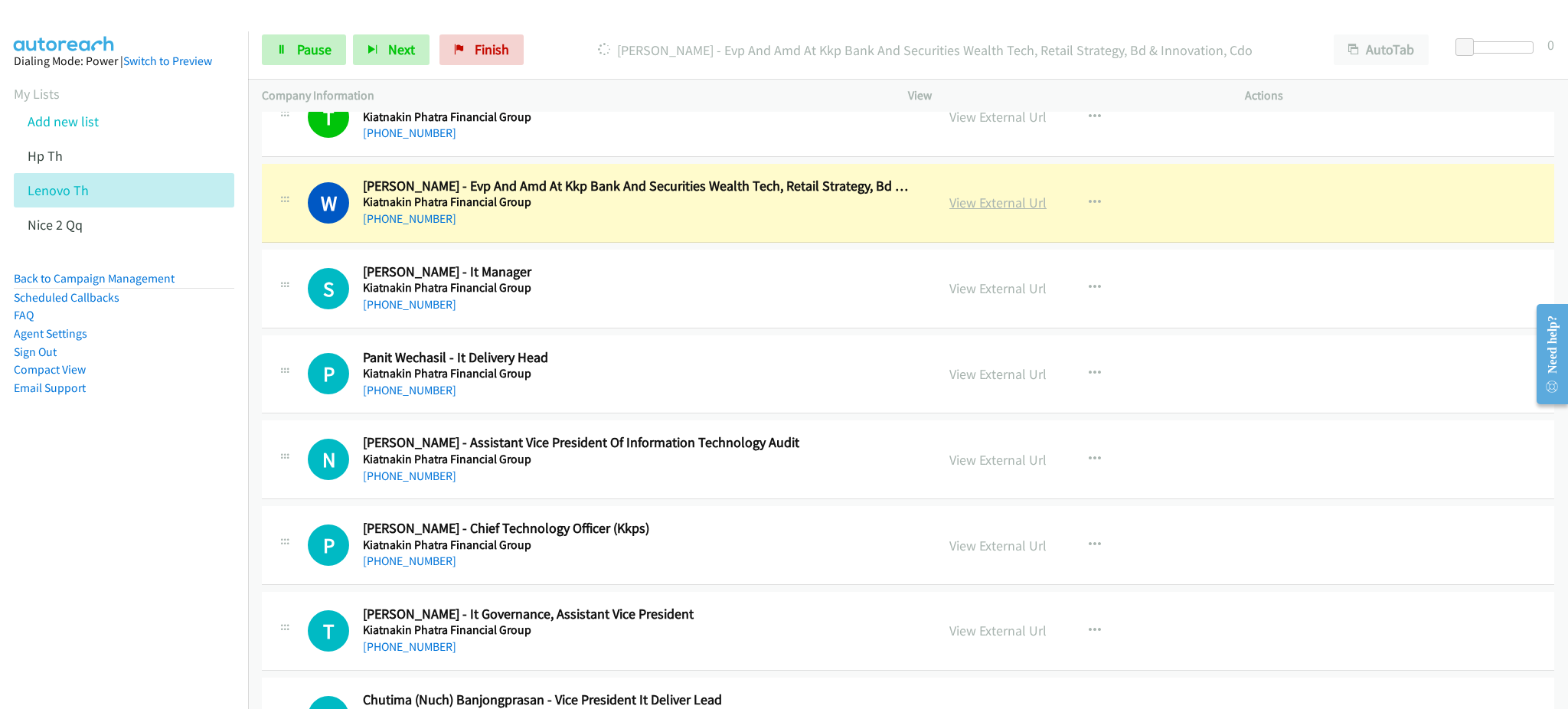
click at [987, 202] on link "View External Url" at bounding box center [997, 202] width 97 height 17
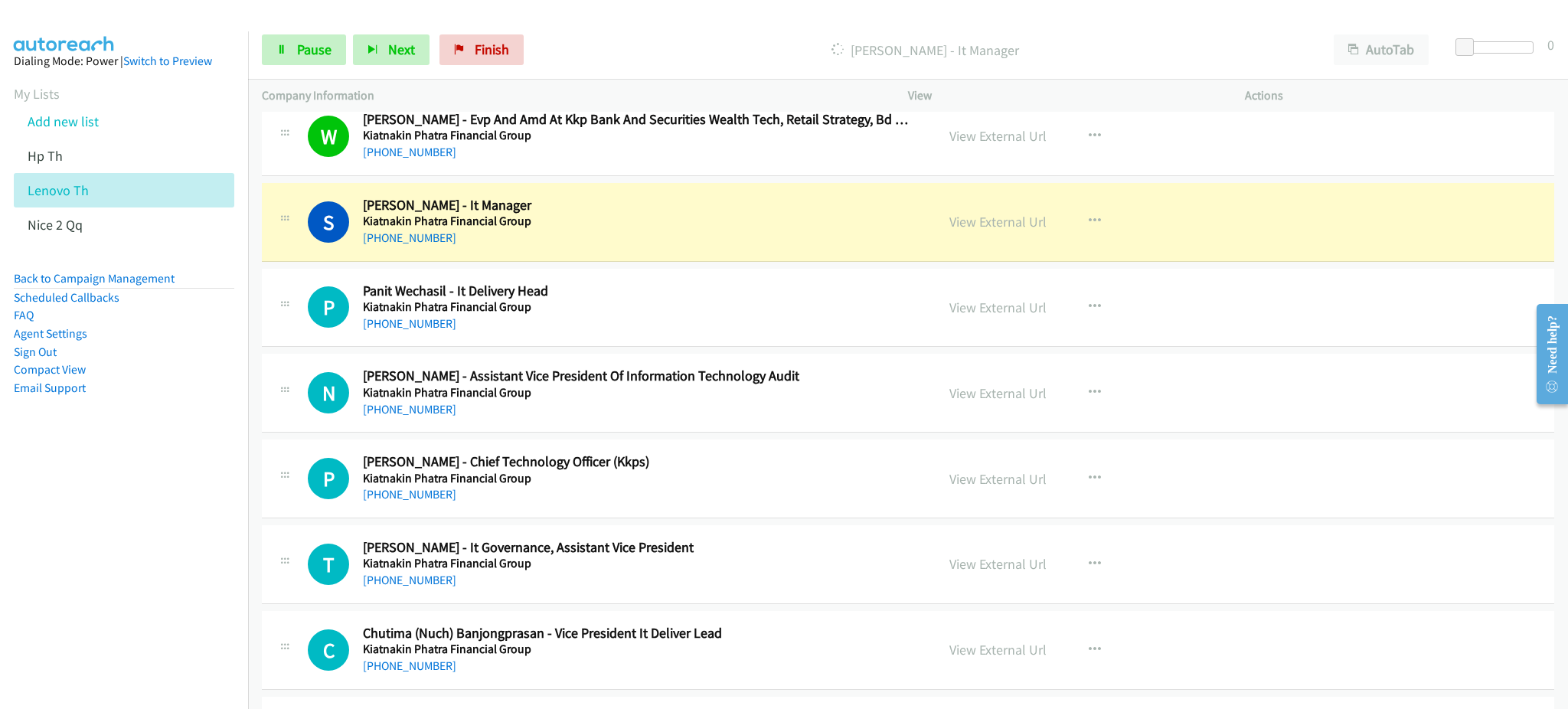
scroll to position [5408, 0]
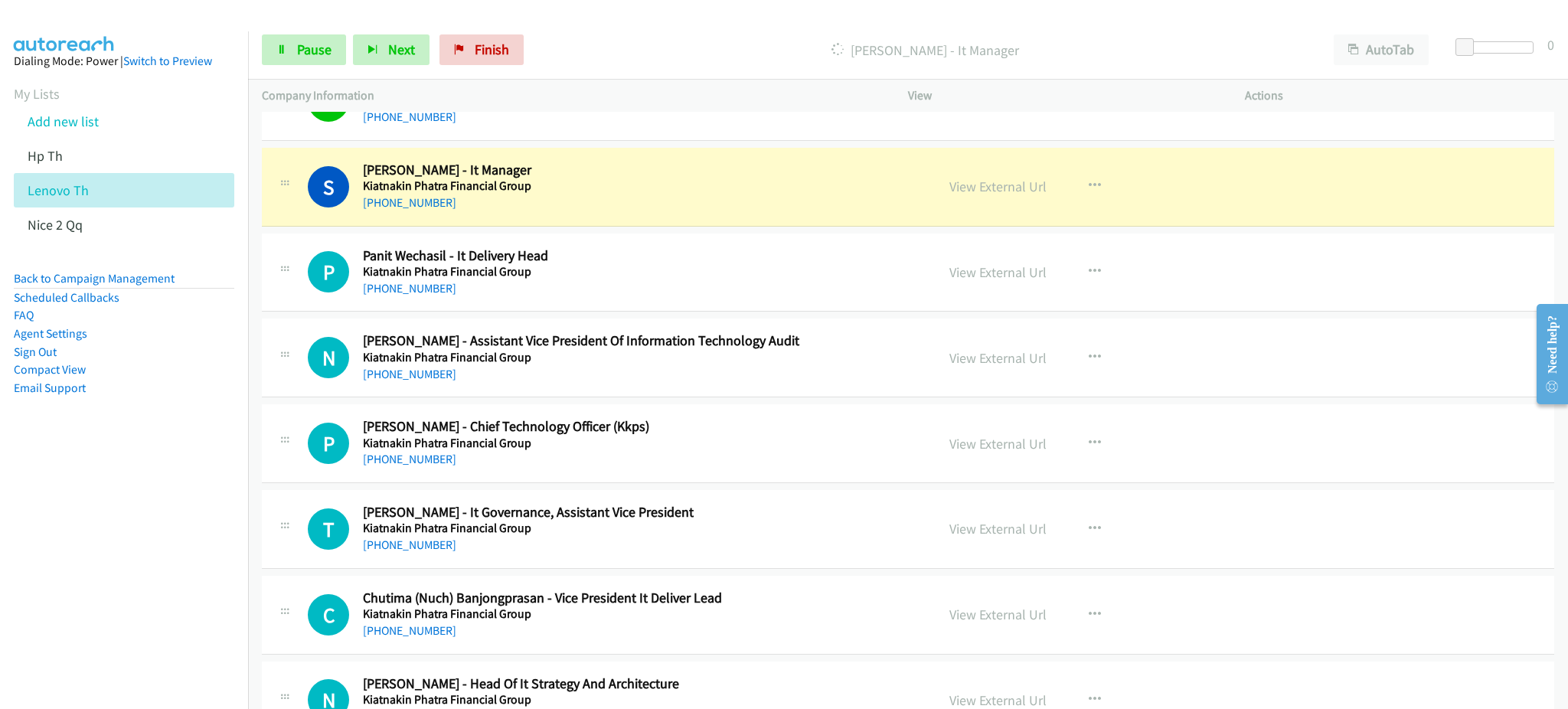
click at [994, 176] on div "View External Url View External Url Schedule/Manage Callback Start Calls Here R…" at bounding box center [1111, 187] width 351 height 51
click at [991, 185] on link "View External Url" at bounding box center [997, 185] width 97 height 17
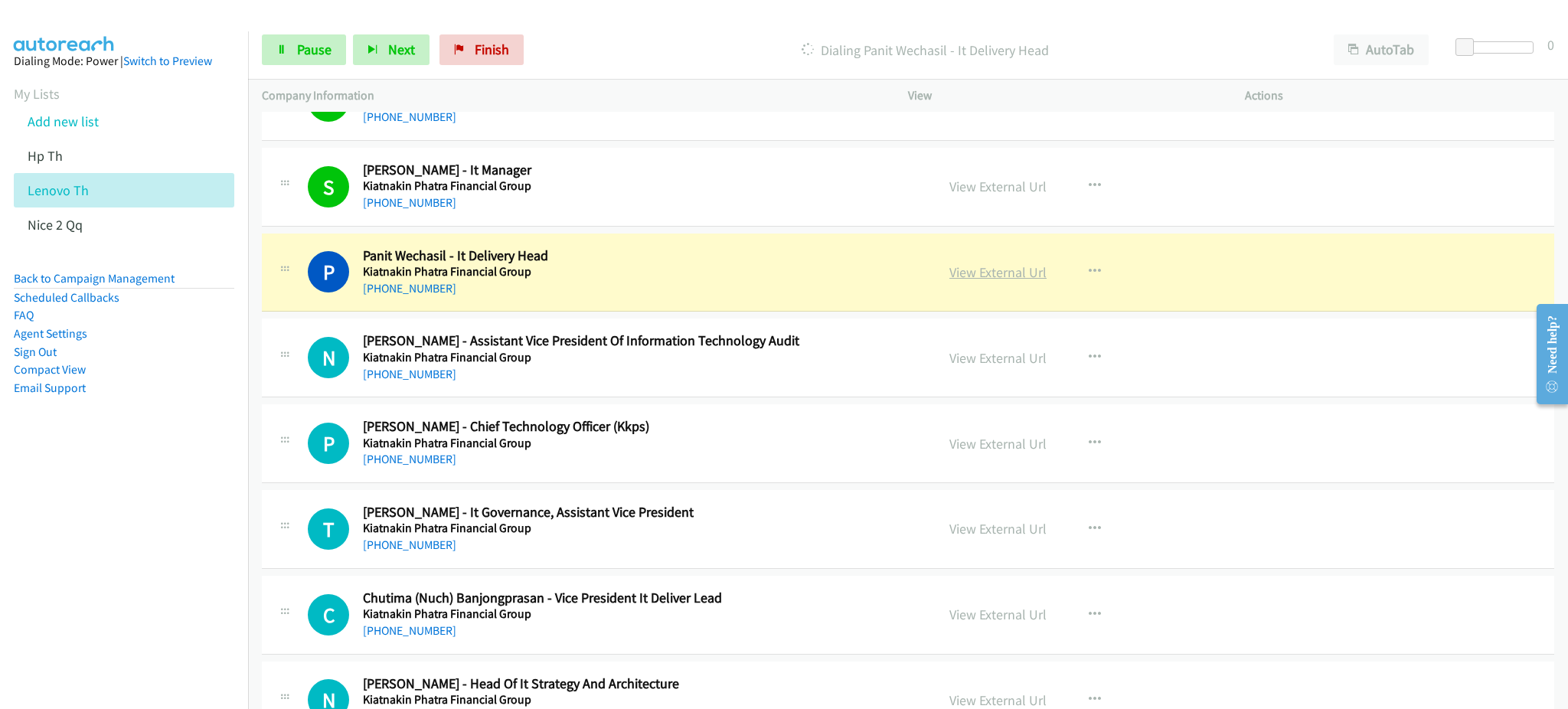
click at [974, 271] on link "View External Url" at bounding box center [997, 272] width 97 height 17
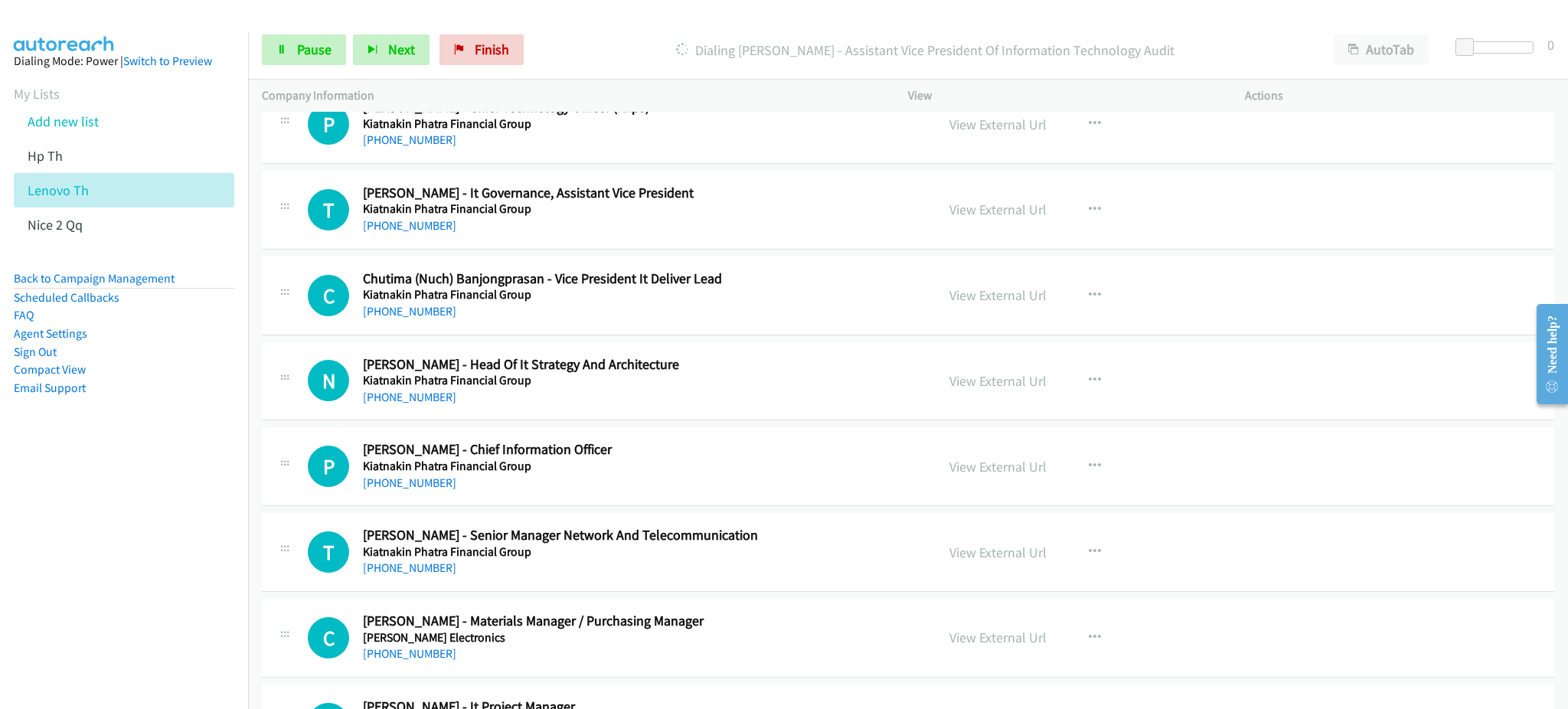
scroll to position [5612, 0]
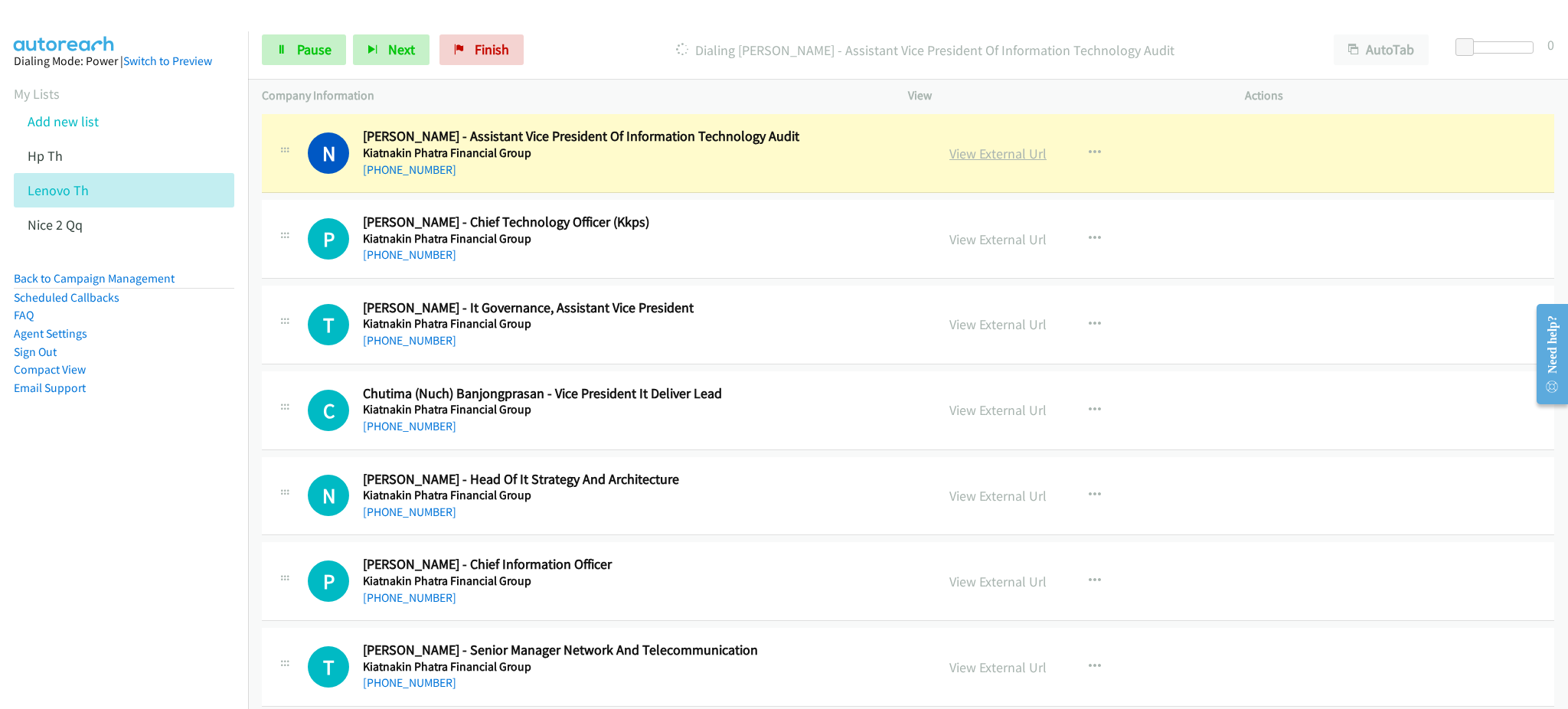
click at [1022, 159] on link "View External Url" at bounding box center [997, 153] width 97 height 17
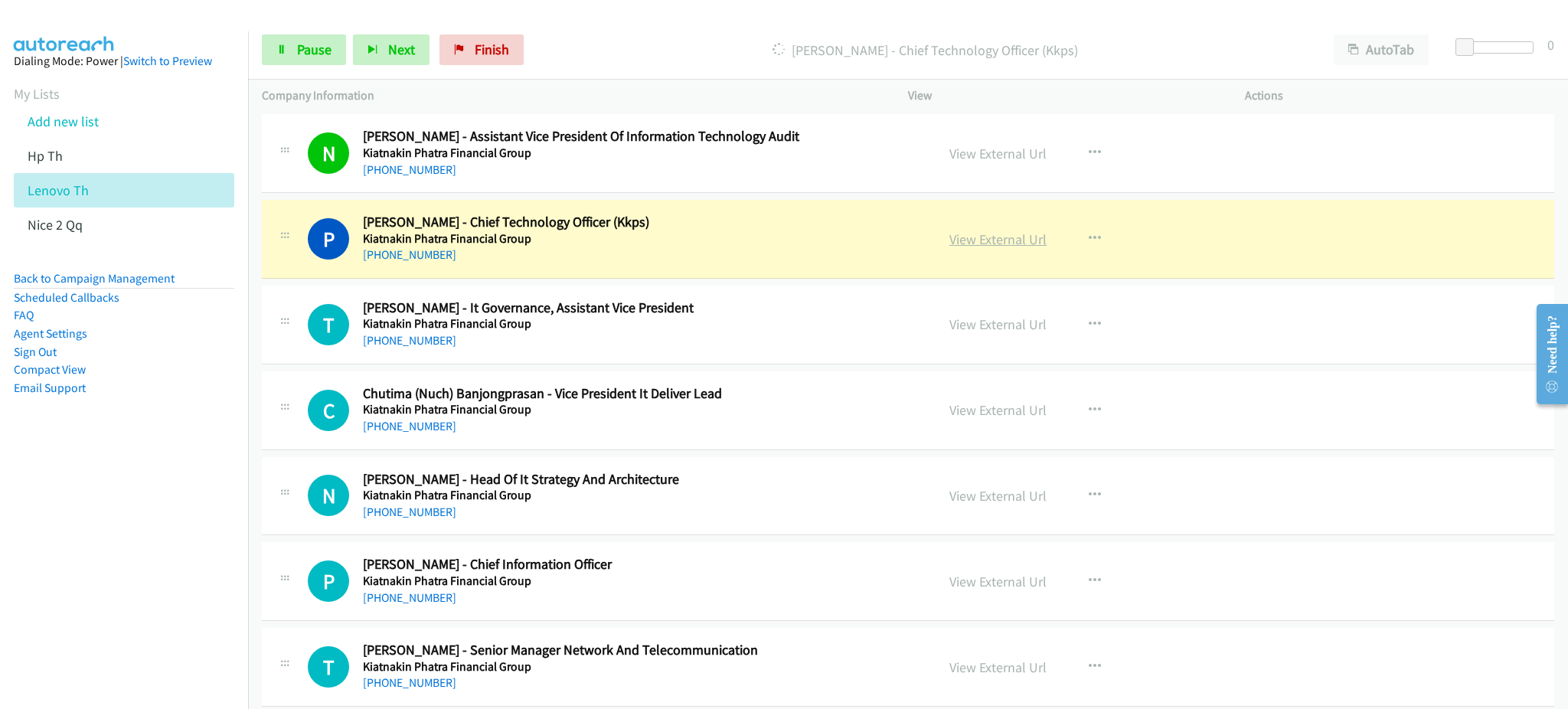
click at [983, 242] on link "View External Url" at bounding box center [997, 239] width 97 height 17
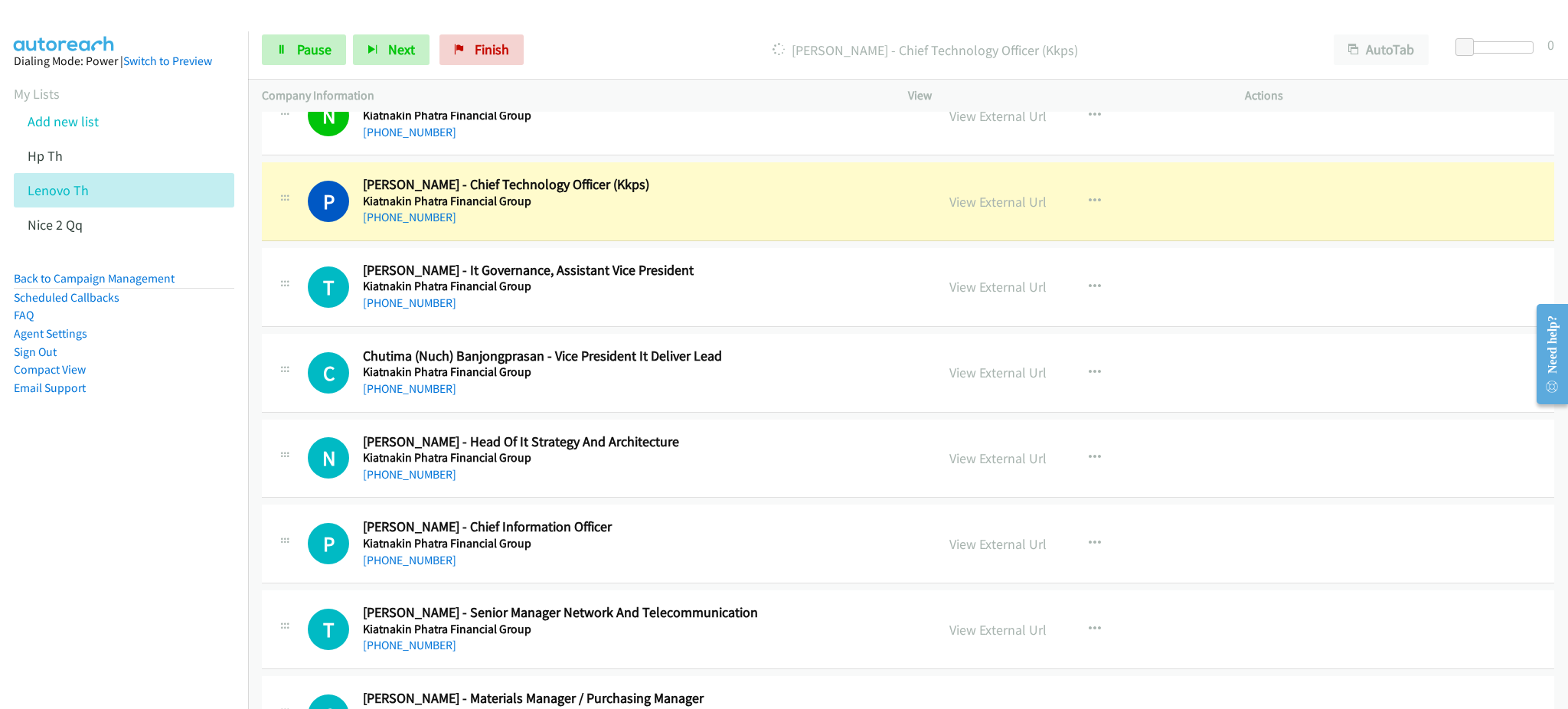
scroll to position [5714, 0]
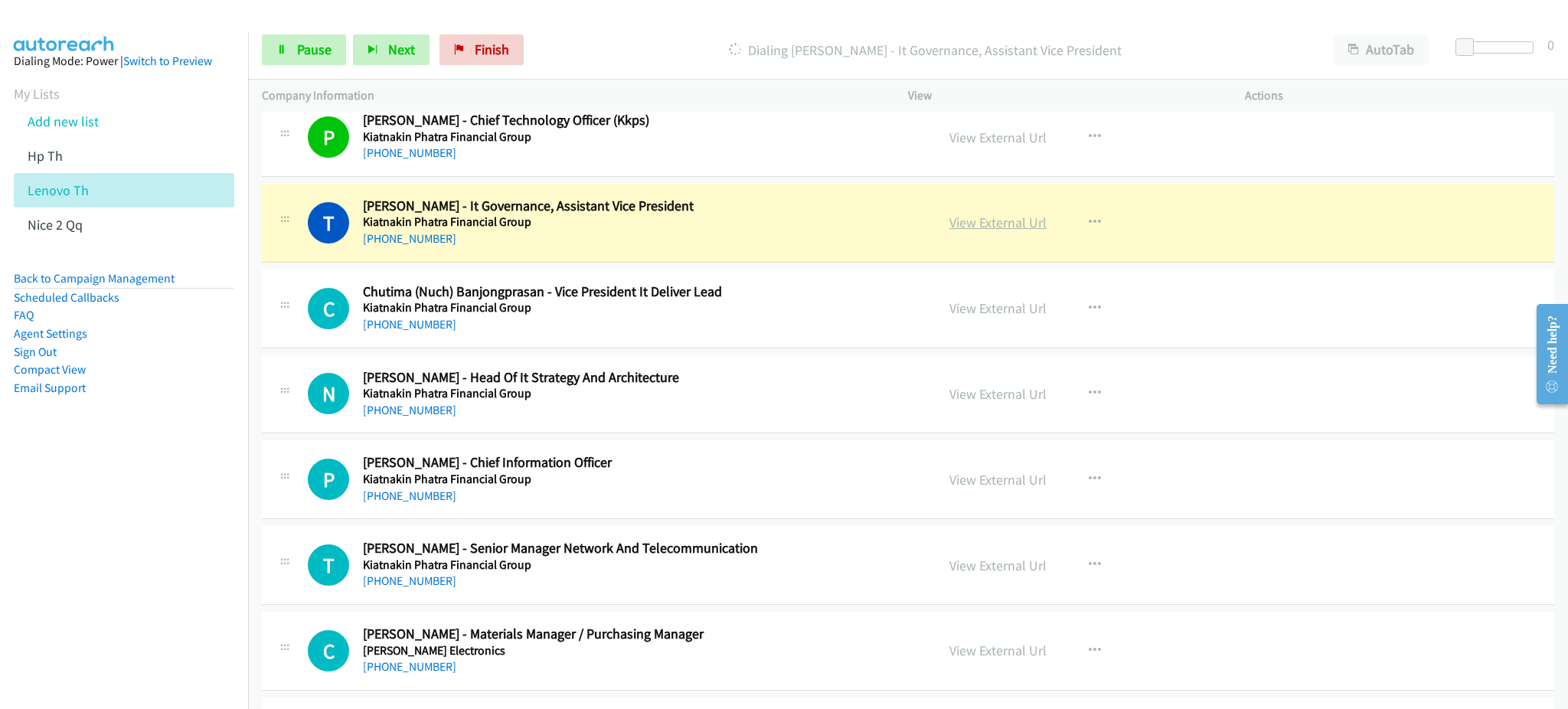
click at [1023, 222] on link "View External Url" at bounding box center [997, 222] width 97 height 17
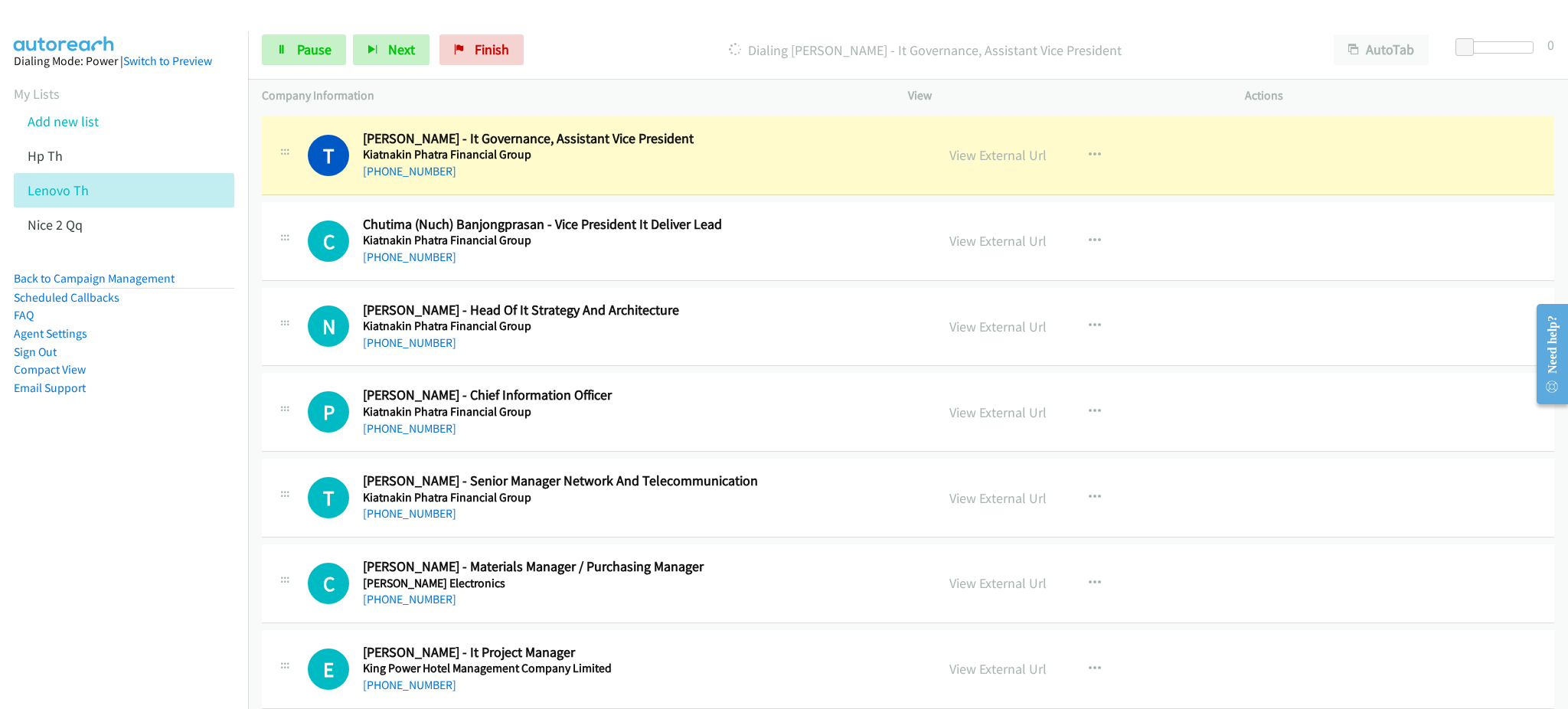
scroll to position [5816, 0]
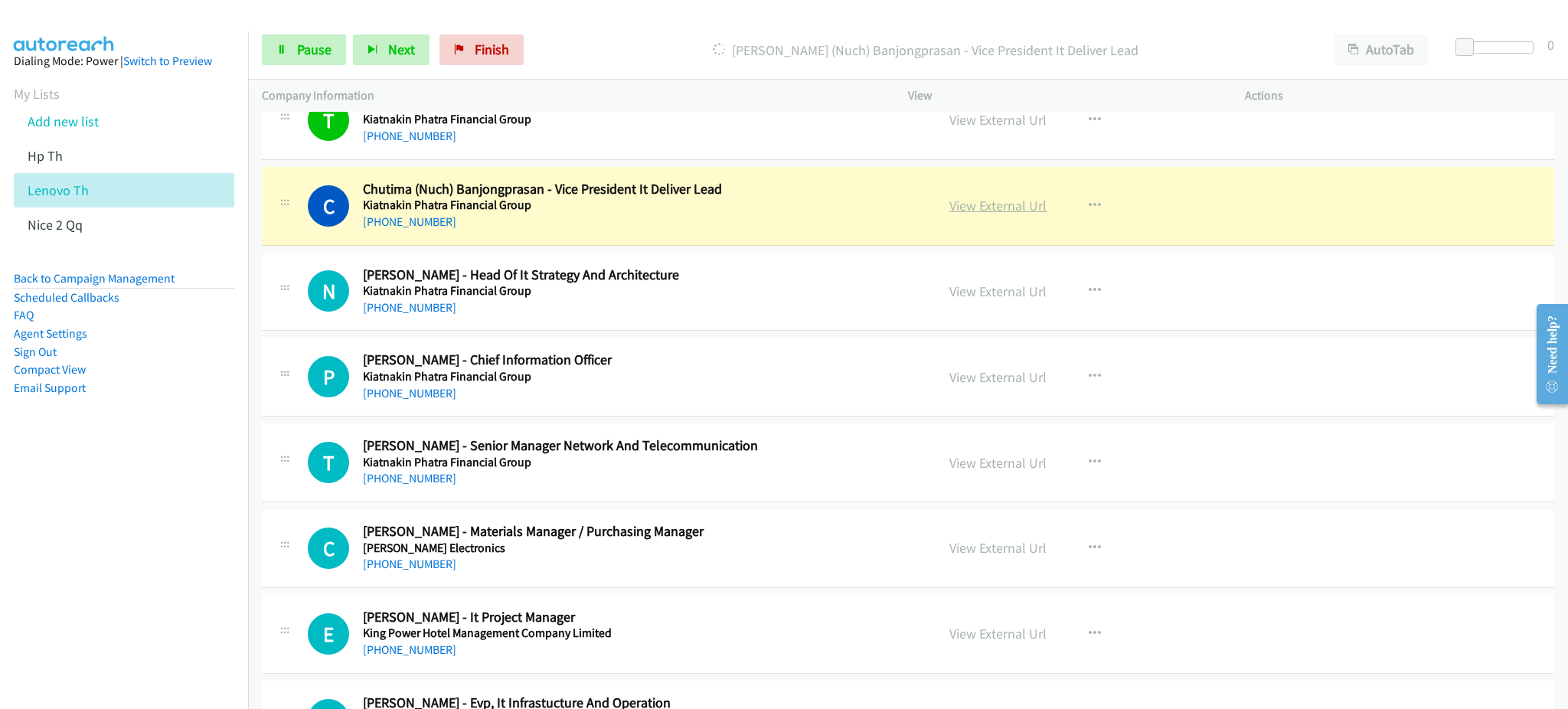
click at [1028, 208] on link "View External Url" at bounding box center [997, 205] width 97 height 17
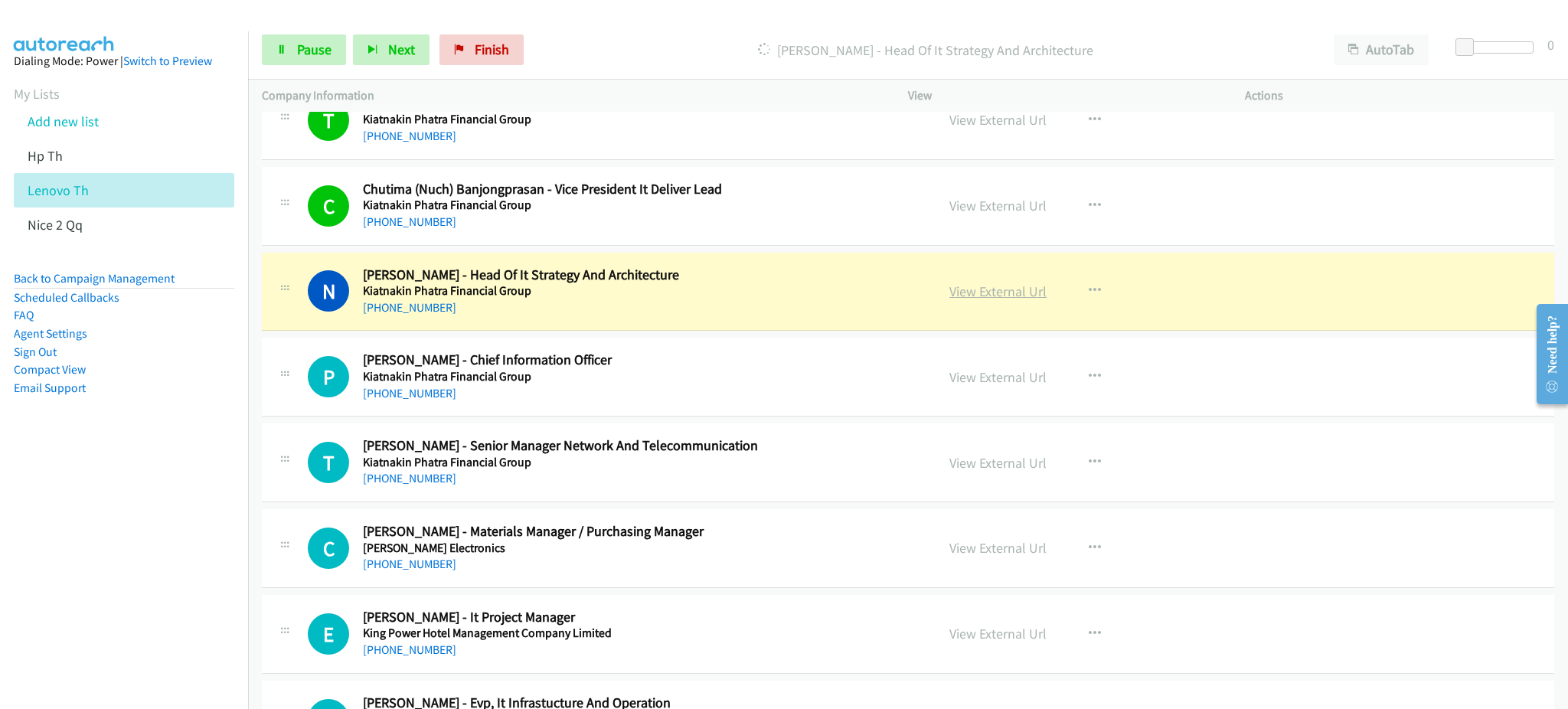
click at [961, 290] on link "View External Url" at bounding box center [997, 290] width 97 height 17
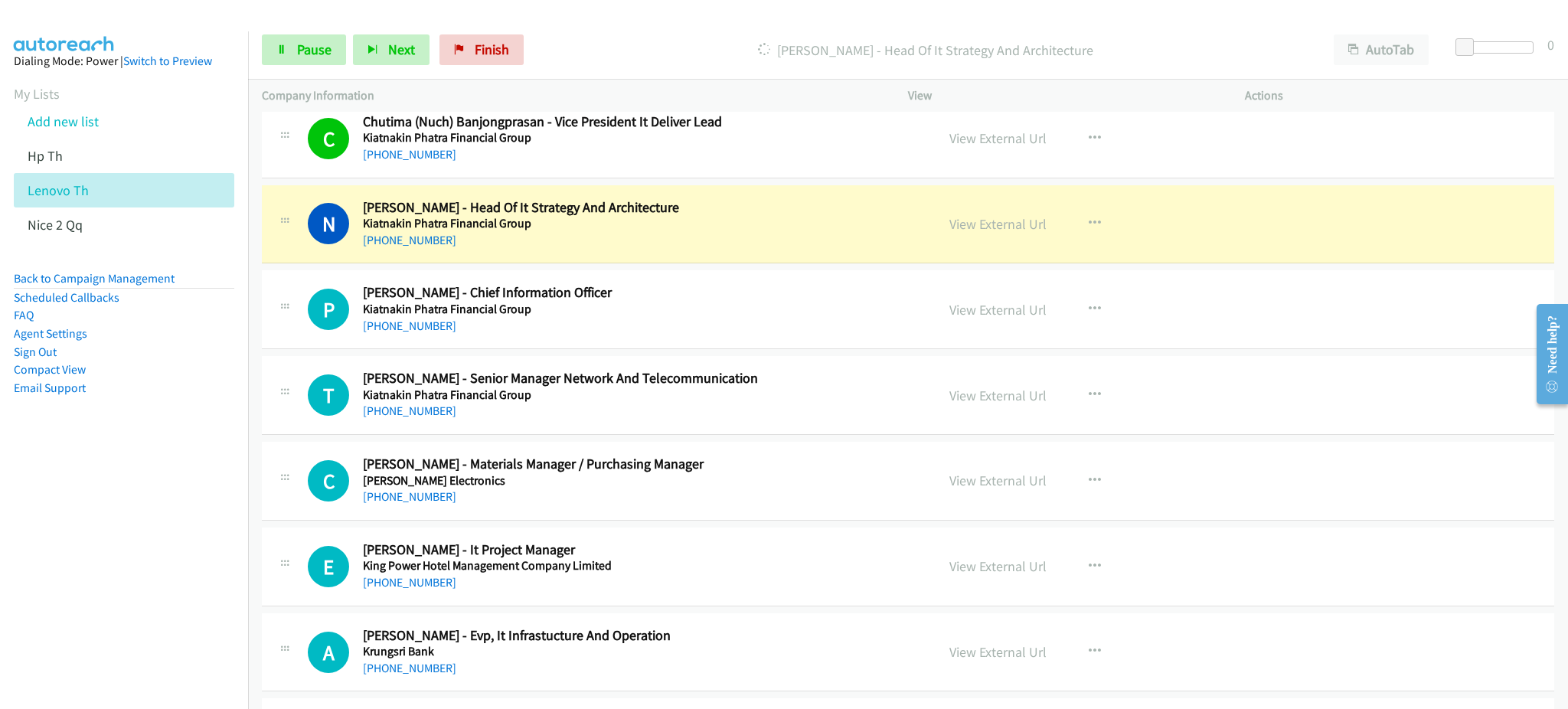
scroll to position [5918, 0]
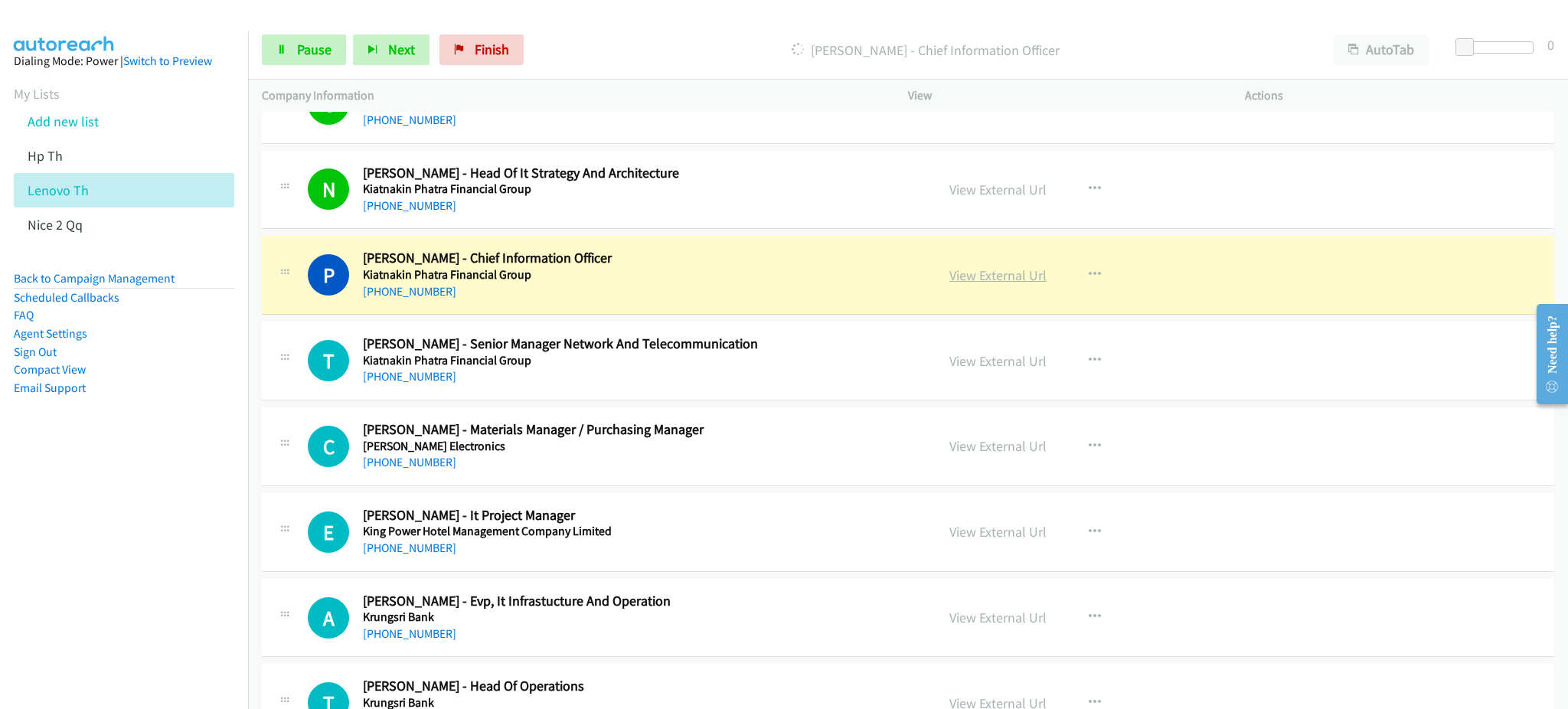
click at [974, 272] on link "View External Url" at bounding box center [997, 275] width 97 height 17
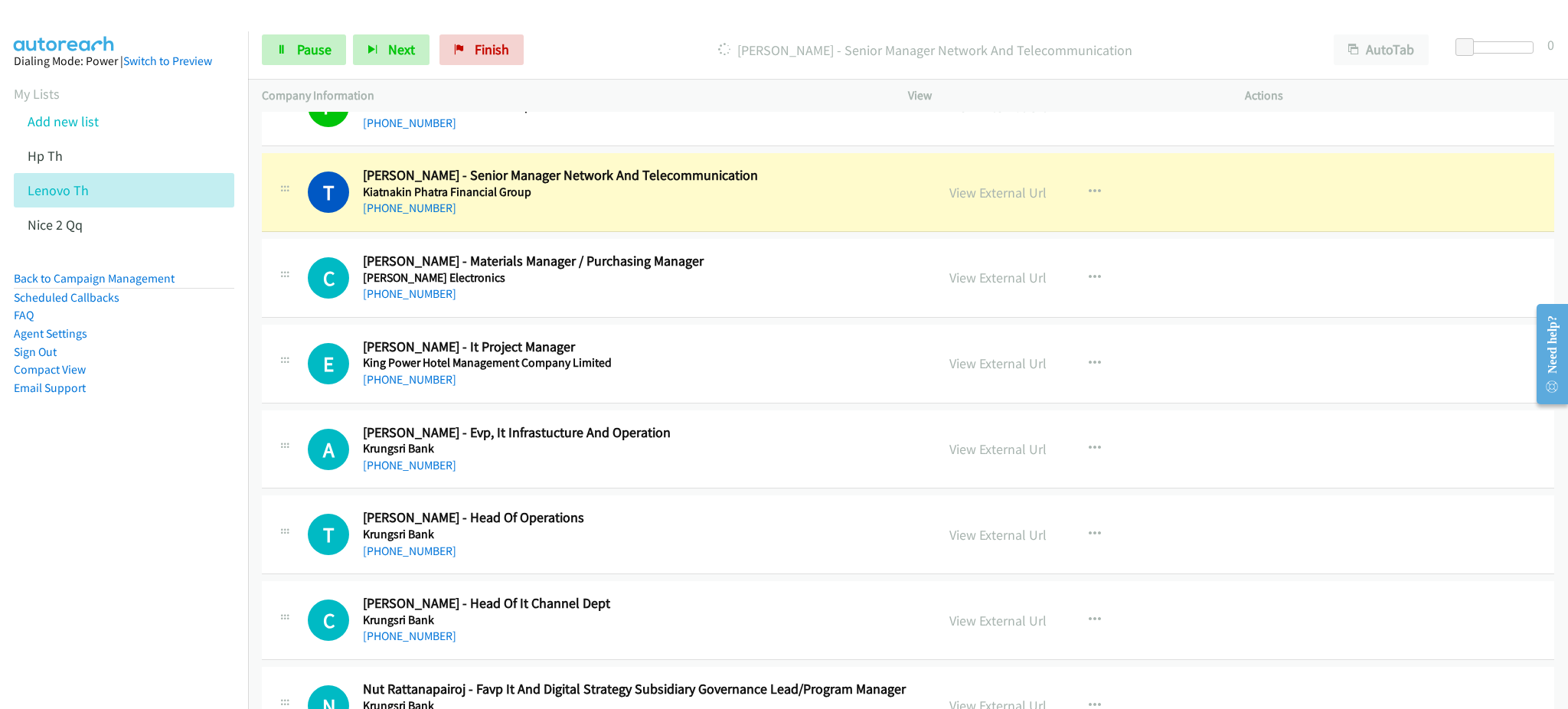
scroll to position [6123, 0]
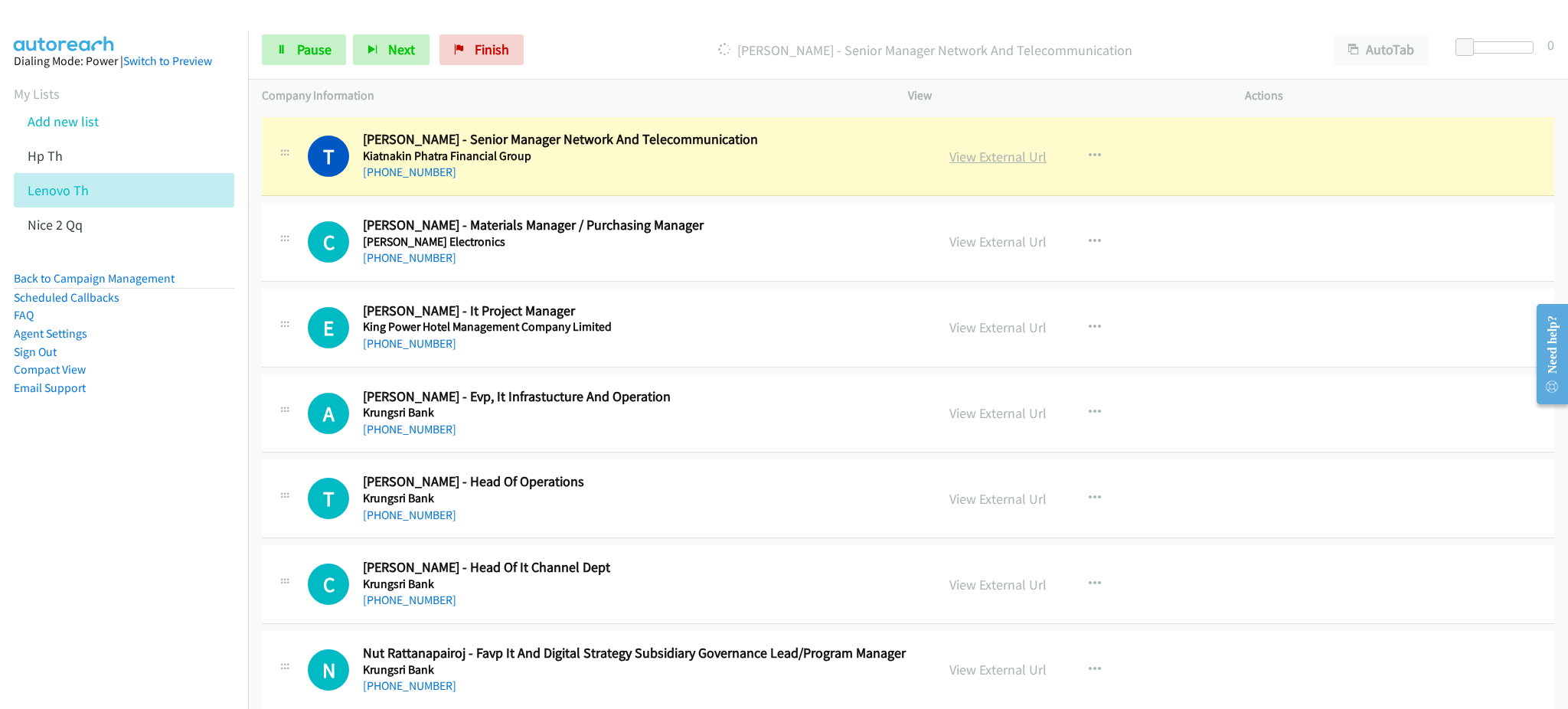
click at [988, 163] on link "View External Url" at bounding box center [997, 156] width 97 height 17
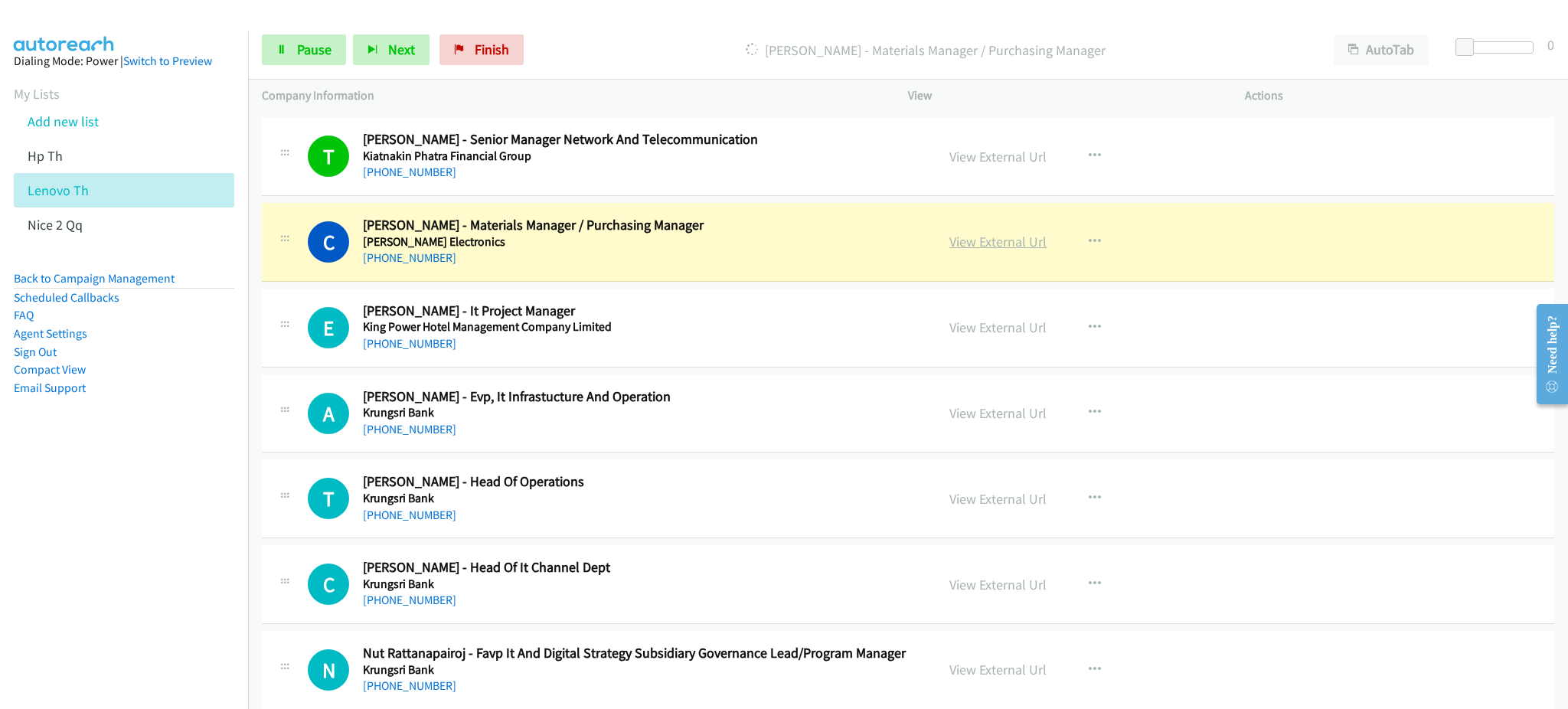
click at [1013, 248] on link "View External Url" at bounding box center [997, 241] width 97 height 17
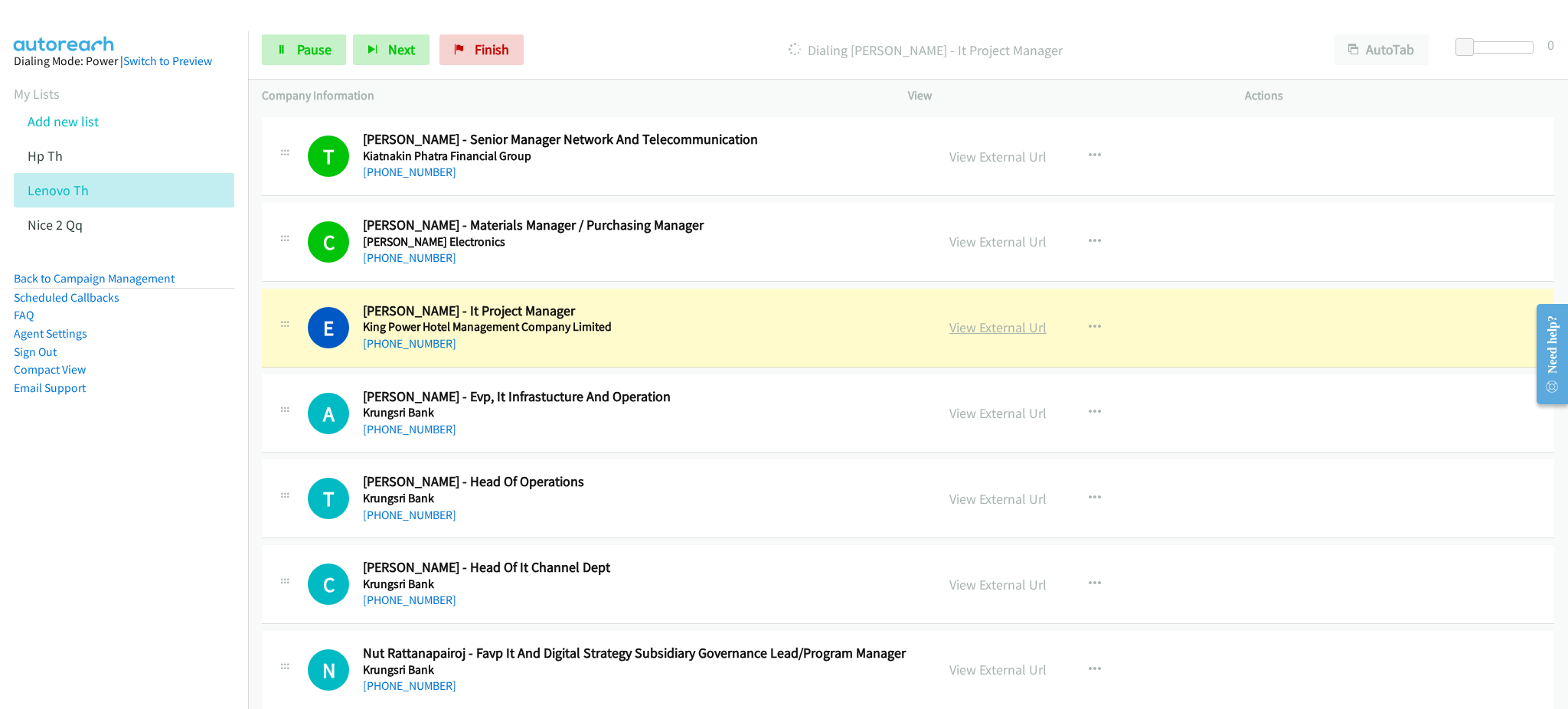
click at [1017, 327] on link "View External Url" at bounding box center [997, 327] width 97 height 17
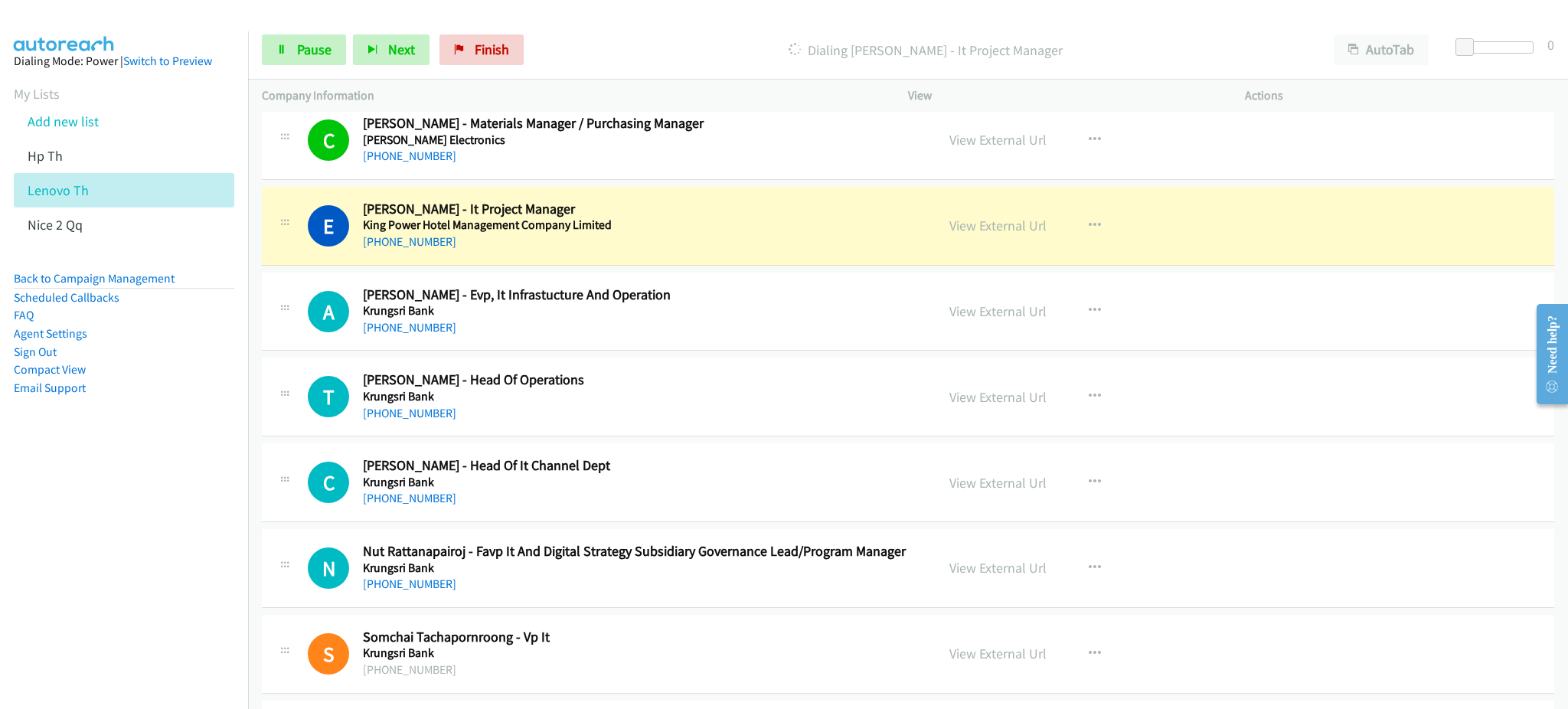
scroll to position [6326, 0]
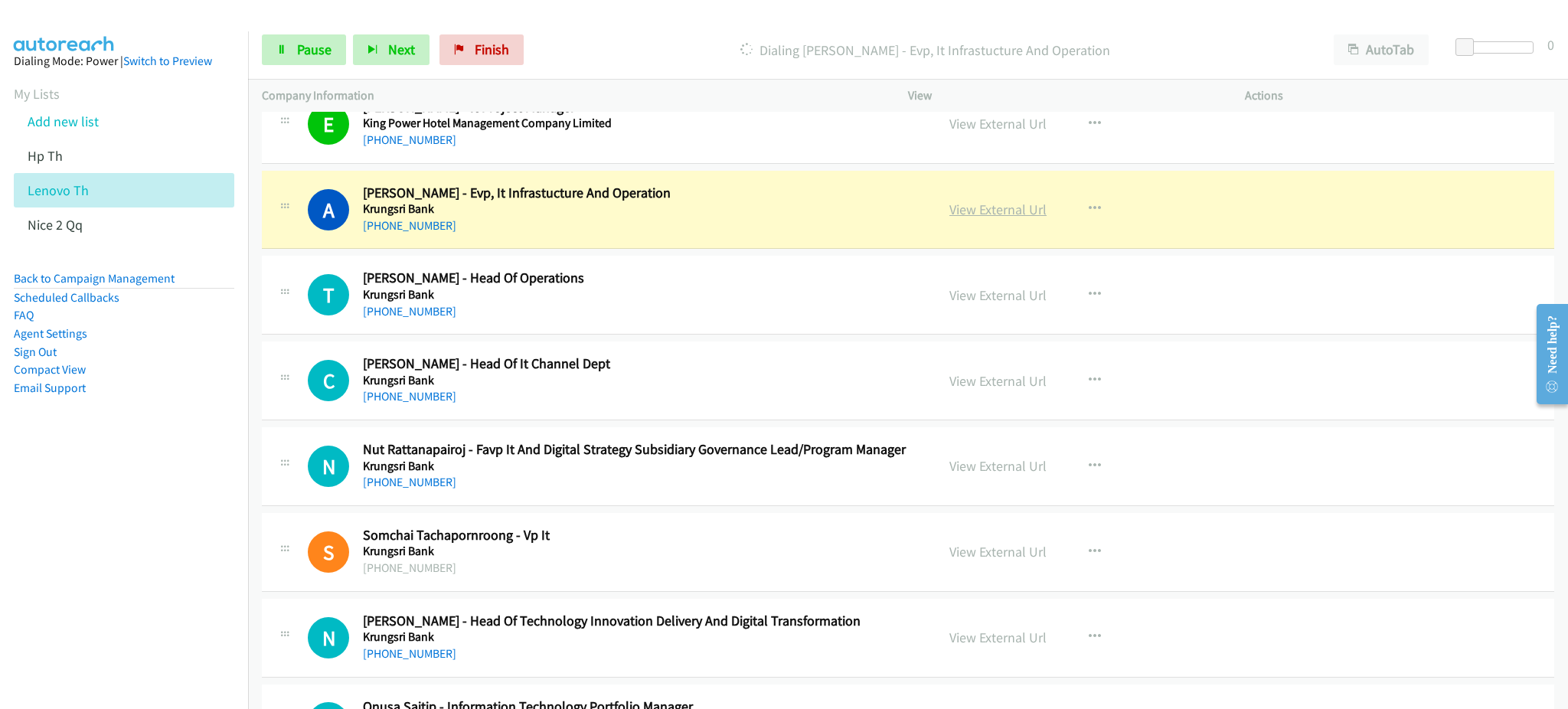
click at [980, 212] on link "View External Url" at bounding box center [997, 208] width 97 height 17
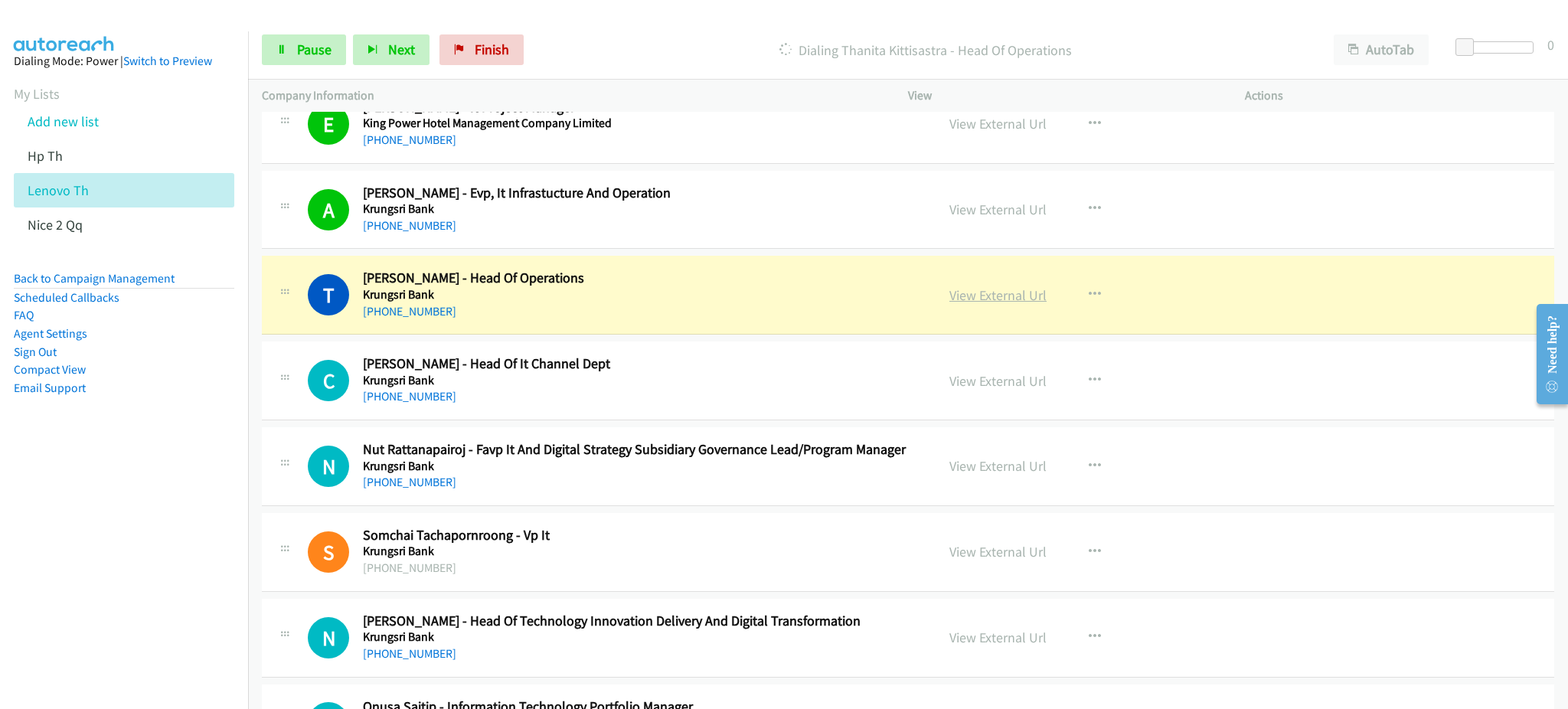
click at [965, 290] on link "View External Url" at bounding box center [997, 295] width 97 height 17
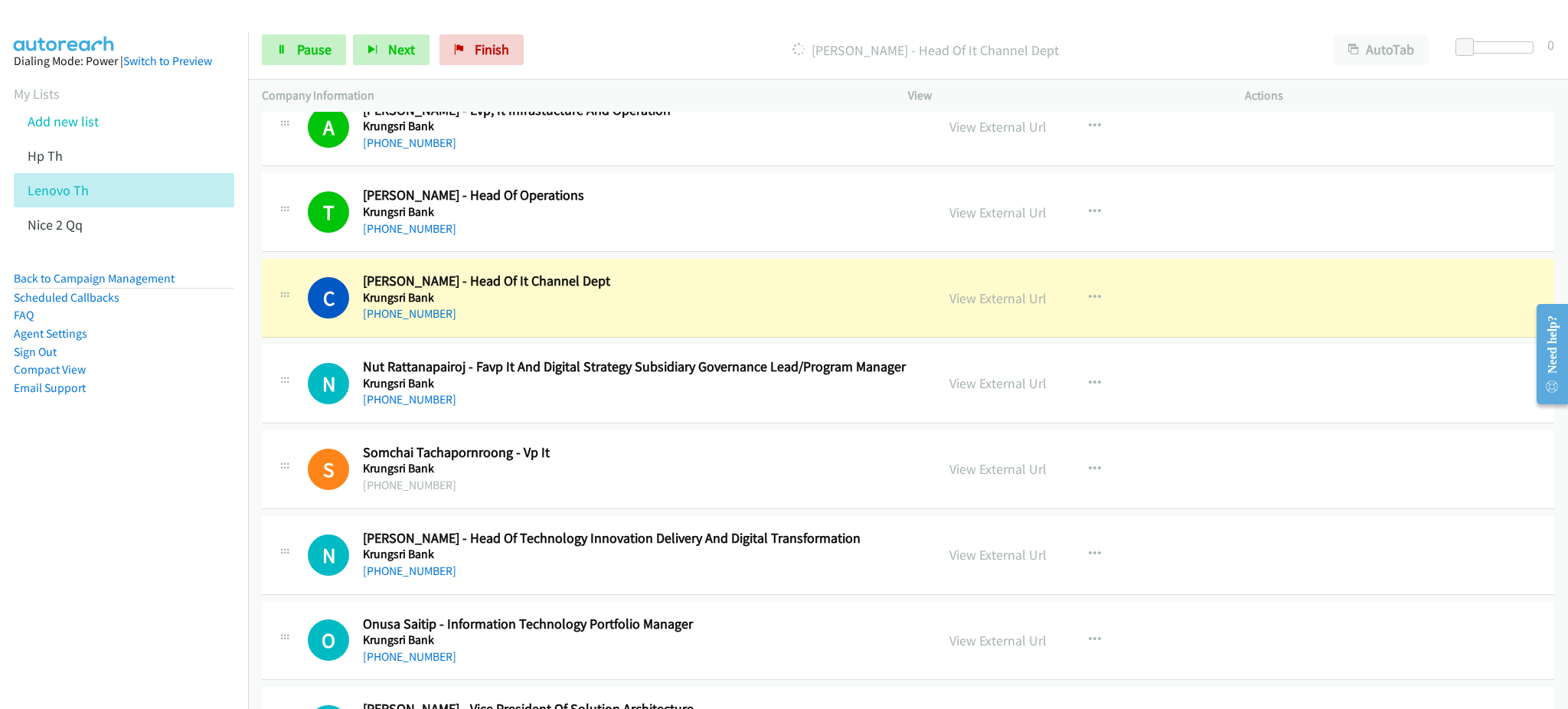
scroll to position [6530, 0]
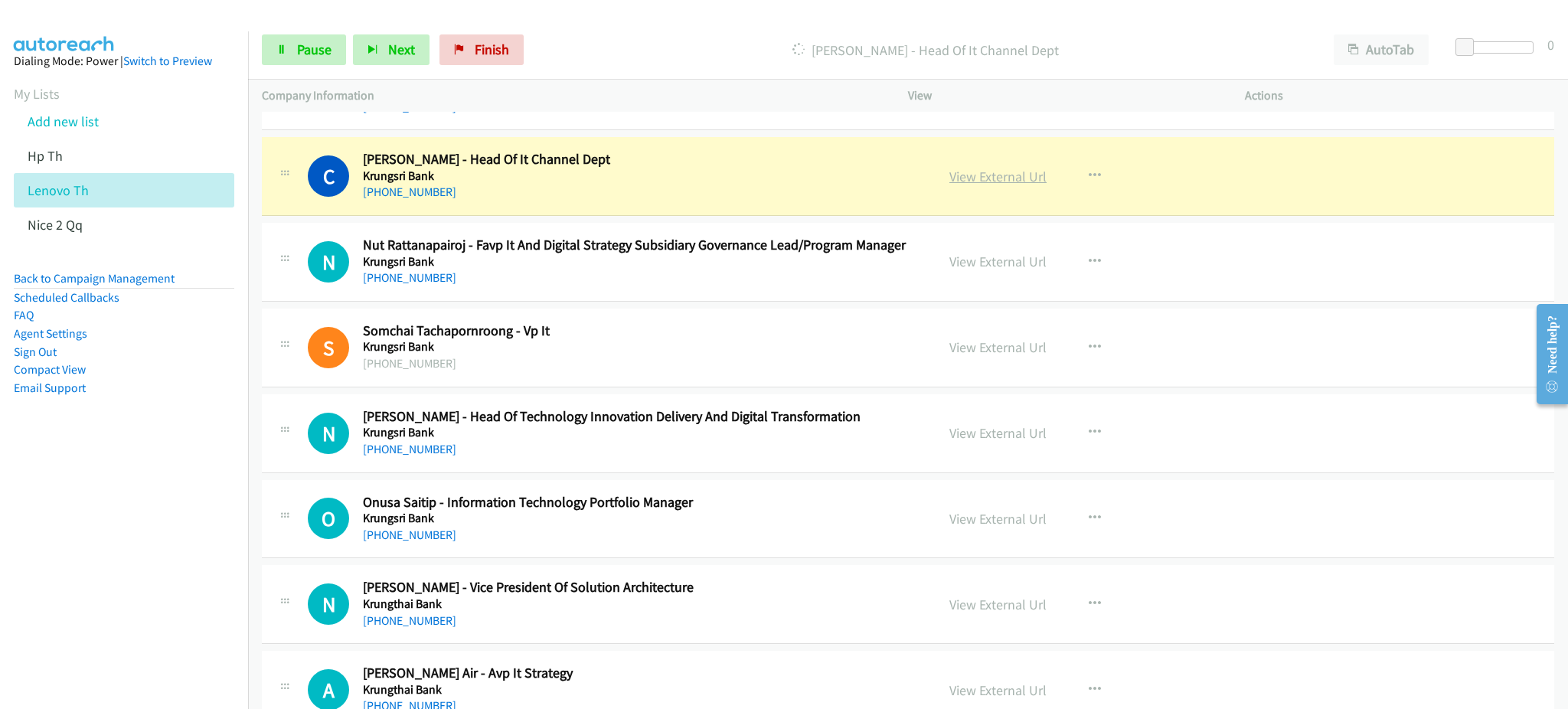
click at [974, 178] on link "View External Url" at bounding box center [997, 176] width 97 height 17
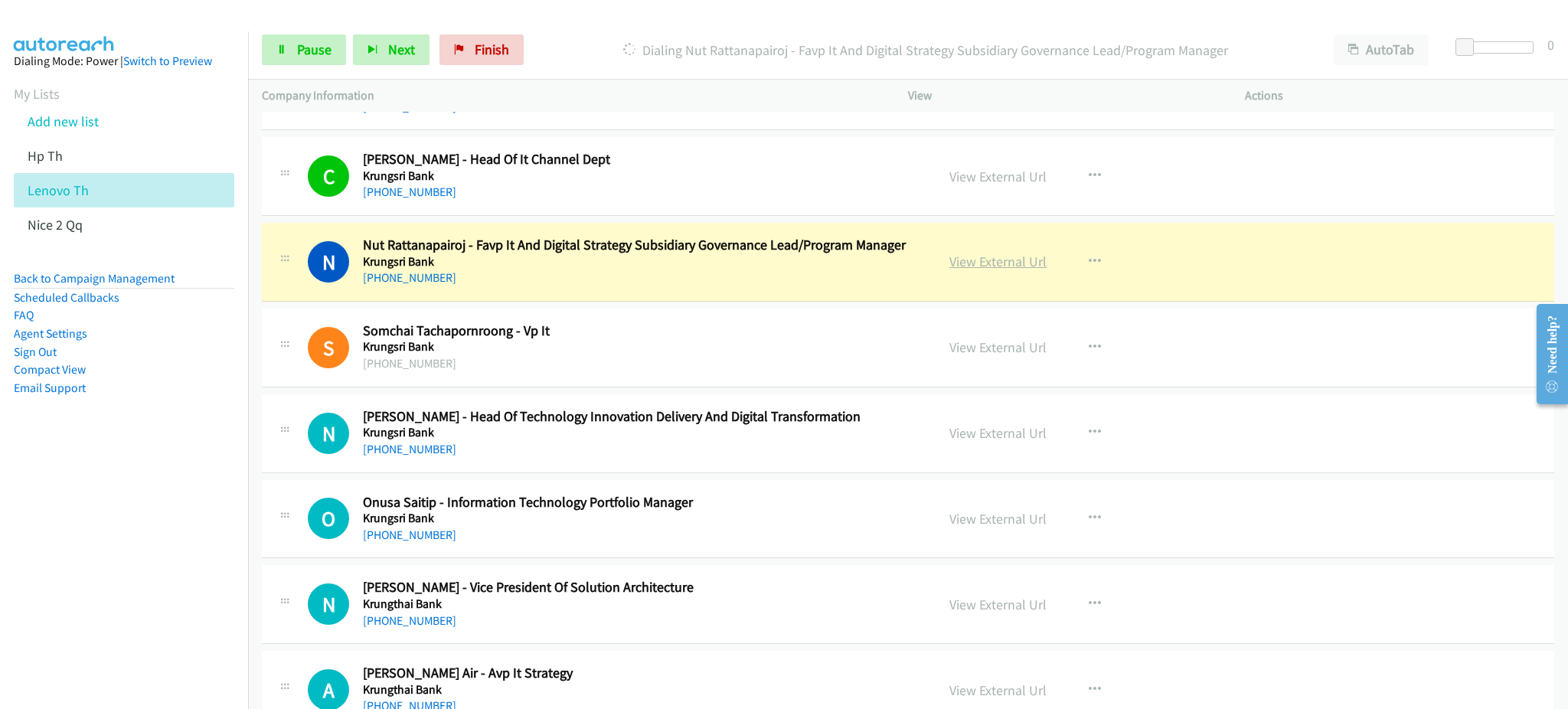
click at [1009, 262] on link "View External Url" at bounding box center [997, 261] width 97 height 17
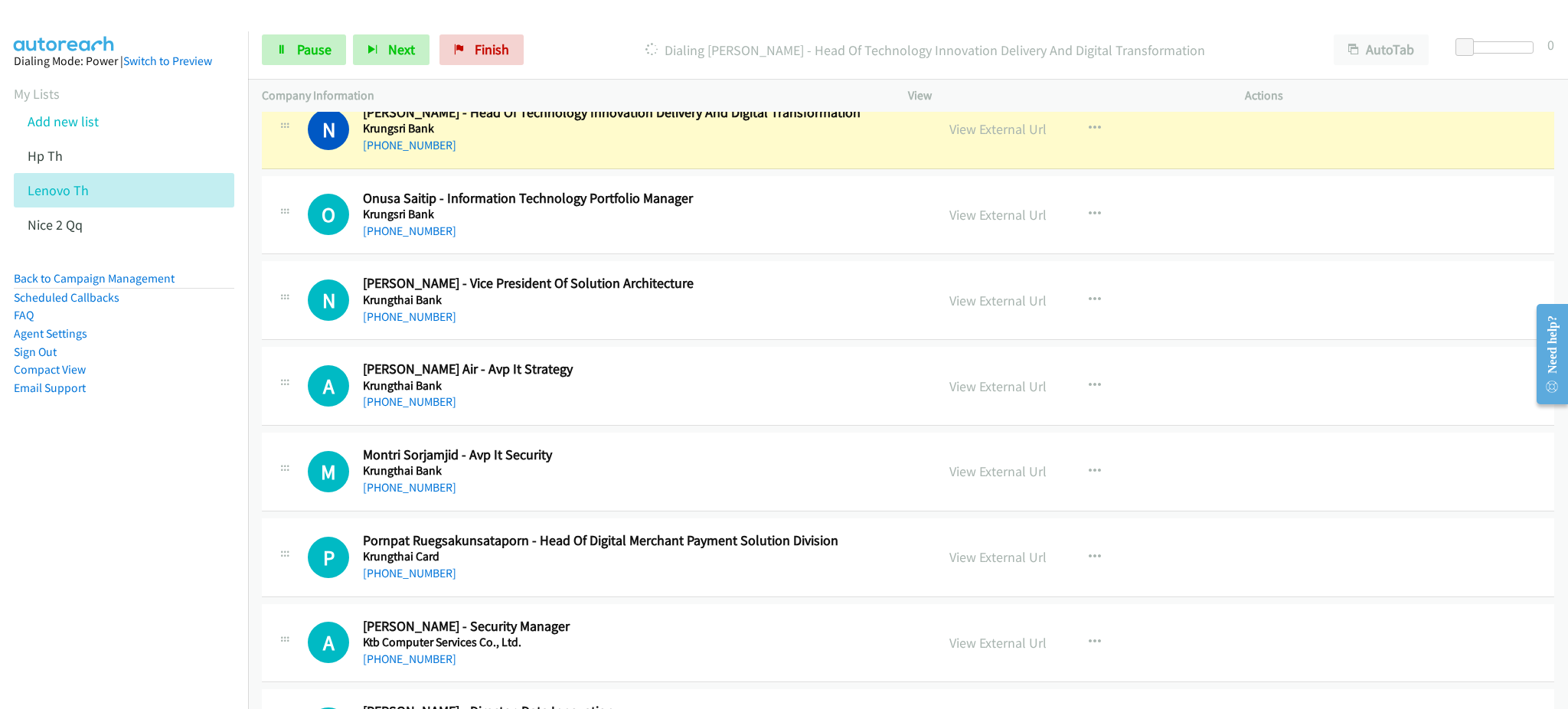
scroll to position [6836, 0]
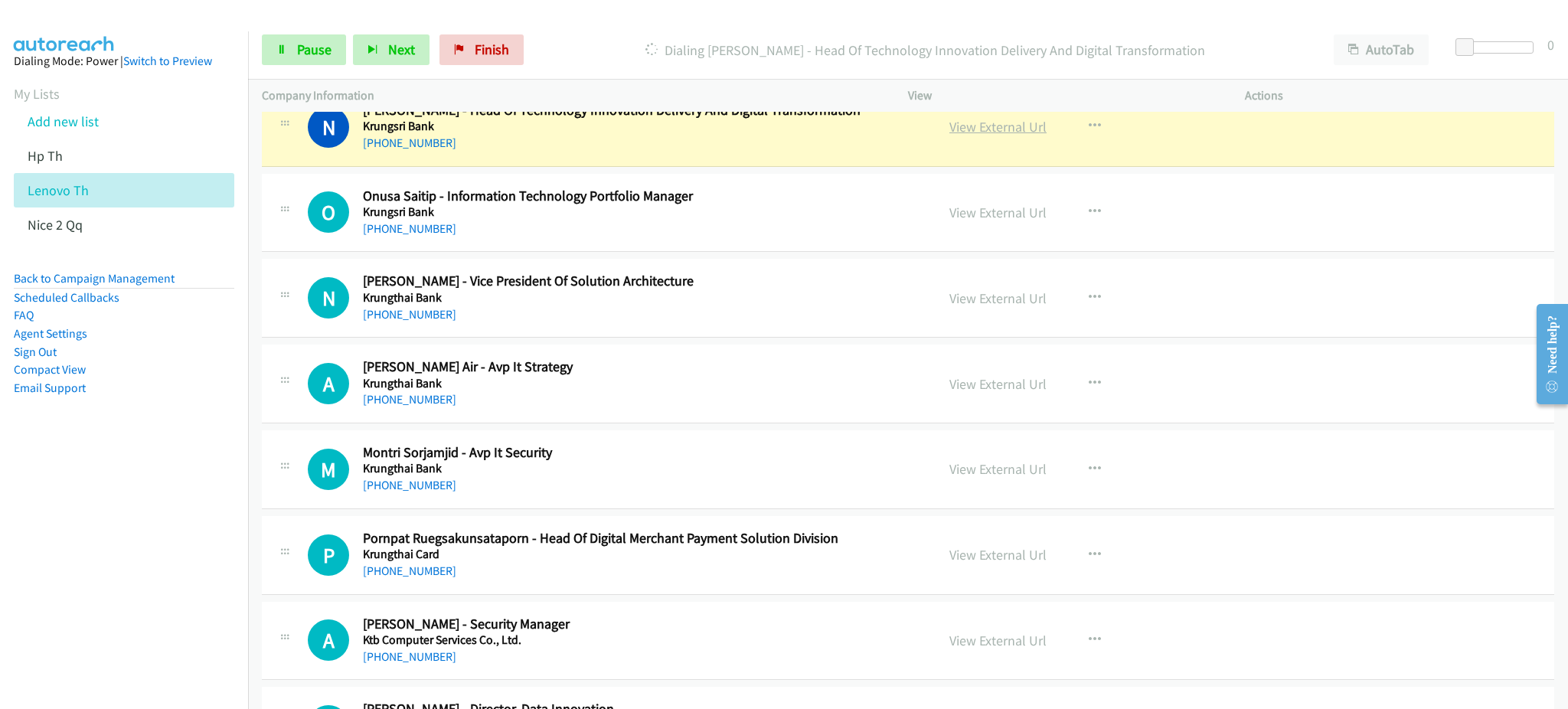
click at [1015, 130] on link "View External Url" at bounding box center [997, 126] width 97 height 17
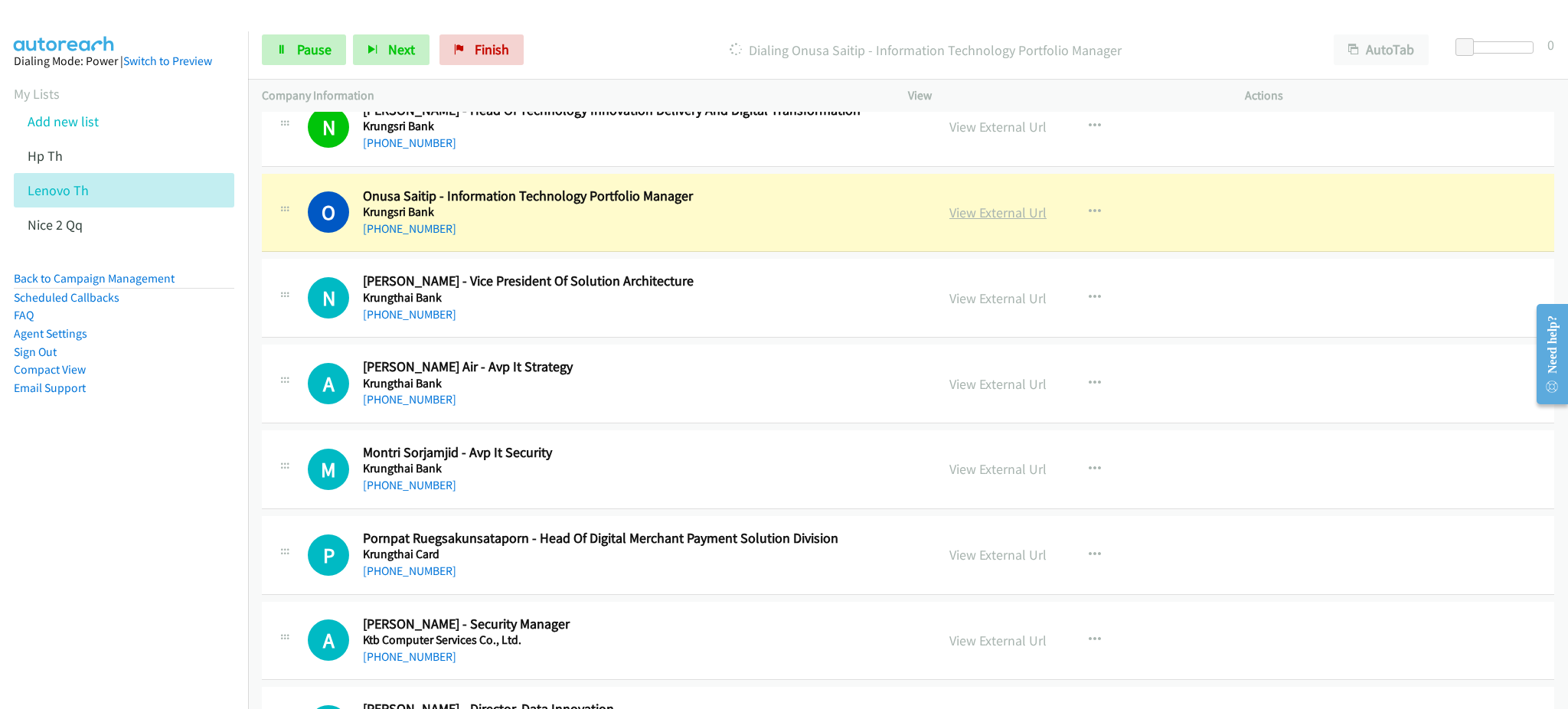
click at [983, 212] on link "View External Url" at bounding box center [997, 212] width 97 height 17
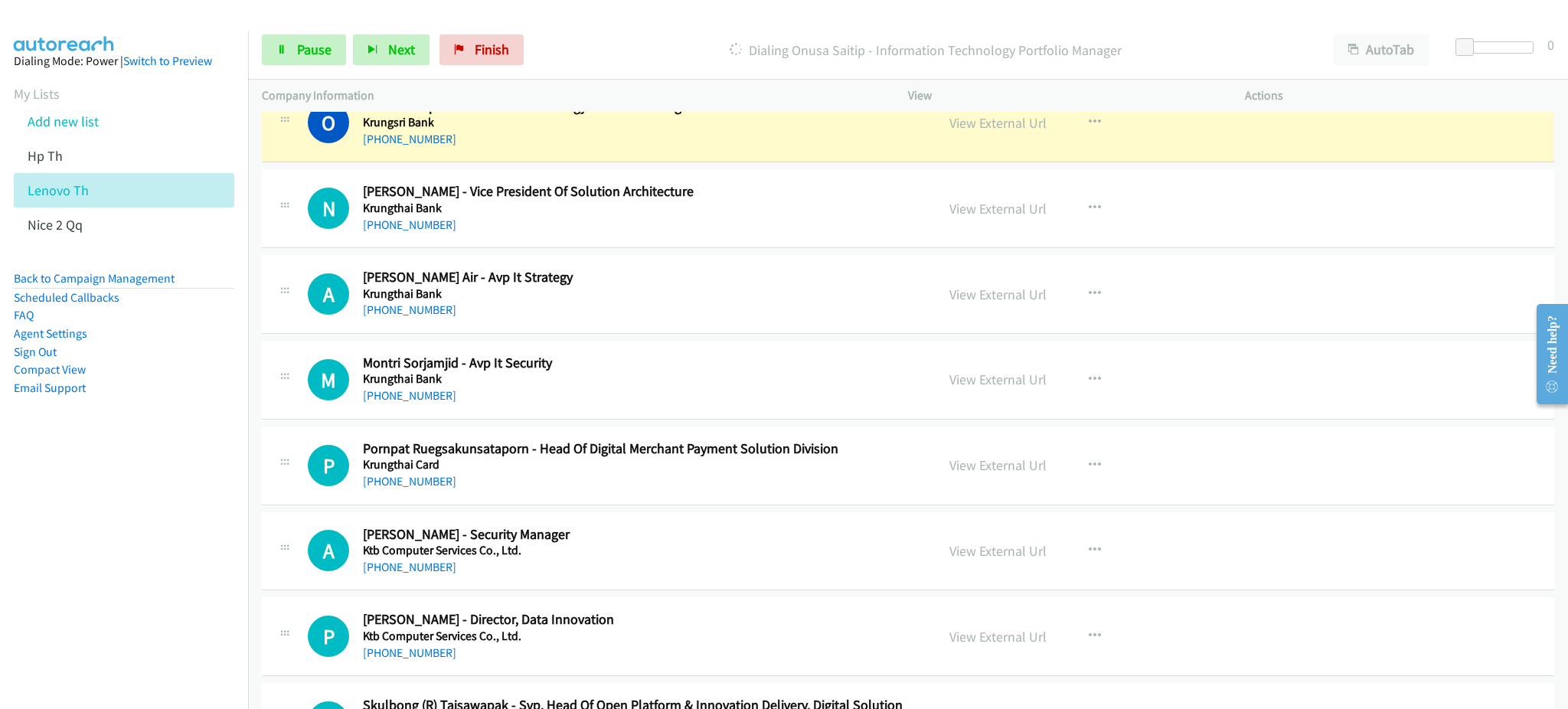
scroll to position [6938, 0]
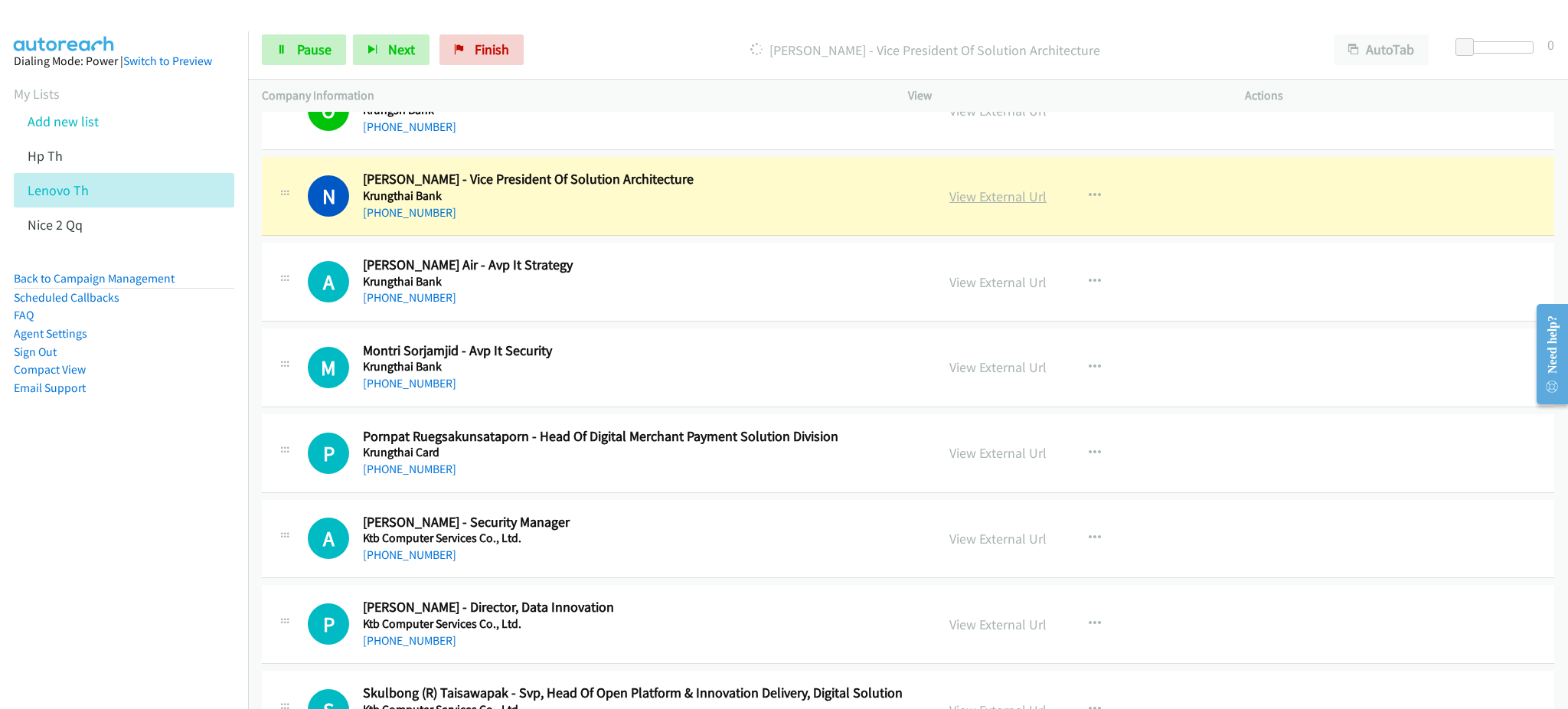
click at [1023, 197] on link "View External Url" at bounding box center [997, 195] width 97 height 17
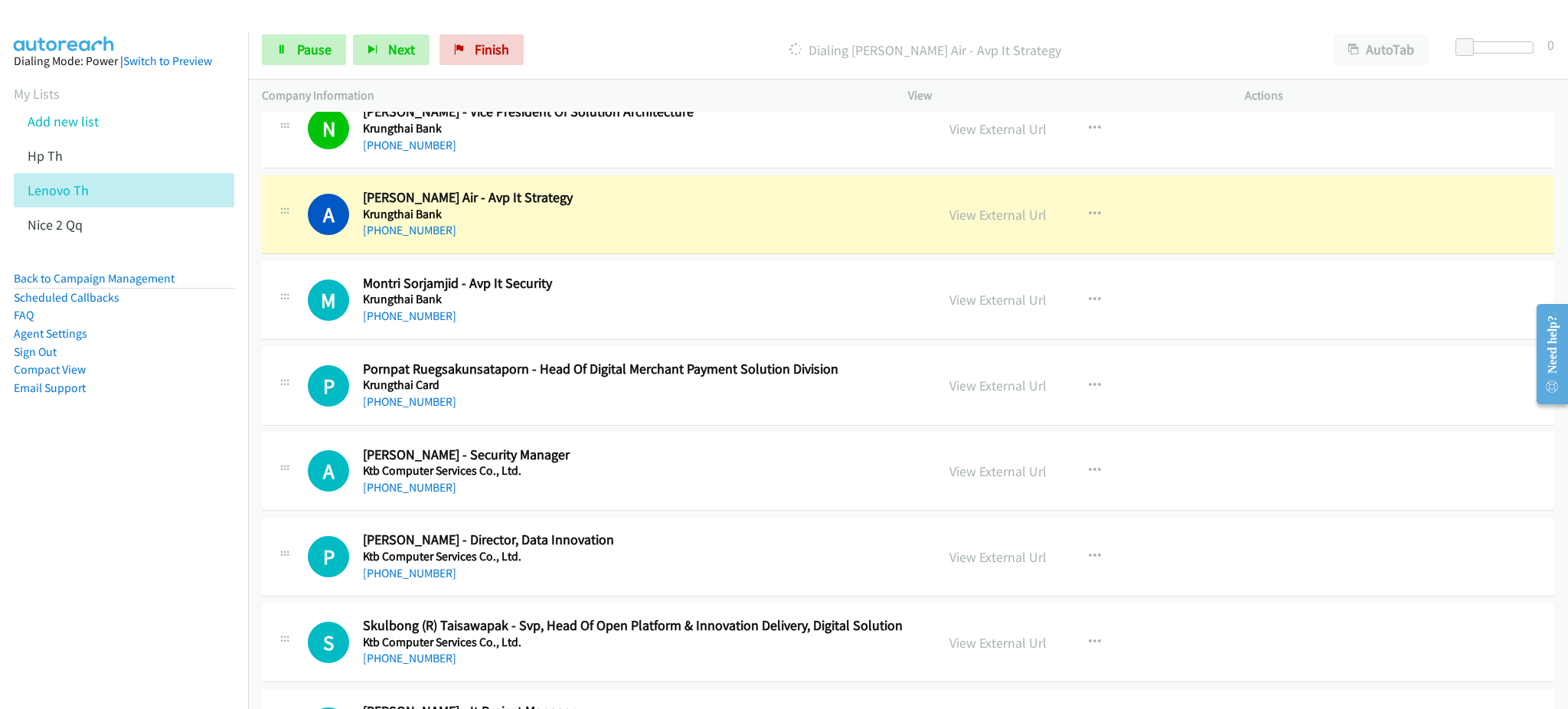
scroll to position [7041, 0]
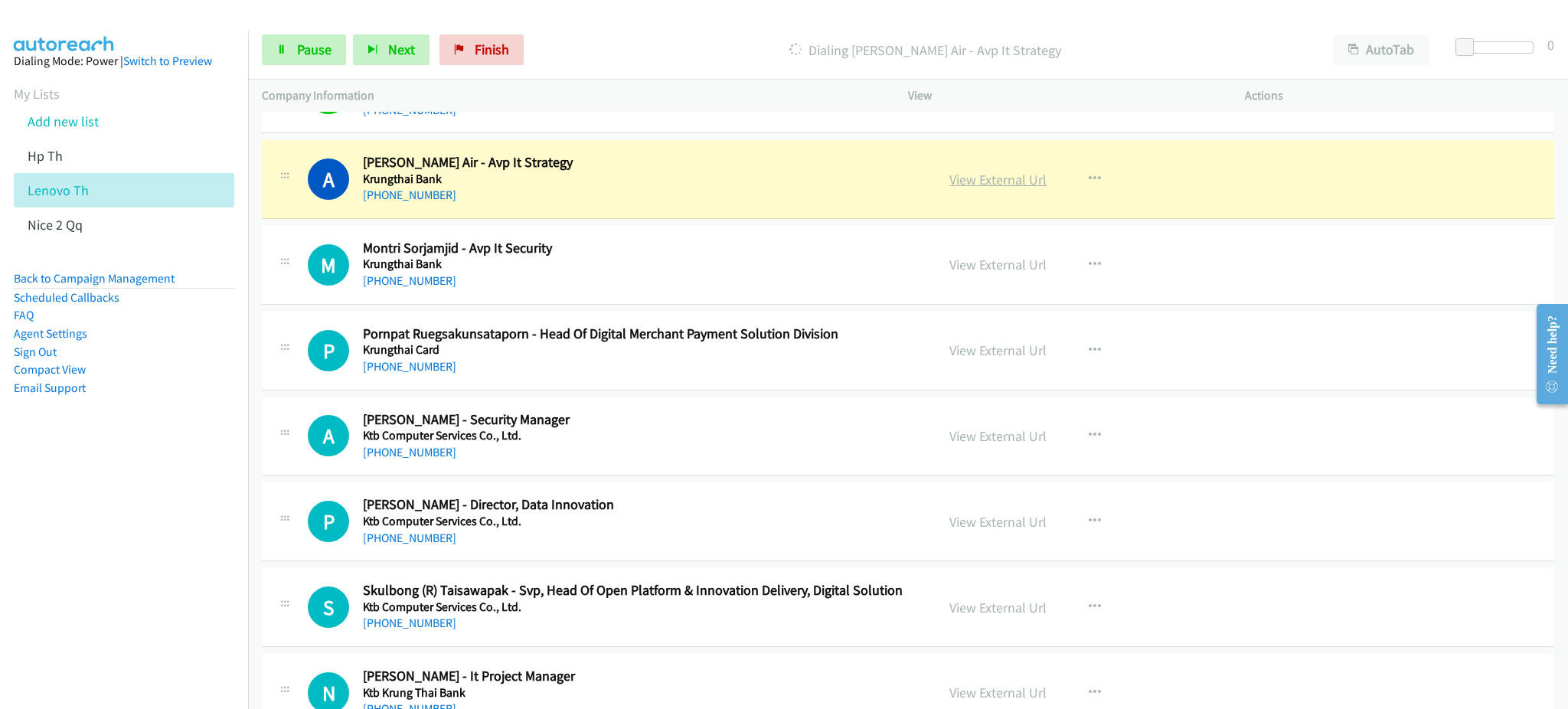
click at [1012, 181] on link "View External Url" at bounding box center [997, 179] width 97 height 17
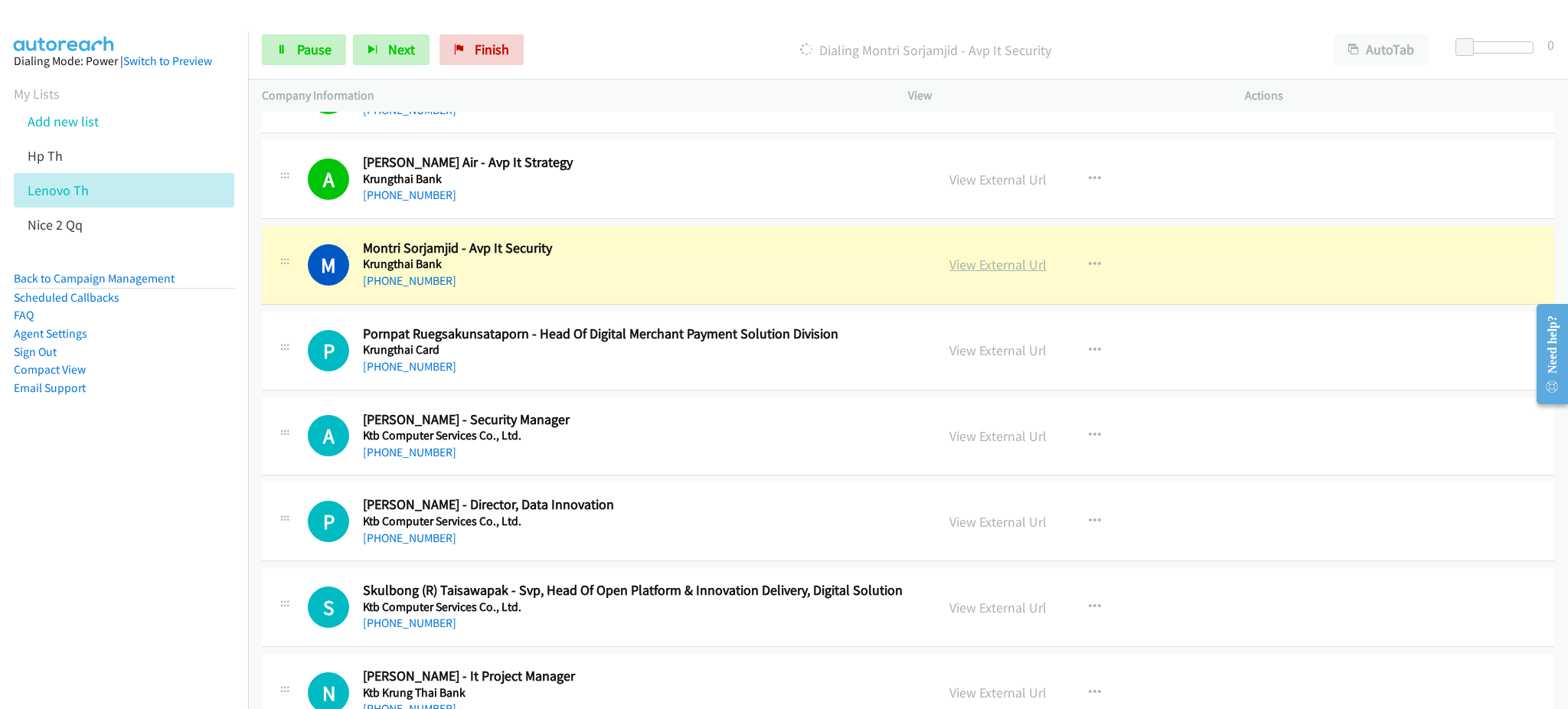
click at [1006, 262] on link "View External Url" at bounding box center [997, 264] width 97 height 17
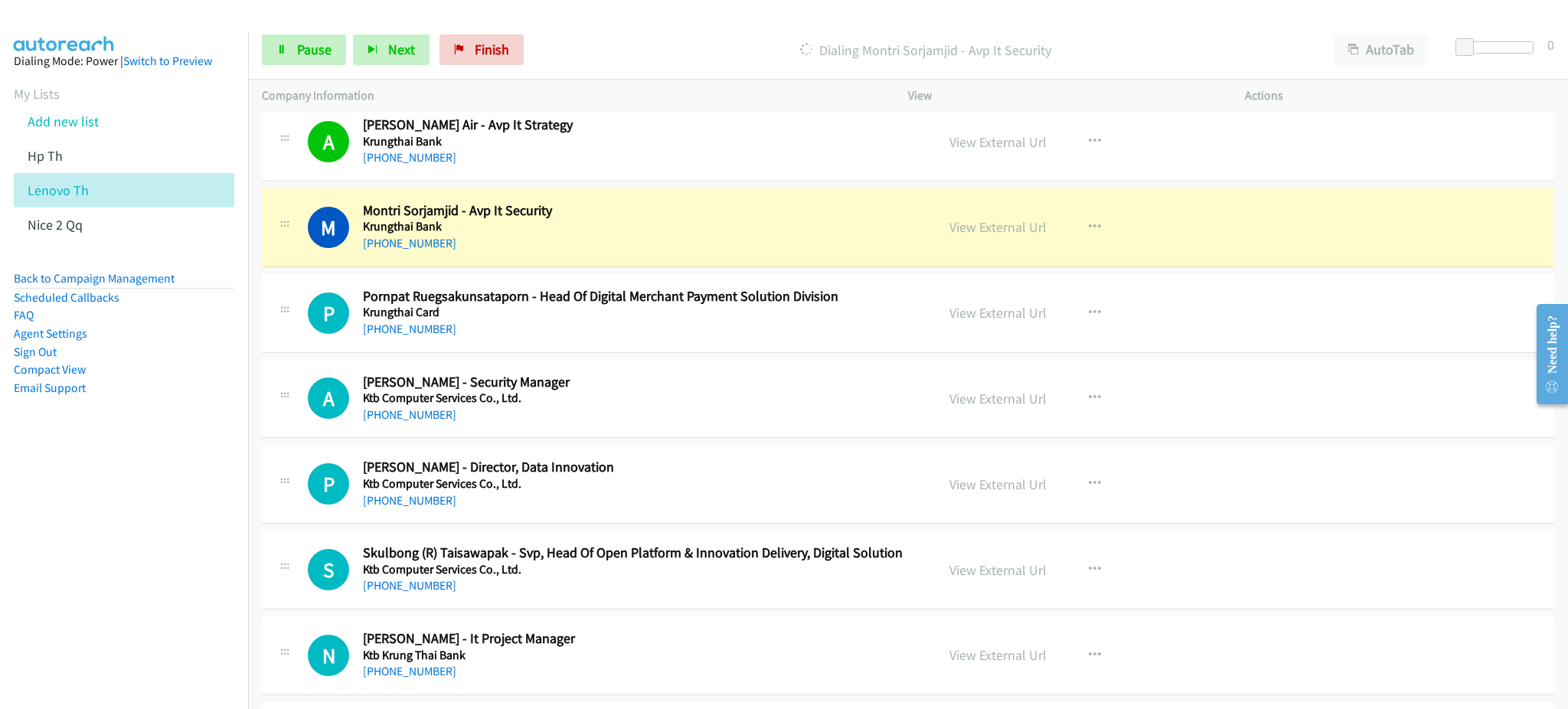
scroll to position [7143, 0]
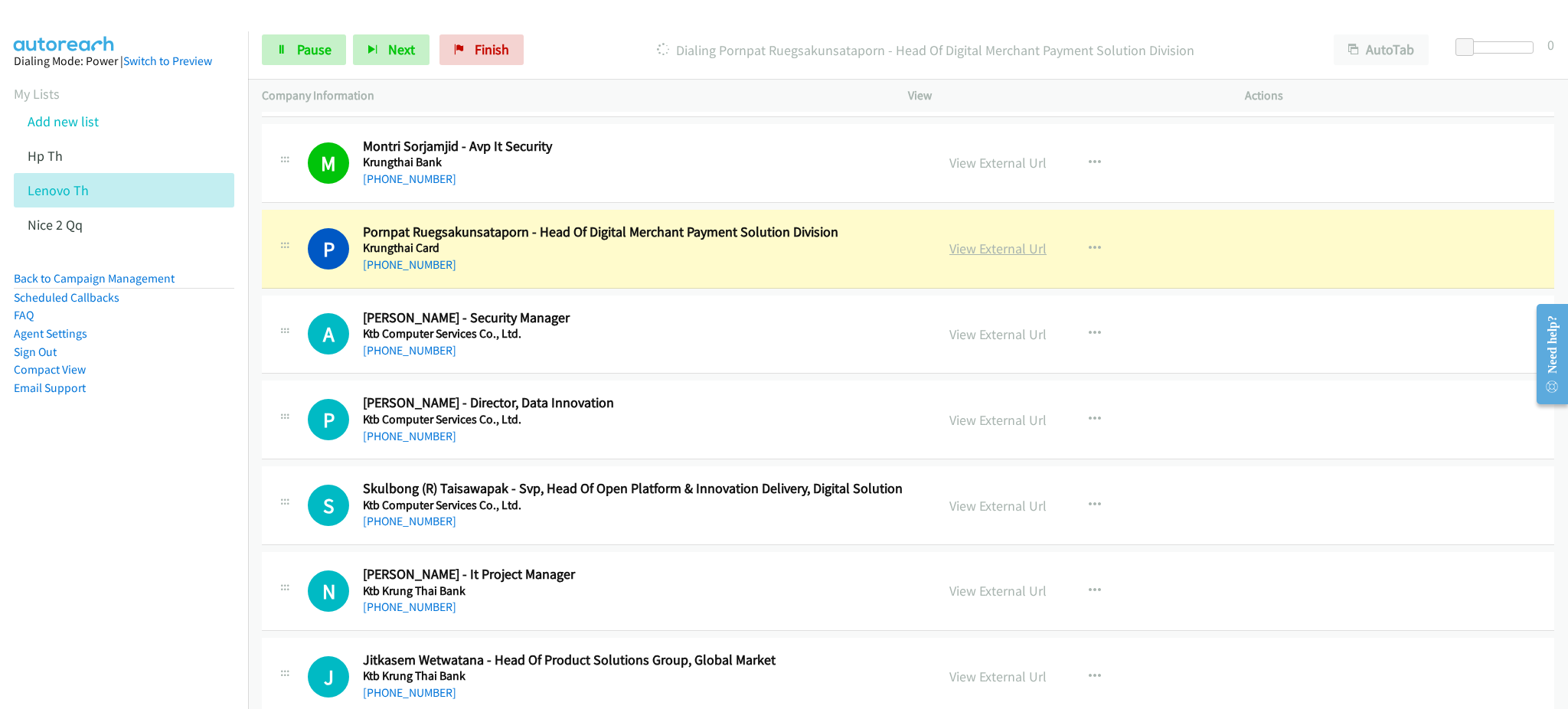
click at [999, 250] on link "View External Url" at bounding box center [997, 248] width 97 height 17
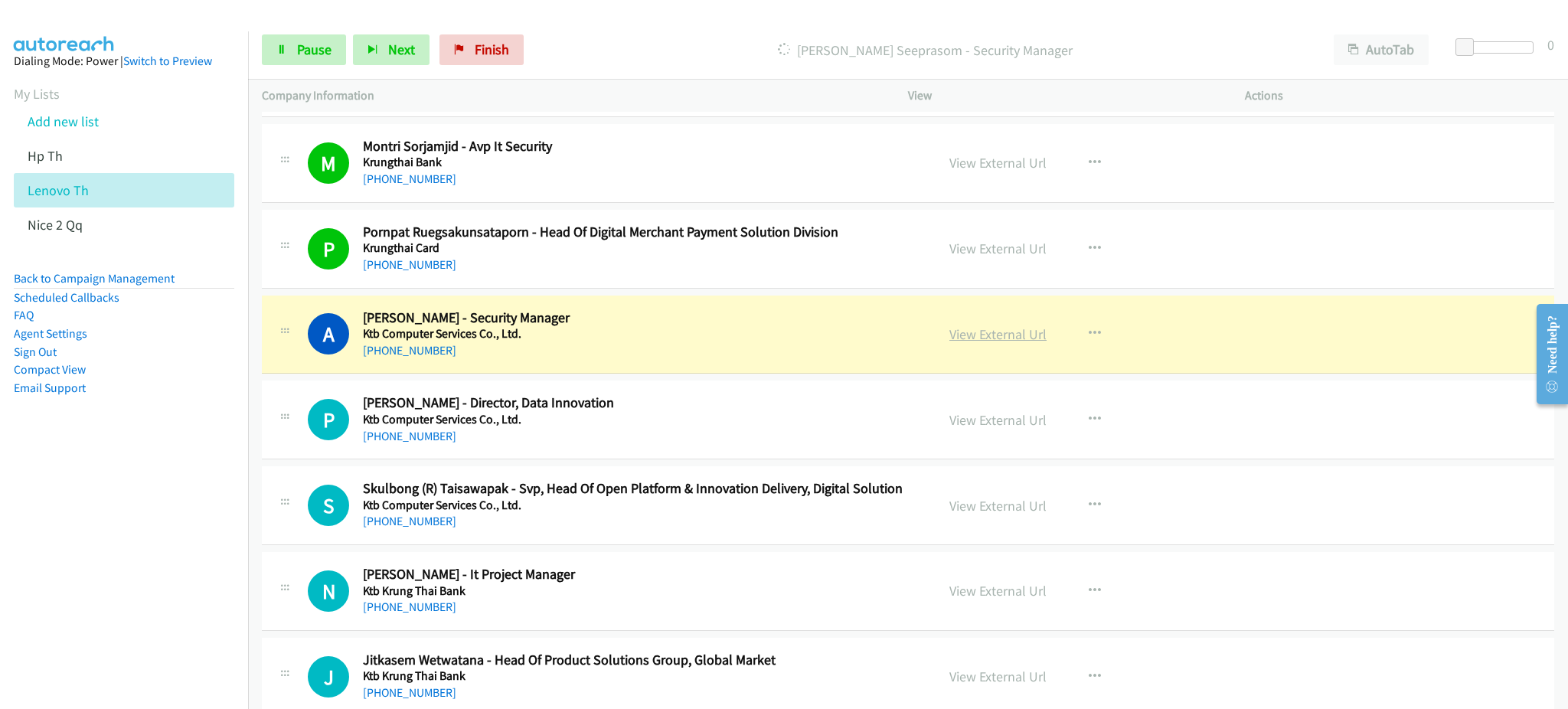
click at [997, 336] on link "View External Url" at bounding box center [997, 333] width 97 height 17
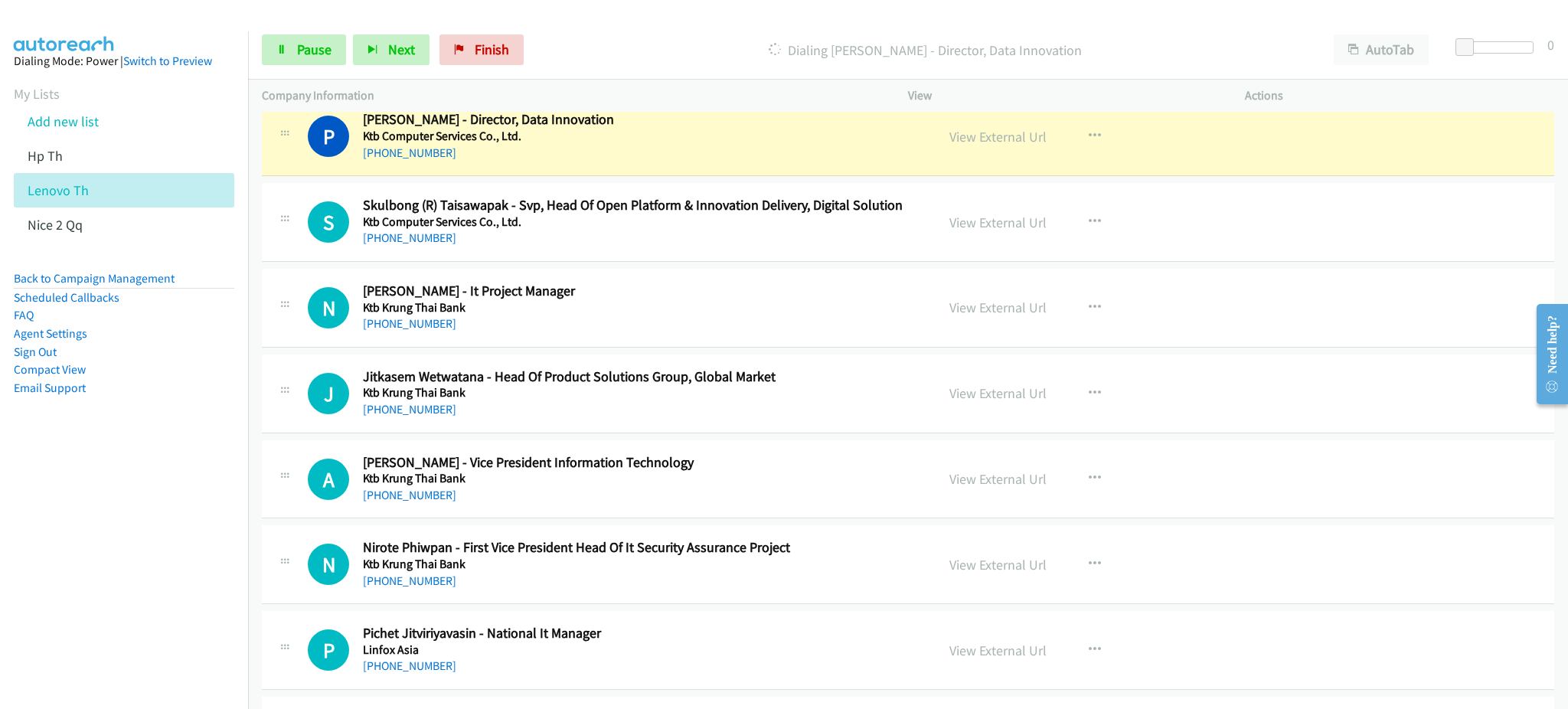
scroll to position [7449, 0]
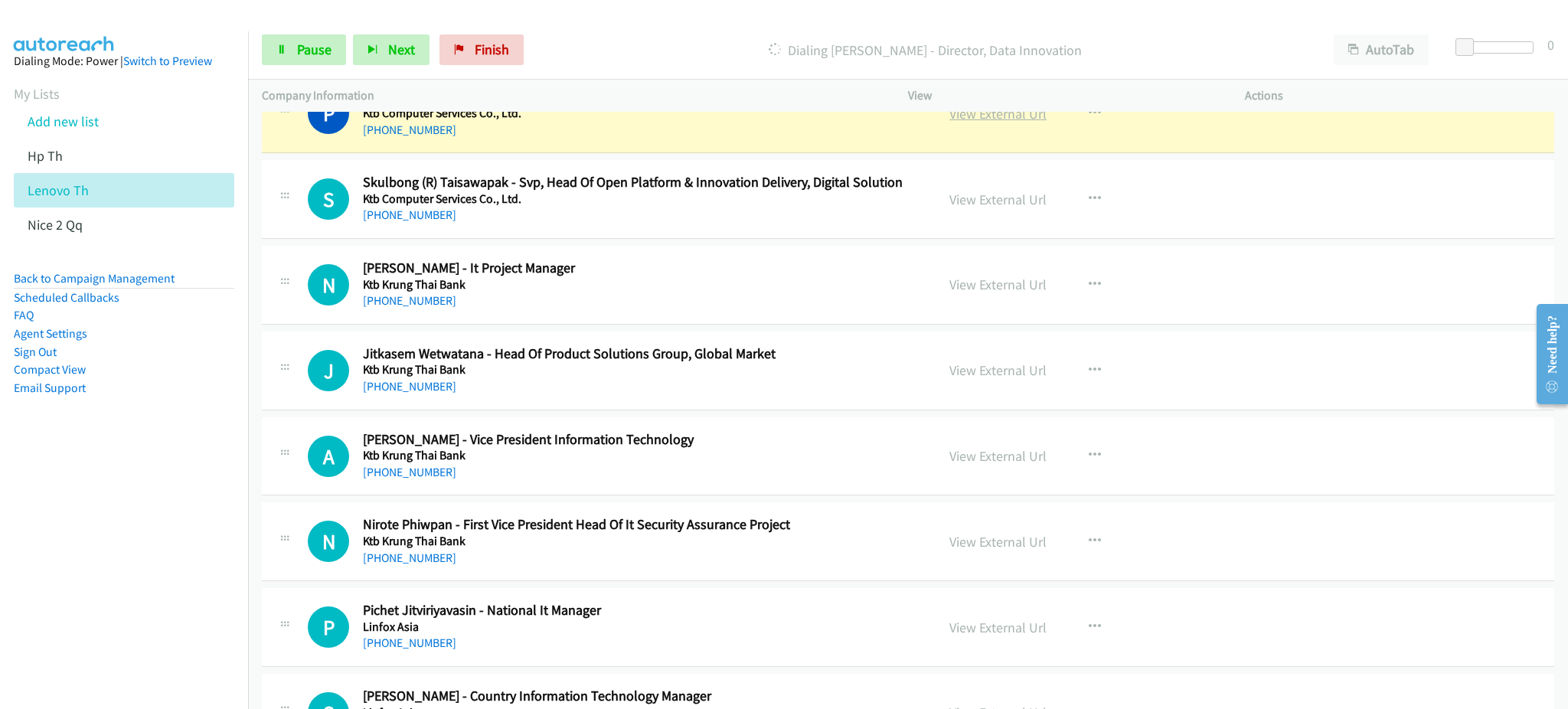
click at [970, 119] on link "View External Url" at bounding box center [997, 113] width 97 height 17
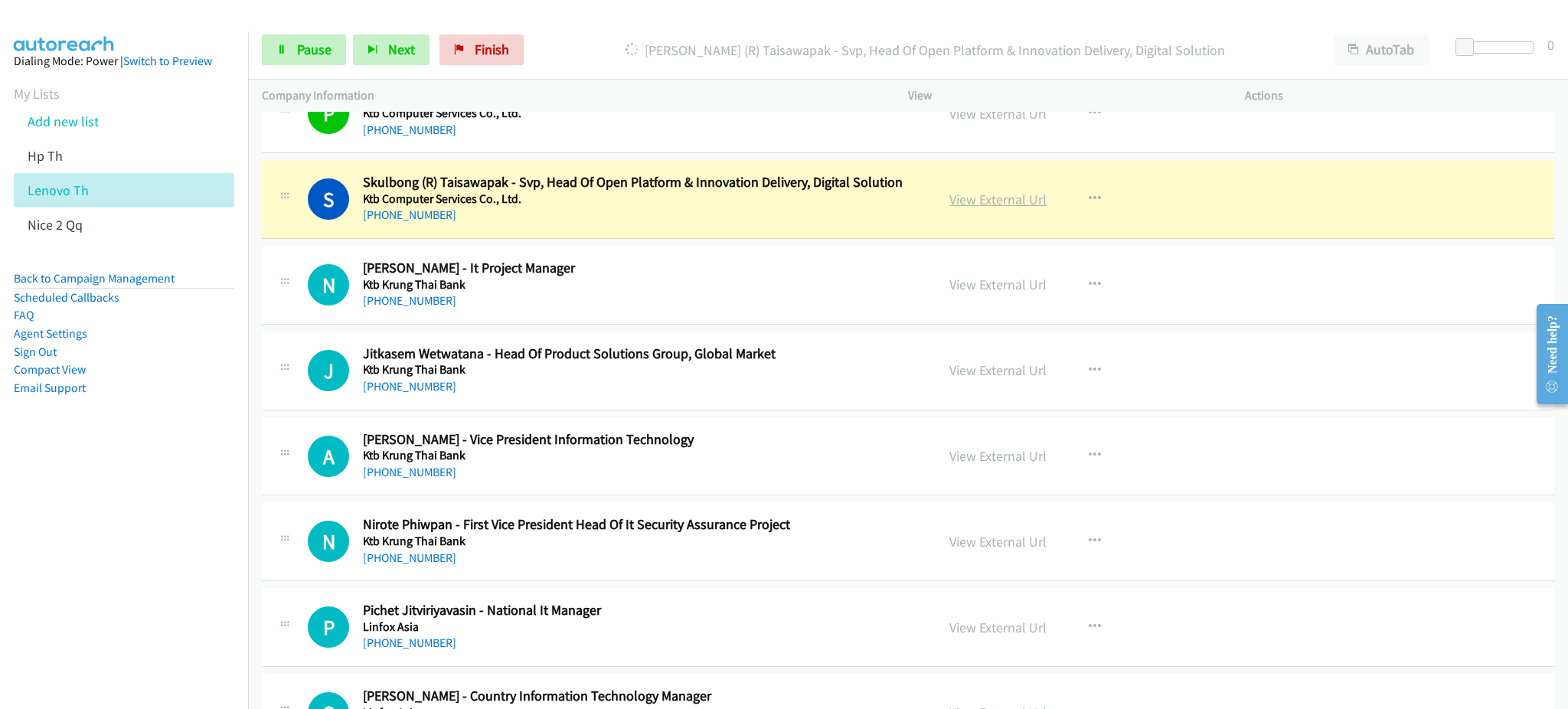
click at [972, 196] on link "View External Url" at bounding box center [997, 199] width 97 height 17
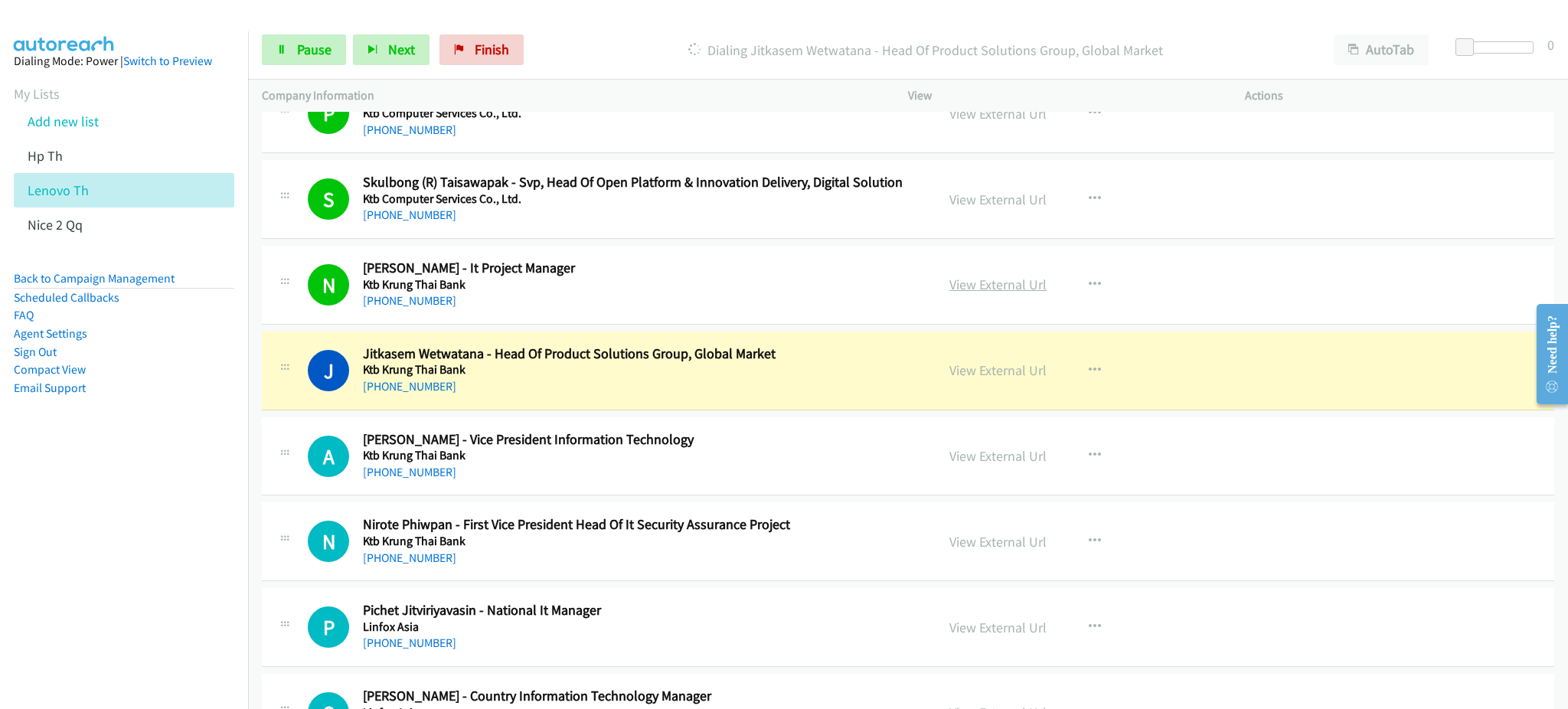
click at [997, 281] on link "View External Url" at bounding box center [997, 284] width 97 height 17
click at [970, 373] on link "View External Url" at bounding box center [997, 369] width 97 height 17
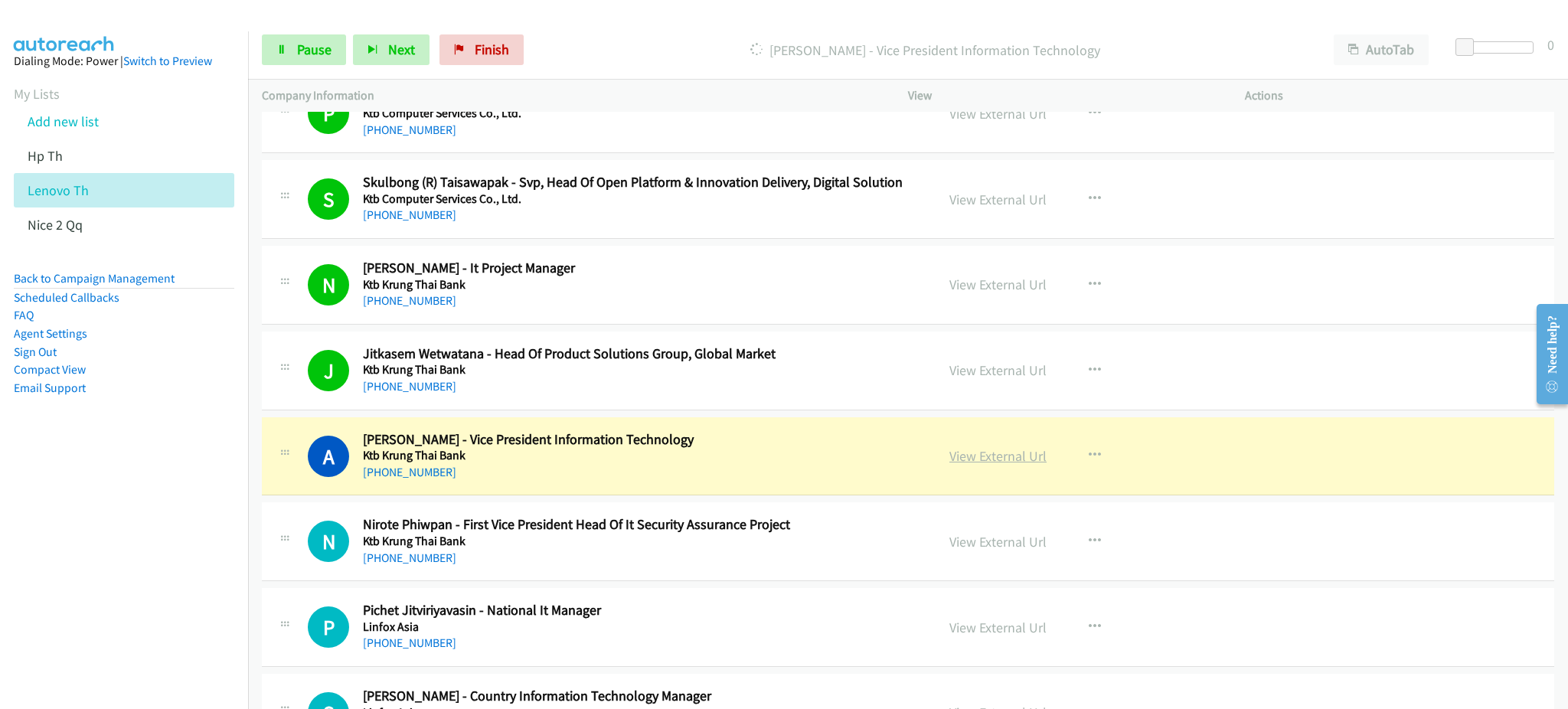
click at [996, 463] on link "View External Url" at bounding box center [997, 455] width 97 height 17
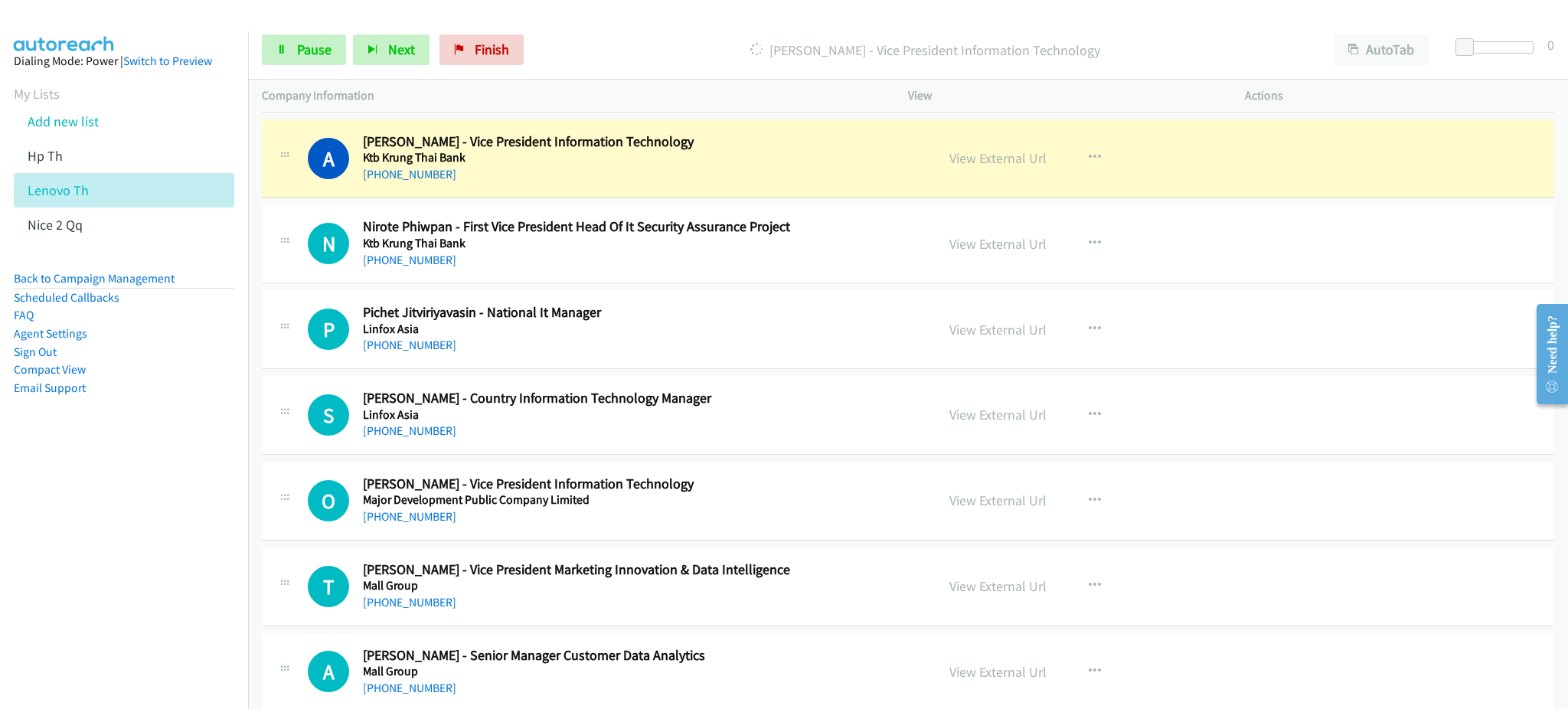
scroll to position [7756, 0]
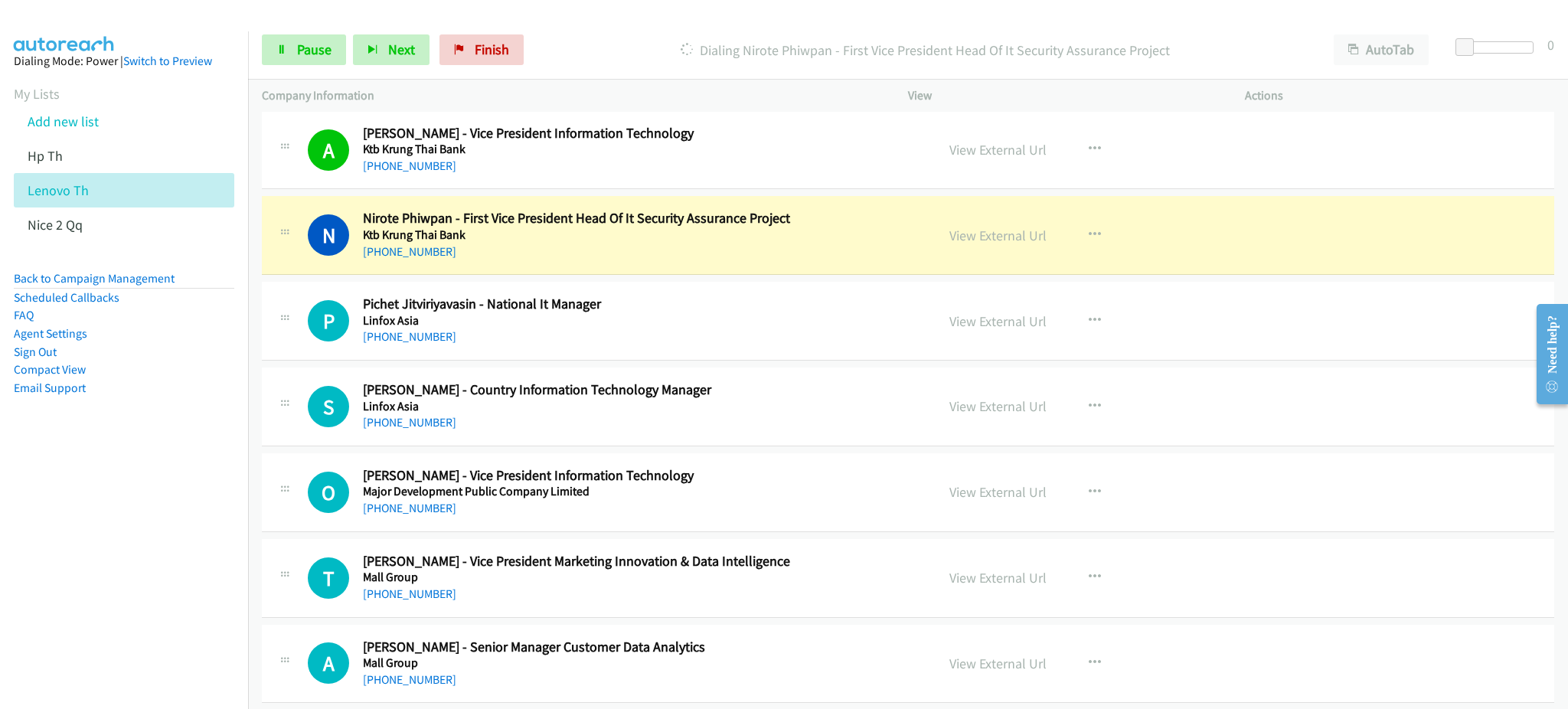
click at [1005, 250] on div "View External Url View External Url Schedule/Manage Callback Start Calls Here R…" at bounding box center [1111, 236] width 351 height 51
click at [977, 236] on link "View External Url" at bounding box center [997, 235] width 97 height 17
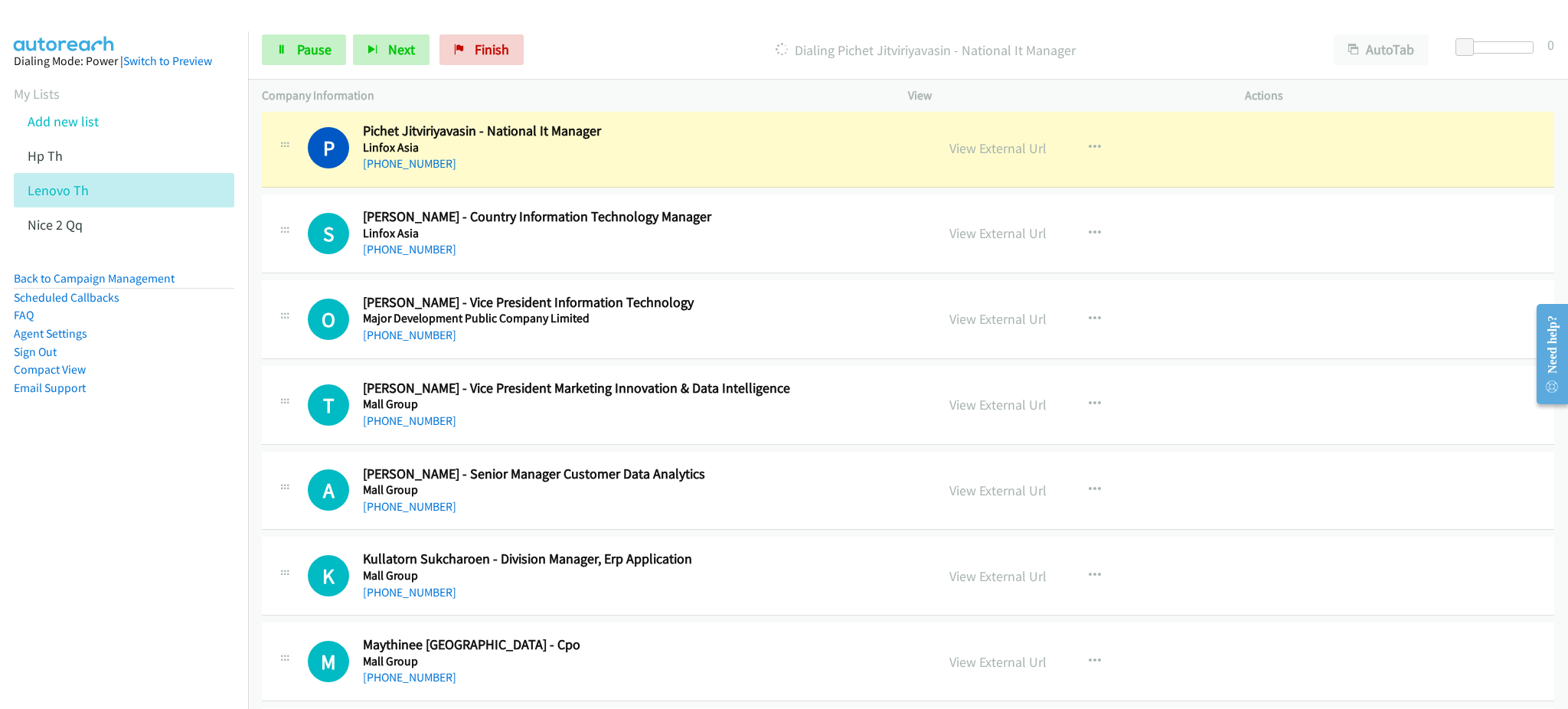
scroll to position [7960, 0]
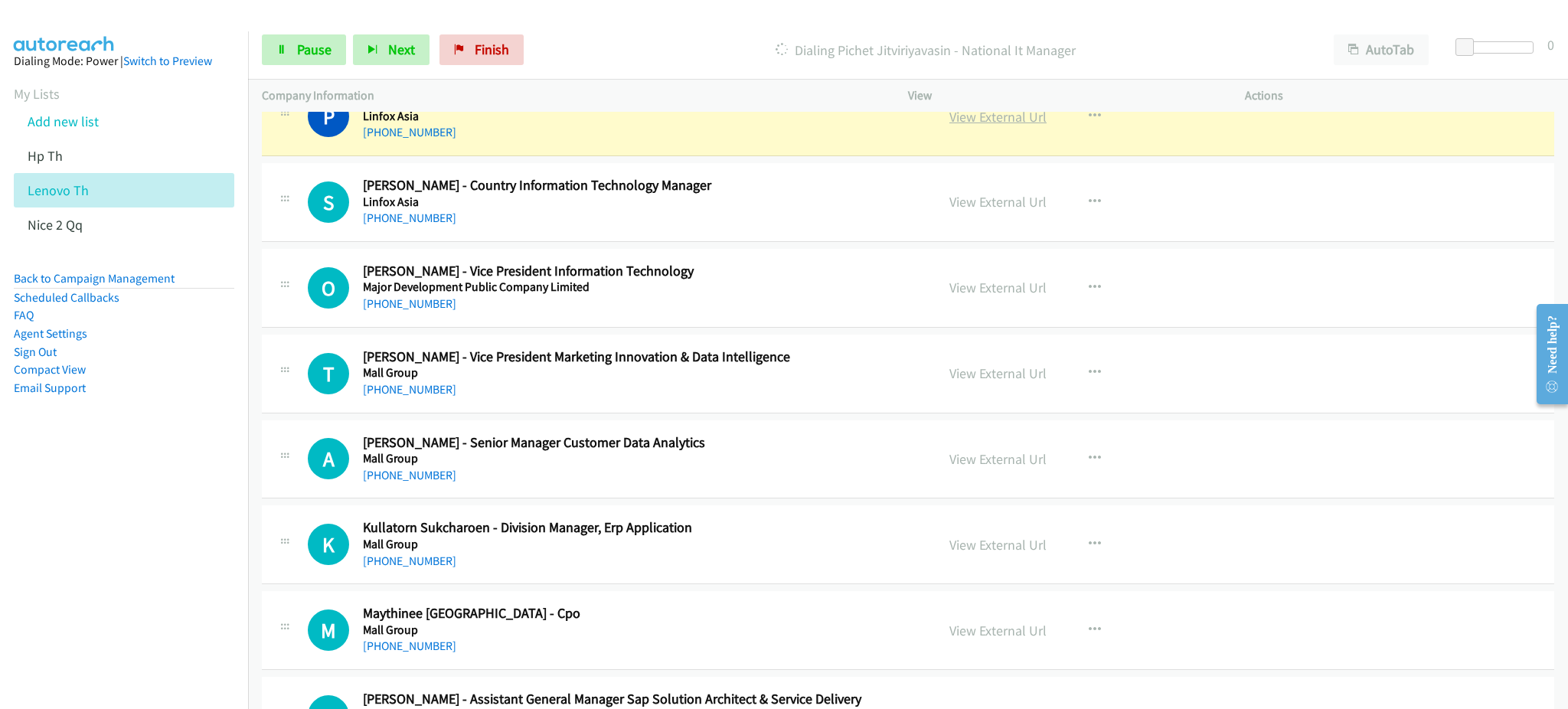
click at [995, 121] on link "View External Url" at bounding box center [997, 117] width 97 height 17
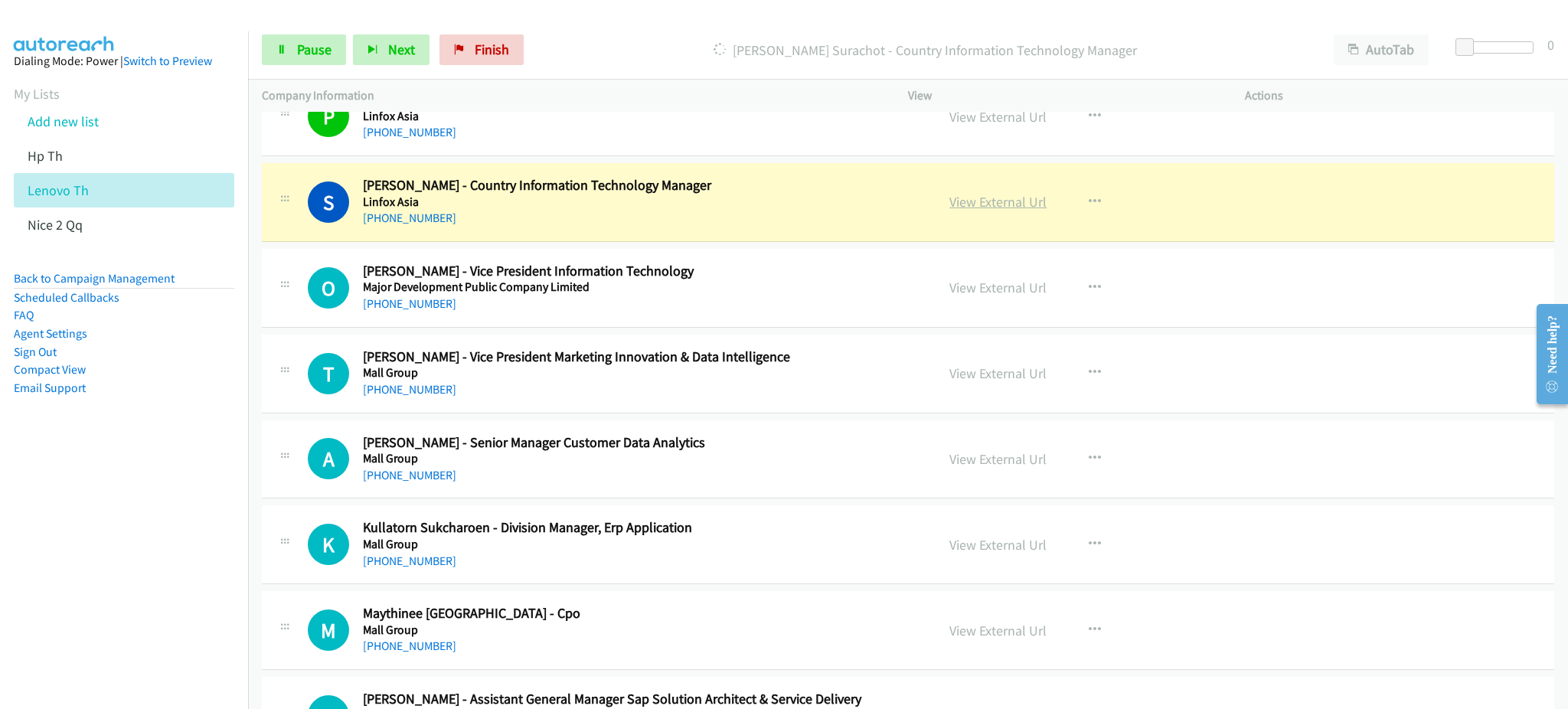
click at [959, 204] on link "View External Url" at bounding box center [997, 201] width 97 height 17
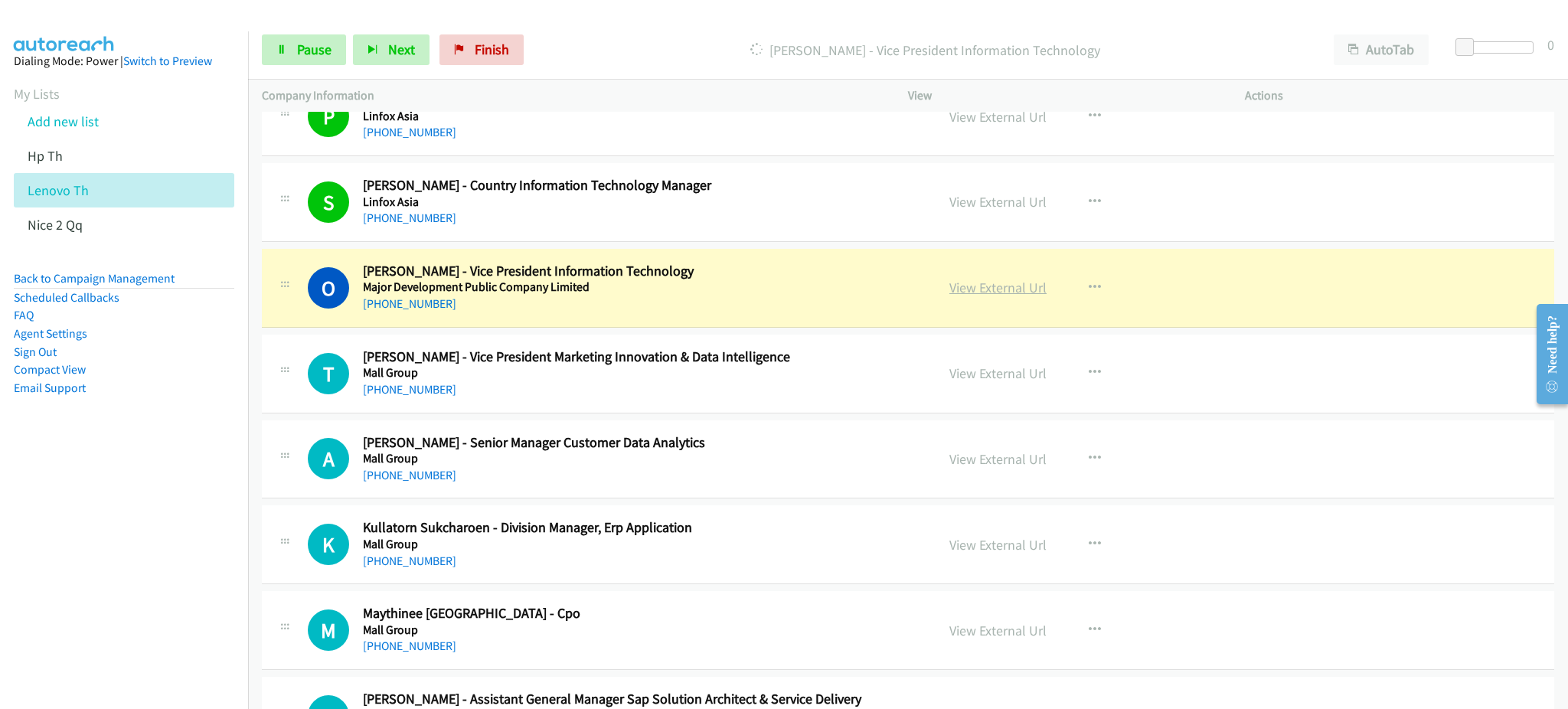
click at [1006, 288] on link "View External Url" at bounding box center [997, 286] width 97 height 17
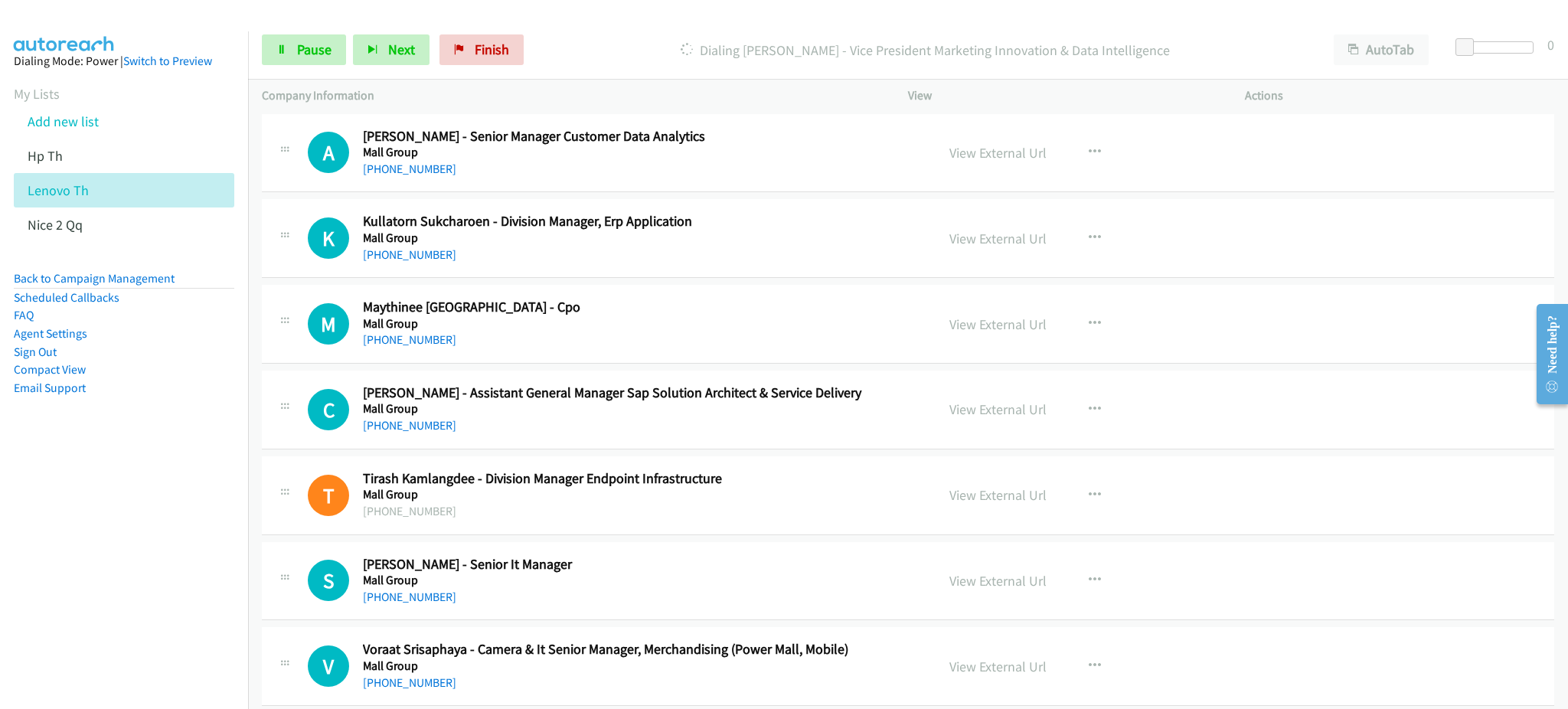
scroll to position [8163, 0]
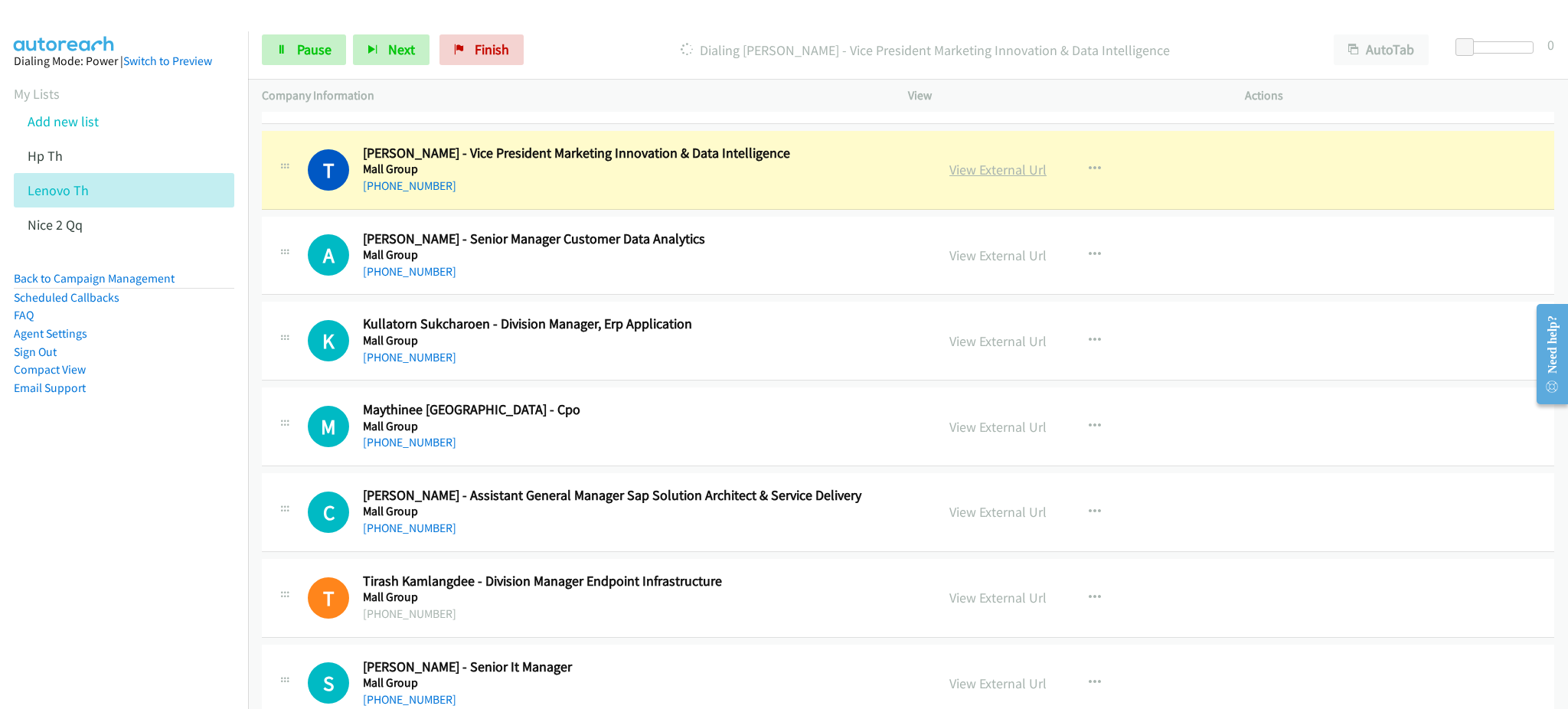
click at [995, 178] on link "View External Url" at bounding box center [997, 169] width 97 height 17
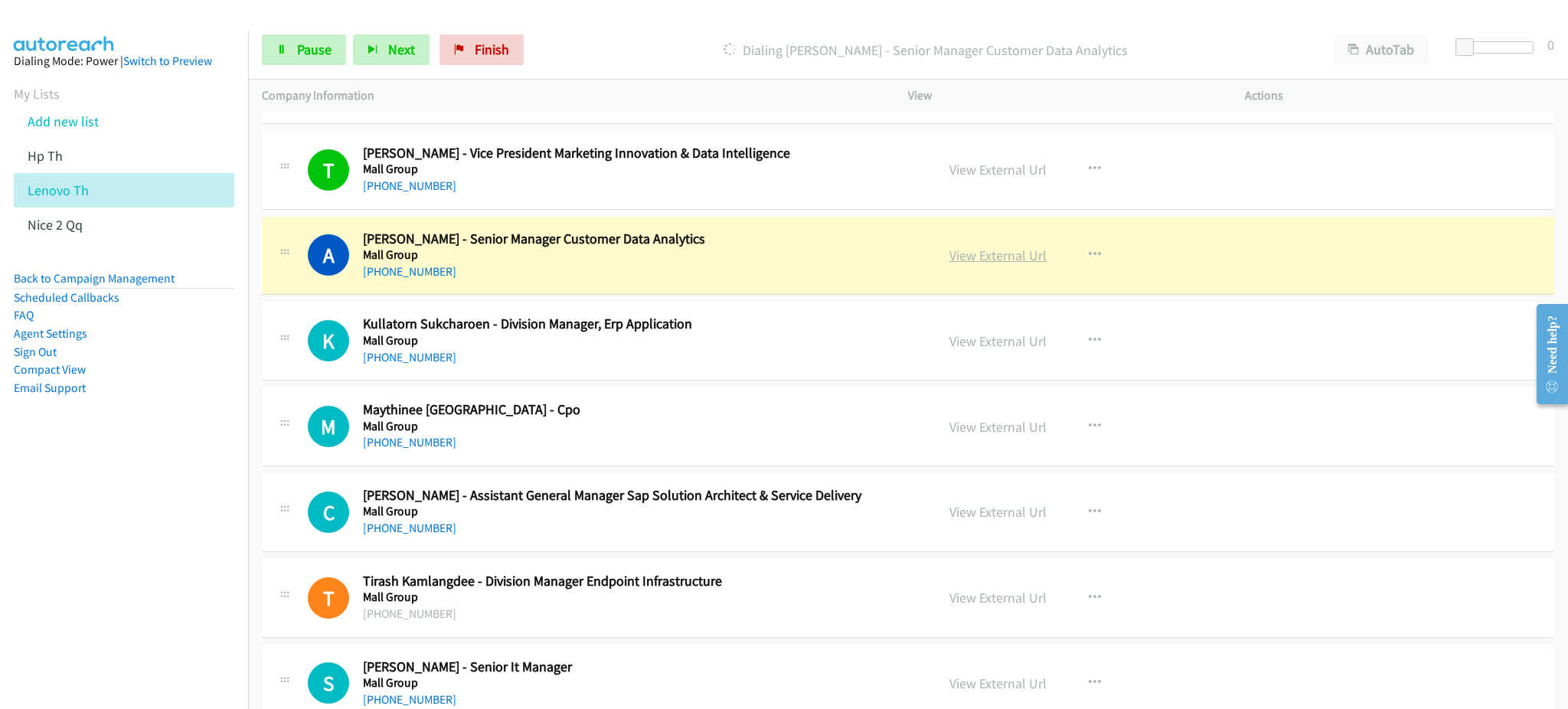
click at [995, 251] on link "View External Url" at bounding box center [997, 254] width 97 height 17
